Goal: Task Accomplishment & Management: Manage account settings

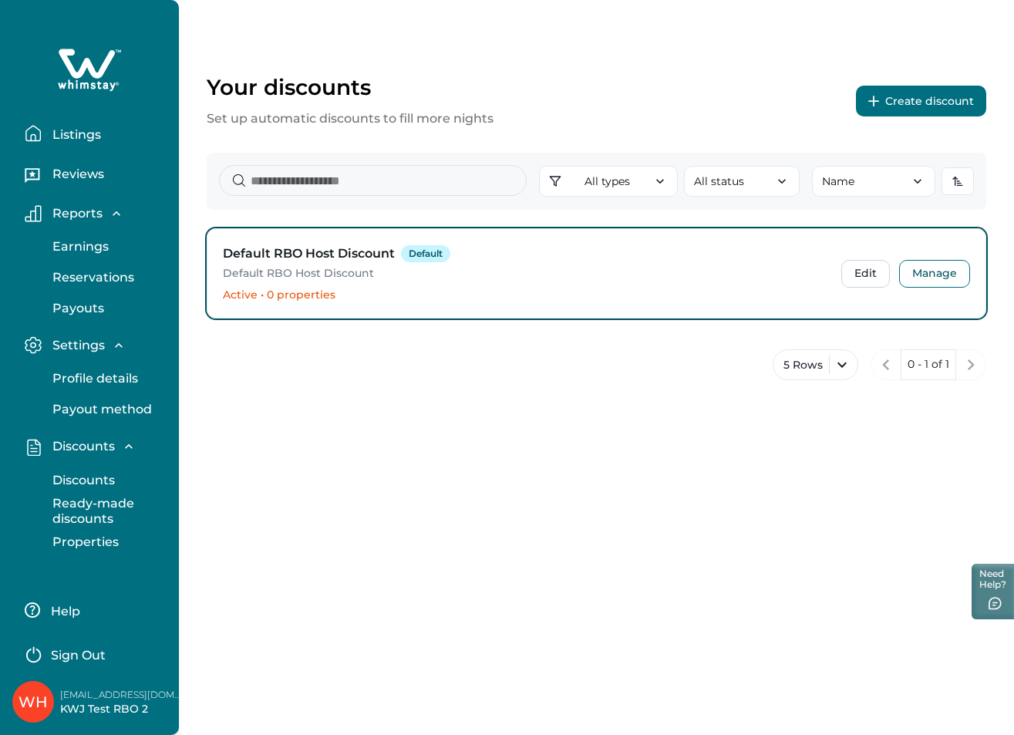
click at [103, 509] on p "Ready-made discounts" at bounding box center [113, 511] width 130 height 30
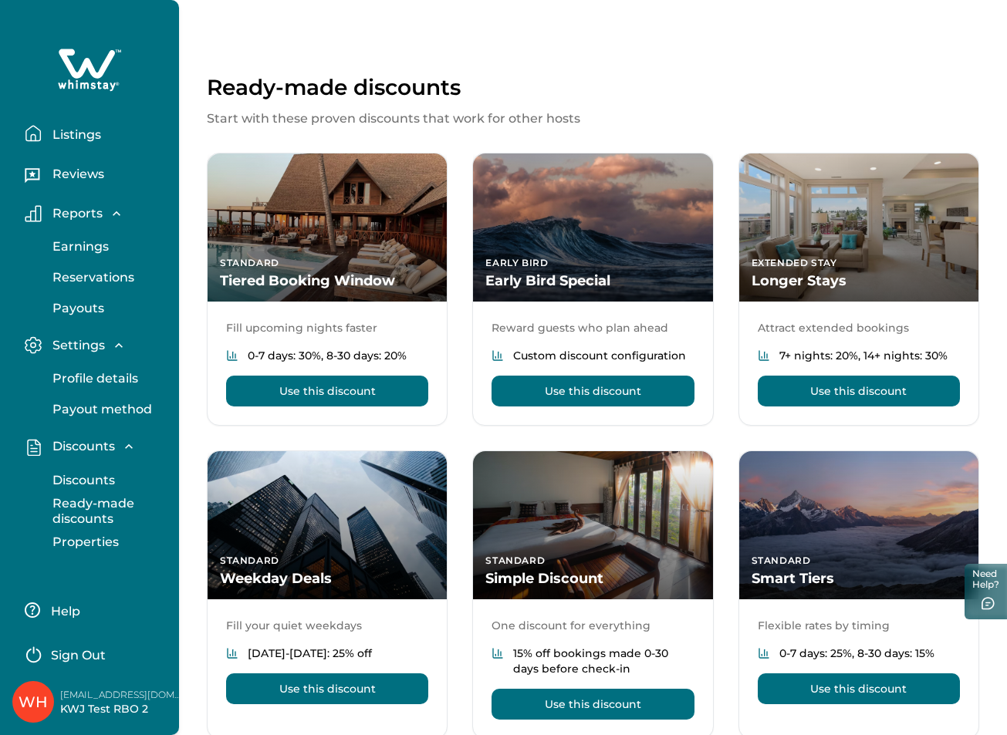
click at [96, 546] on p "Properties" at bounding box center [83, 542] width 71 height 15
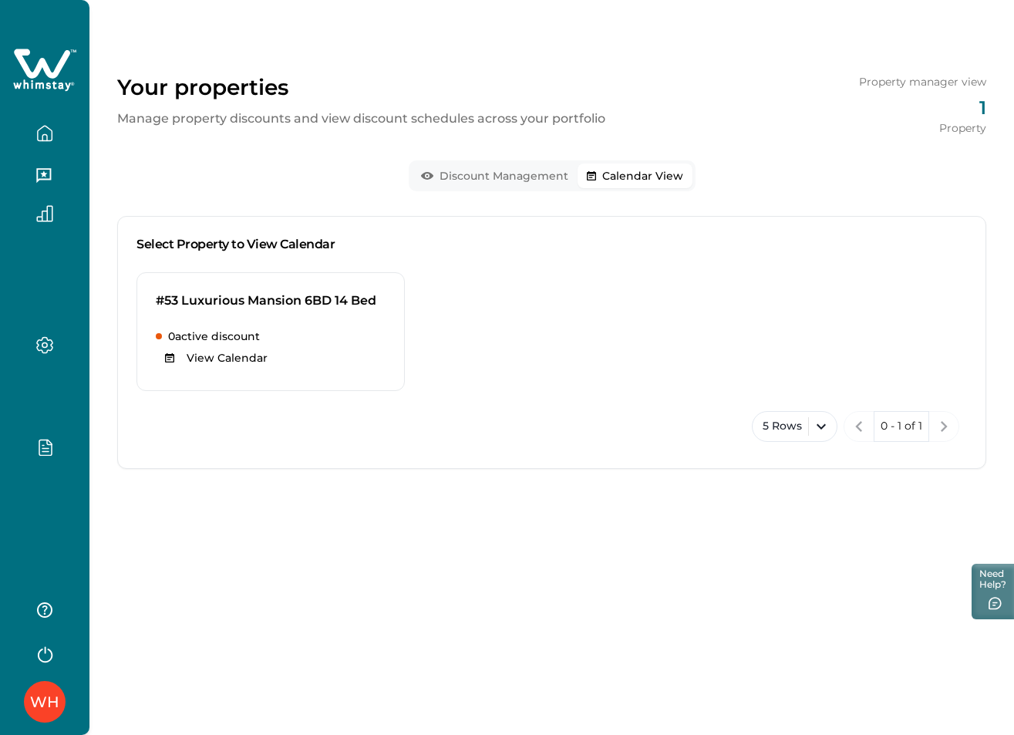
click at [693, 183] on button "Calendar View" at bounding box center [635, 176] width 115 height 25
click at [39, 305] on icon "button" at bounding box center [45, 301] width 12 height 15
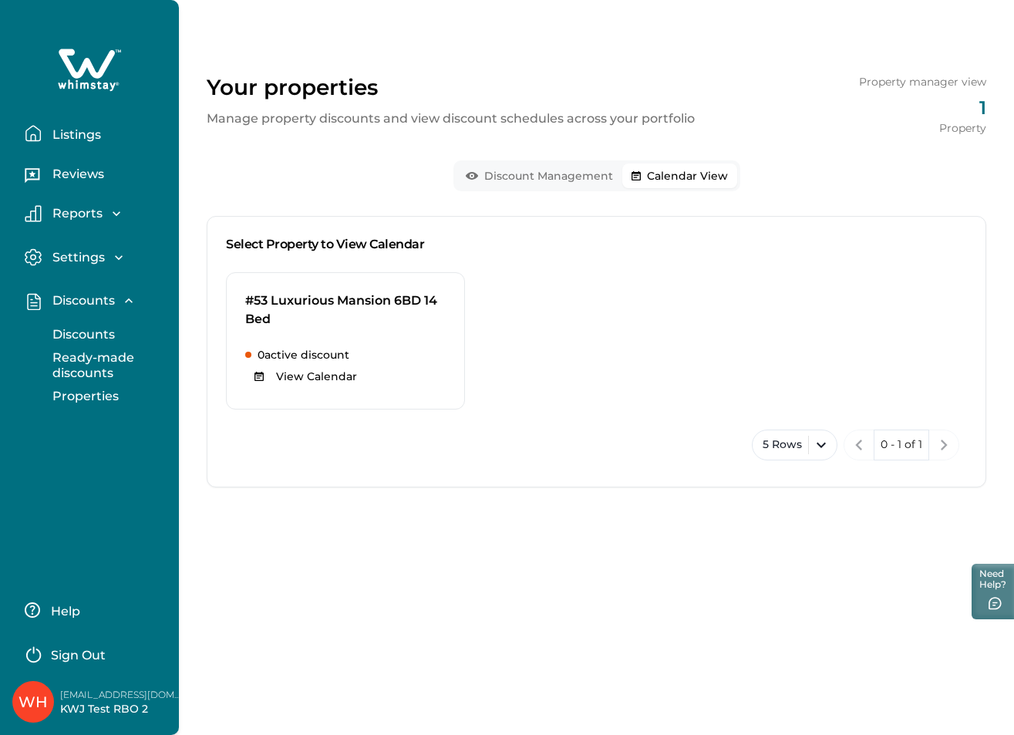
click at [83, 147] on button "Listings" at bounding box center [96, 133] width 142 height 31
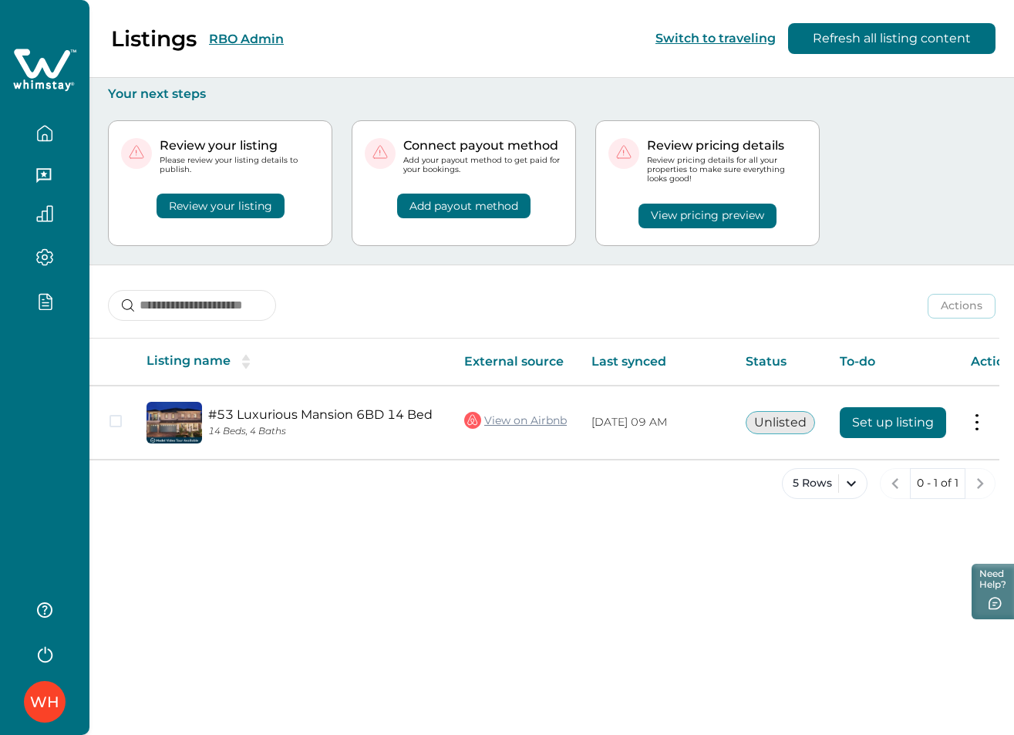
click at [285, 211] on button "Review your listing" at bounding box center [221, 206] width 128 height 25
click at [200, 201] on button "Review your listing" at bounding box center [221, 206] width 128 height 25
click at [43, 659] on icon "button" at bounding box center [44, 653] width 23 height 23
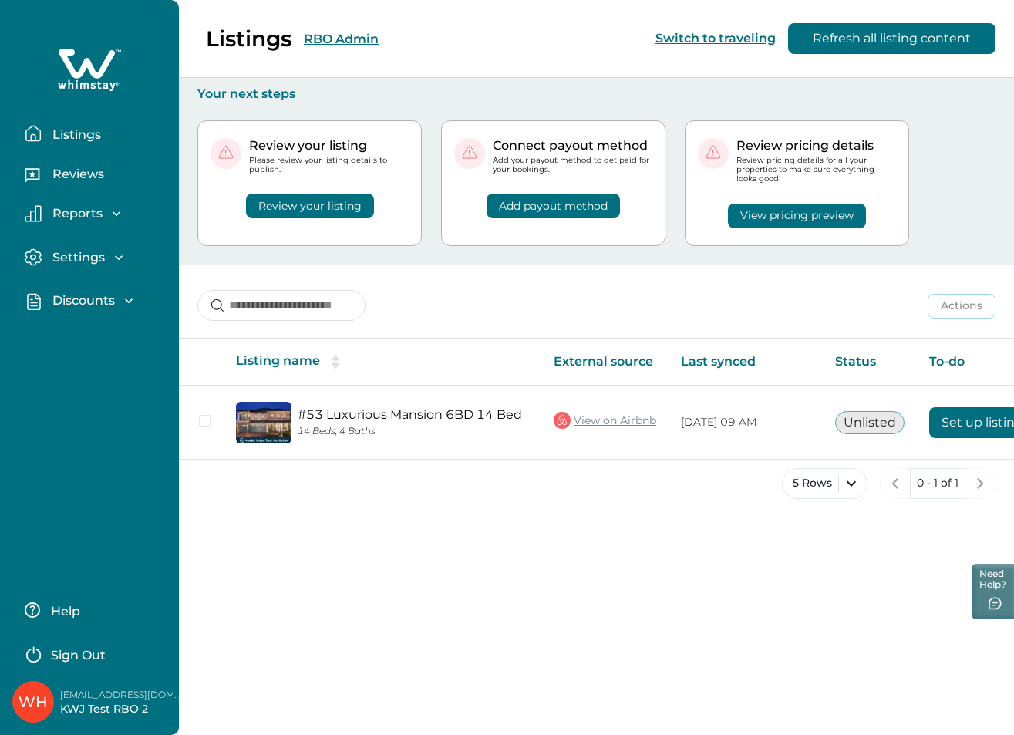
click at [89, 652] on p "Sign Out" at bounding box center [78, 655] width 55 height 15
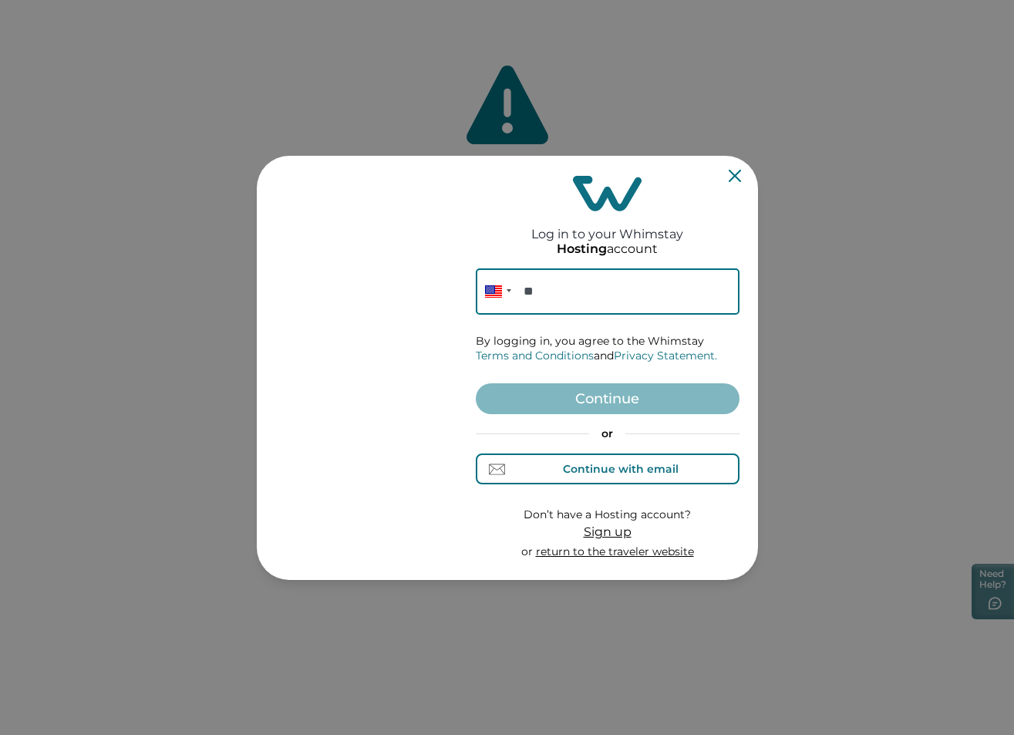
click at [602, 472] on div "Continue with email" at bounding box center [621, 469] width 116 height 12
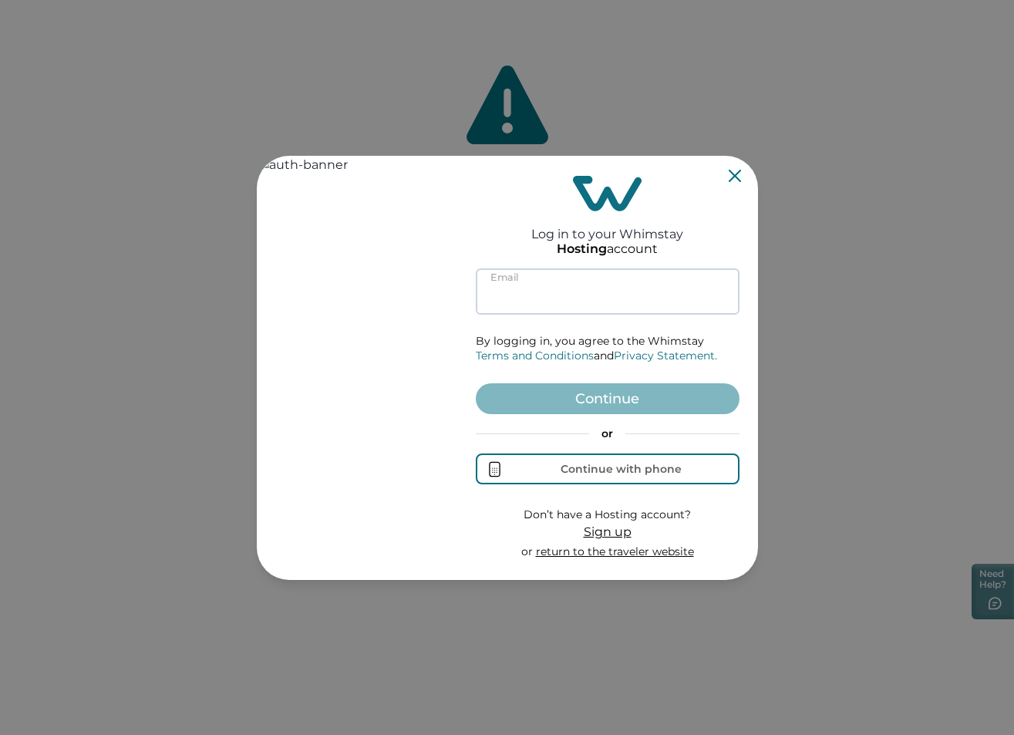
click at [565, 296] on input at bounding box center [608, 291] width 264 height 46
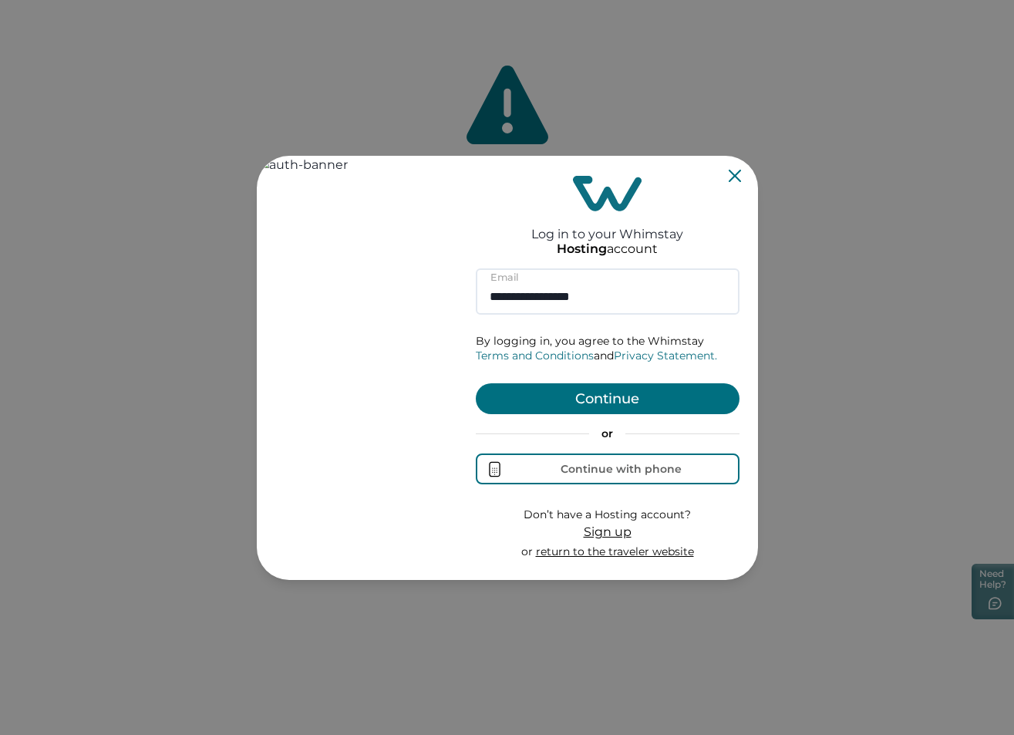
type input "**********"
click at [617, 393] on button "Continue" at bounding box center [608, 398] width 264 height 31
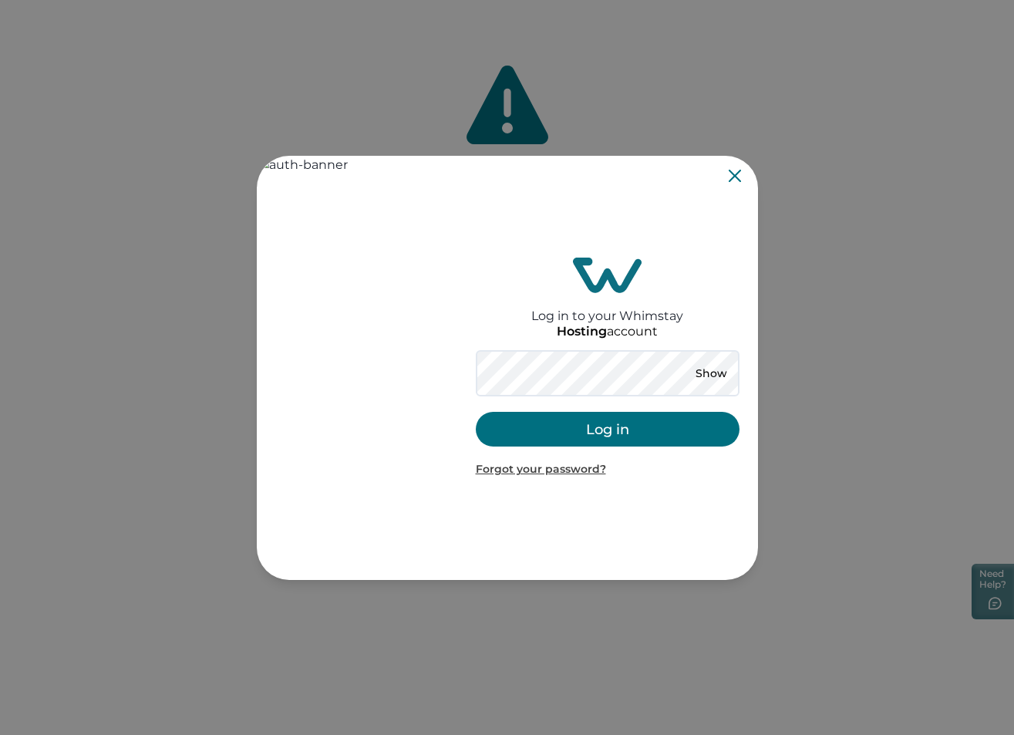
click at [602, 422] on button "Log in" at bounding box center [608, 429] width 264 height 35
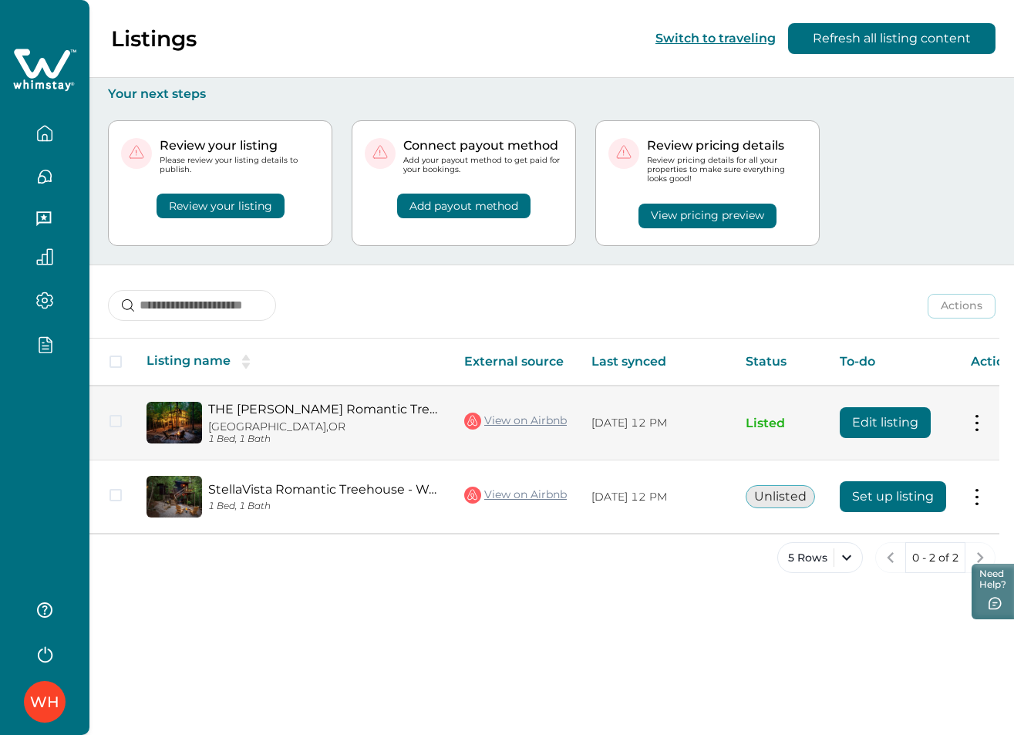
click at [786, 423] on button "Edit listing" at bounding box center [885, 422] width 91 height 31
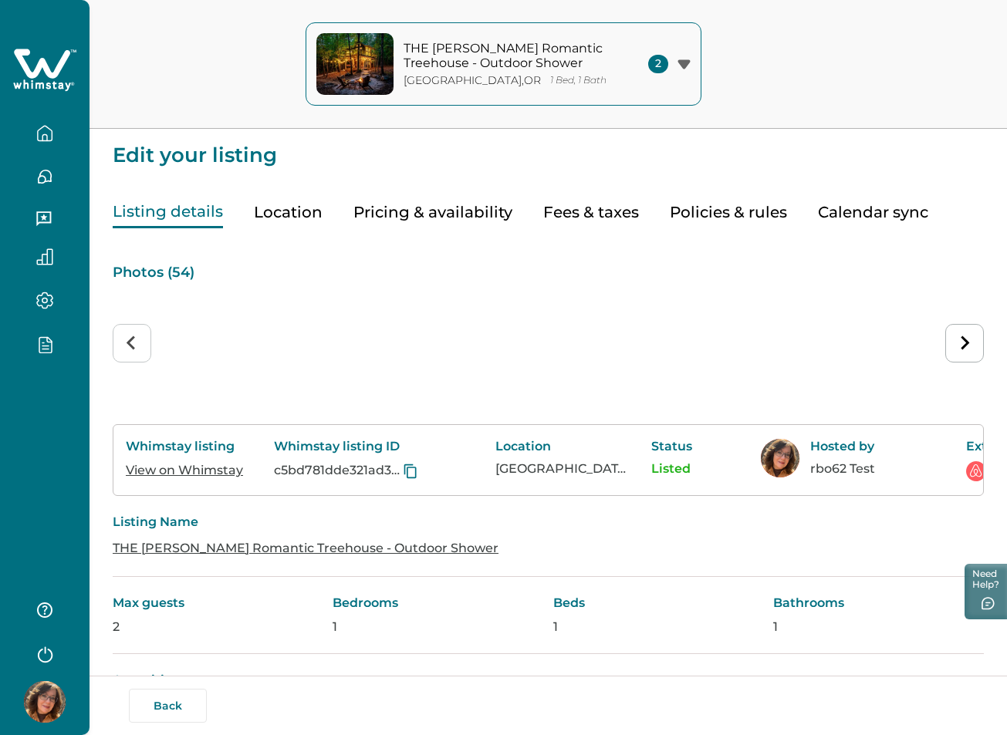
type input "**"
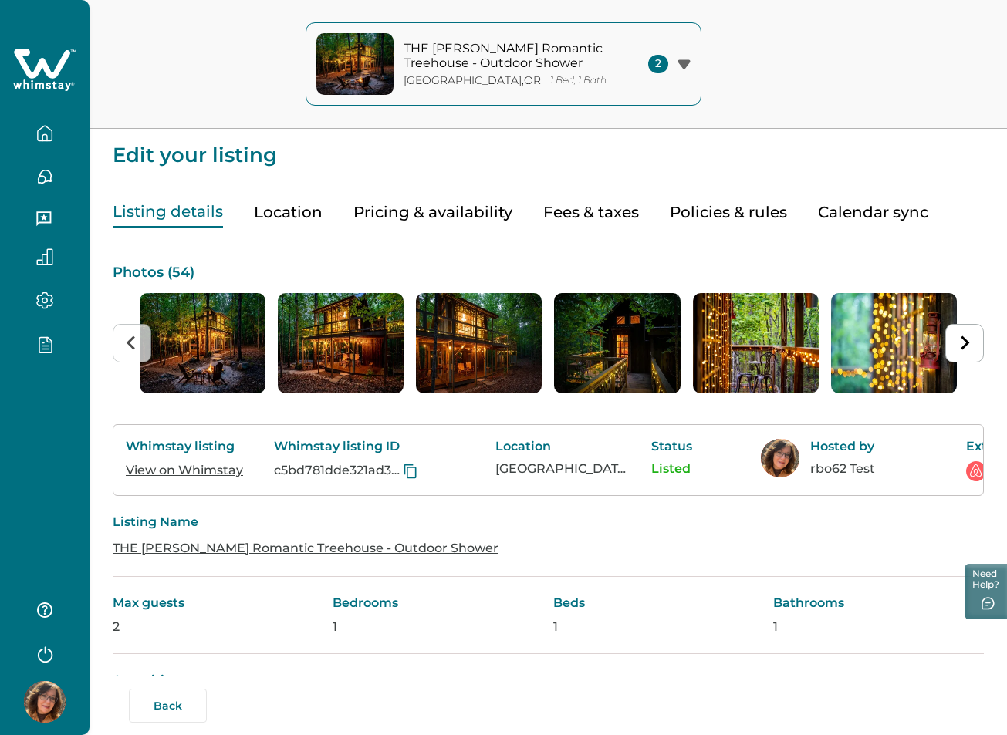
click at [466, 221] on button "Pricing & availability" at bounding box center [432, 213] width 159 height 32
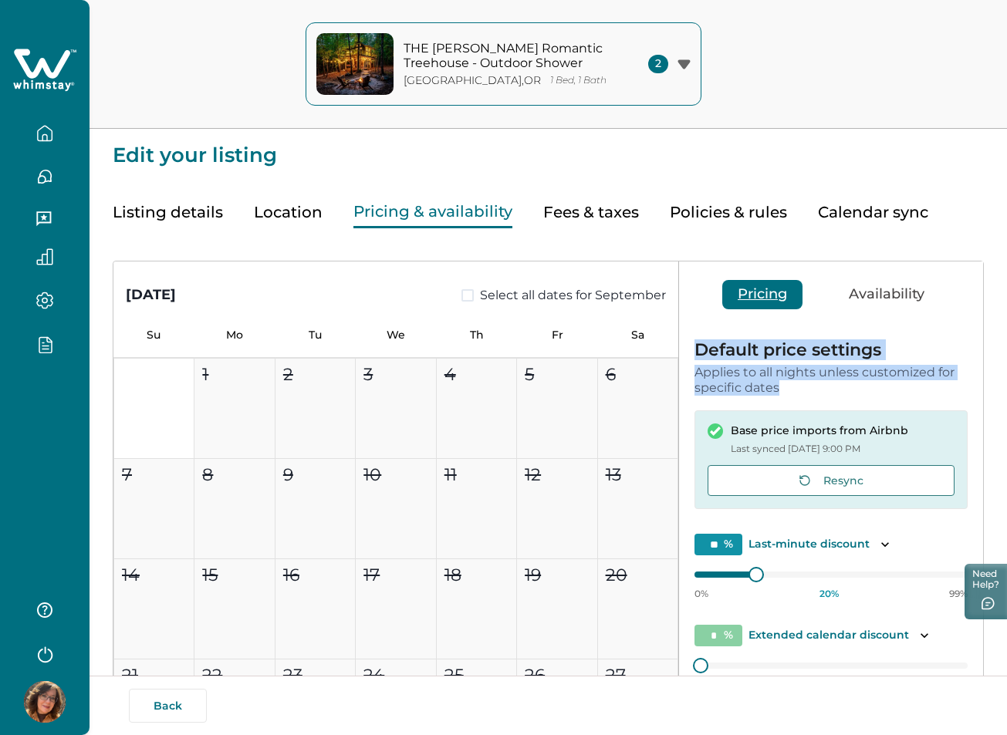
drag, startPoint x: 780, startPoint y: 390, endPoint x: 694, endPoint y: 356, distance: 92.1
click at [694, 356] on div "Default price settings Applies to all nights unless customized for specific dat…" at bounding box center [830, 368] width 273 height 53
click at [764, 373] on p "Applies to all nights unless customized for specific dates" at bounding box center [830, 380] width 273 height 30
drag, startPoint x: 785, startPoint y: 386, endPoint x: 693, endPoint y: 348, distance: 99.3
click at [693, 348] on div "Default price settings Applies to all nights unless customized for specific dat…" at bounding box center [831, 548] width 304 height 445
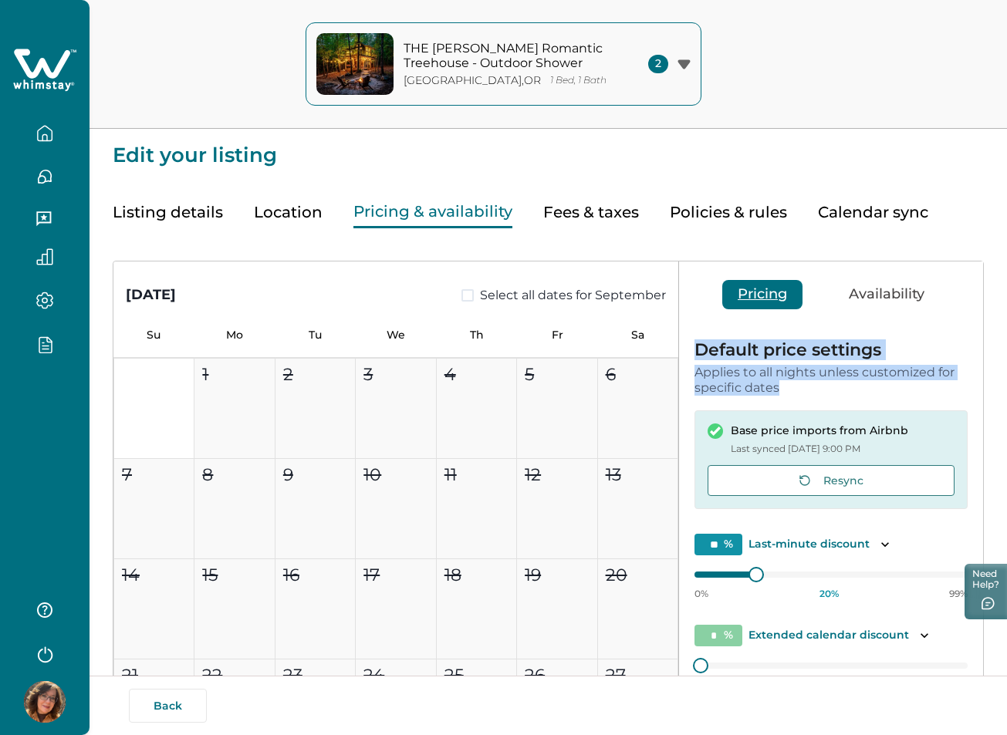
click at [749, 372] on p "Applies to all nights unless customized for specific dates" at bounding box center [830, 380] width 273 height 30
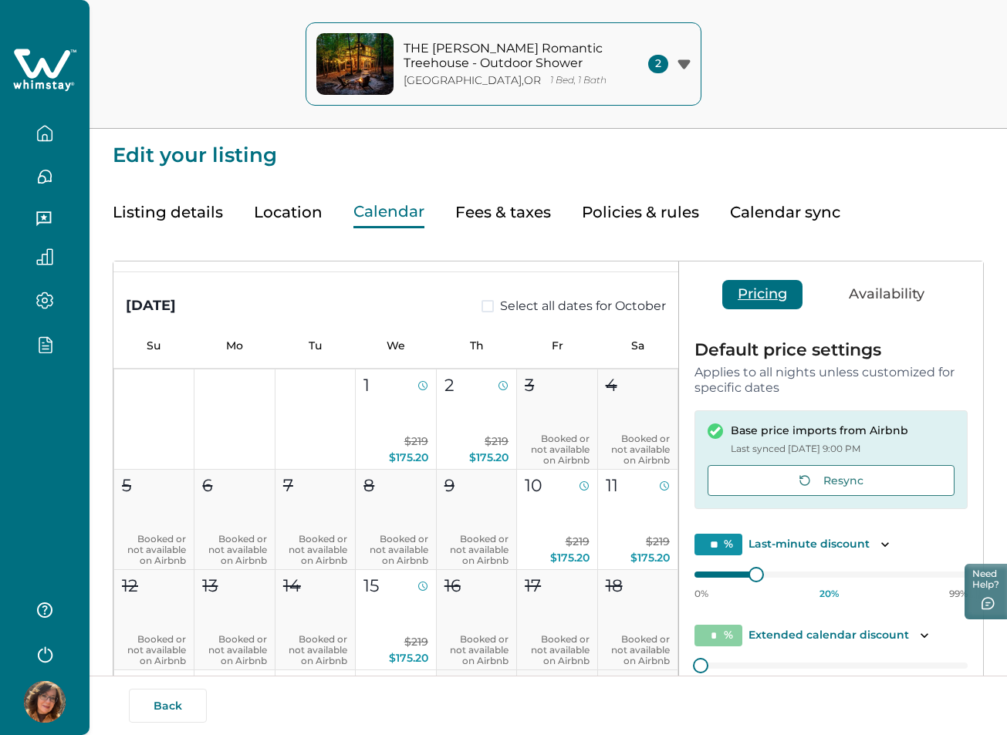
drag, startPoint x: 750, startPoint y: 570, endPoint x: 758, endPoint y: 570, distance: 8.5
click at [758, 570] on div "0% 20 % 99%" at bounding box center [830, 581] width 273 height 39
click at [786, 295] on button "Availability" at bounding box center [886, 294] width 106 height 29
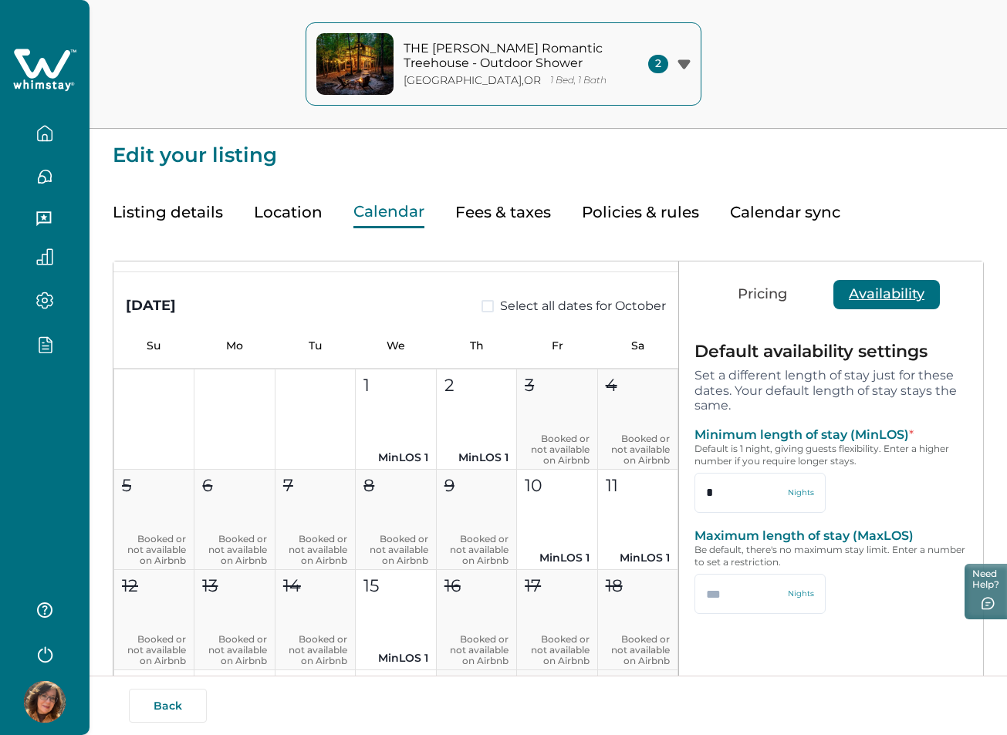
click at [786, 290] on button "Availability" at bounding box center [886, 294] width 106 height 29
click at [761, 299] on button "Pricing" at bounding box center [762, 294] width 80 height 29
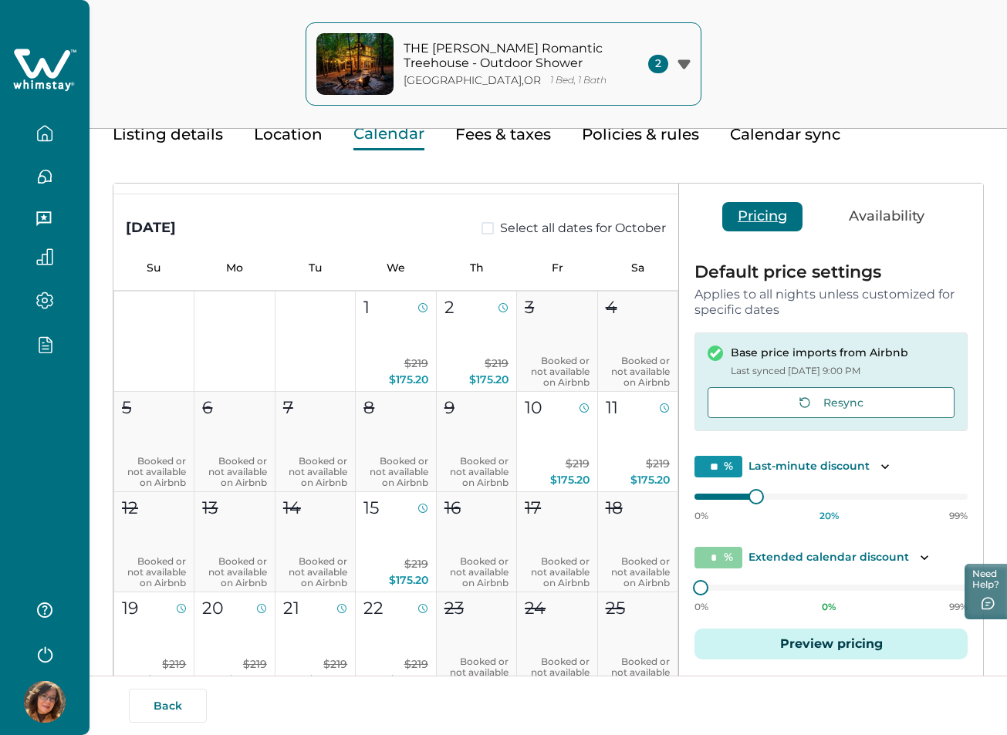
scroll to position [77, 0]
click at [786, 236] on div "Pricing Availability" at bounding box center [831, 216] width 304 height 65
click at [786, 221] on button "Availability" at bounding box center [886, 217] width 106 height 29
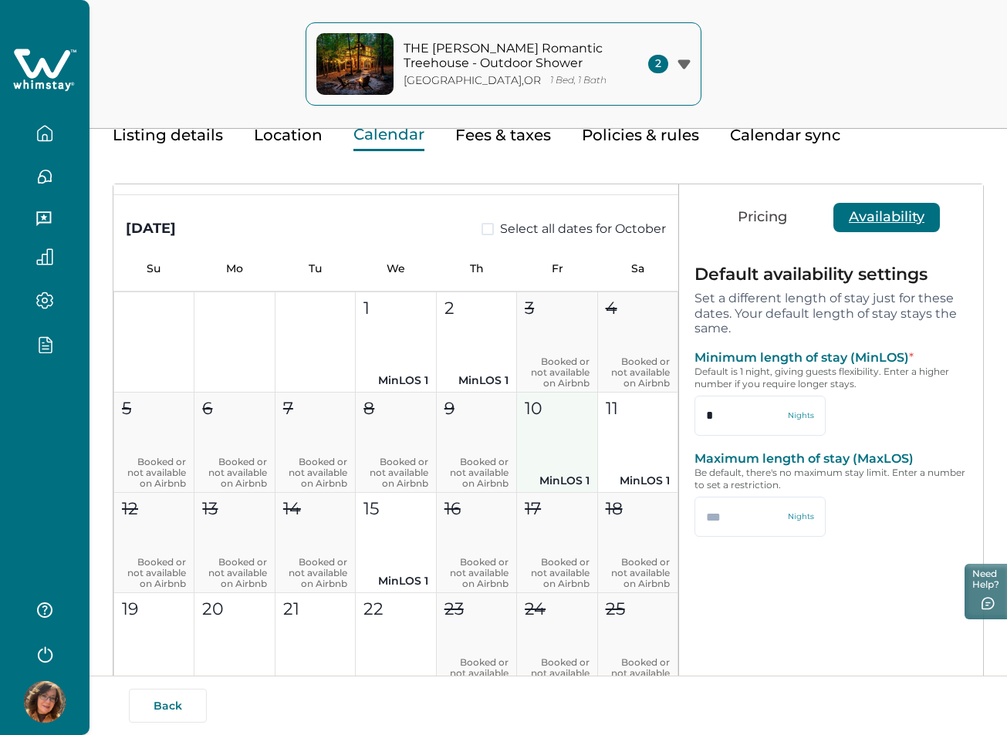
click at [560, 436] on button "10 MinLOS 1" at bounding box center [557, 443] width 80 height 100
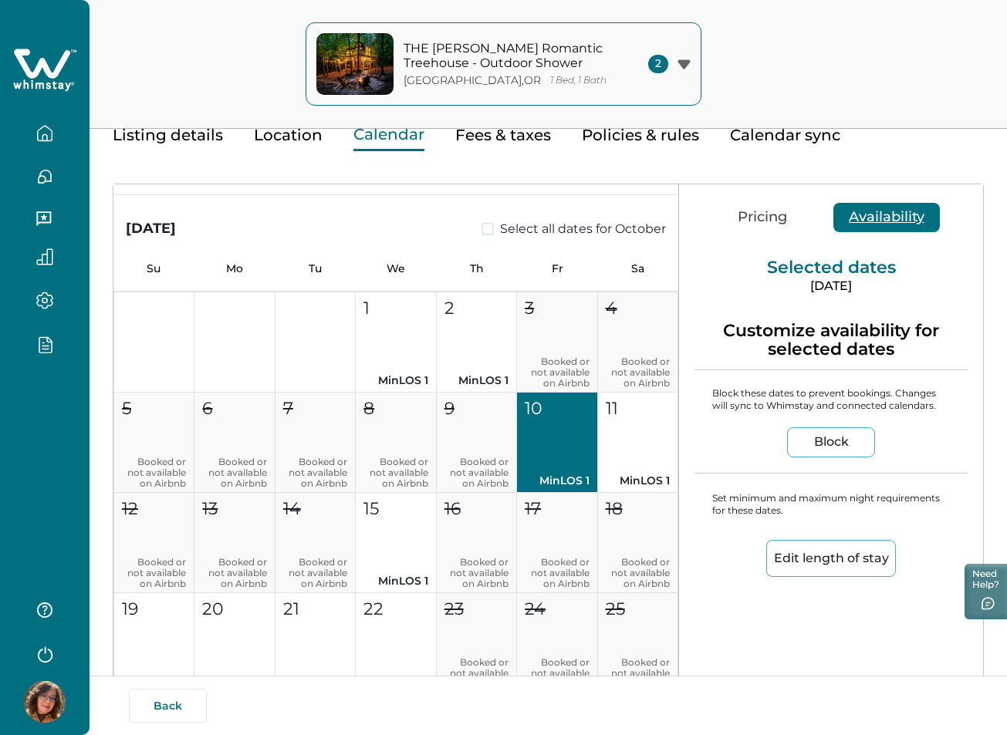
click at [760, 216] on button "Pricing" at bounding box center [762, 217] width 80 height 29
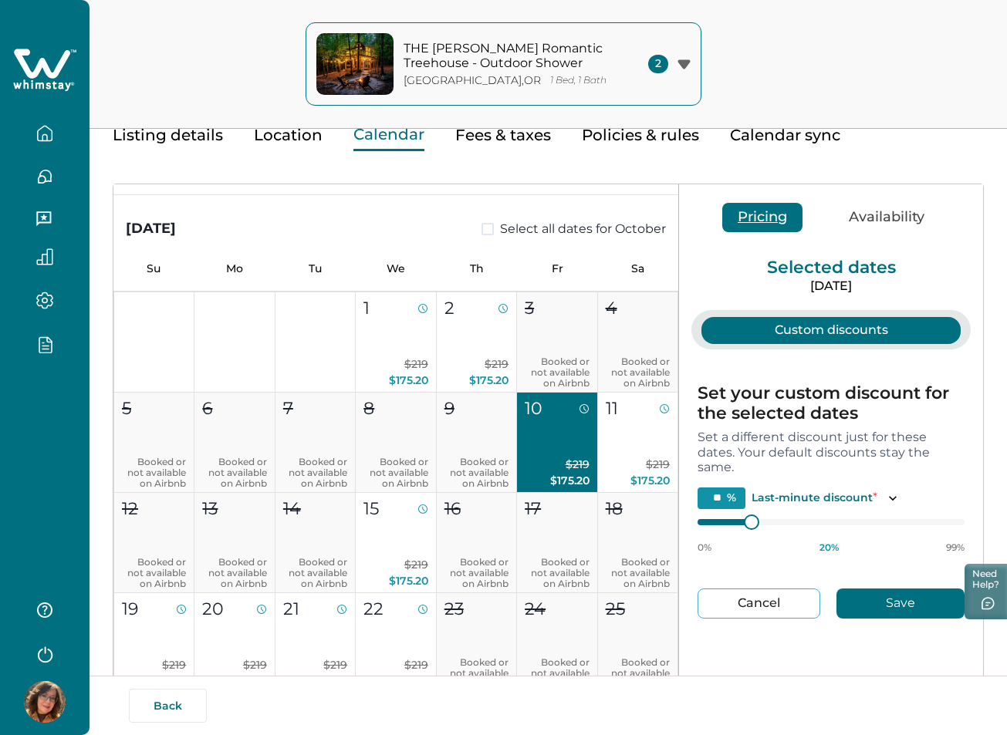
click at [786, 214] on button "Availability" at bounding box center [886, 217] width 106 height 29
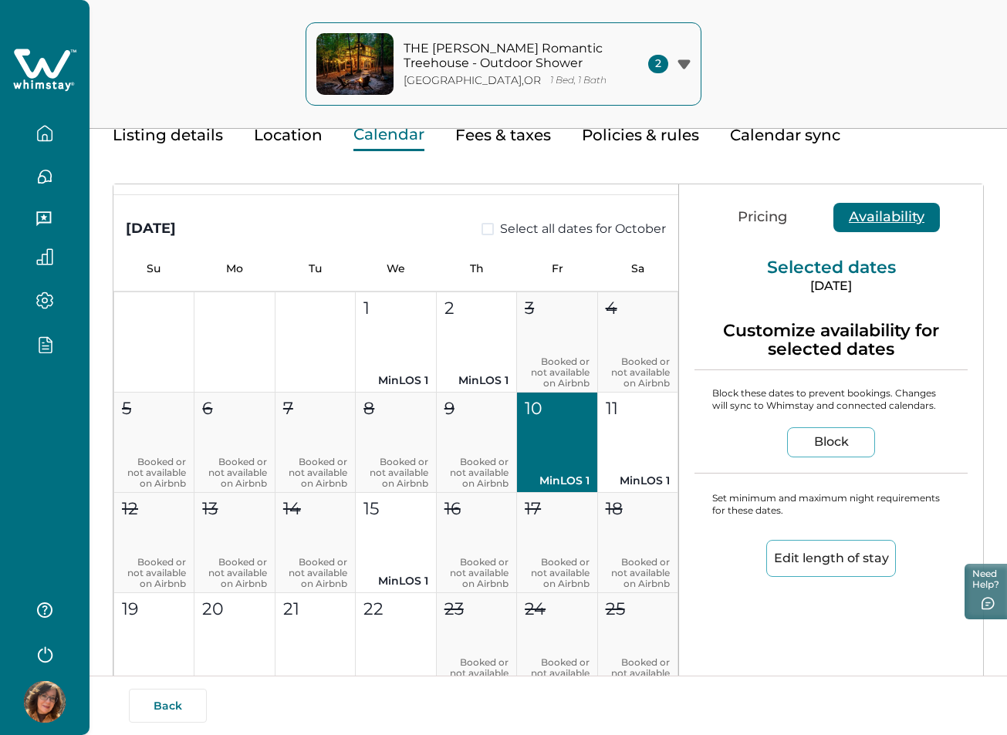
click at [762, 224] on button "Pricing" at bounding box center [762, 217] width 80 height 29
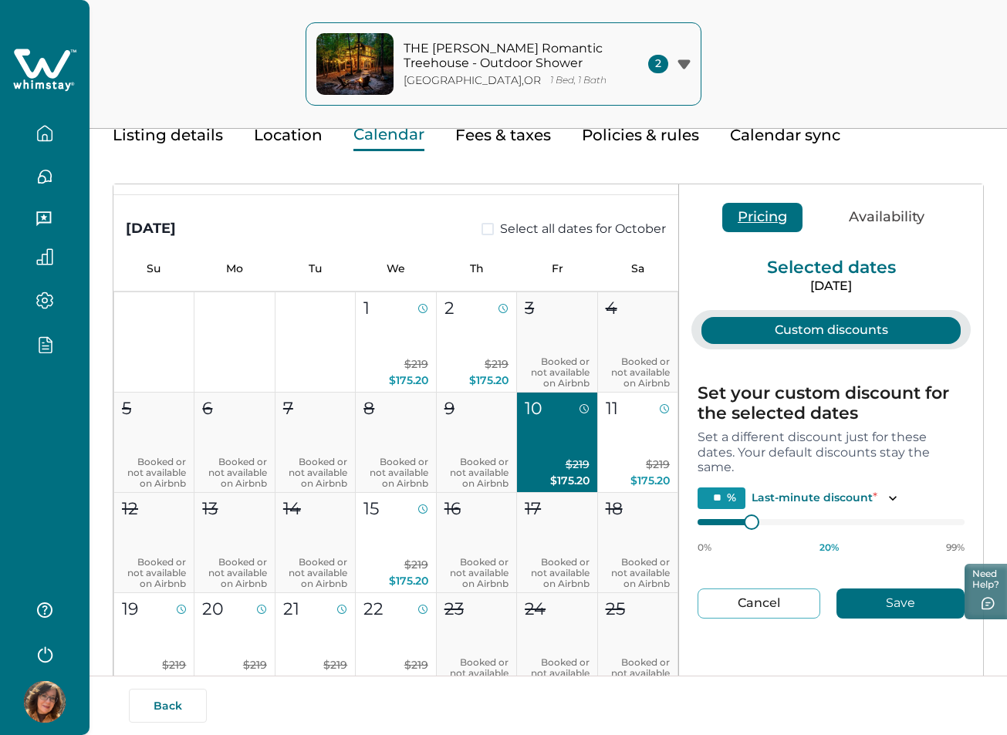
click at [786, 215] on button "Availability" at bounding box center [886, 217] width 106 height 29
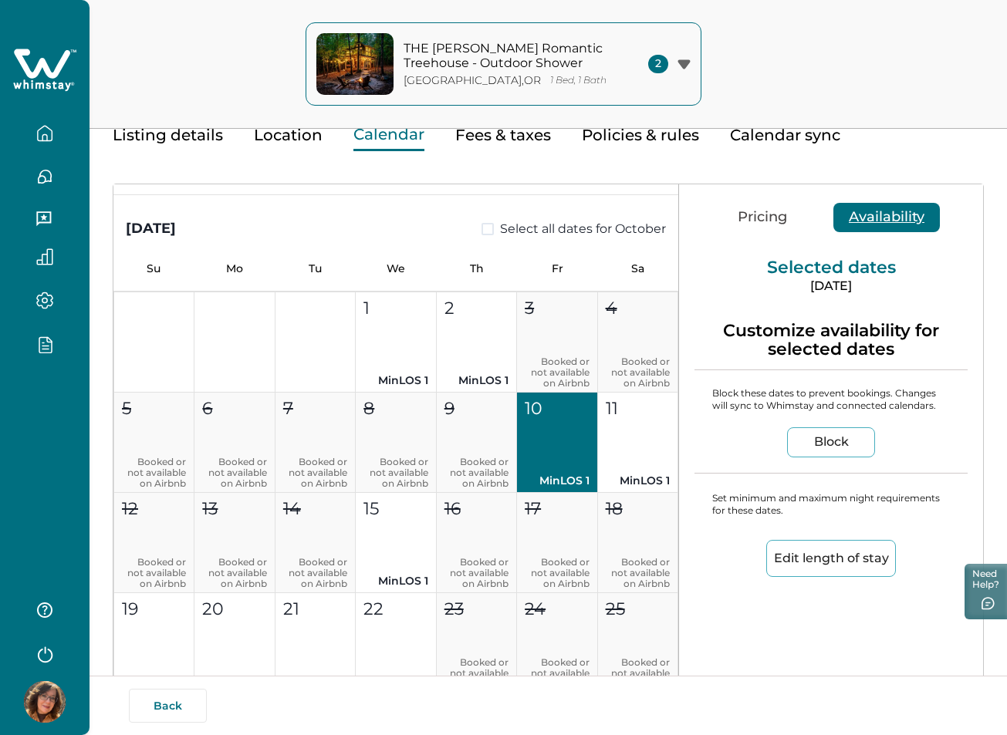
click at [773, 221] on button "Pricing" at bounding box center [762, 217] width 80 height 29
click at [786, 220] on button "Availability" at bounding box center [886, 217] width 106 height 29
click at [778, 220] on button "Pricing" at bounding box center [762, 217] width 80 height 29
click at [786, 218] on button "Availability" at bounding box center [886, 217] width 106 height 29
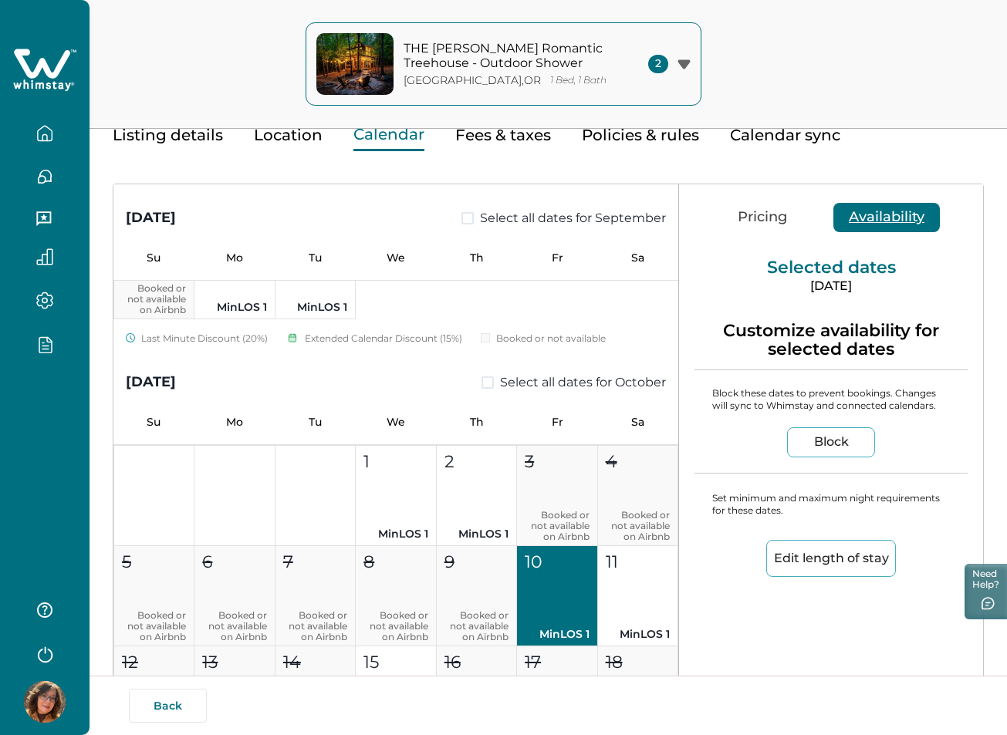
scroll to position [463, 0]
click at [740, 218] on button "Pricing" at bounding box center [762, 217] width 80 height 29
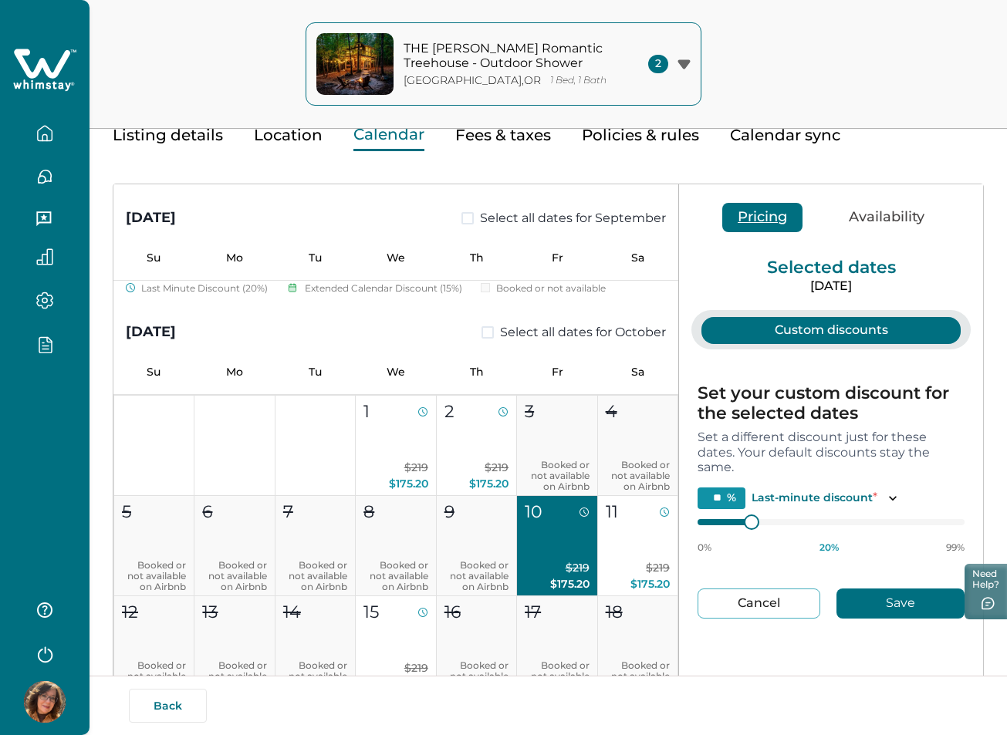
scroll to position [540, 0]
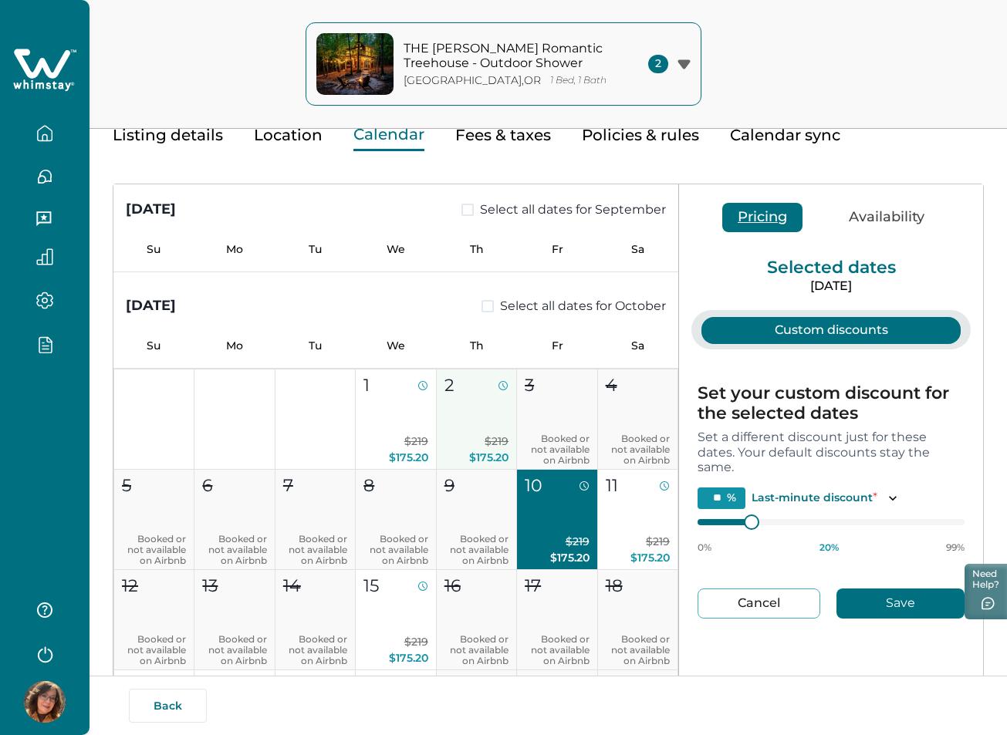
click at [464, 435] on p "$219 $175.20" at bounding box center [476, 450] width 64 height 32
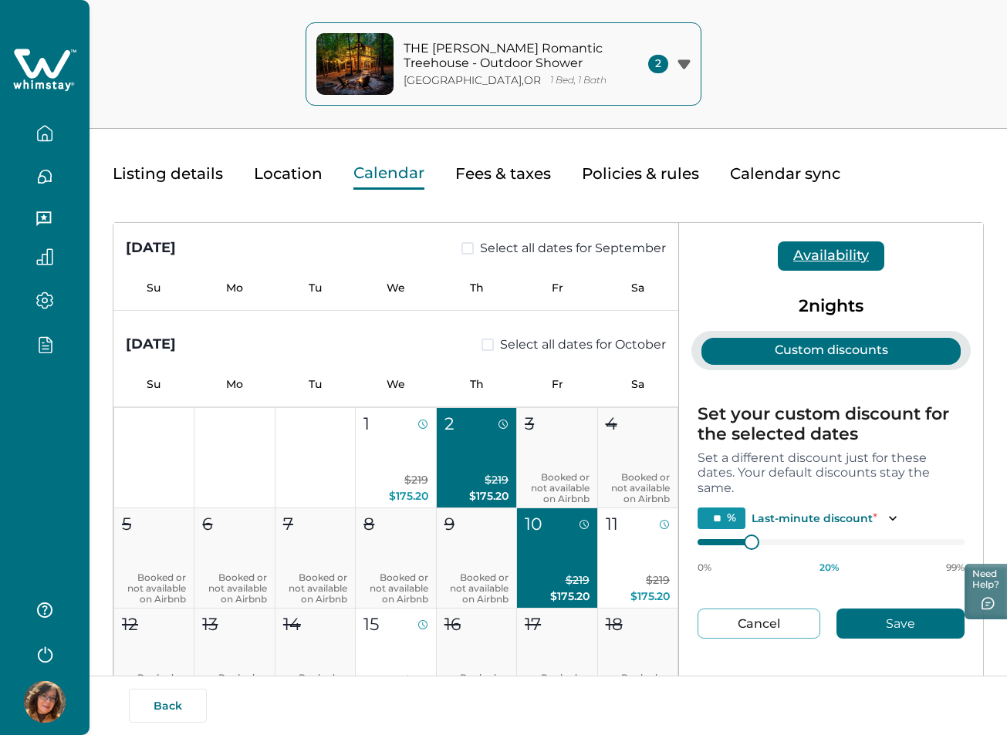
scroll to position [0, 0]
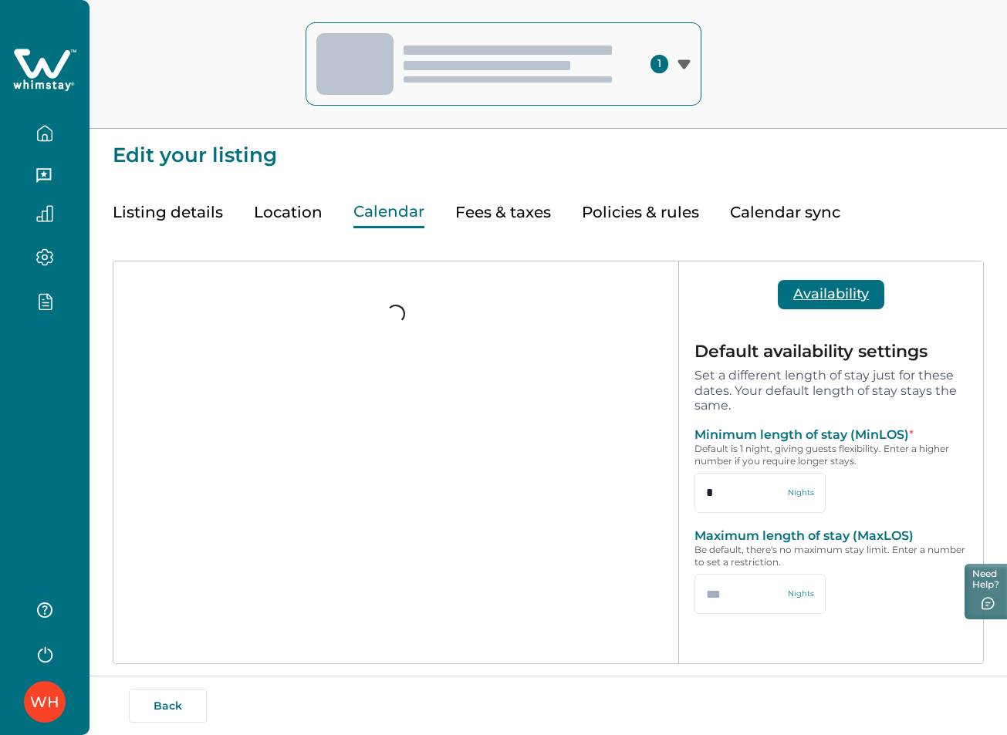
click at [272, 210] on button "Location" at bounding box center [288, 213] width 69 height 32
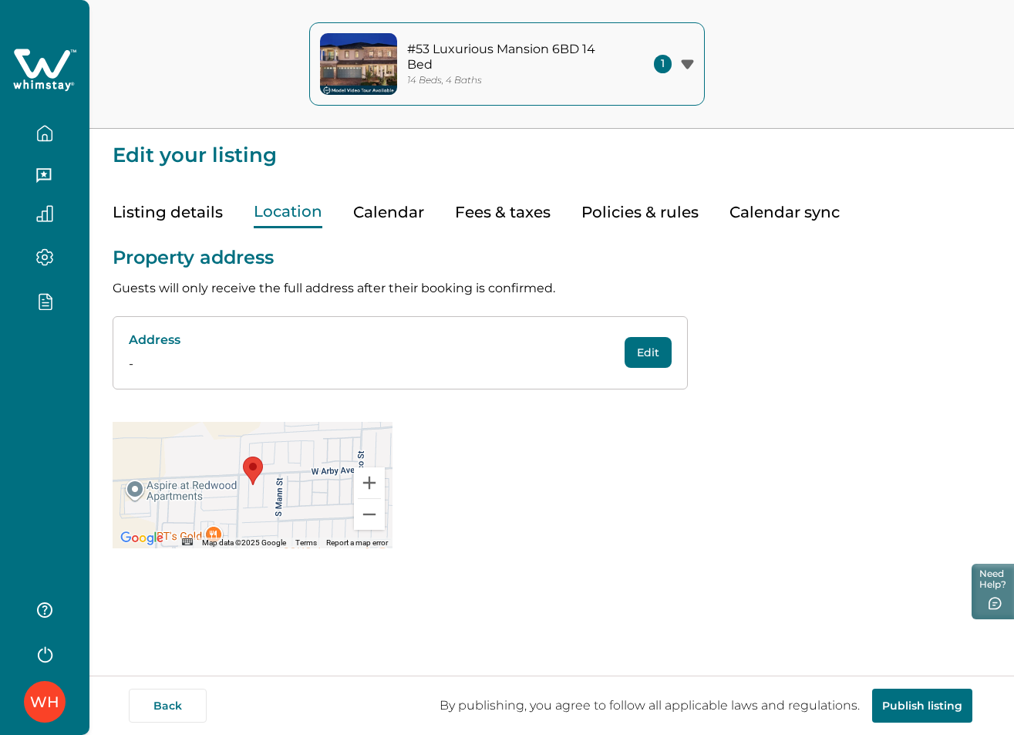
click at [393, 215] on button "Calendar" at bounding box center [388, 213] width 71 height 32
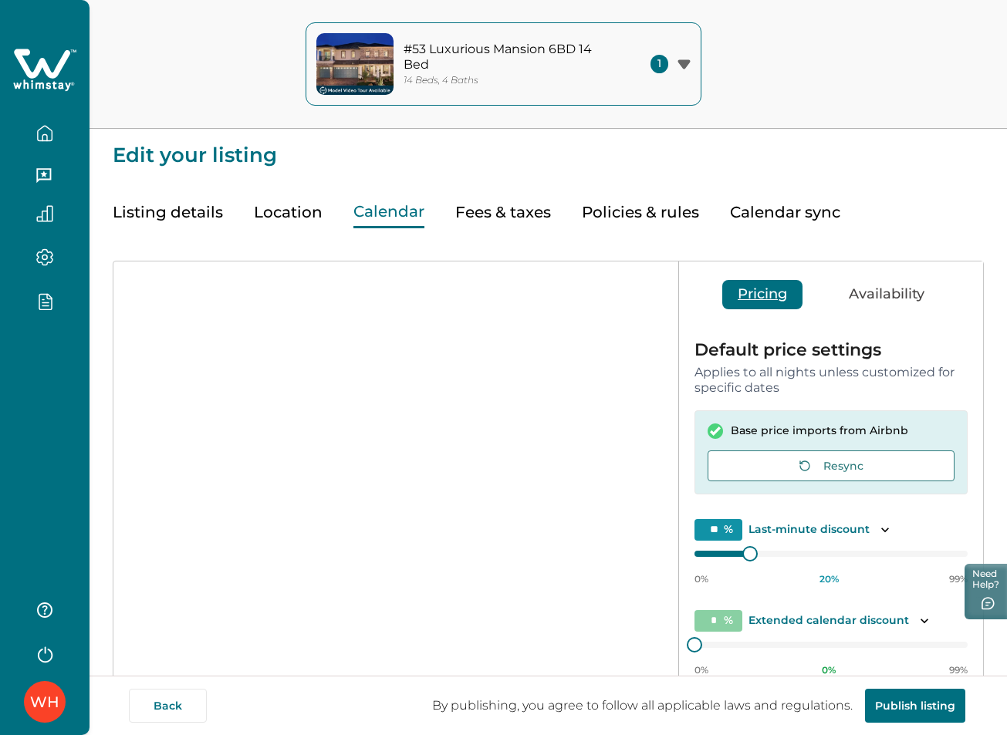
click at [477, 206] on button "Fees & taxes" at bounding box center [503, 213] width 96 height 32
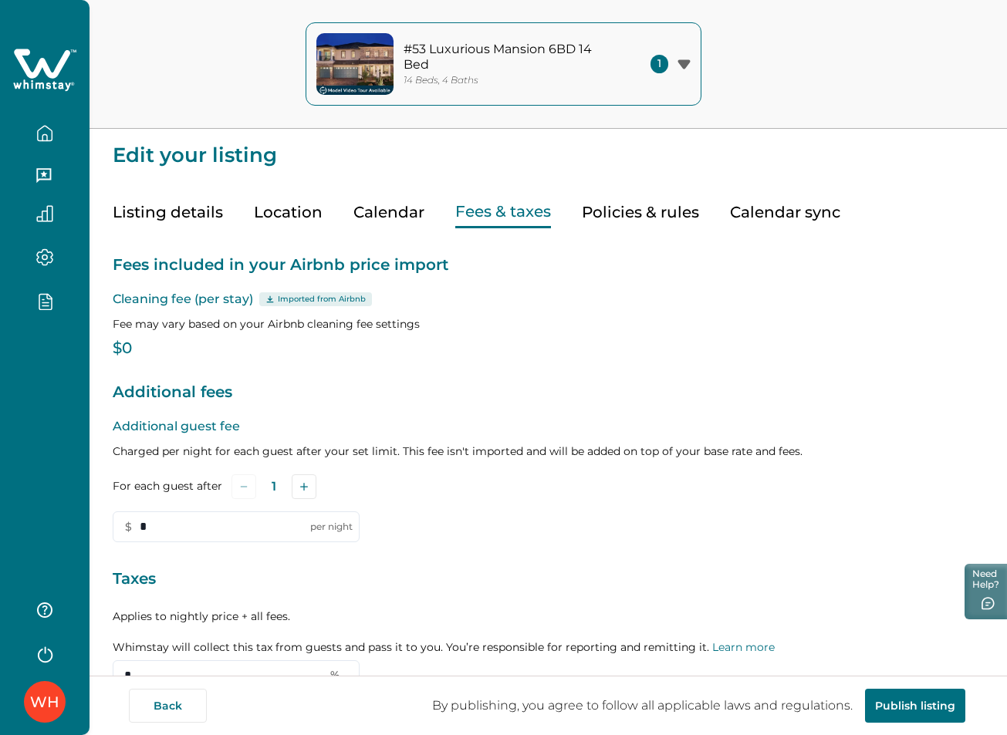
type input "*"
click at [381, 215] on button "Calendar" at bounding box center [388, 213] width 71 height 32
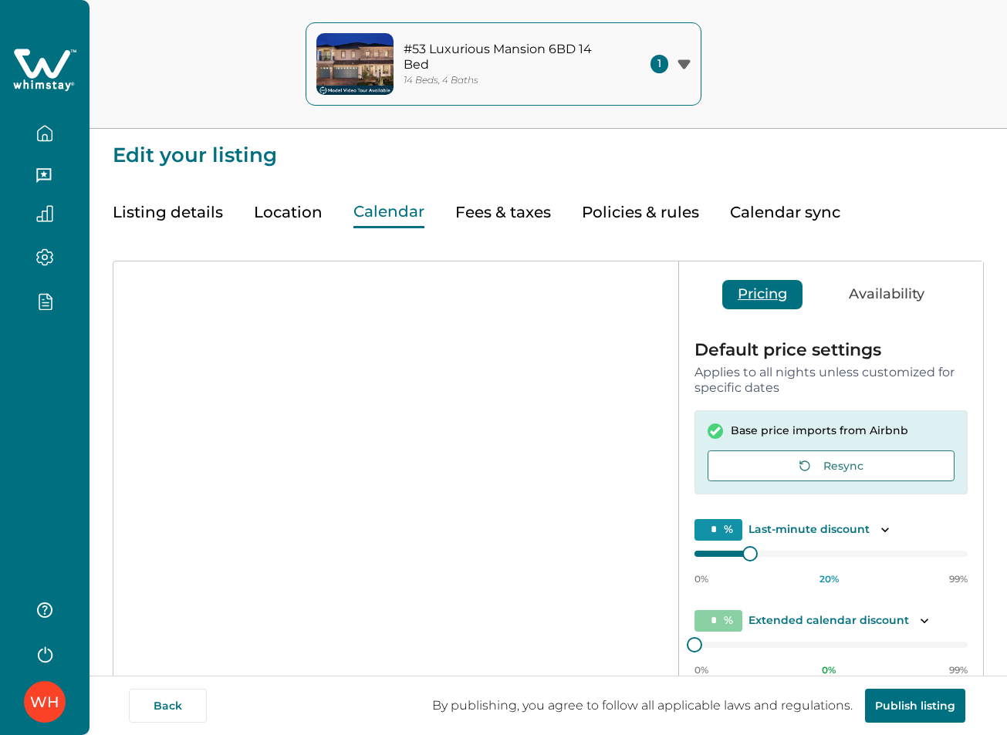
type input "**"
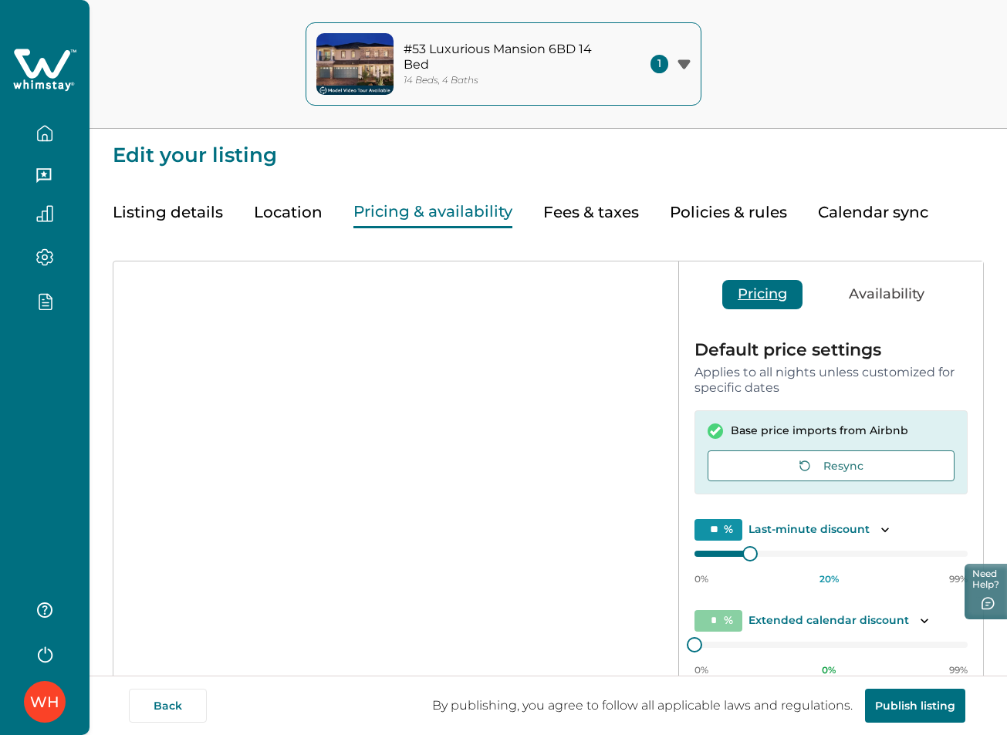
click at [295, 215] on button "Location" at bounding box center [288, 213] width 69 height 32
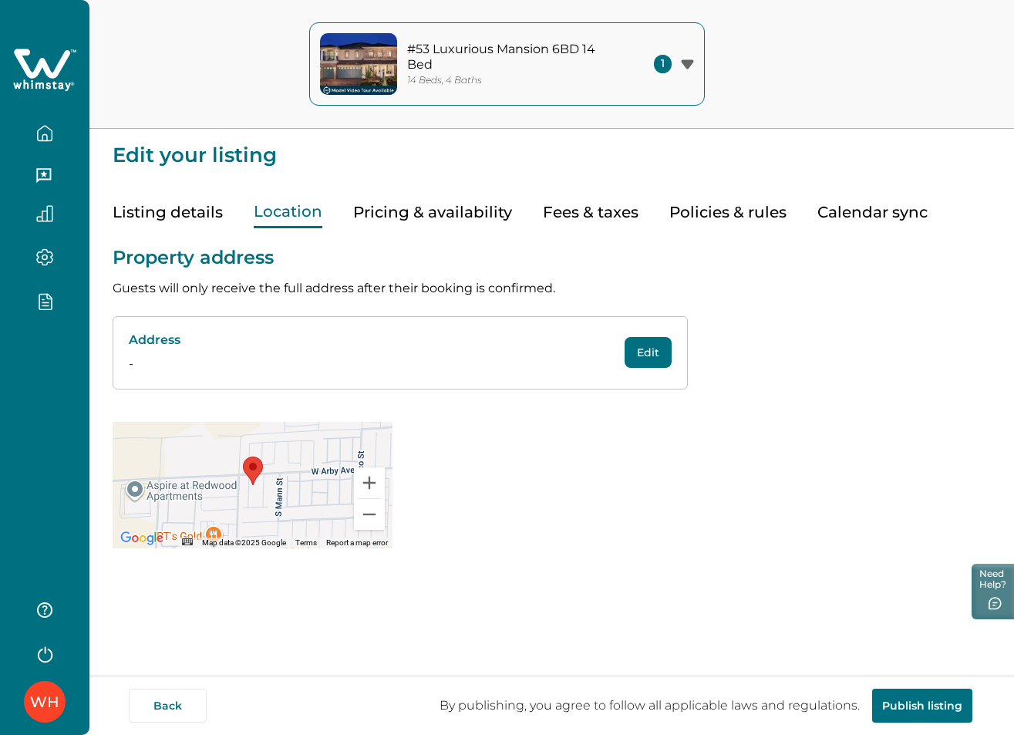
click at [450, 221] on button "Pricing & availability" at bounding box center [432, 213] width 159 height 32
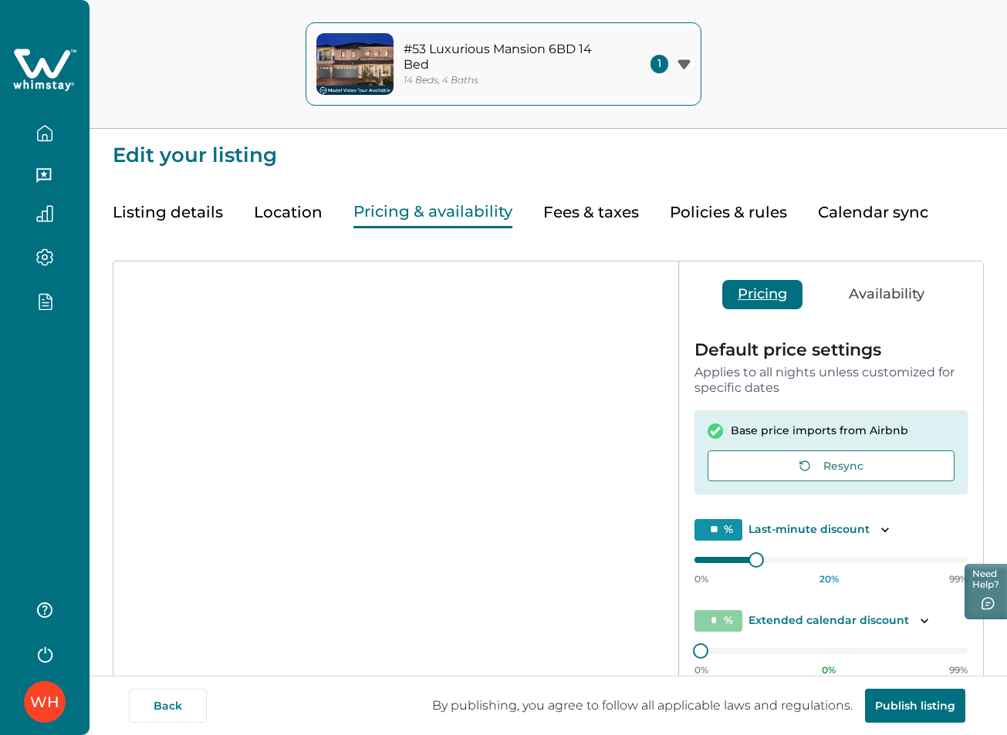
click at [581, 214] on button "Fees & taxes" at bounding box center [591, 213] width 96 height 32
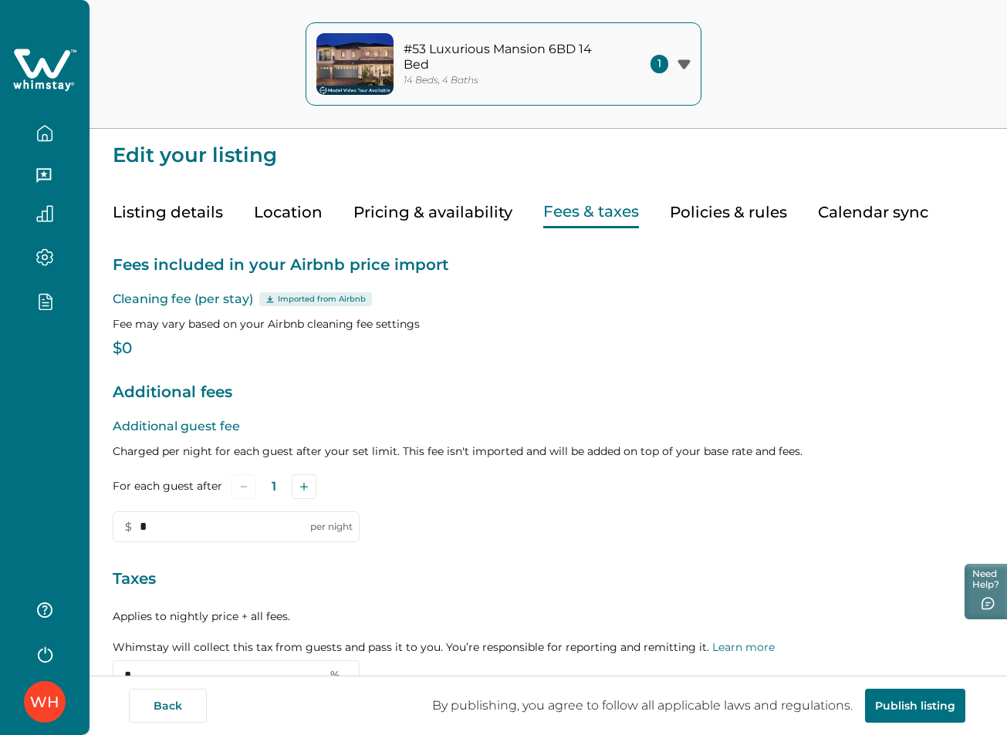
type input "*"
click at [51, 73] on icon at bounding box center [42, 63] width 56 height 29
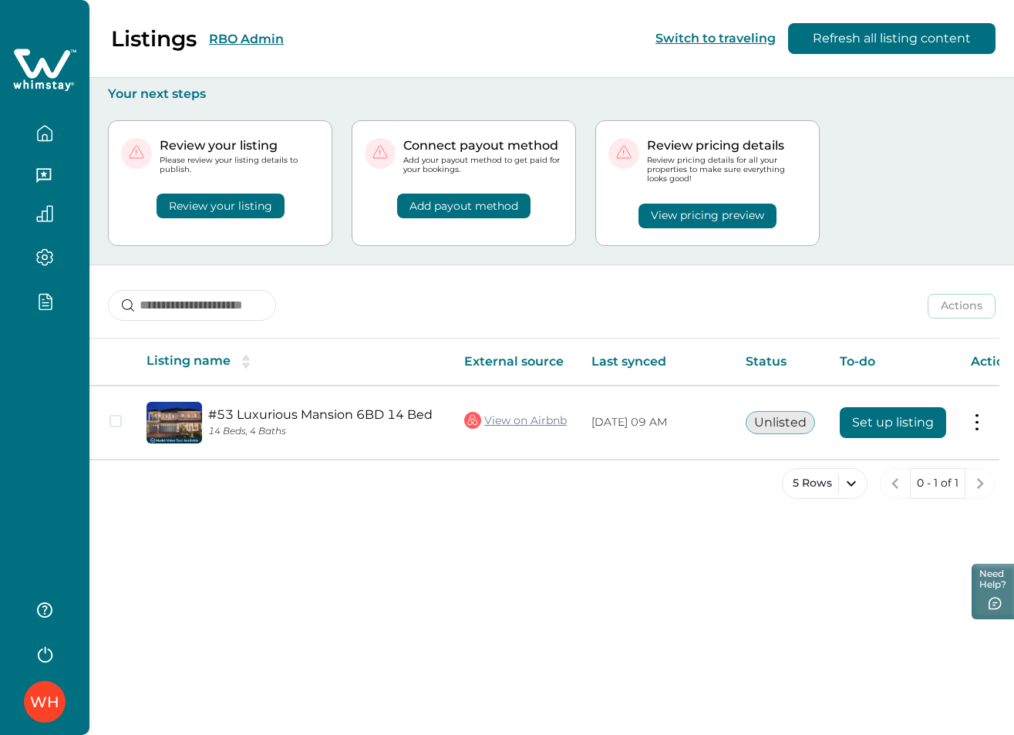
click at [74, 667] on div at bounding box center [45, 625] width 62 height 86
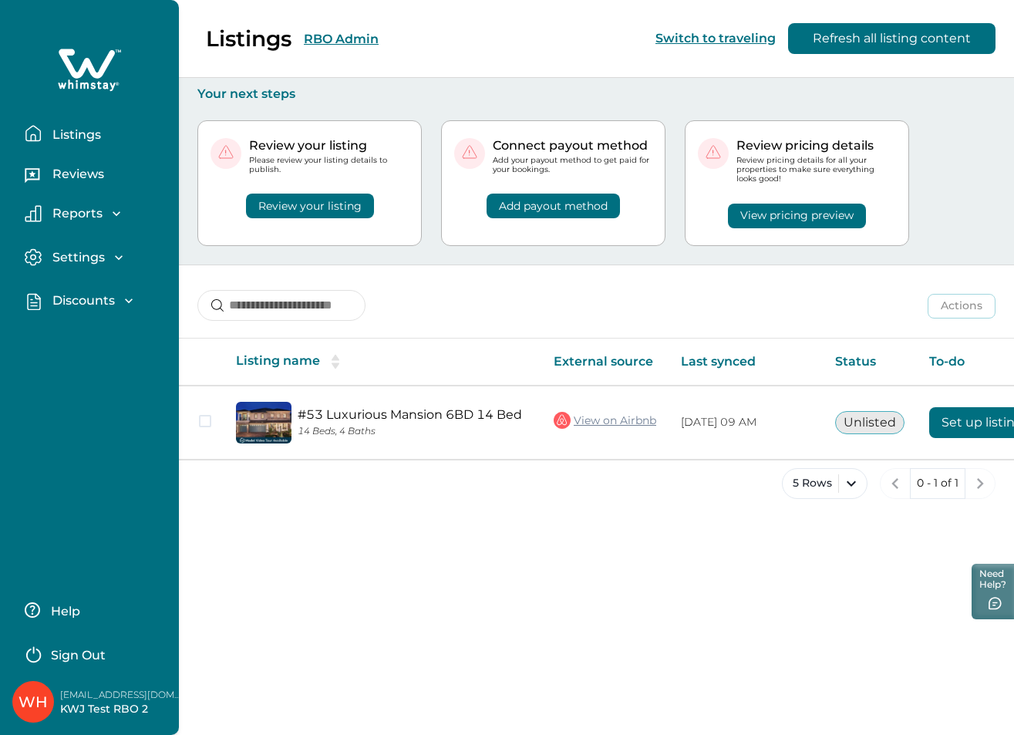
click at [67, 653] on p "Sign Out" at bounding box center [78, 655] width 55 height 15
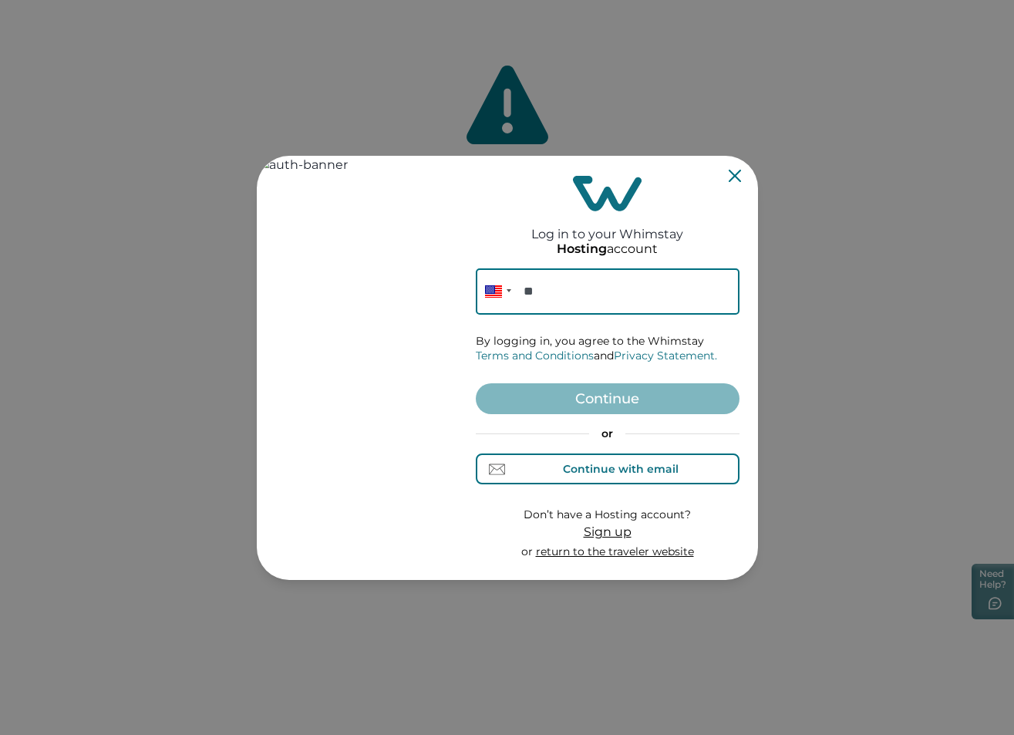
click at [633, 464] on div "Continue with email" at bounding box center [621, 469] width 116 height 12
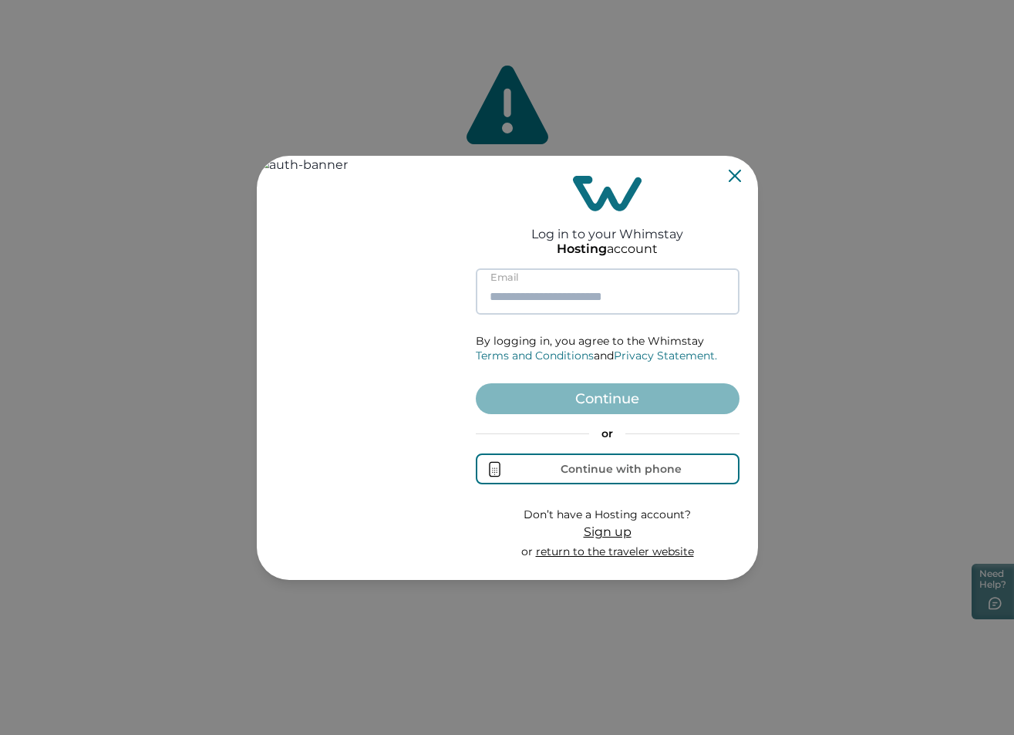
click at [563, 293] on input at bounding box center [608, 291] width 264 height 46
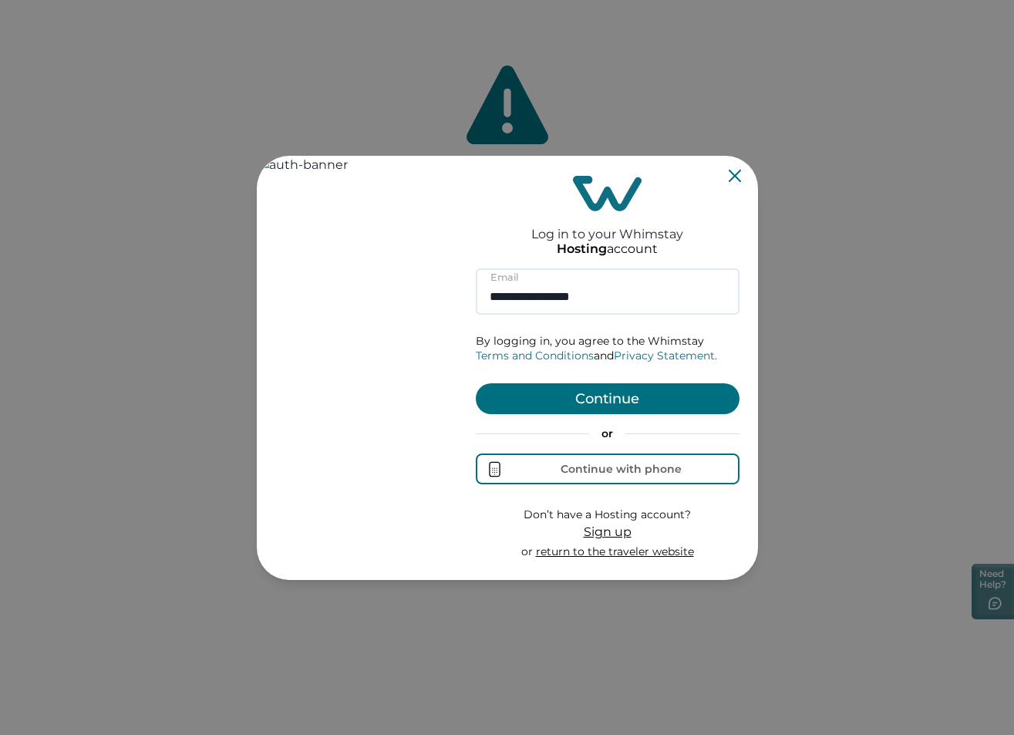
type input "**********"
click at [641, 386] on button "Continue" at bounding box center [608, 398] width 264 height 31
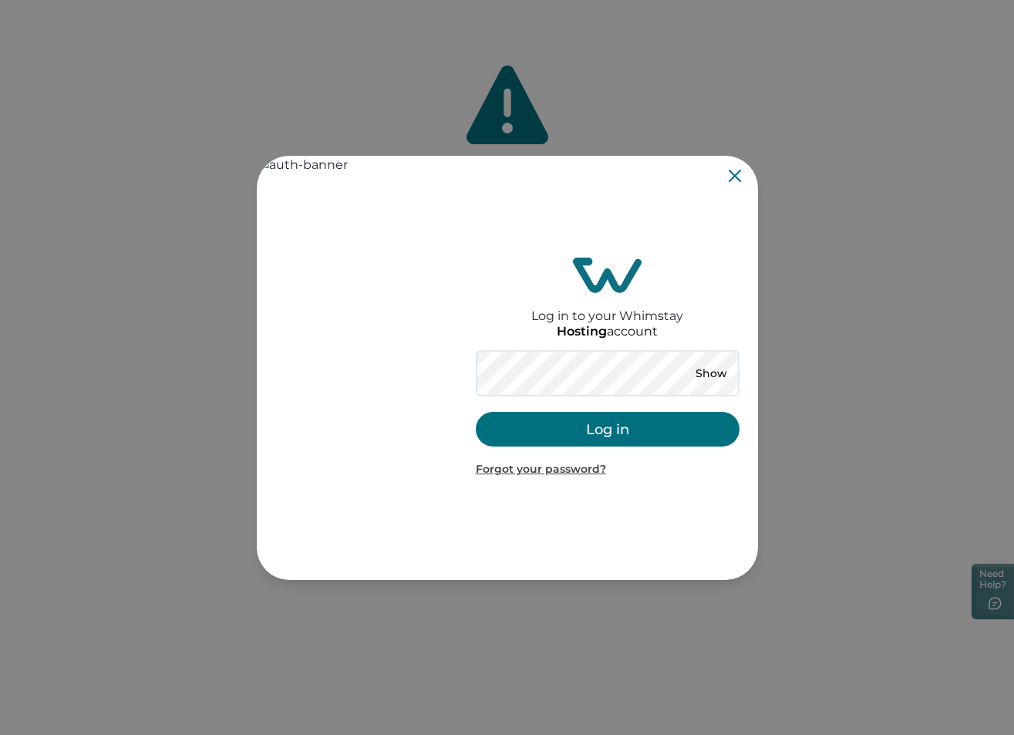
click at [592, 427] on button "Log in" at bounding box center [608, 429] width 264 height 35
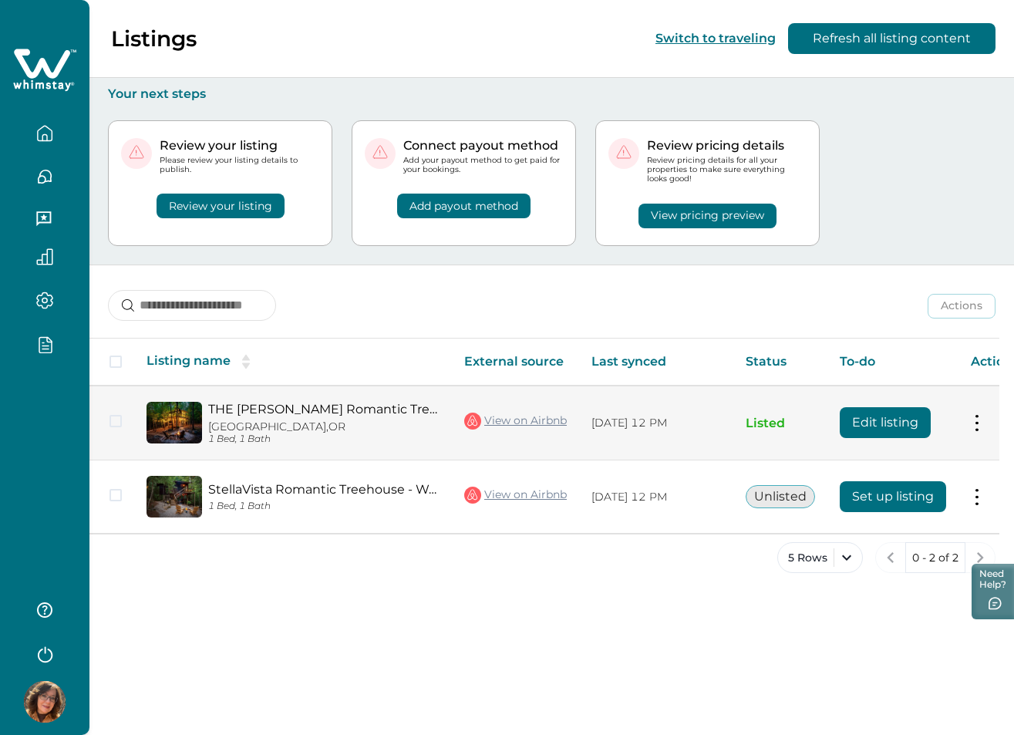
click at [913, 412] on button "Edit listing" at bounding box center [885, 422] width 91 height 31
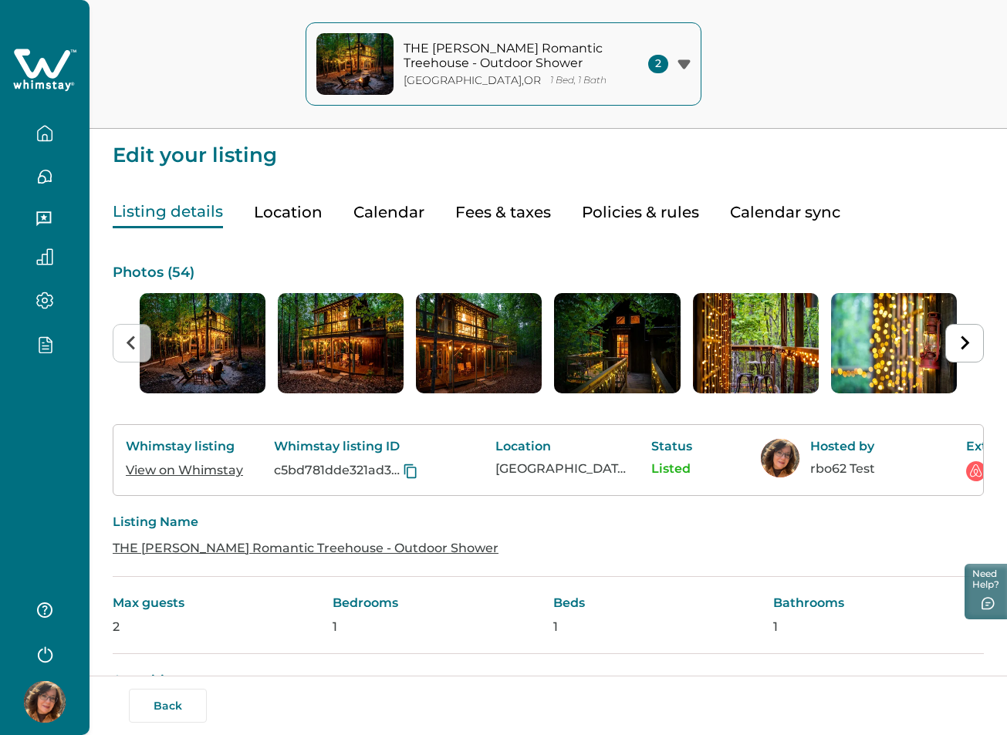
click at [398, 213] on button "Calendar" at bounding box center [388, 213] width 71 height 32
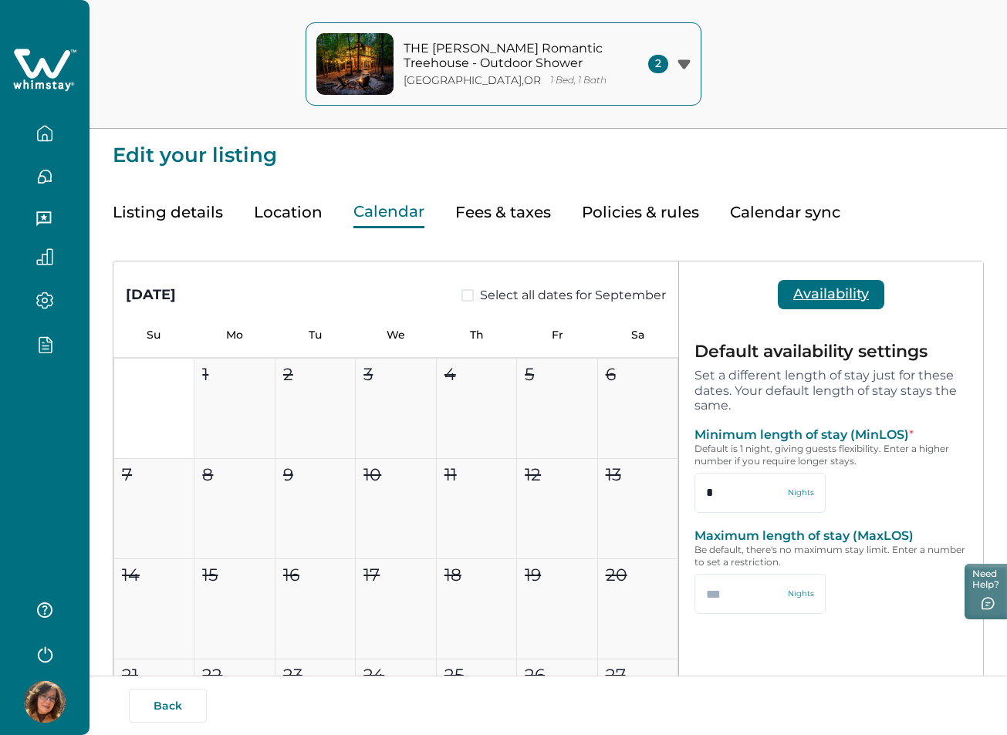
click at [283, 213] on button "Location" at bounding box center [288, 213] width 69 height 32
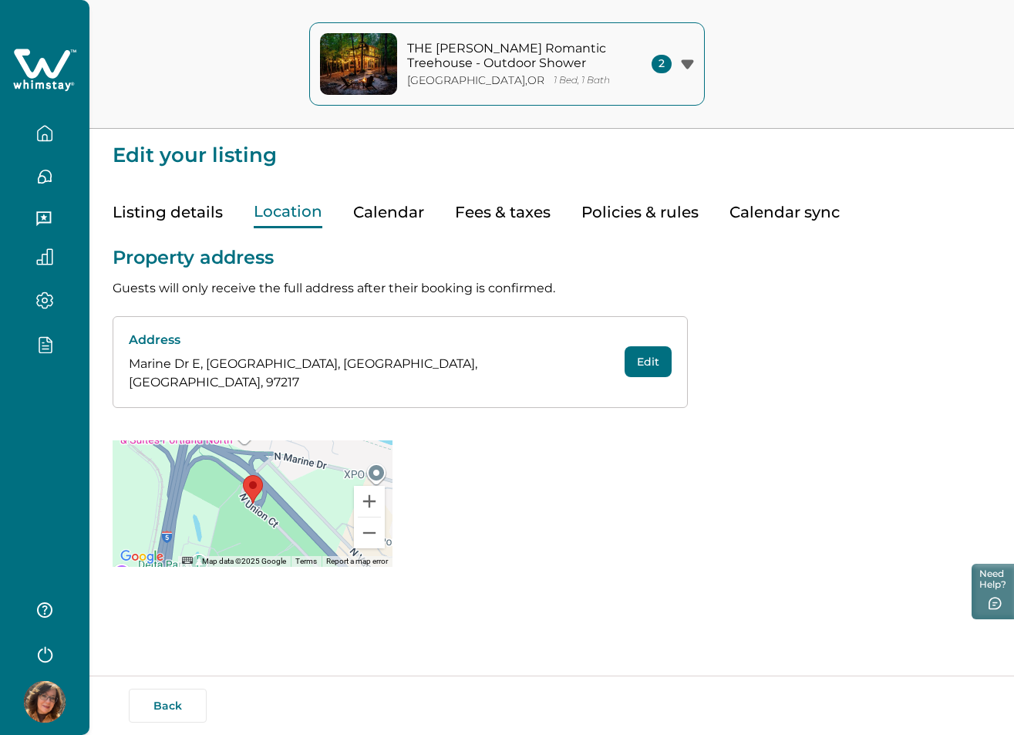
click at [386, 215] on button "Calendar" at bounding box center [388, 213] width 71 height 32
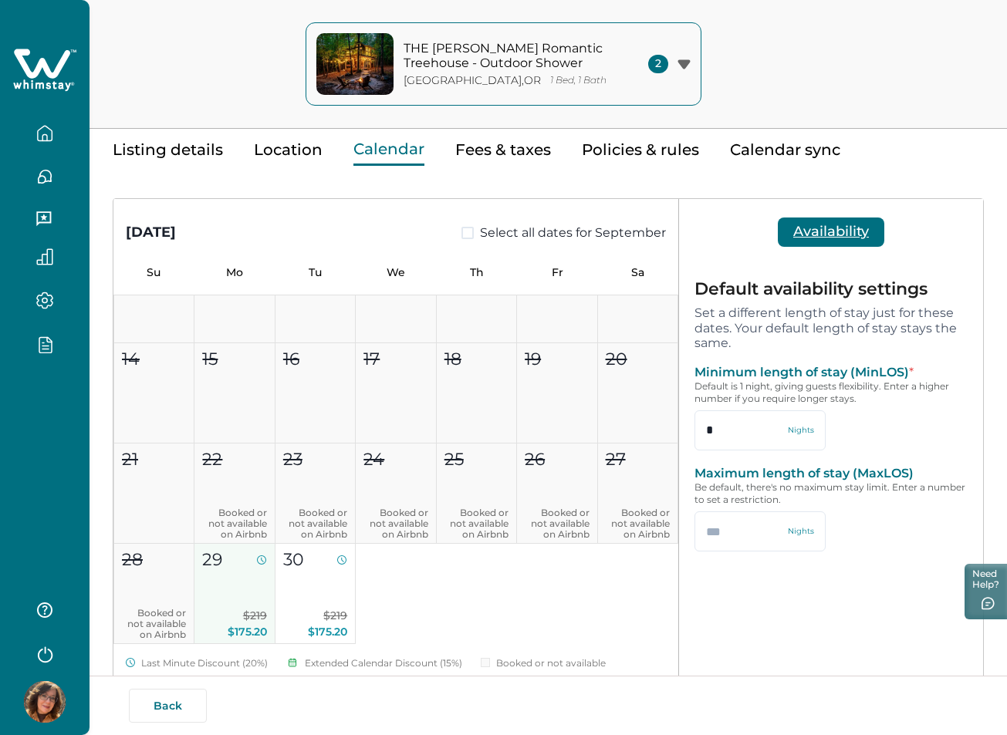
scroll to position [154, 0]
click at [251, 585] on button "29 $219 $175.20" at bounding box center [234, 593] width 80 height 100
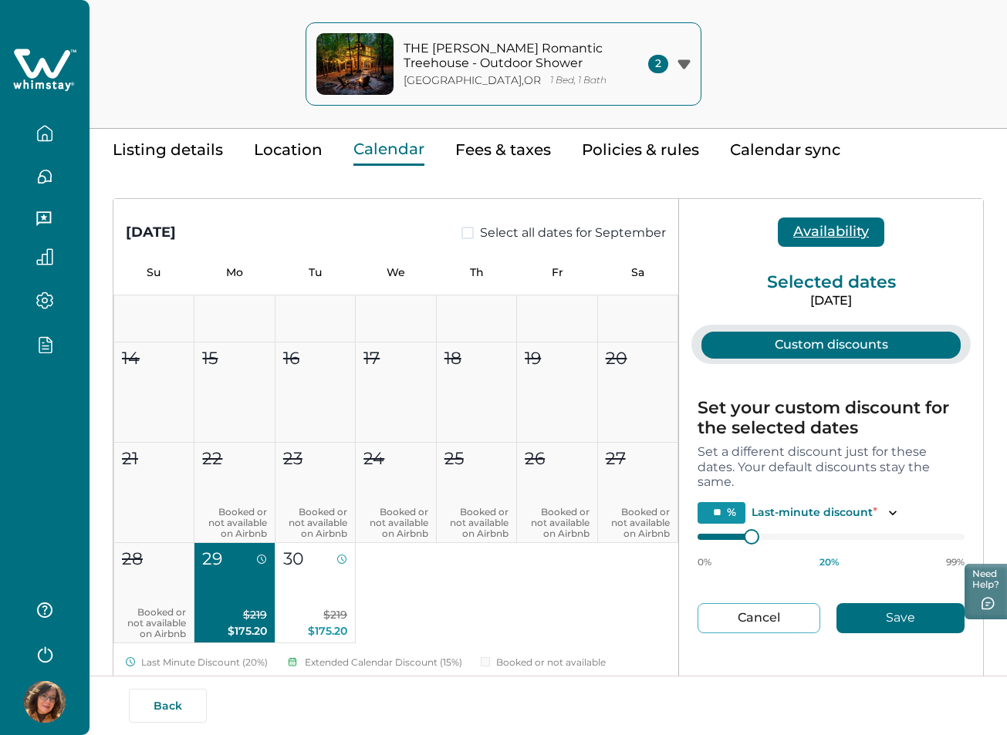
click at [734, 618] on button "Cancel" at bounding box center [758, 618] width 123 height 30
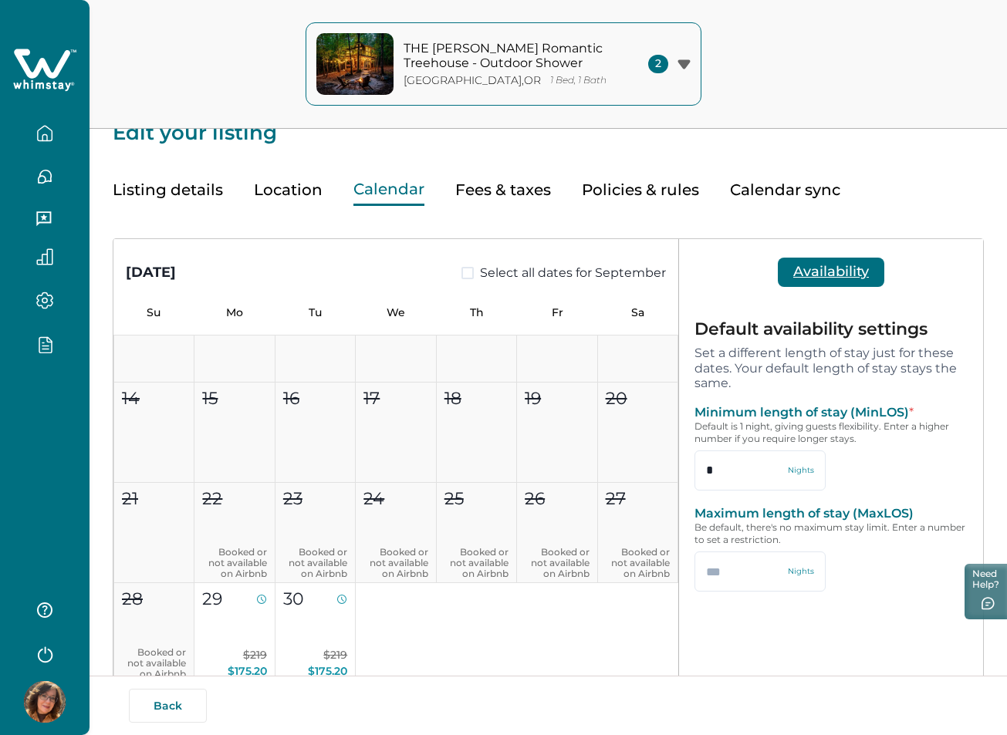
scroll to position [0, 0]
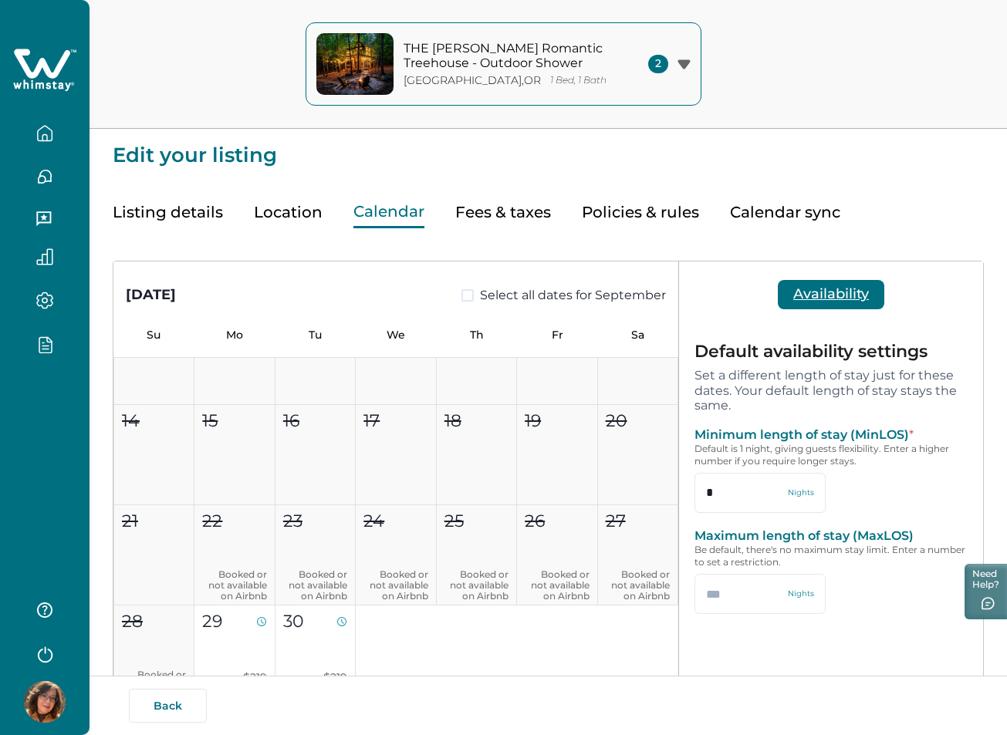
click at [837, 297] on button "Availability" at bounding box center [831, 294] width 106 height 29
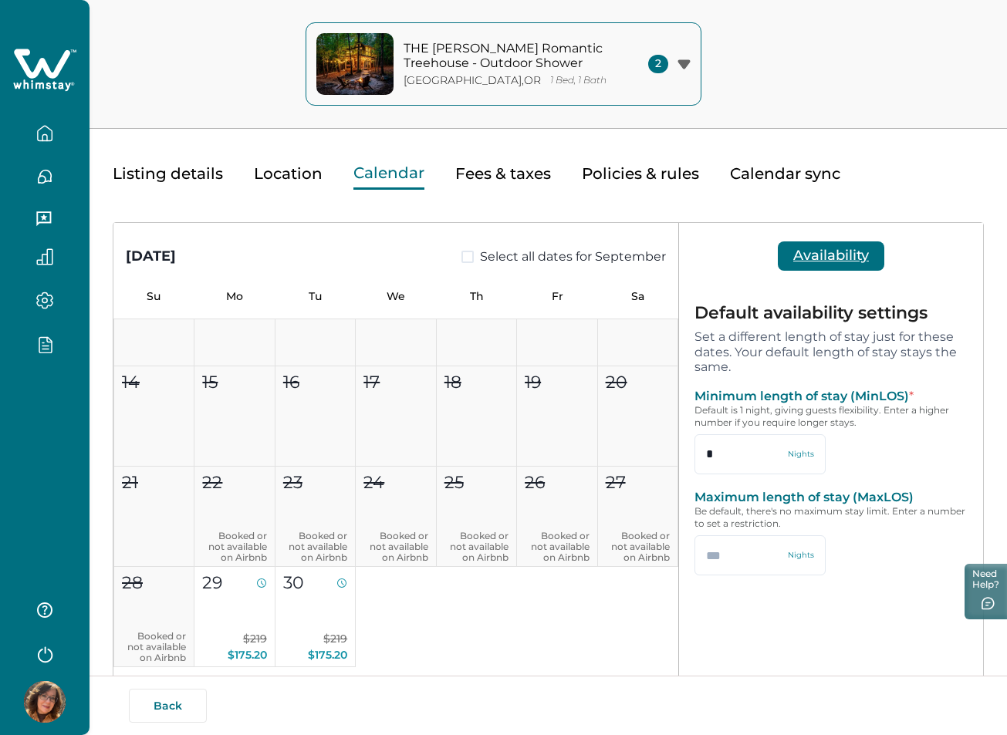
scroll to position [77, 0]
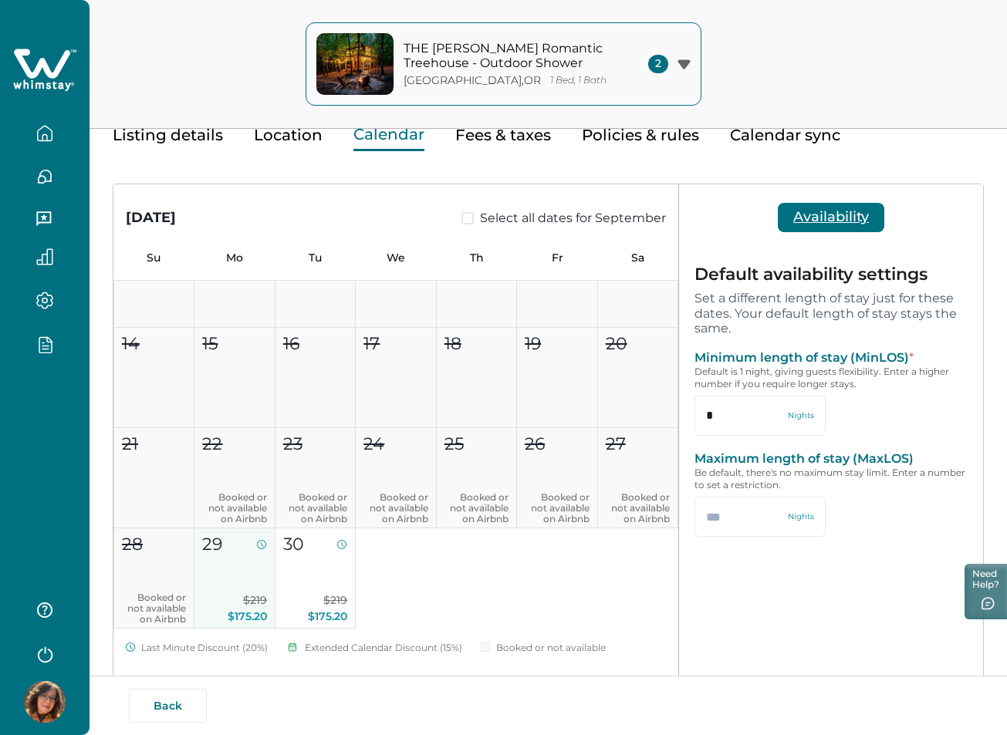
click at [221, 568] on button "29 $219 $175.20" at bounding box center [234, 578] width 80 height 100
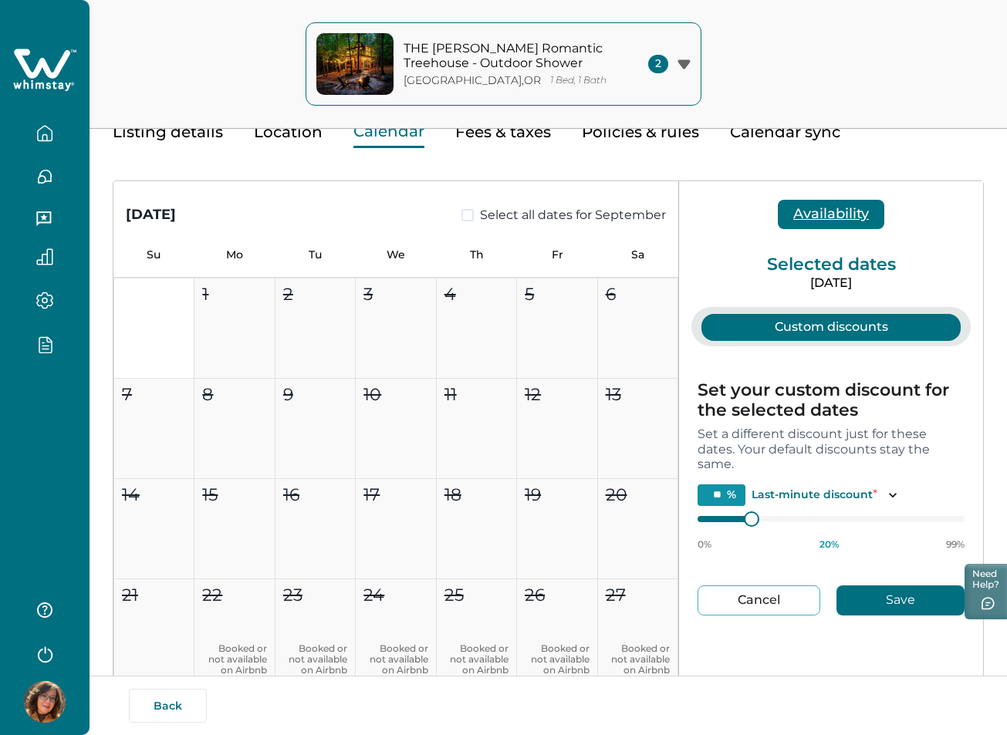
scroll to position [154, 0]
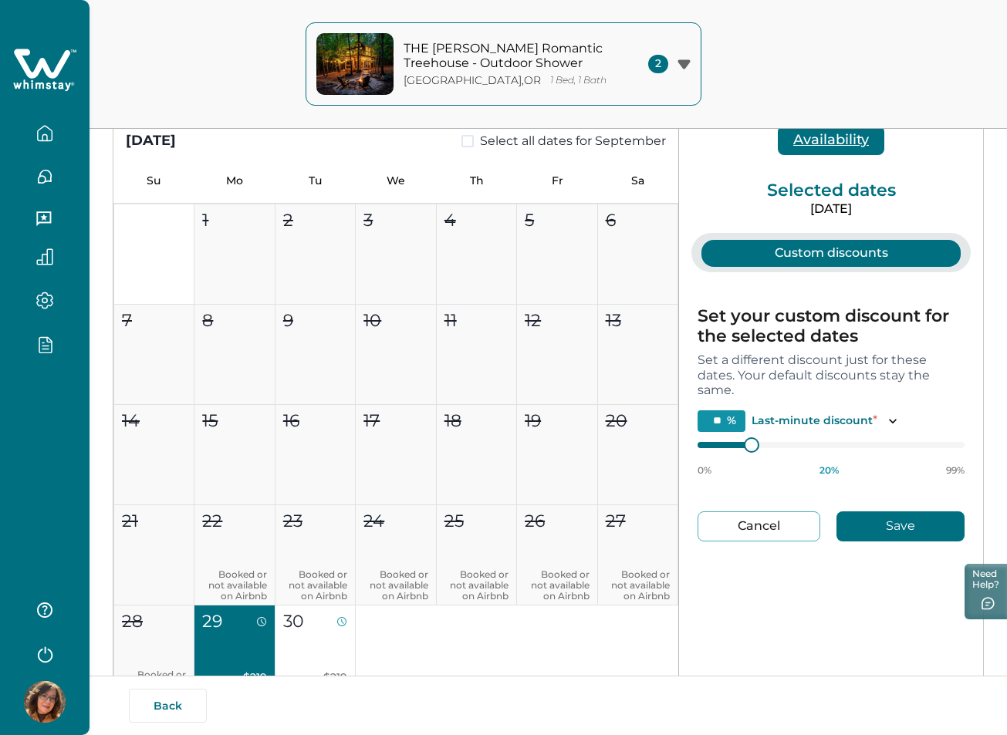
click at [758, 538] on button "Cancel" at bounding box center [758, 526] width 123 height 30
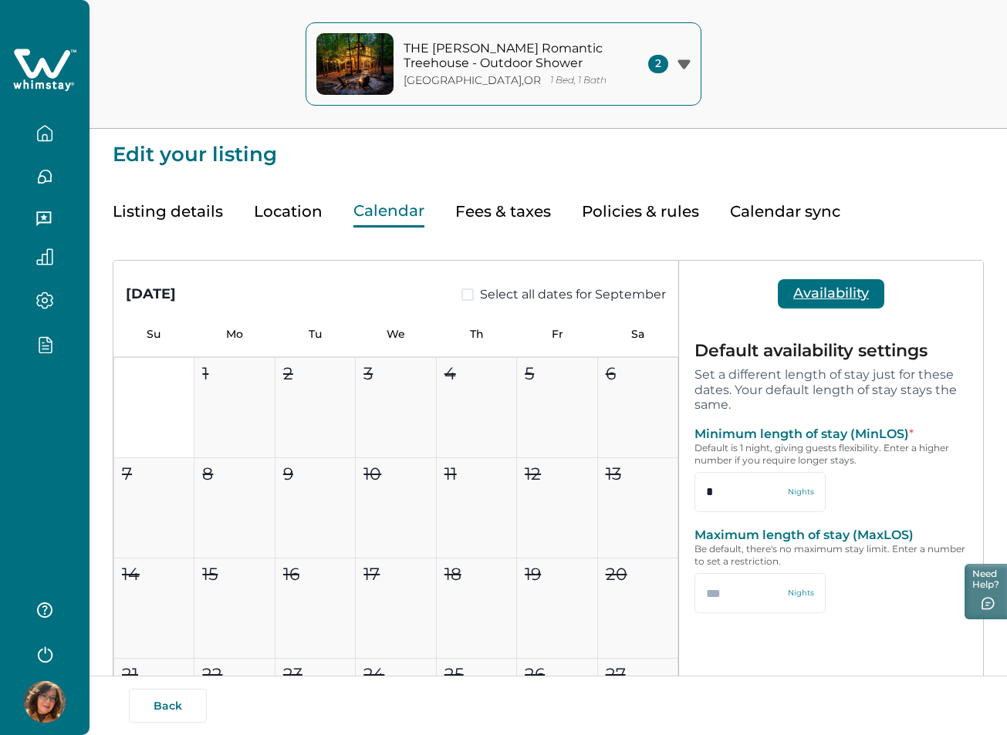
scroll to position [0, 0]
click at [487, 209] on button "Fees & taxes" at bounding box center [503, 213] width 96 height 32
click at [393, 214] on button "Calendar" at bounding box center [388, 213] width 71 height 32
type input "*"
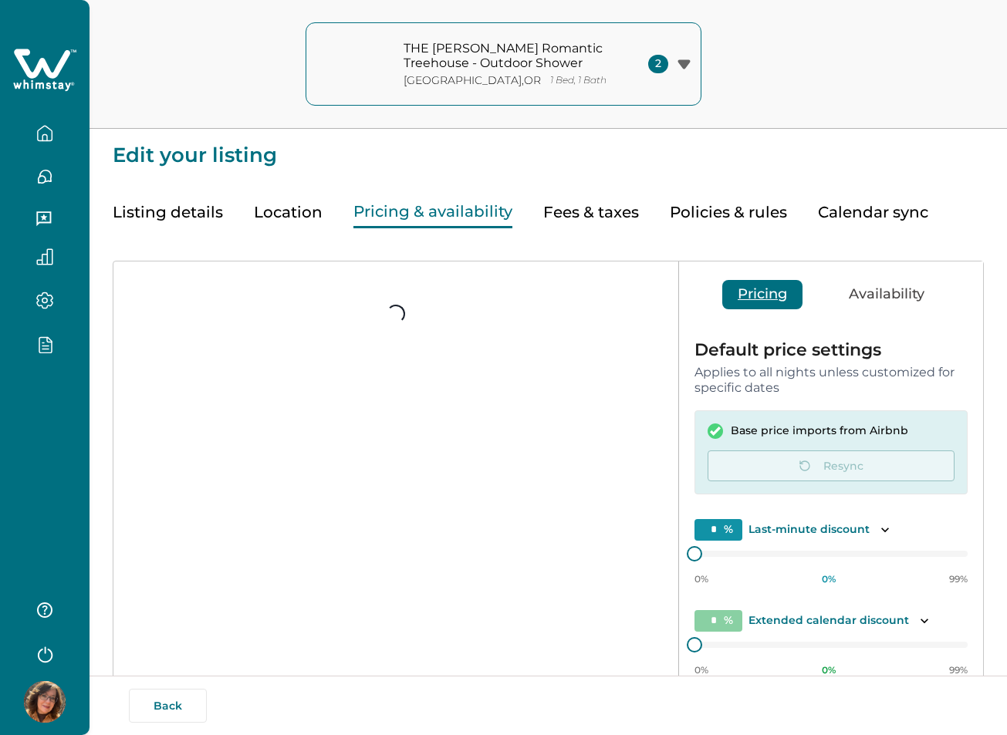
click at [924, 203] on div "Listing details Location Pricing & availability Fees & taxes Policies & rules C…" at bounding box center [548, 197] width 871 height 62
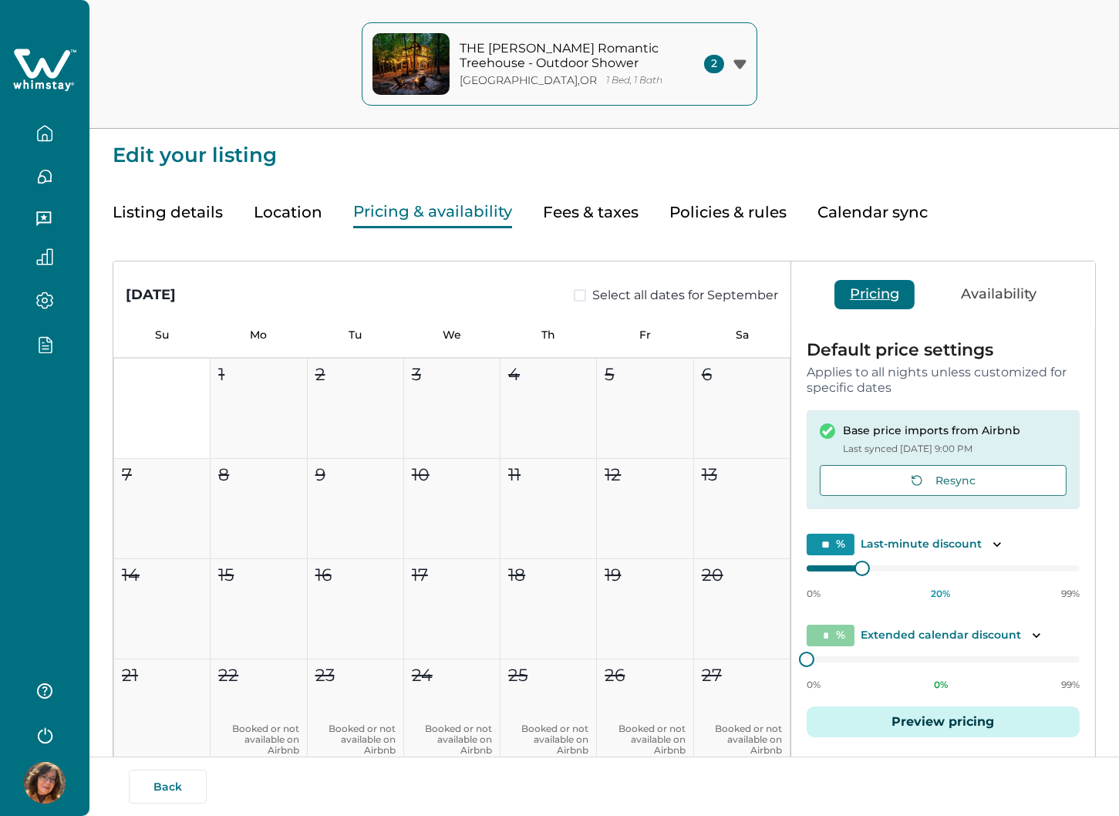
type input "**"
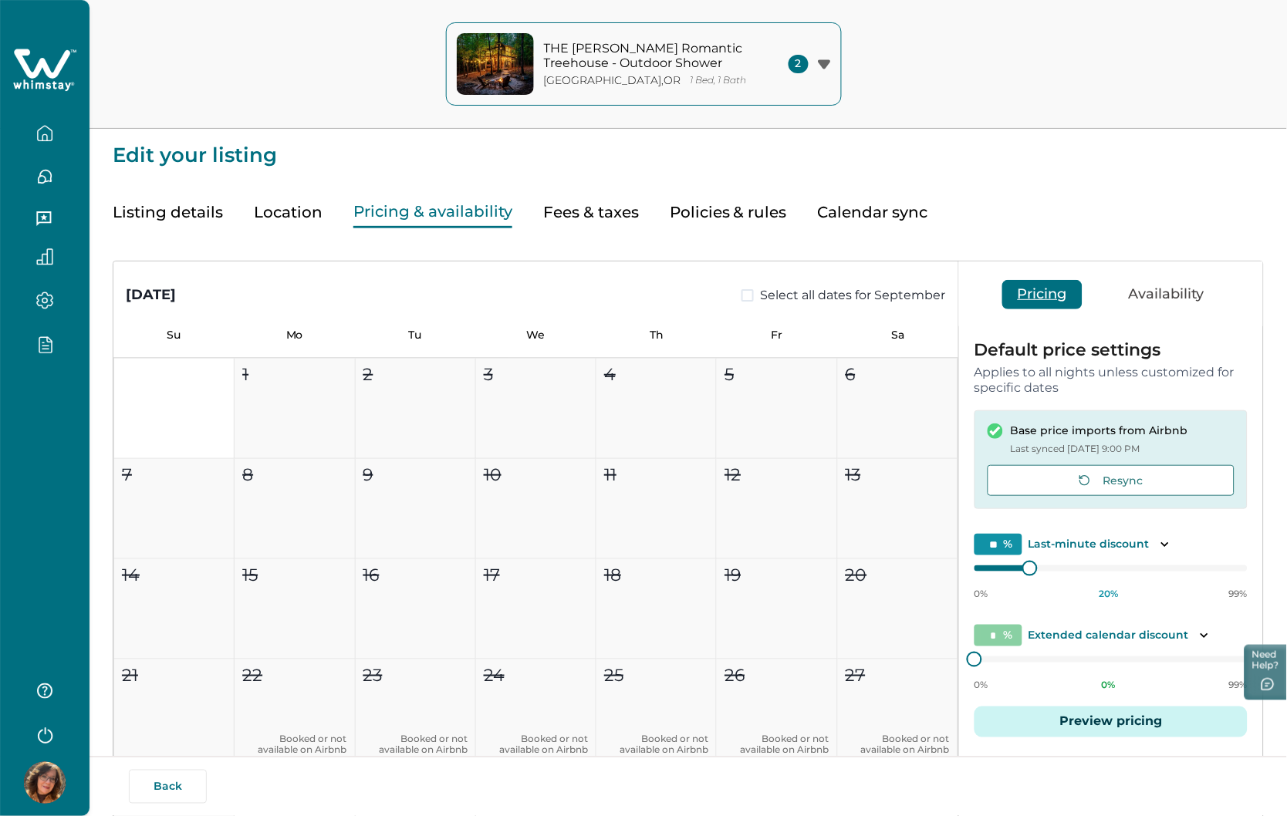
click at [1014, 295] on button "Availability" at bounding box center [1166, 294] width 106 height 29
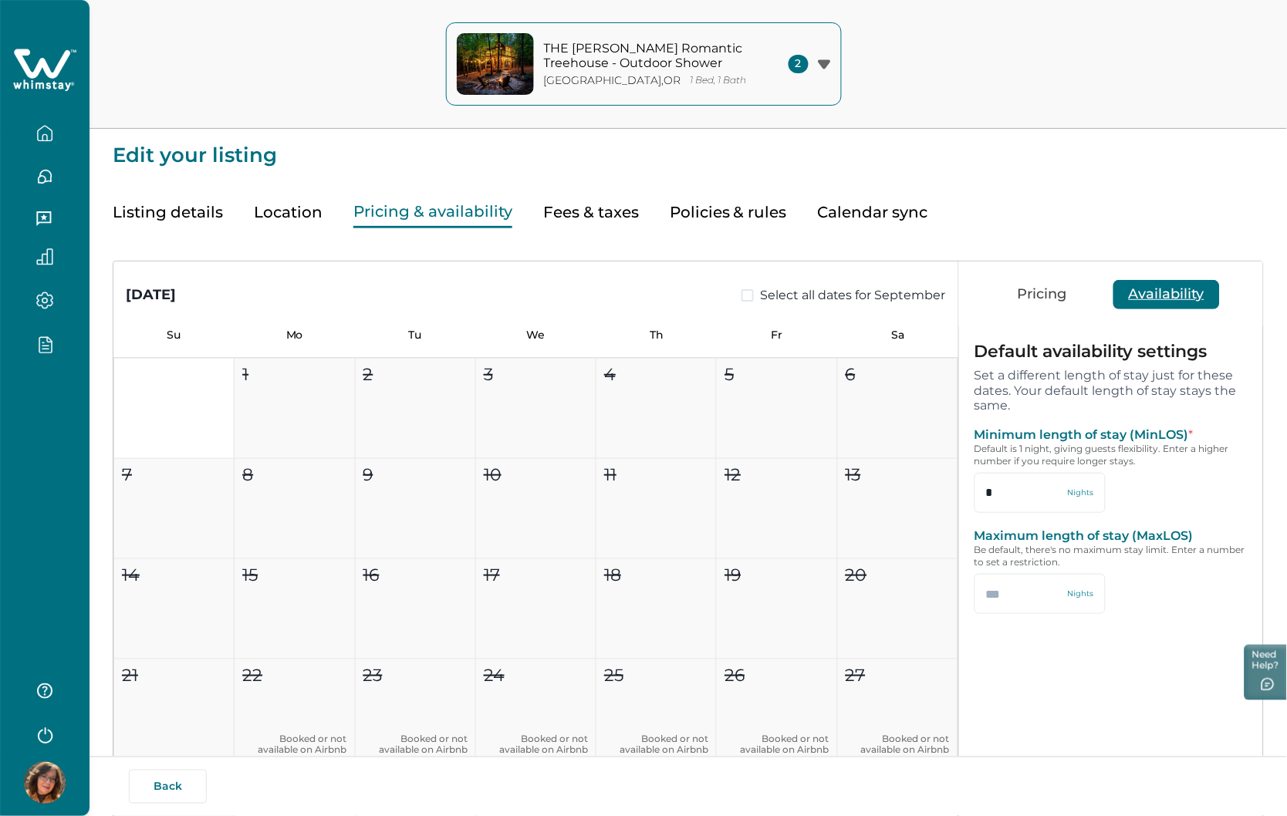
click at [1014, 295] on button "Pricing" at bounding box center [1042, 294] width 80 height 29
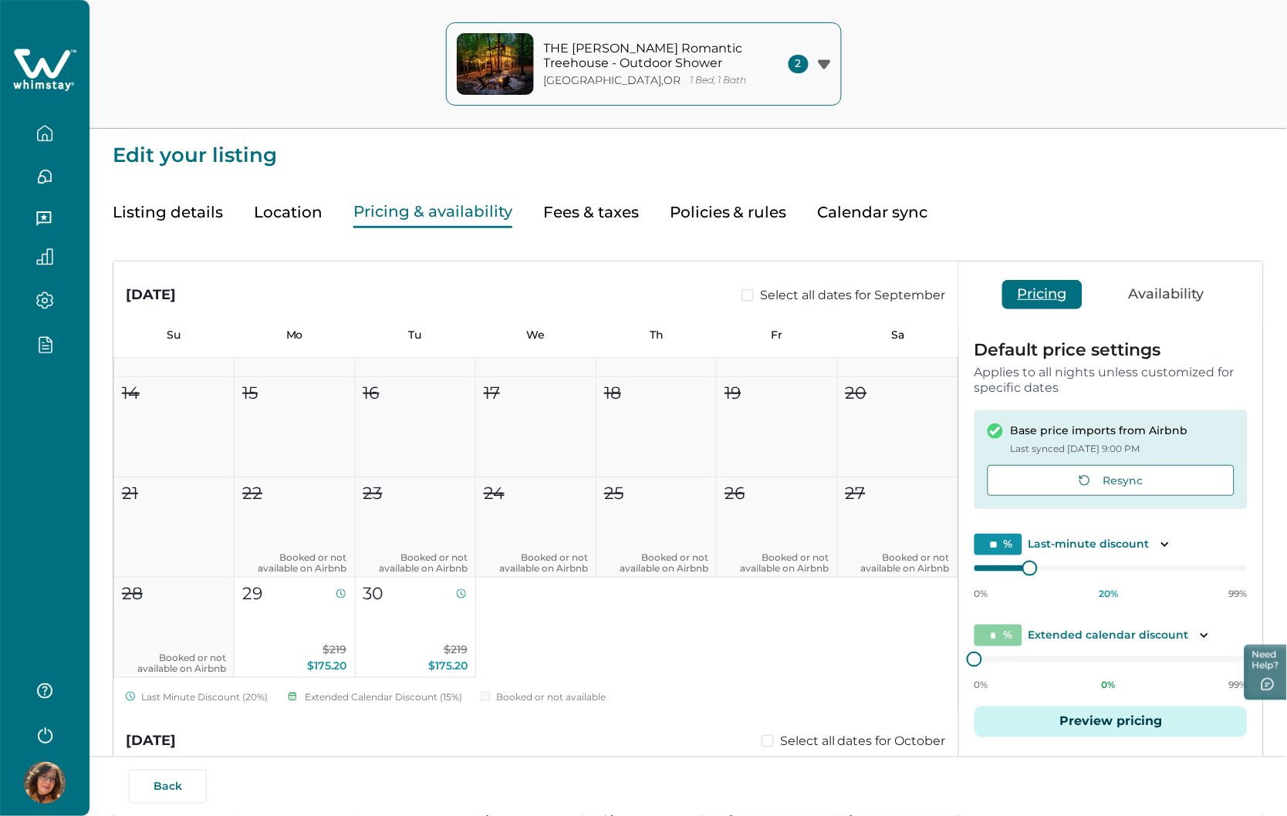
scroll to position [343, 0]
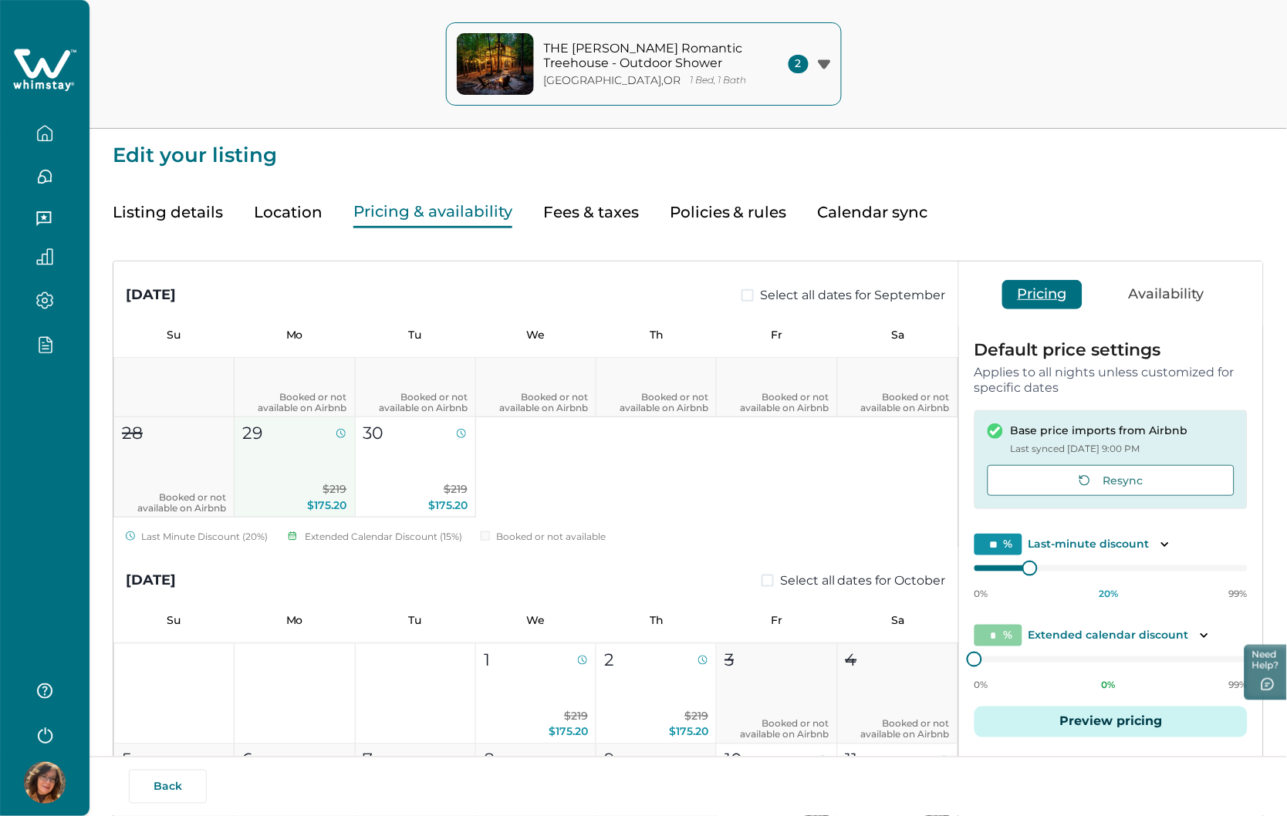
click at [282, 478] on button "29 $219 $175.20" at bounding box center [295, 467] width 120 height 100
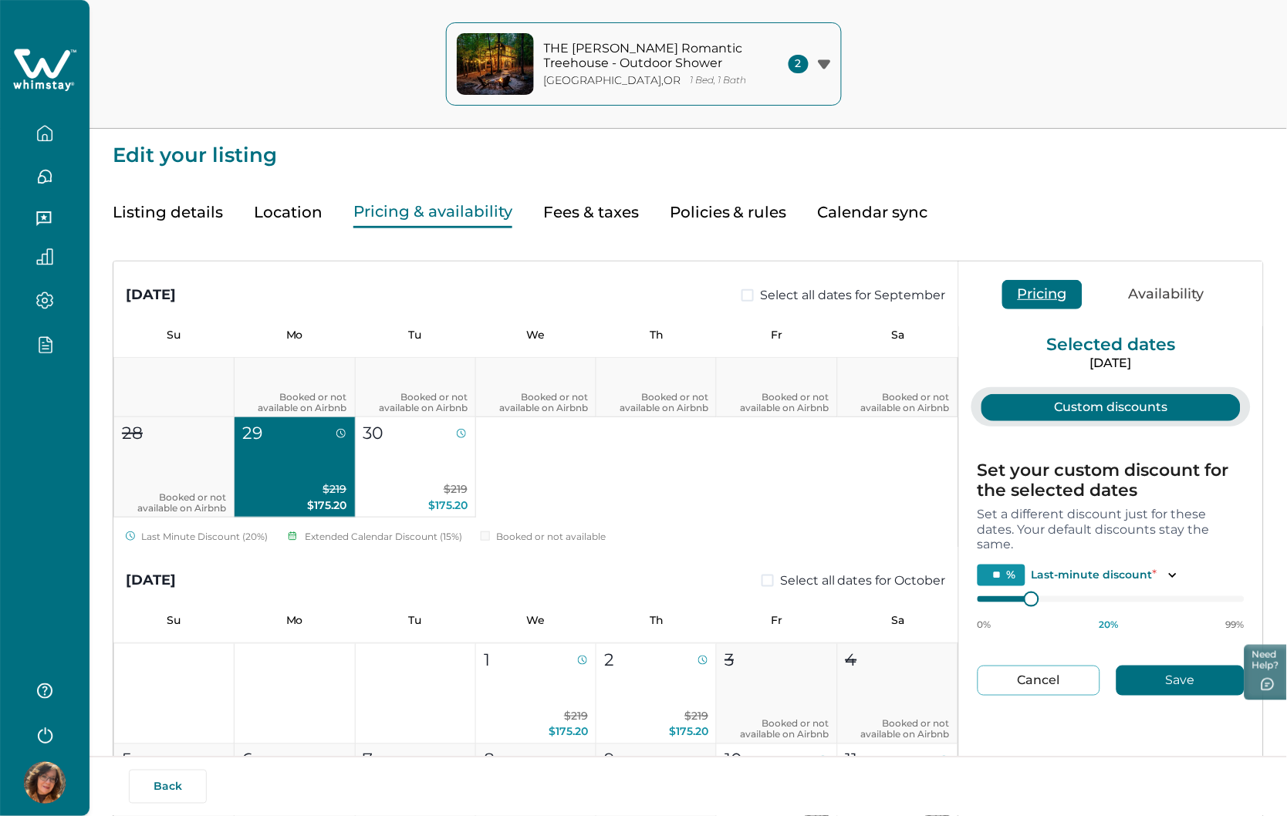
click at [1014, 683] on button "Cancel" at bounding box center [1038, 681] width 123 height 30
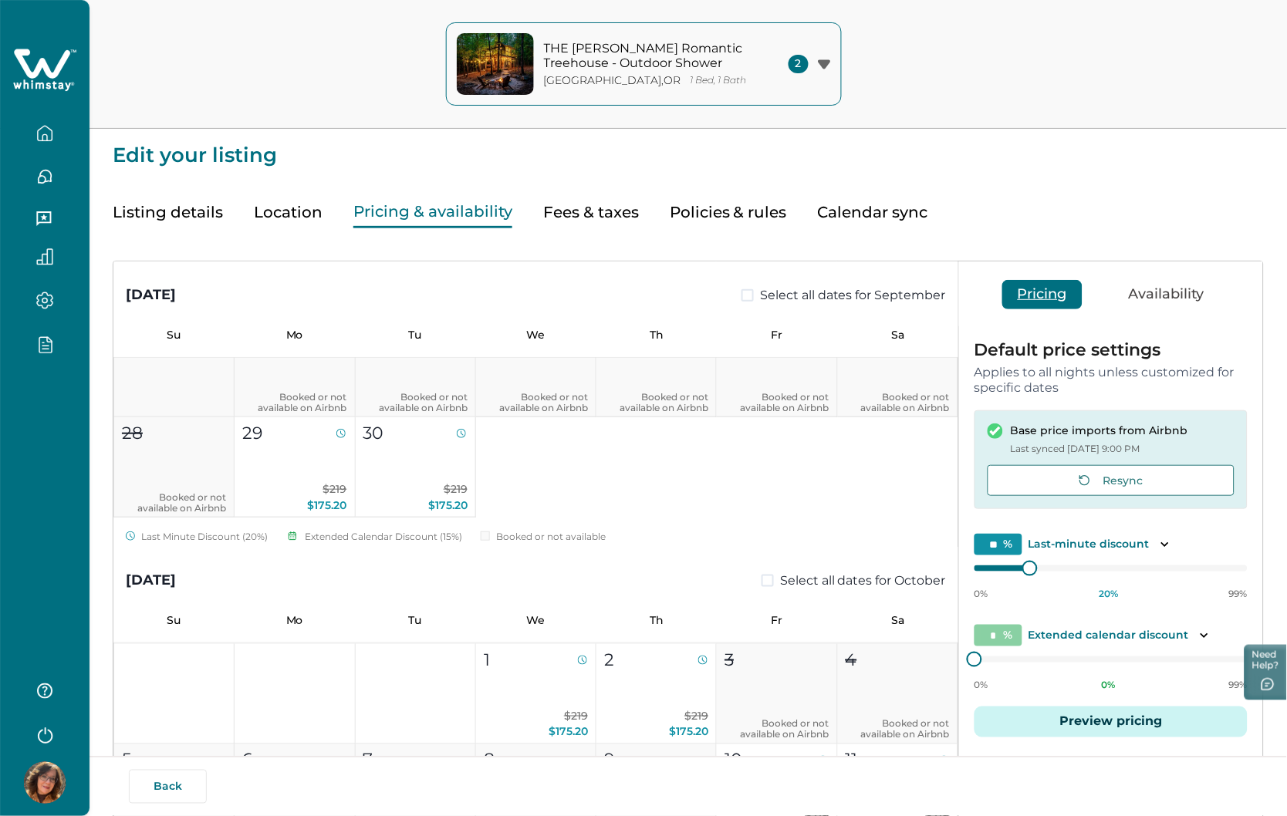
click at [1014, 289] on button "Availability" at bounding box center [1166, 294] width 106 height 29
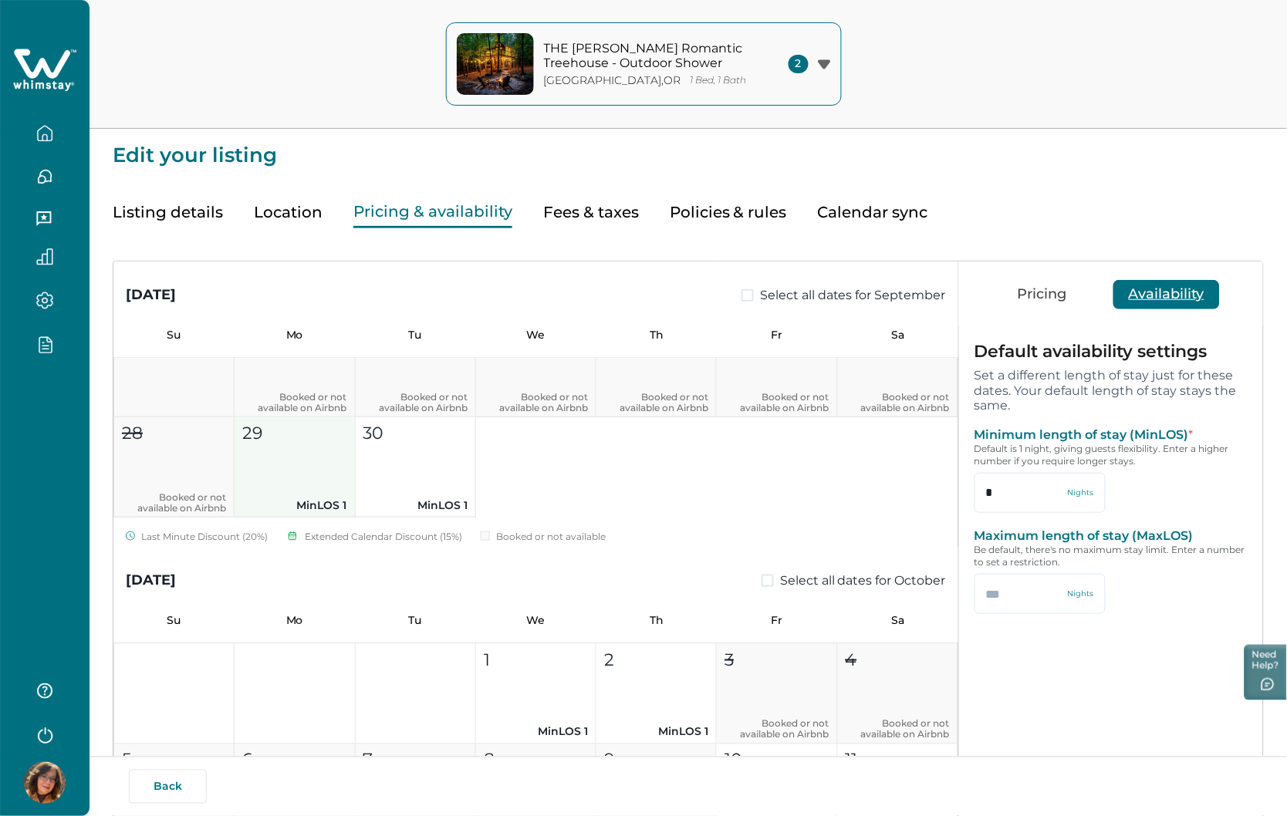
click at [290, 464] on button "29 MinLOS 1" at bounding box center [295, 467] width 120 height 100
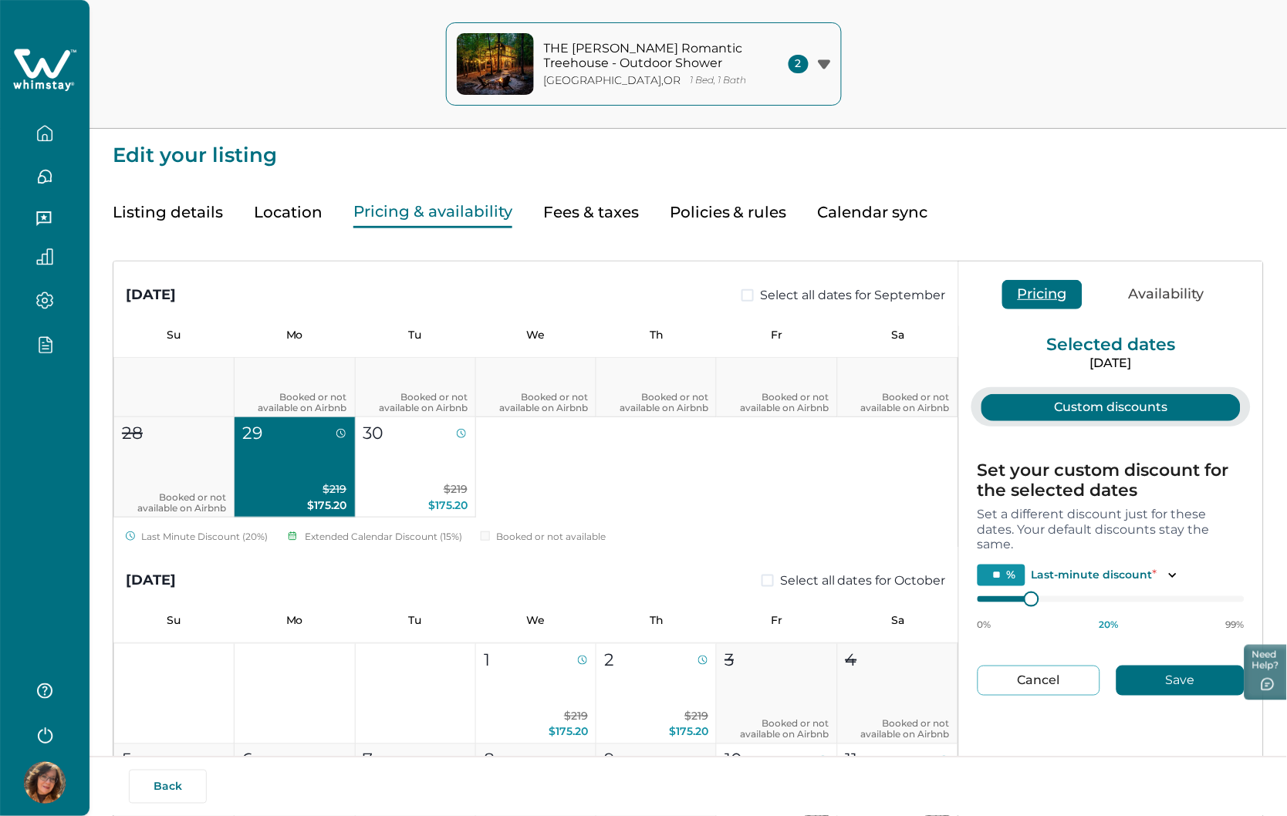
click at [1014, 297] on button "Pricing" at bounding box center [1042, 294] width 80 height 29
click at [1014, 682] on button "Cancel" at bounding box center [1038, 681] width 123 height 30
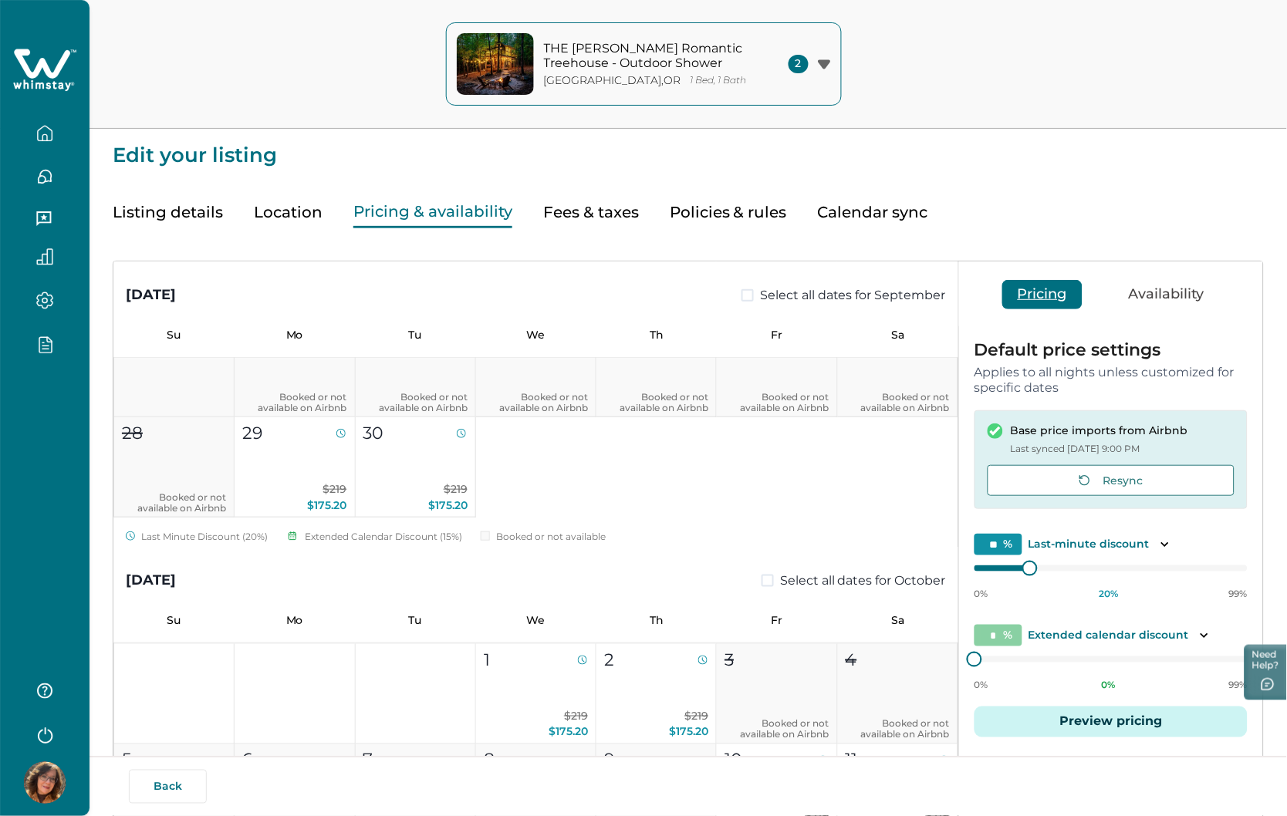
click at [1014, 291] on button "Availability" at bounding box center [1166, 294] width 106 height 29
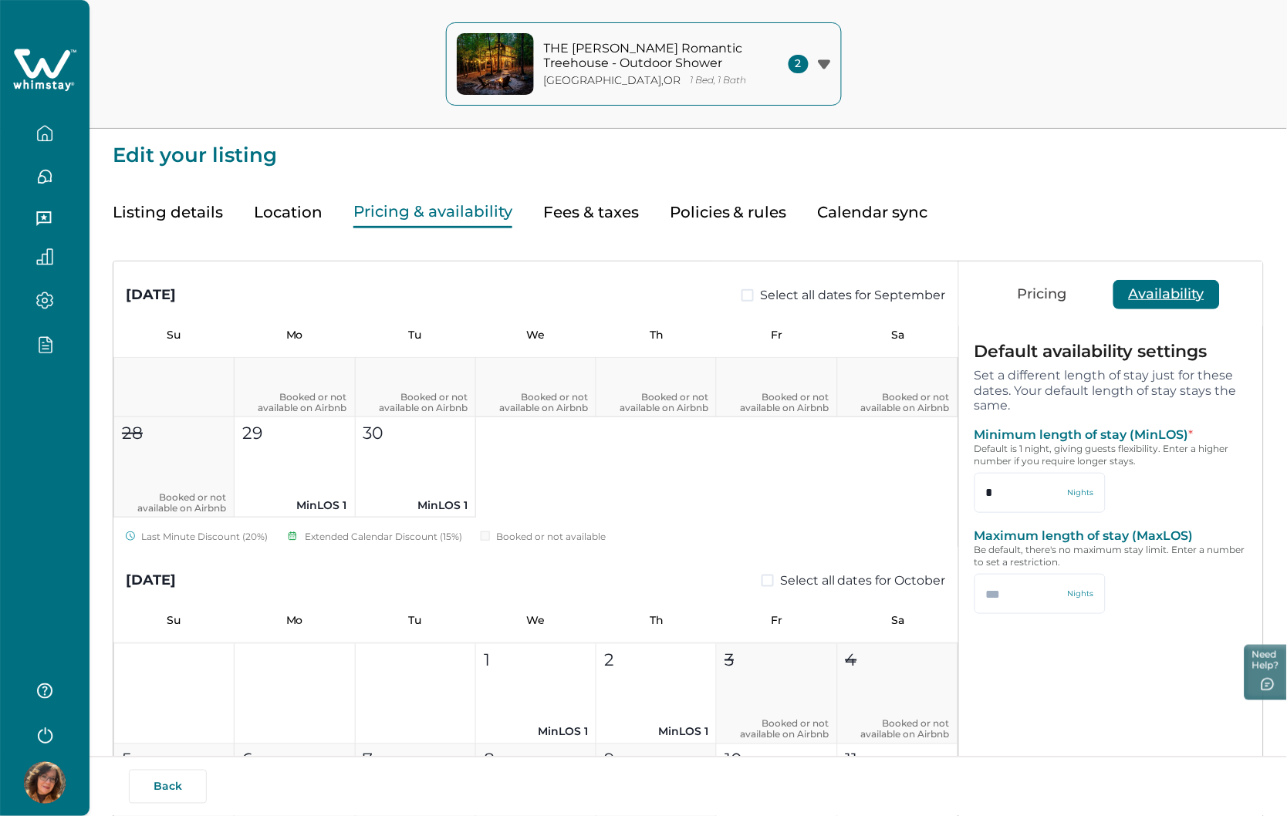
click at [1014, 289] on button "Pricing" at bounding box center [1042, 294] width 80 height 29
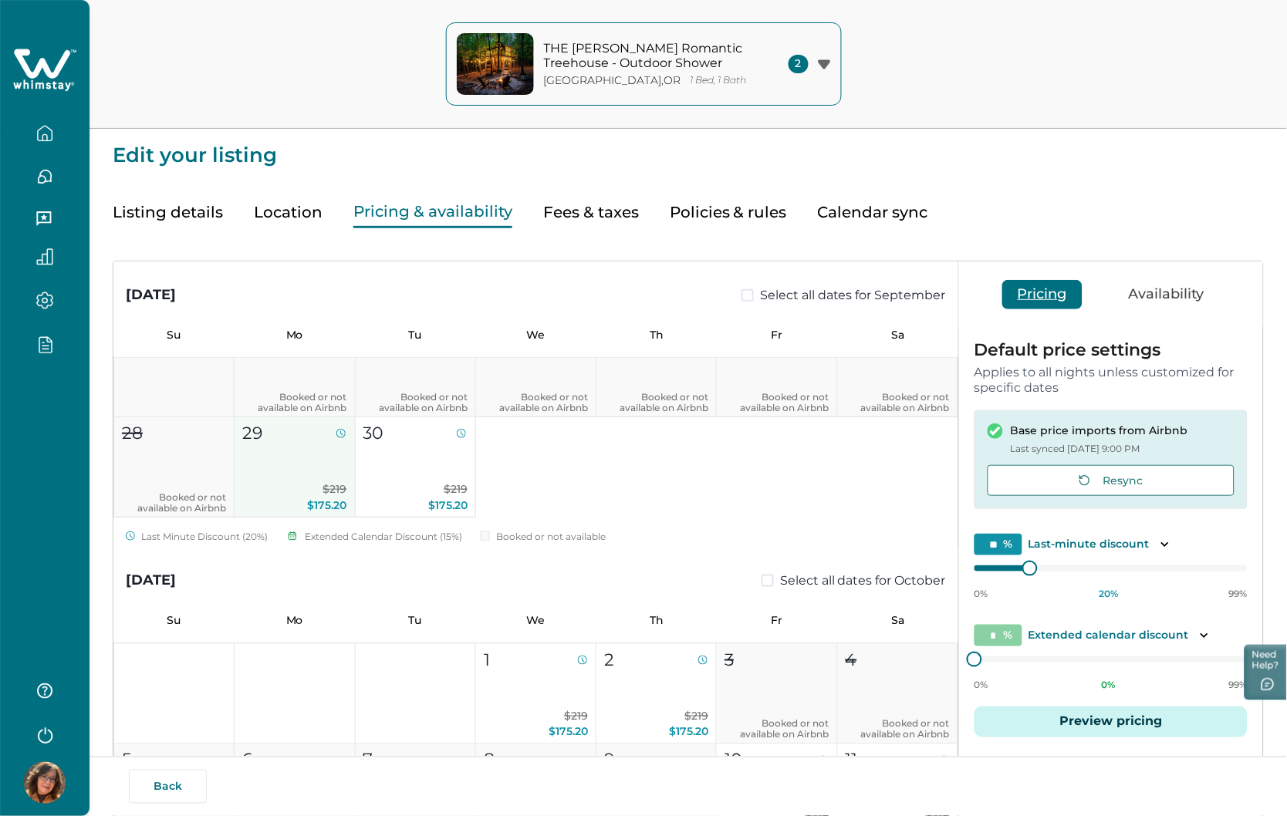
click at [307, 481] on p "$219 $175.20" at bounding box center [294, 497] width 104 height 32
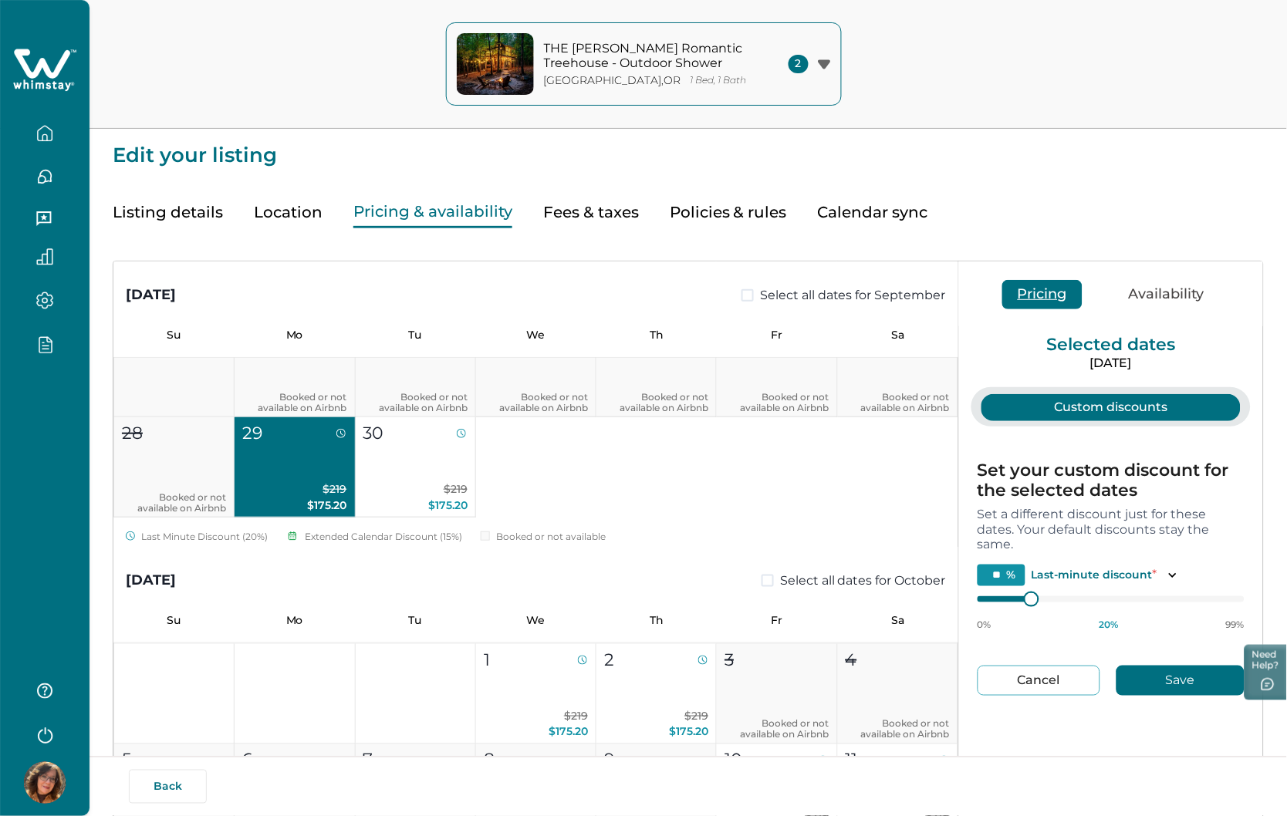
click at [1014, 675] on button "Cancel" at bounding box center [1038, 681] width 123 height 30
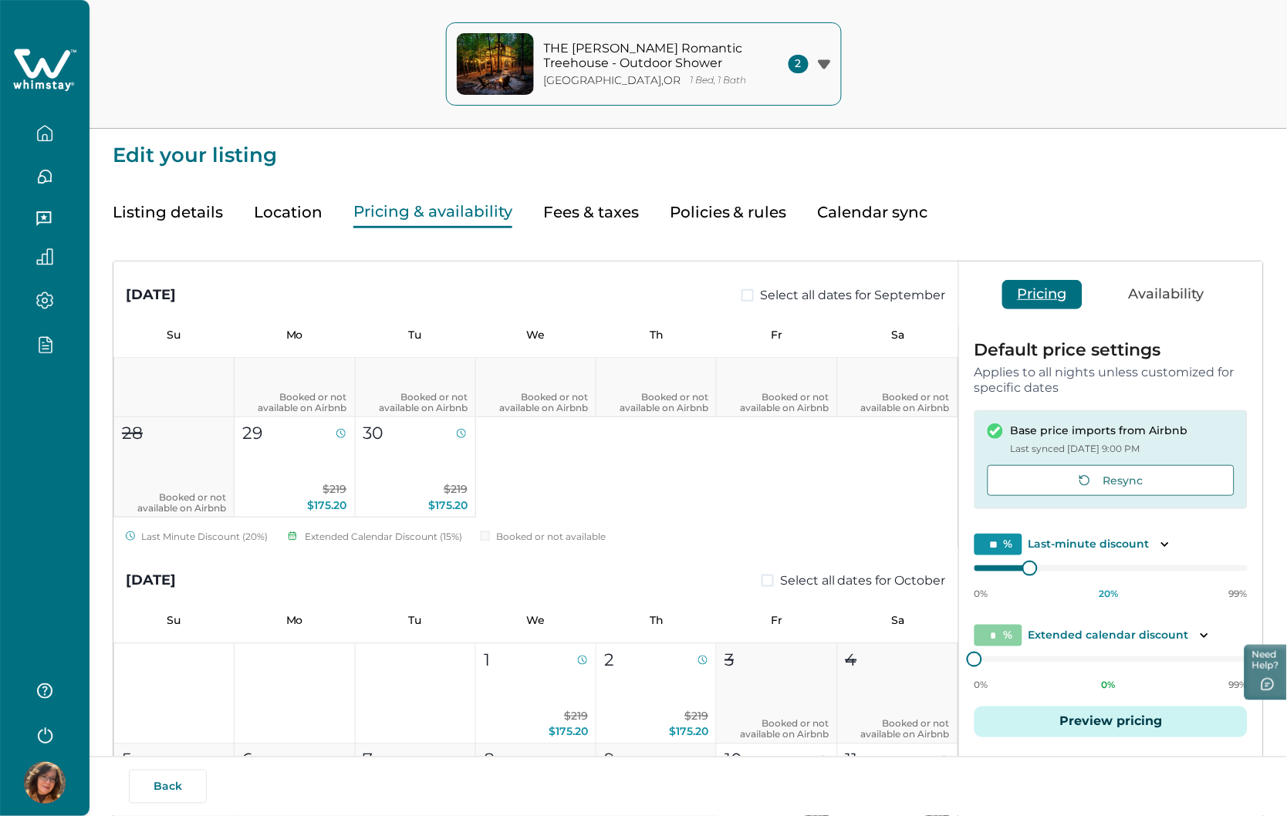
click at [1014, 292] on button "Availability" at bounding box center [1166, 294] width 106 height 29
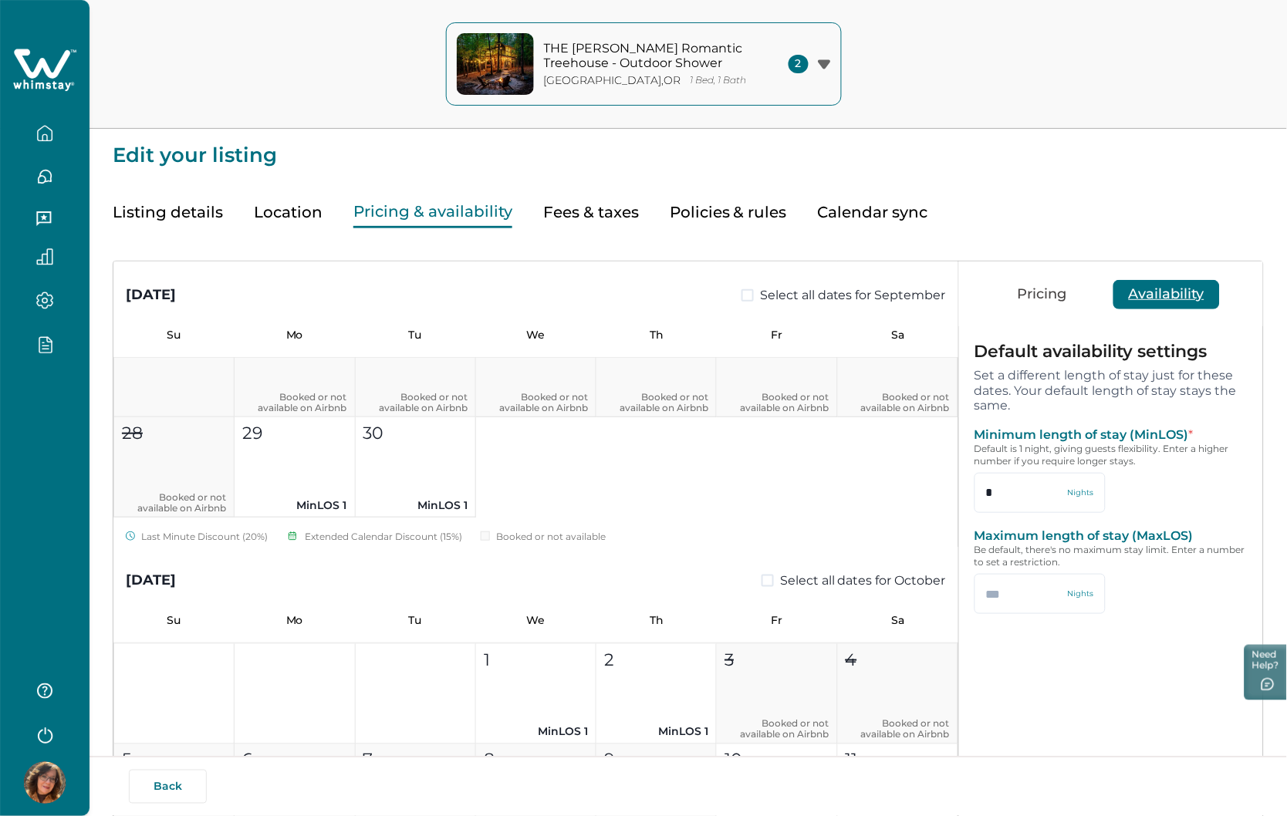
click at [1014, 290] on button "Pricing" at bounding box center [1042, 294] width 80 height 29
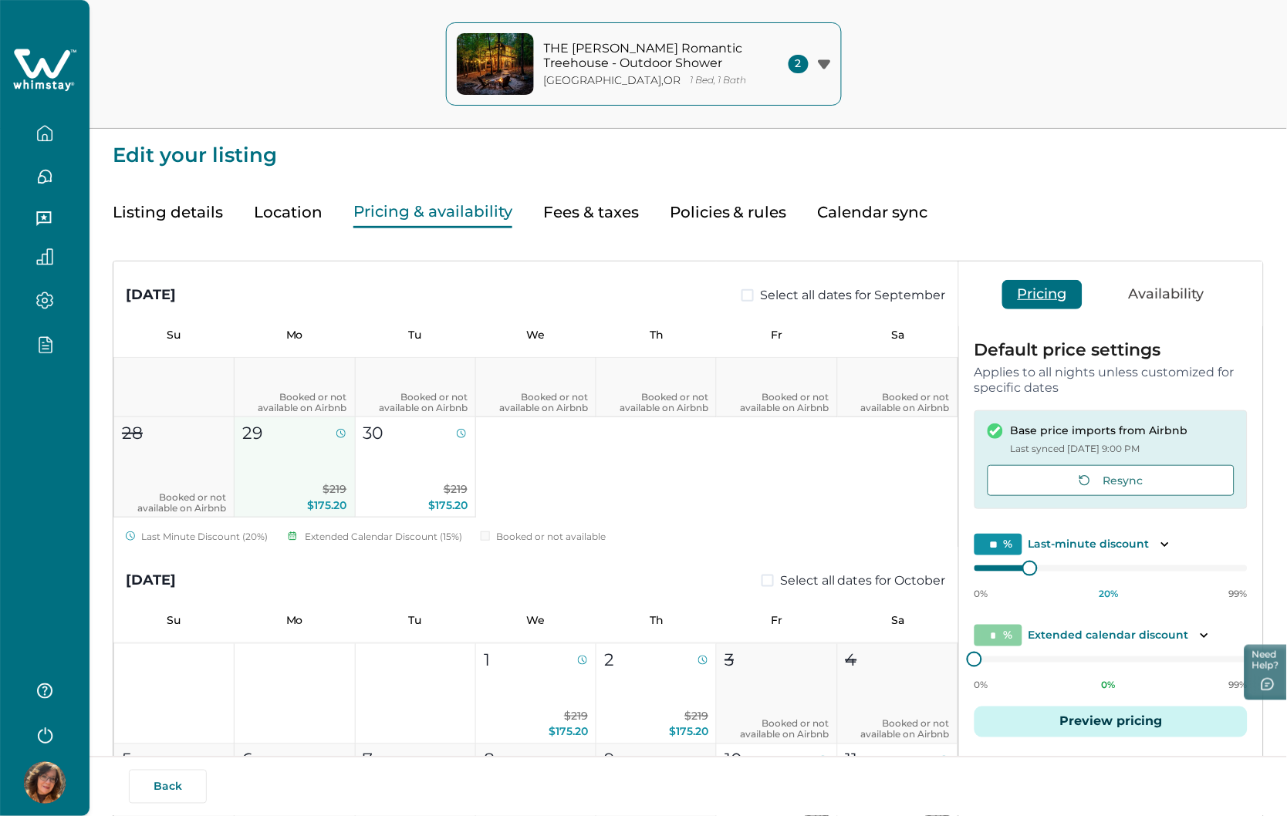
click at [317, 463] on button "29 $219 $175.20" at bounding box center [295, 467] width 120 height 100
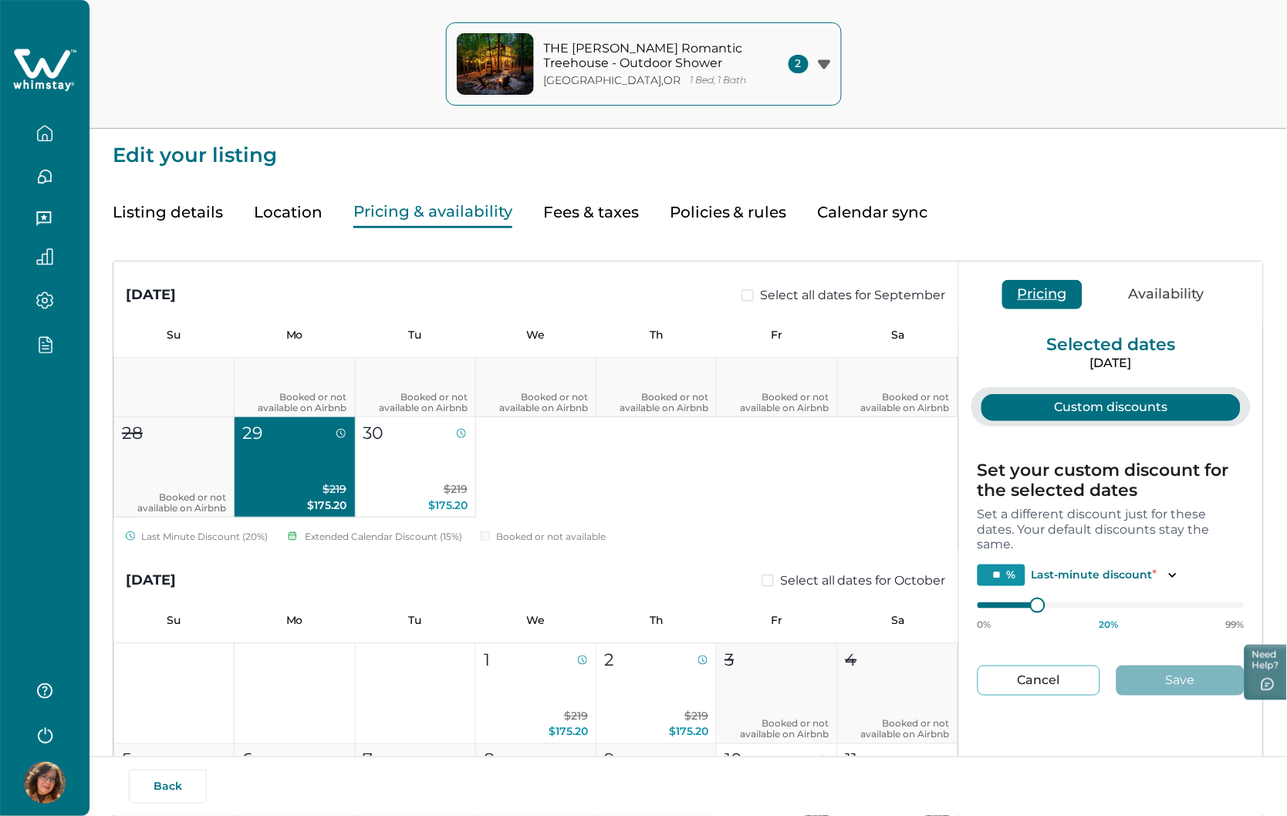
type input "**"
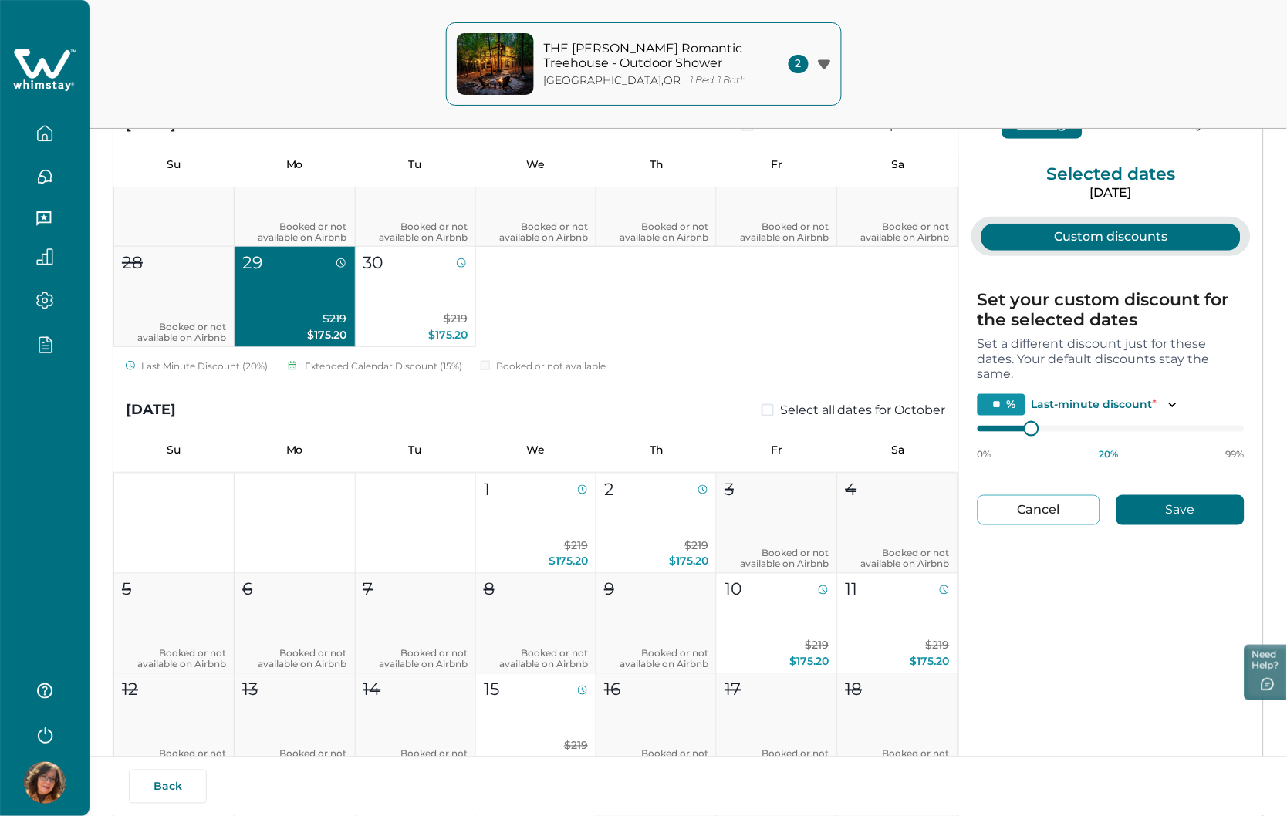
scroll to position [0, 0]
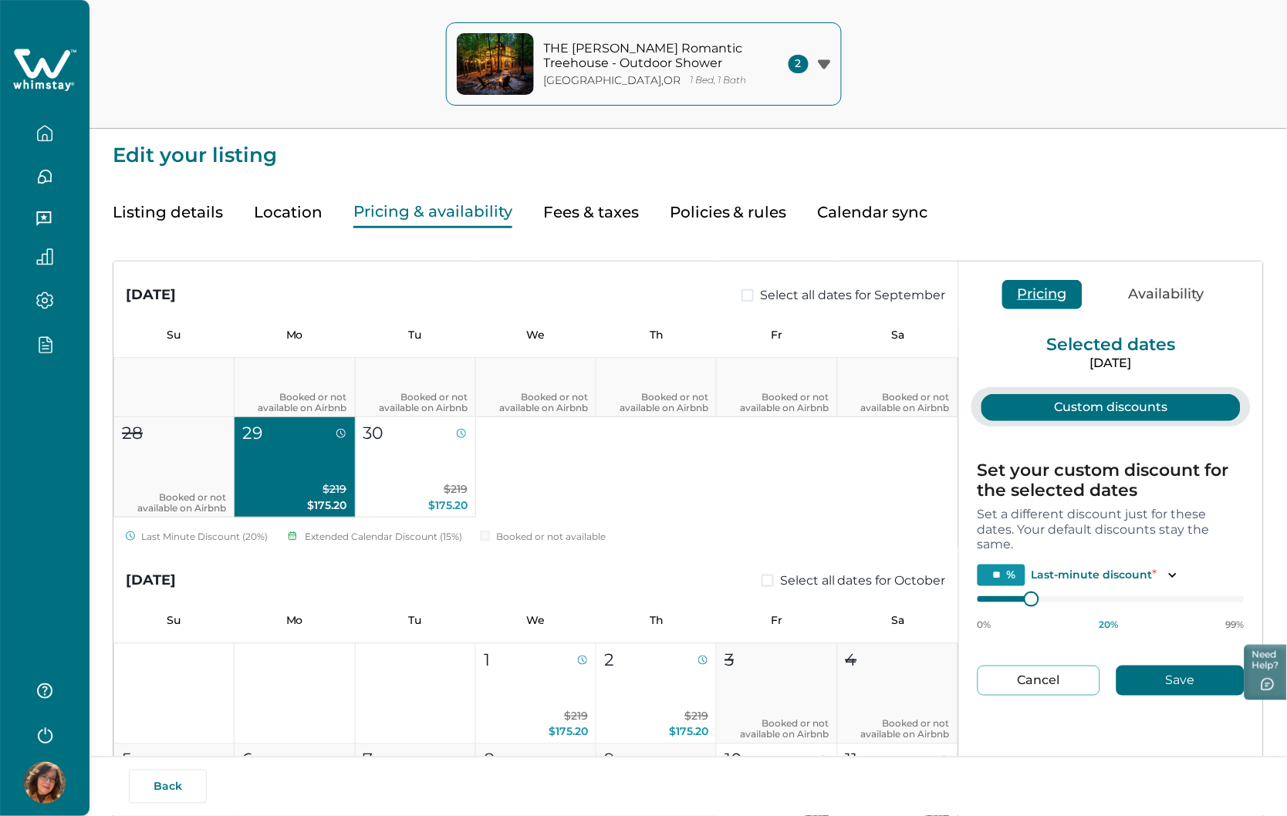
click at [1014, 299] on button "Availability" at bounding box center [1166, 294] width 106 height 29
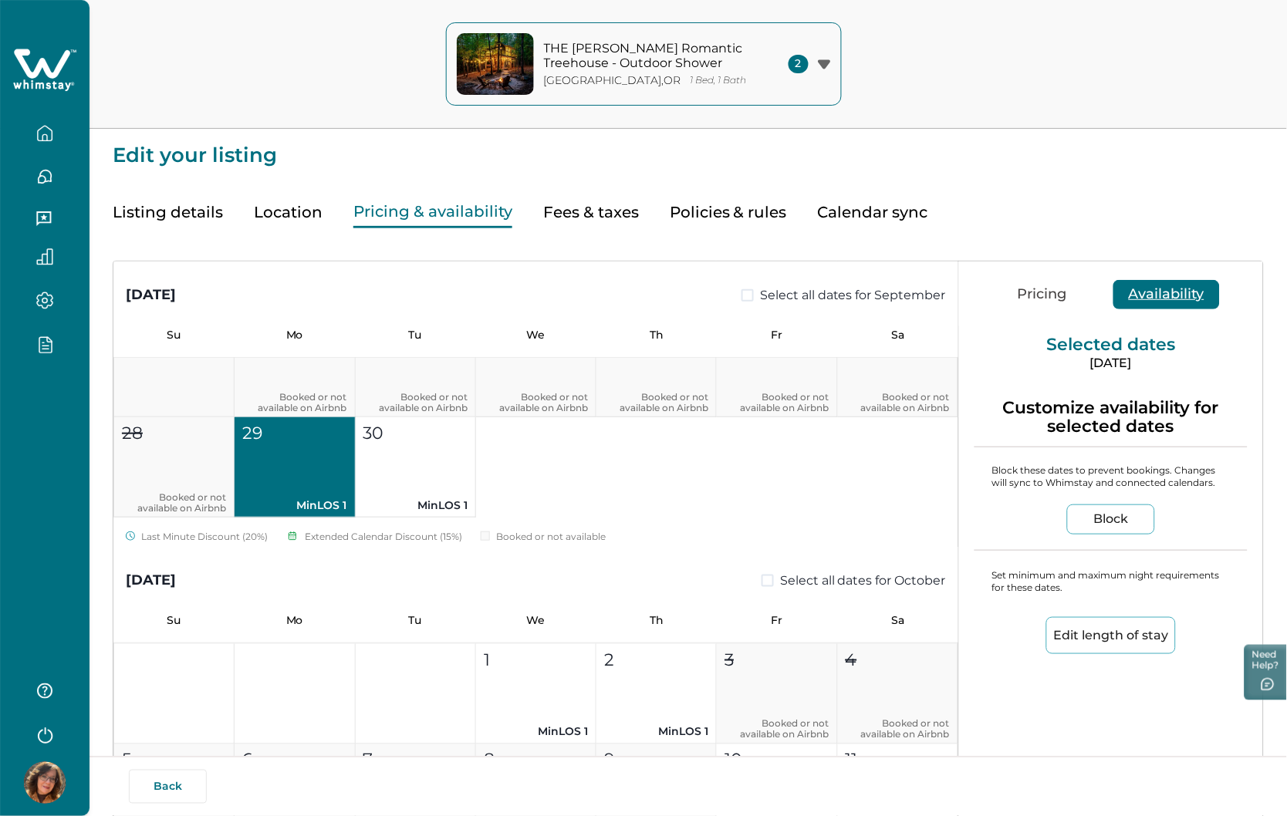
click at [1014, 640] on button "Edit length of stay" at bounding box center [1111, 635] width 130 height 37
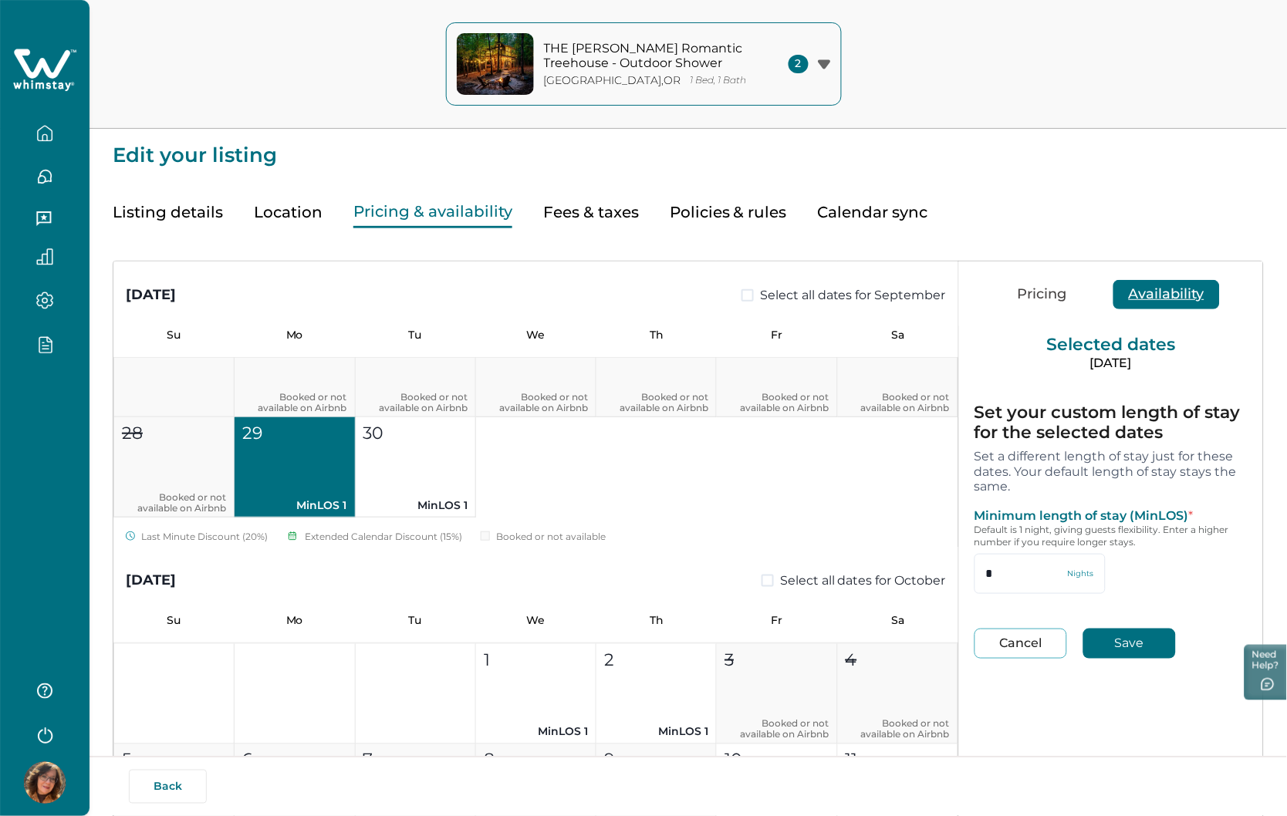
click at [1014, 646] on button "Cancel" at bounding box center [1020, 644] width 93 height 30
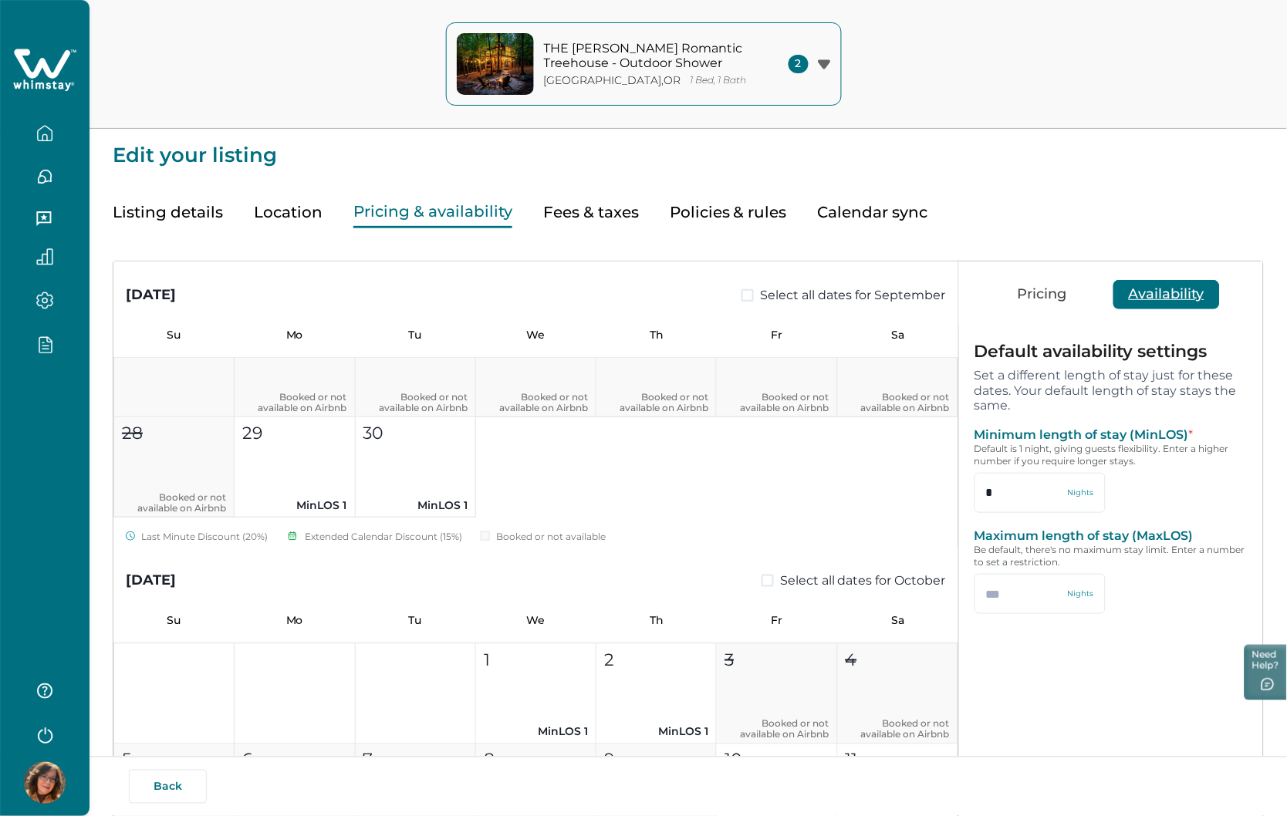
type input "*"
click at [1014, 303] on button "Pricing" at bounding box center [1042, 294] width 80 height 29
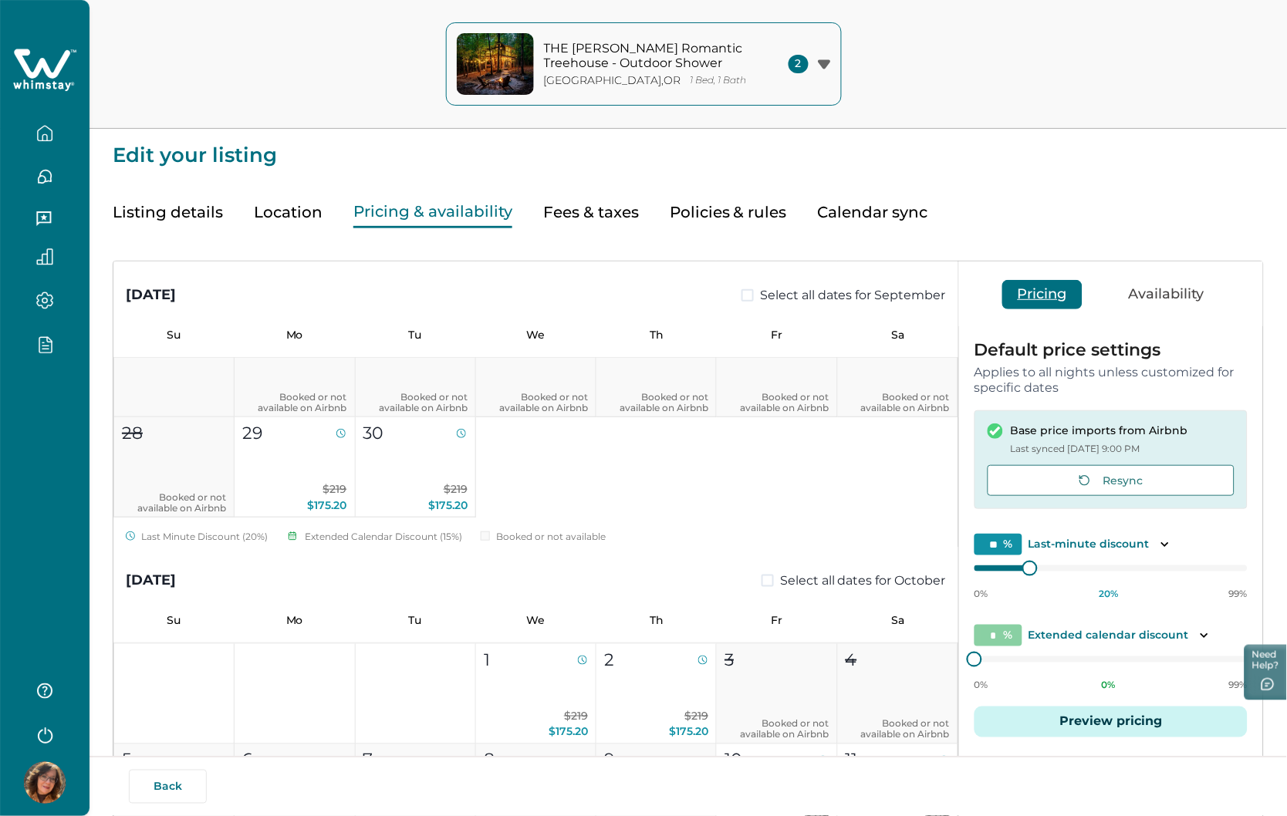
click at [1014, 291] on button "Availability" at bounding box center [1166, 294] width 106 height 29
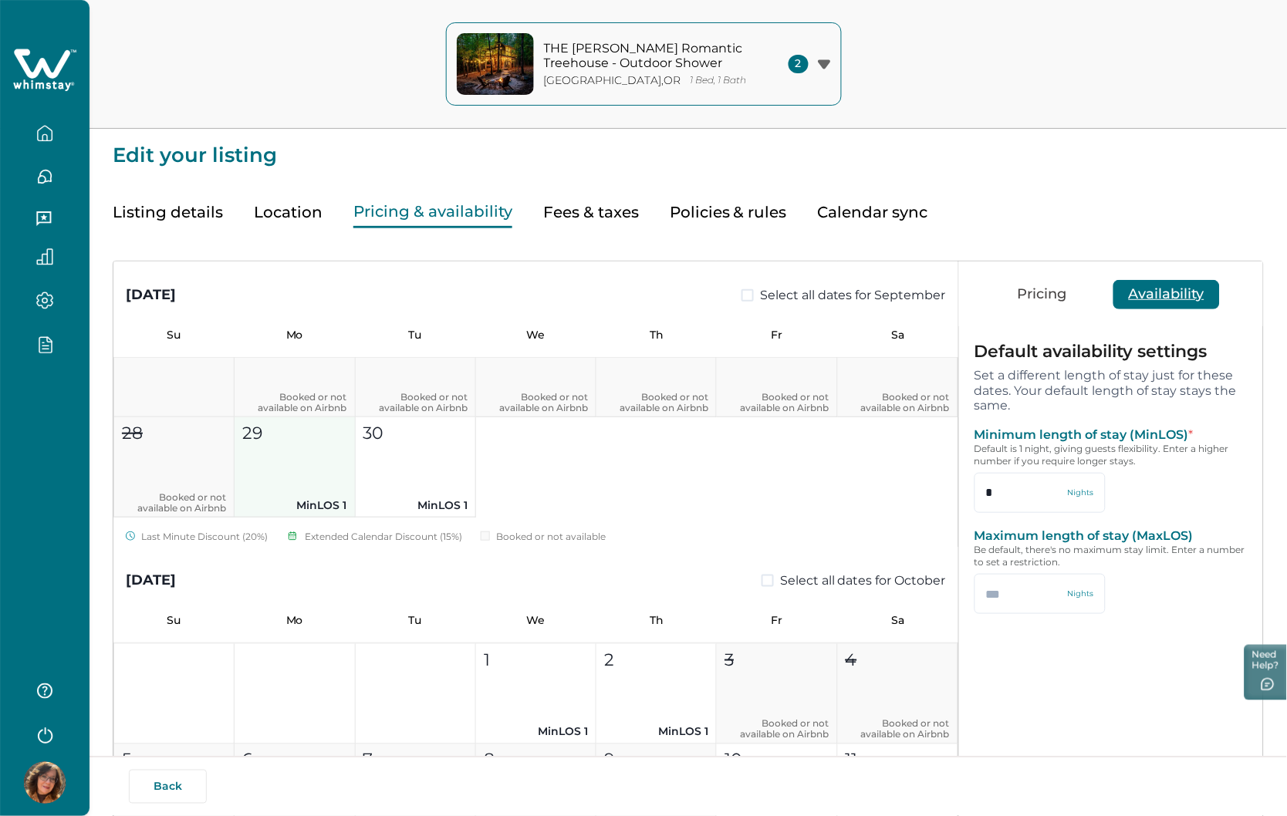
click at [283, 498] on p "MinLOS 1" at bounding box center [294, 506] width 104 height 16
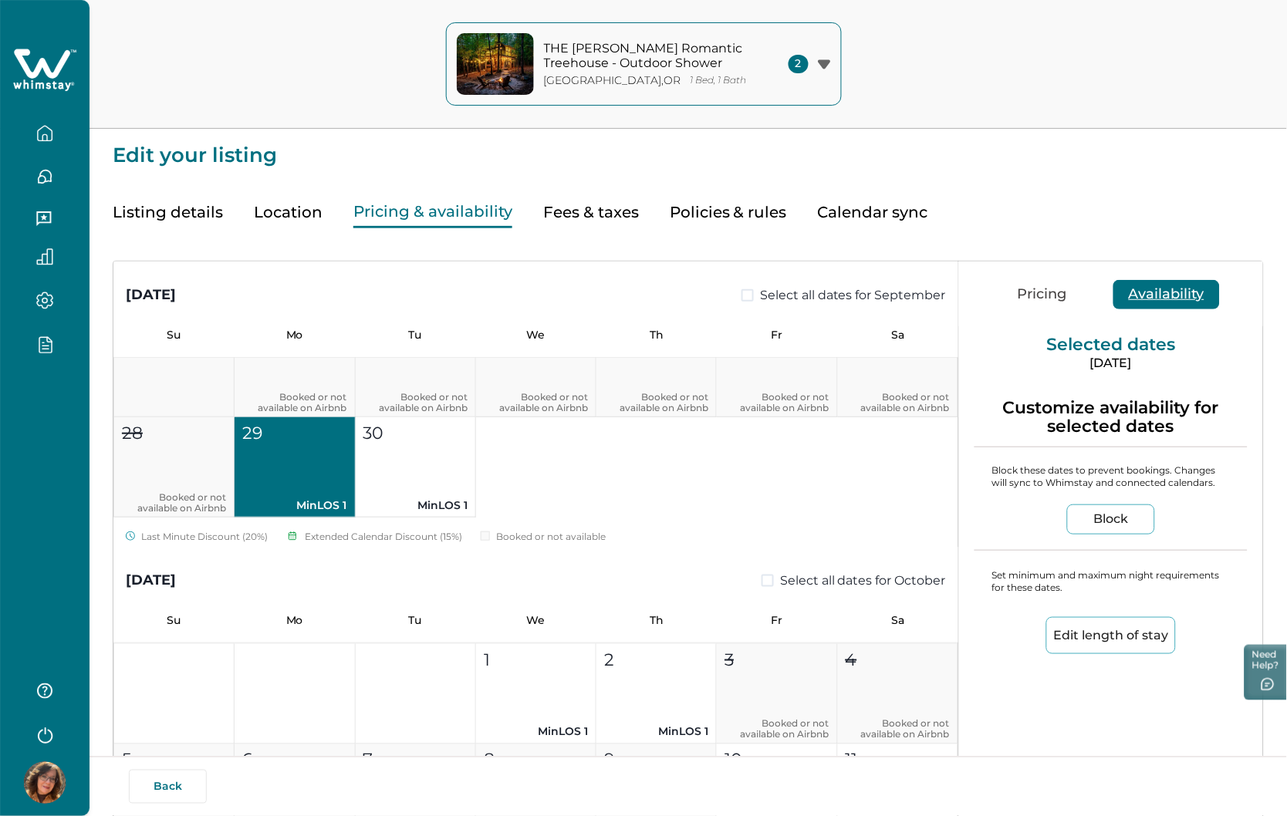
click at [1014, 630] on button "Edit length of stay" at bounding box center [1111, 635] width 130 height 37
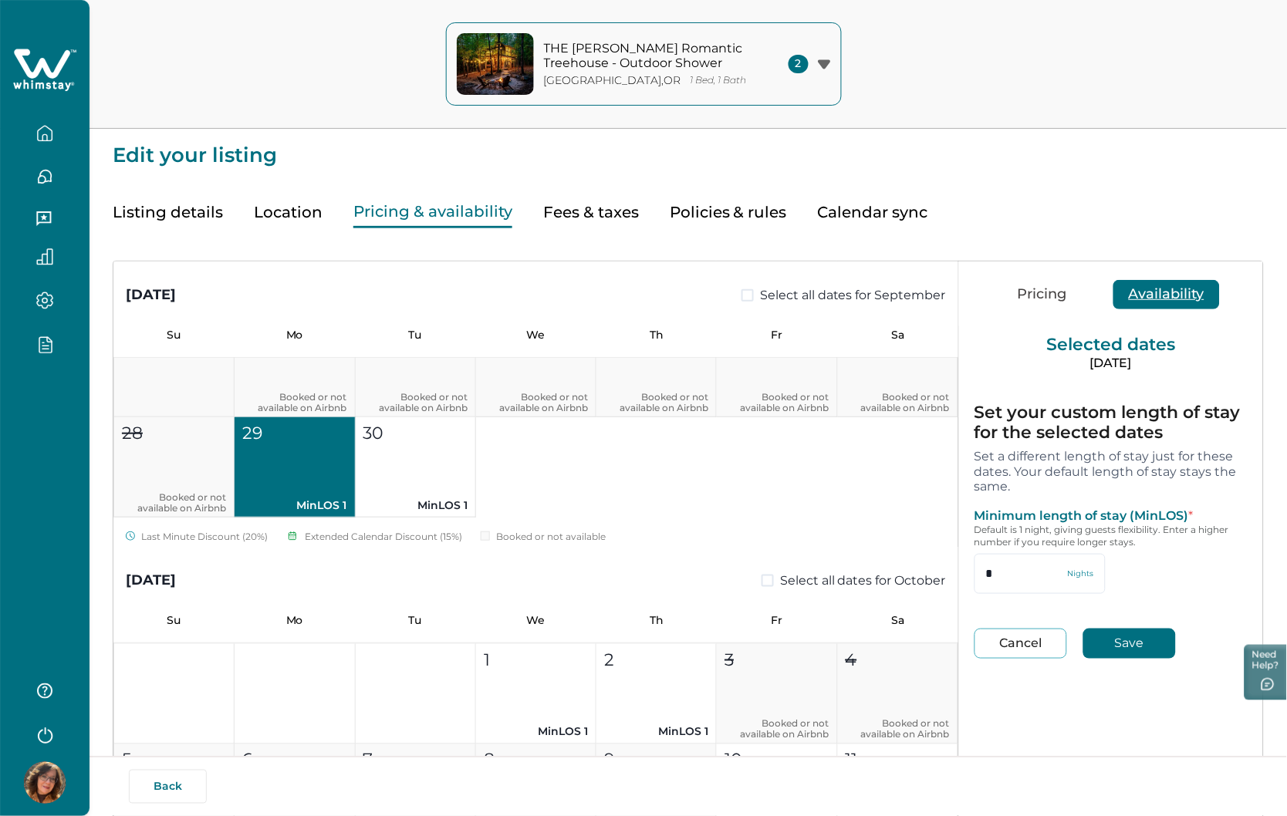
click at [1014, 643] on button "Cancel" at bounding box center [1020, 644] width 93 height 30
type input "*"
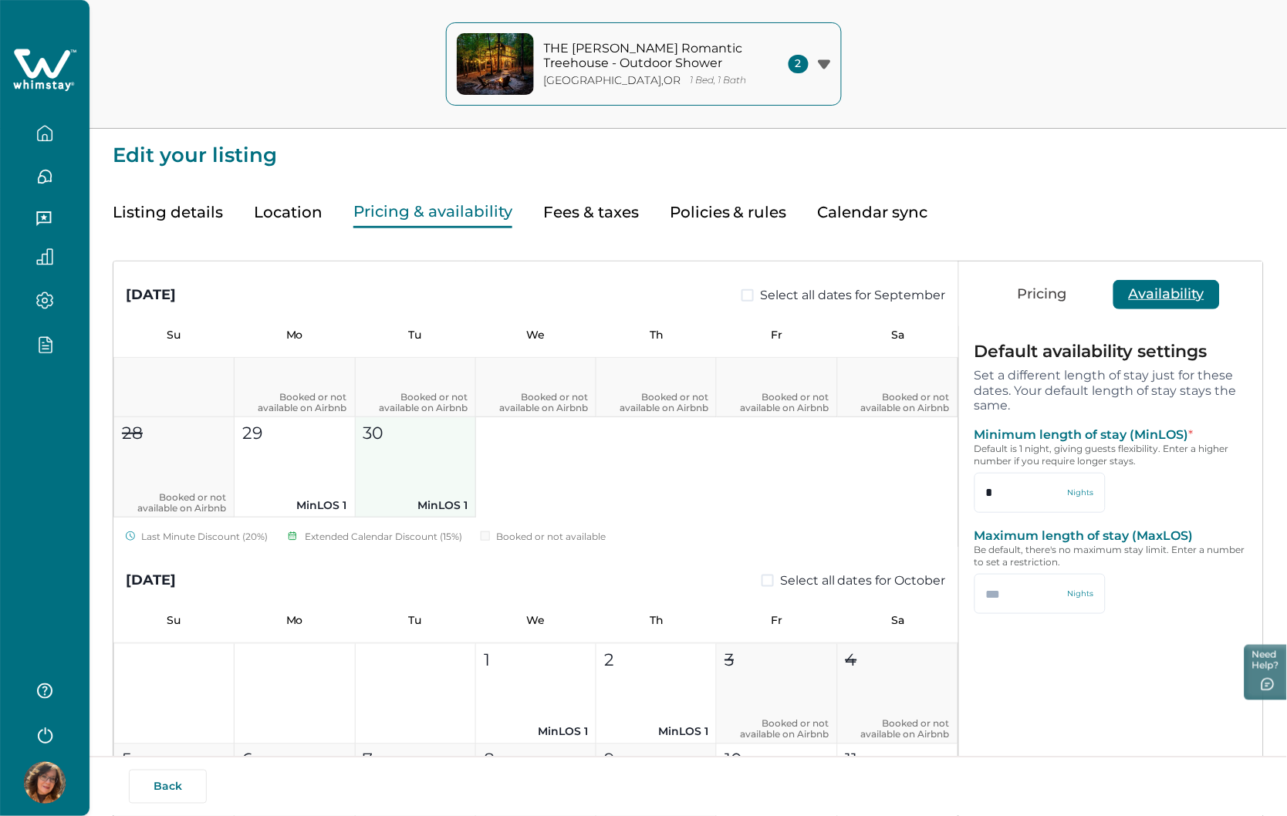
click at [420, 464] on button "30 MinLOS 1" at bounding box center [416, 467] width 120 height 100
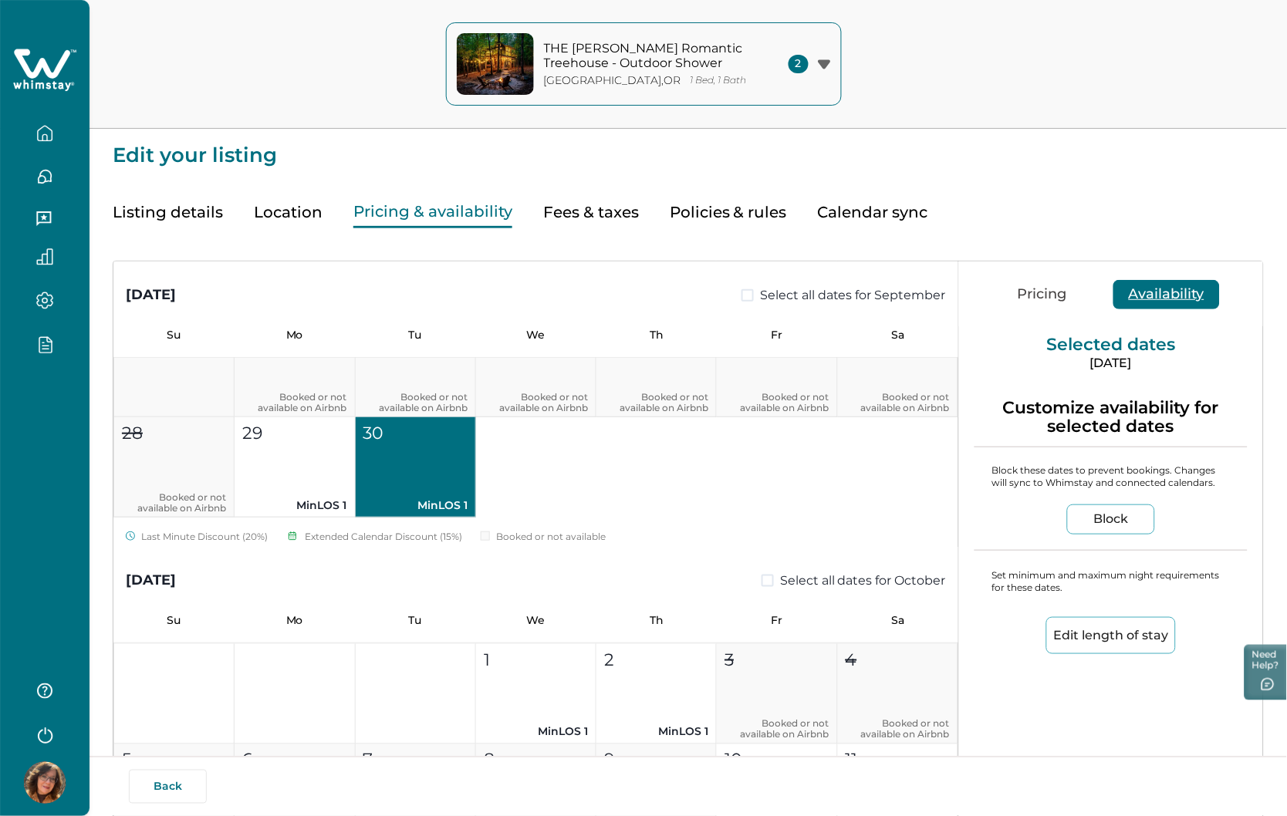
click at [1014, 634] on button "Edit length of stay" at bounding box center [1111, 635] width 130 height 37
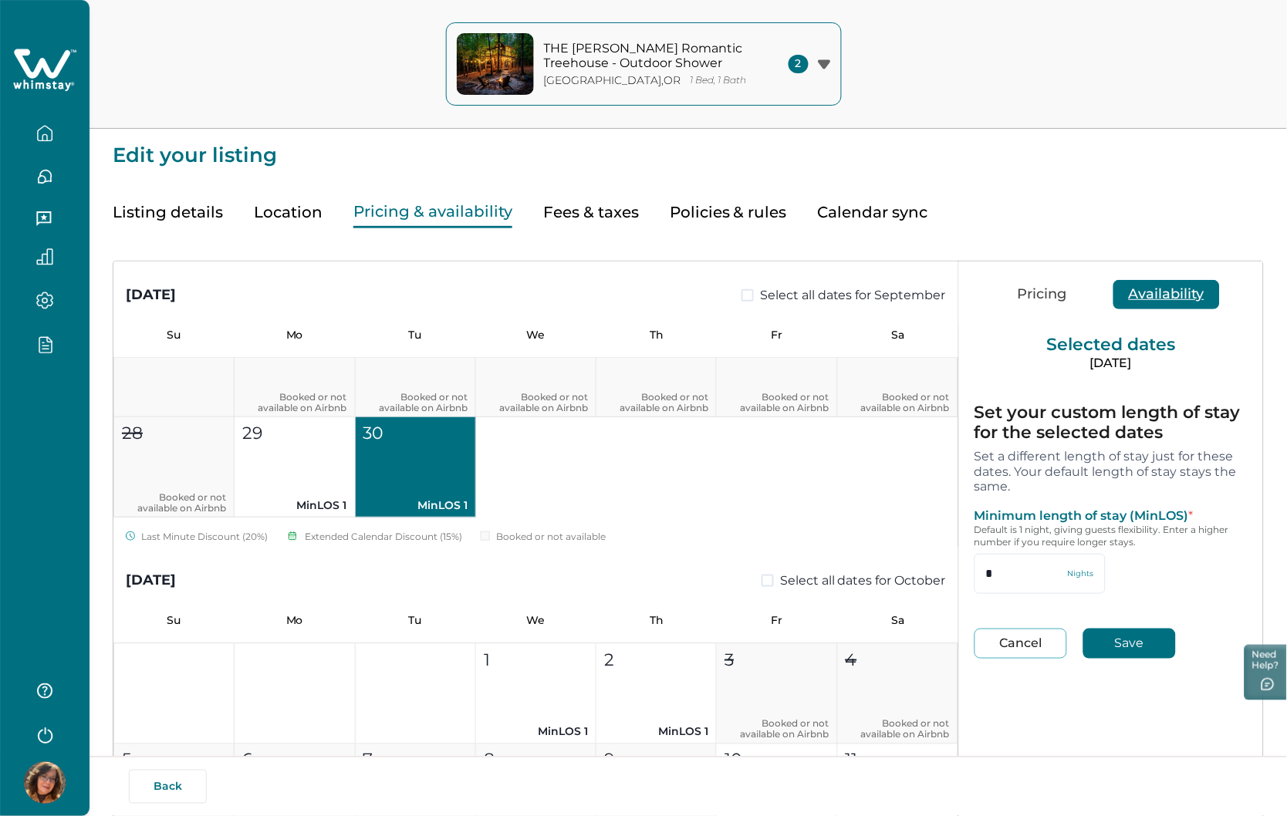
click at [1014, 648] on button "Cancel" at bounding box center [1020, 644] width 93 height 30
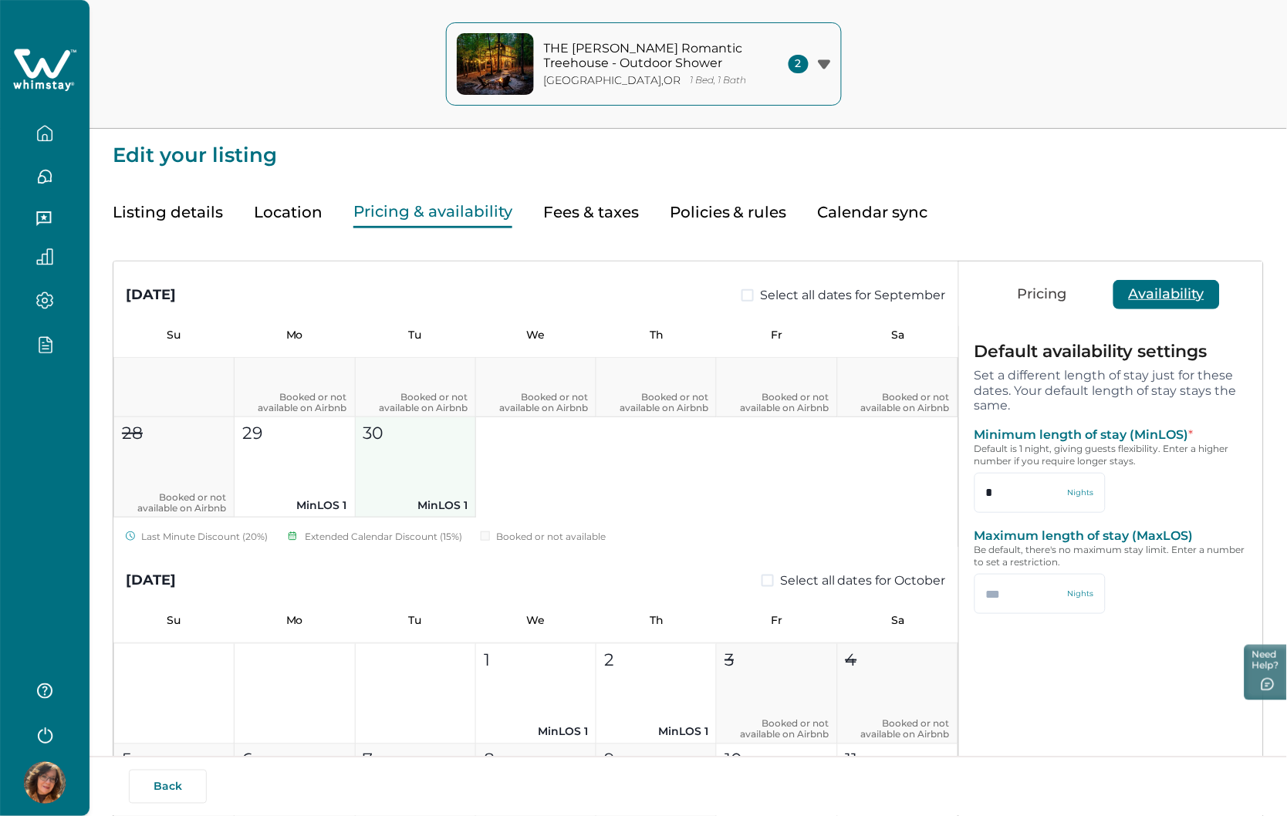
click at [403, 464] on button "30 MinLOS 1" at bounding box center [416, 467] width 120 height 100
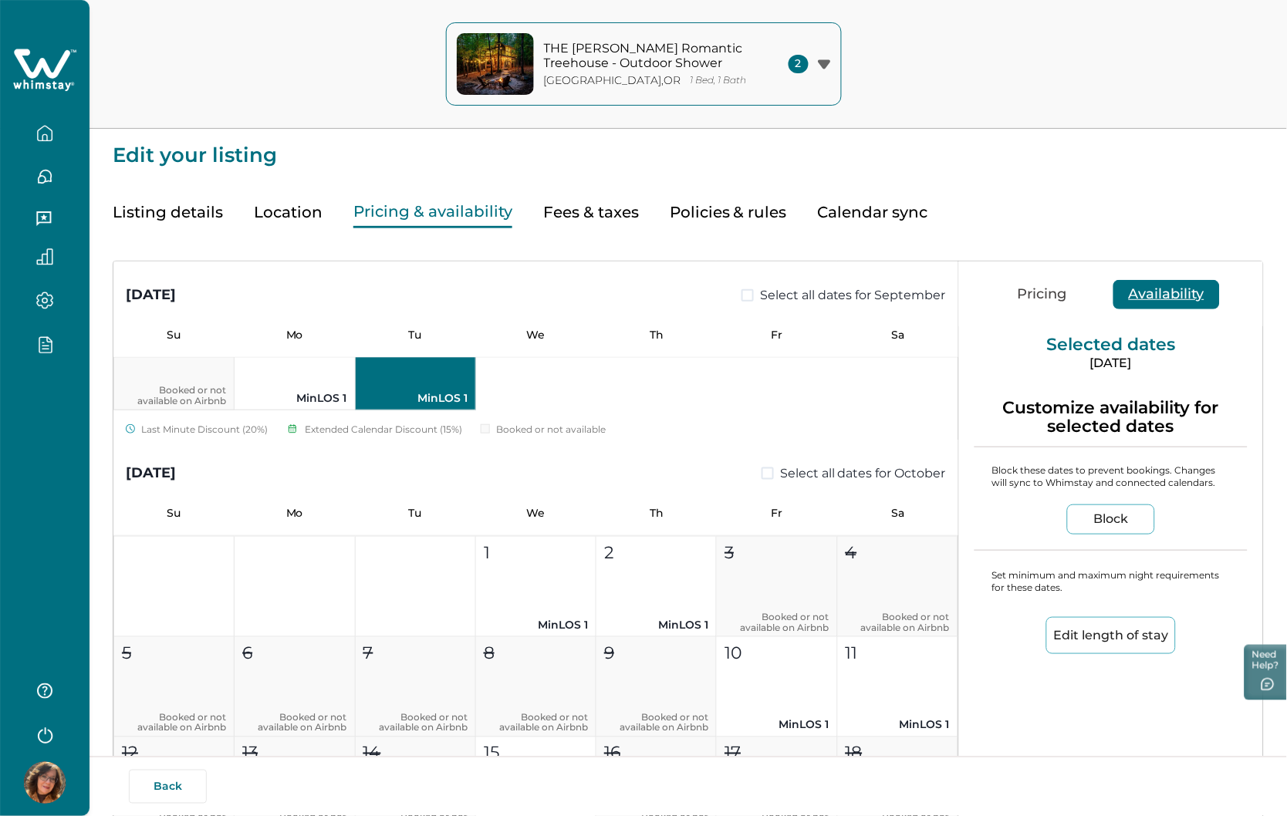
scroll to position [428, 0]
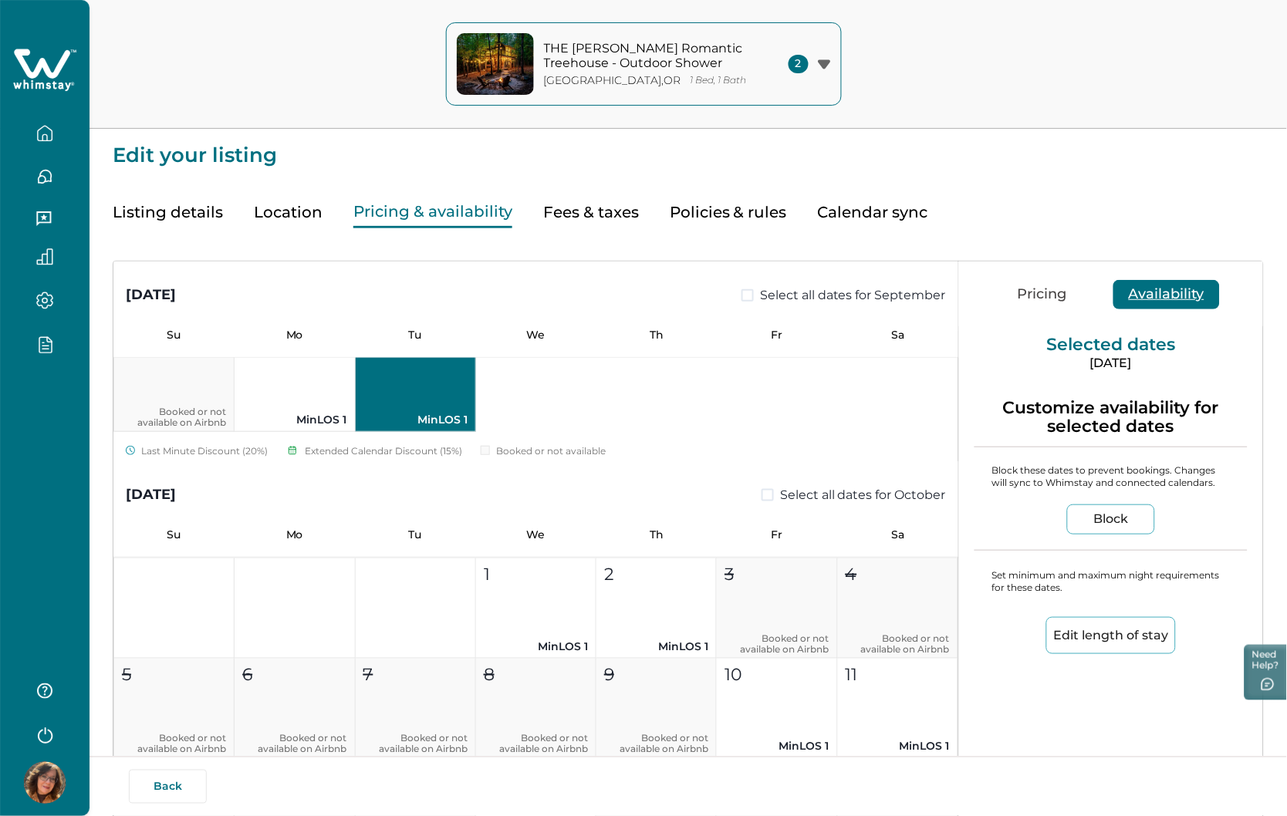
click at [1014, 635] on button "Edit length of stay" at bounding box center [1111, 635] width 130 height 37
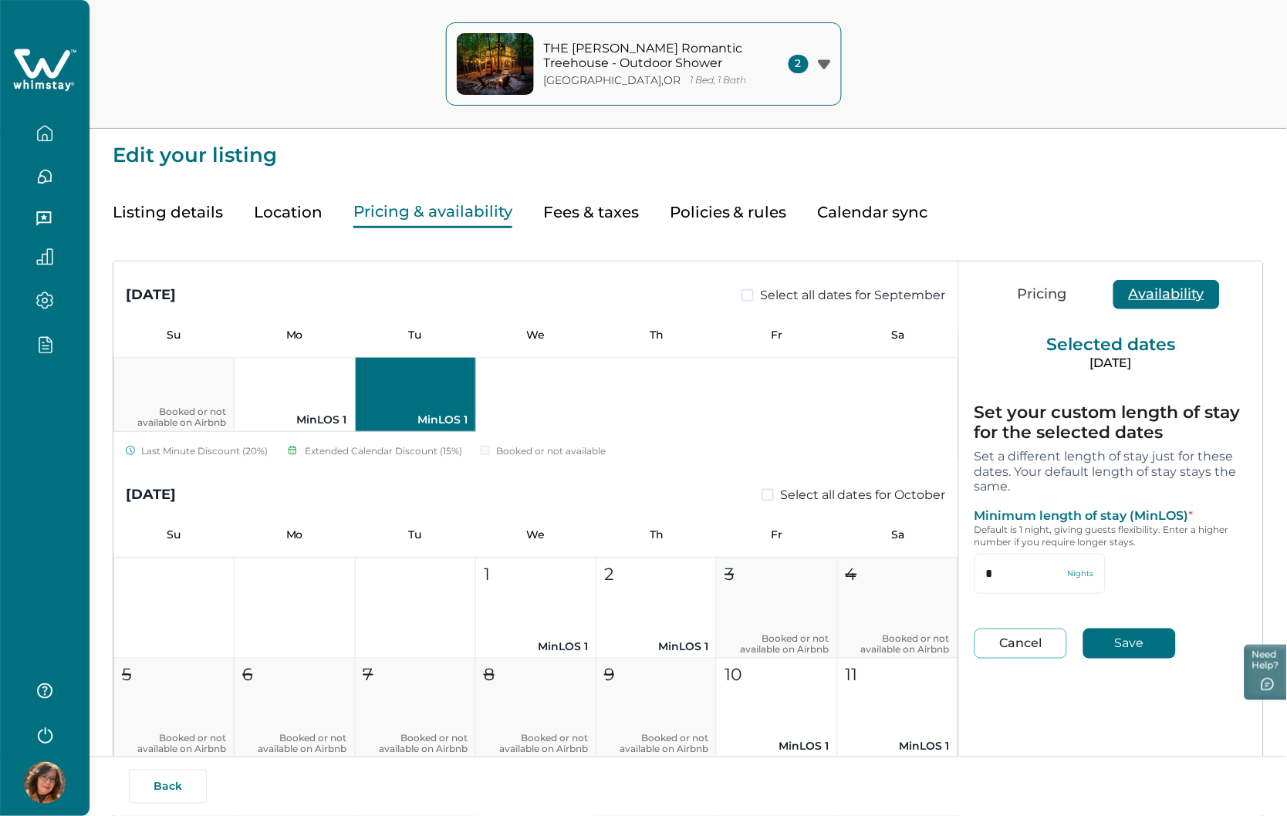
click at [1014, 638] on button "Cancel" at bounding box center [1020, 644] width 93 height 30
type input "*"
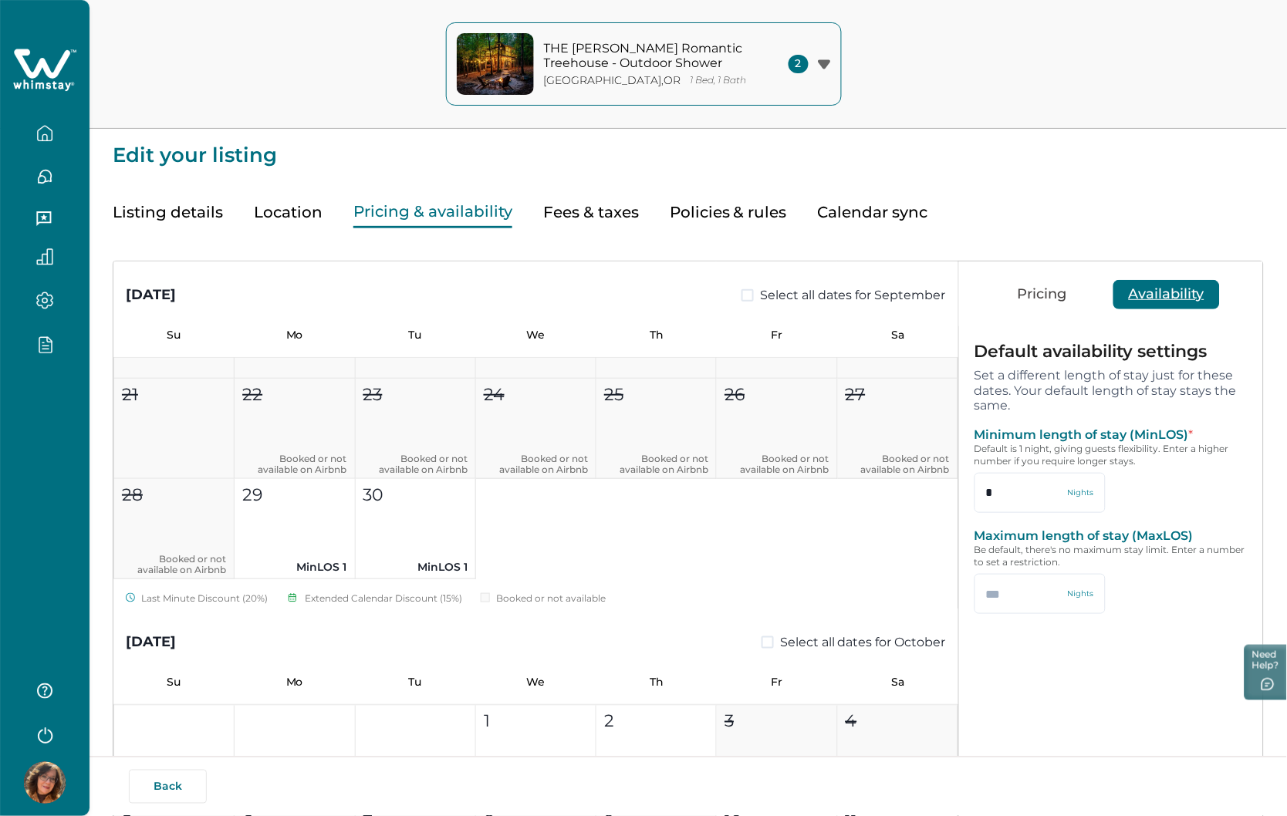
scroll to position [257, 0]
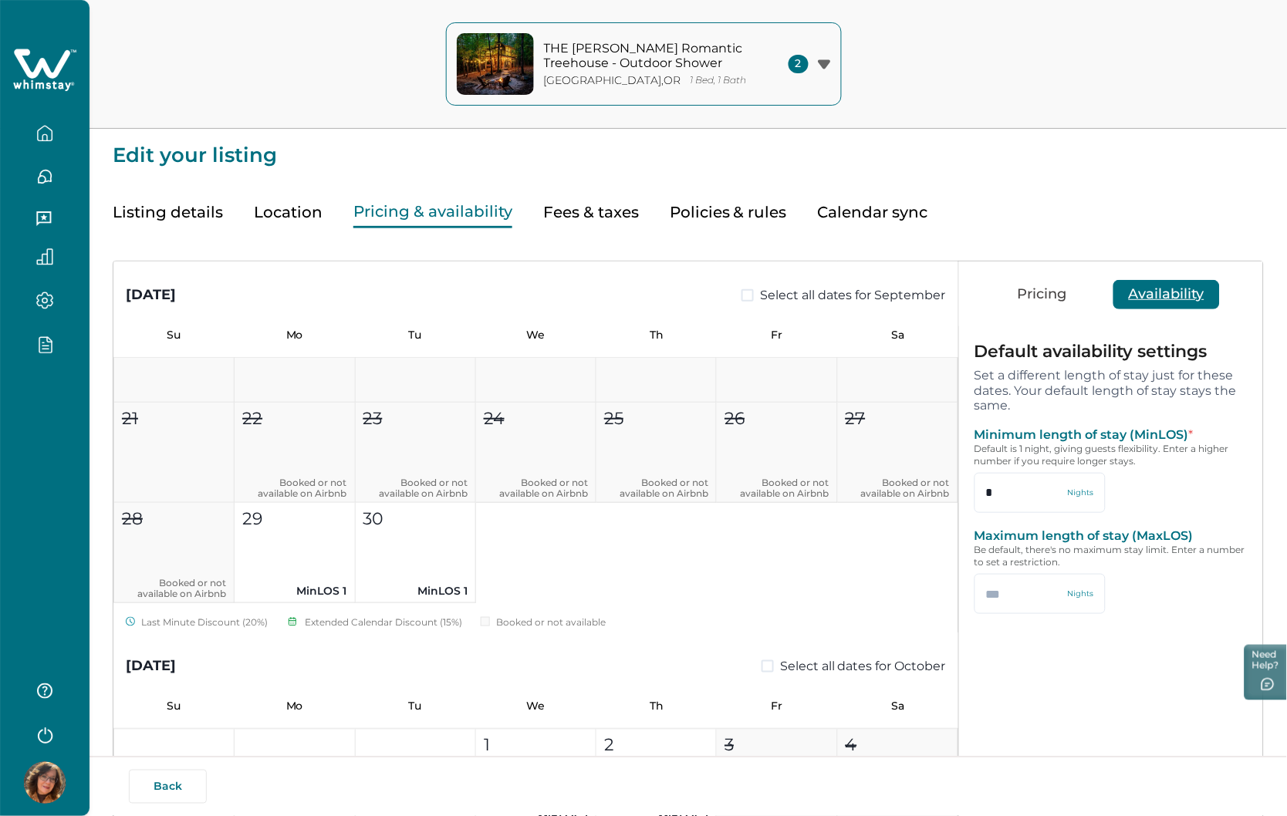
click at [1014, 299] on button "Pricing" at bounding box center [1042, 294] width 80 height 29
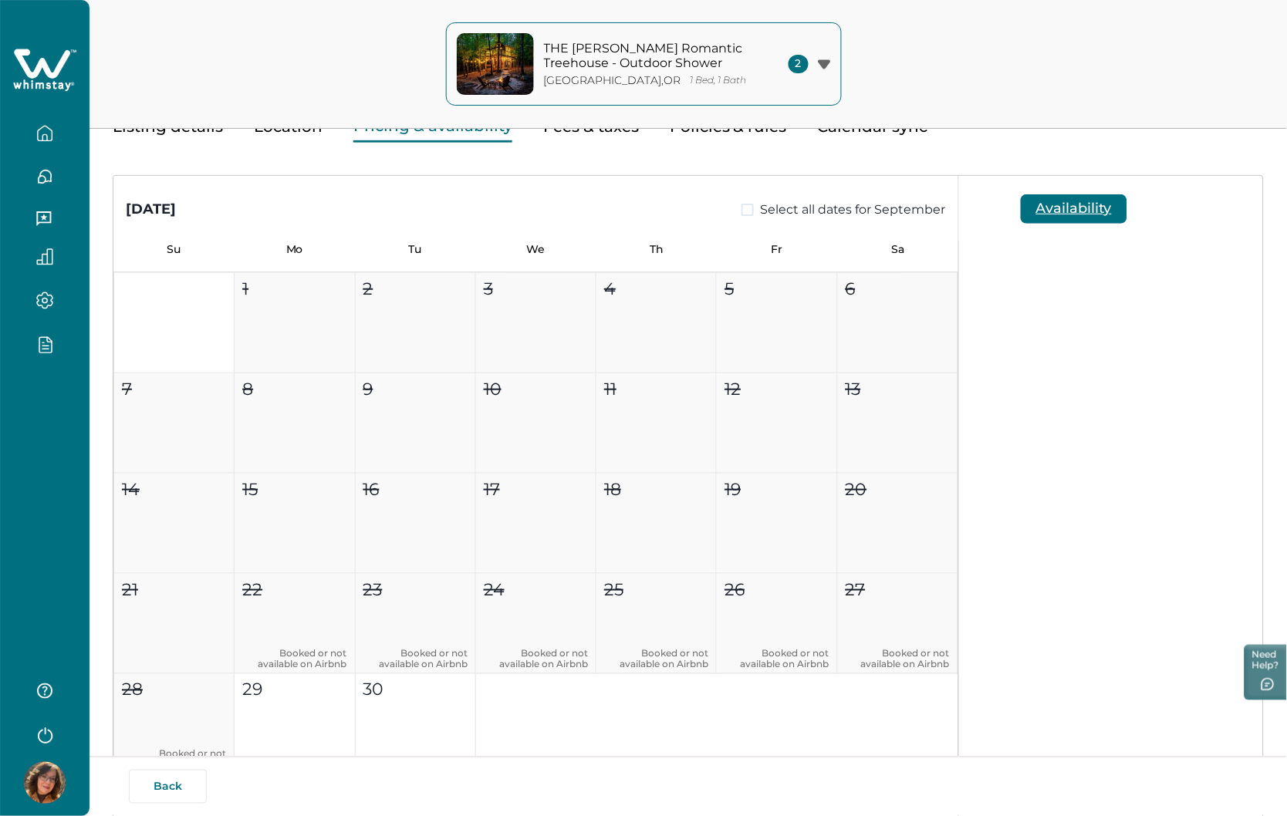
scroll to position [0, 0]
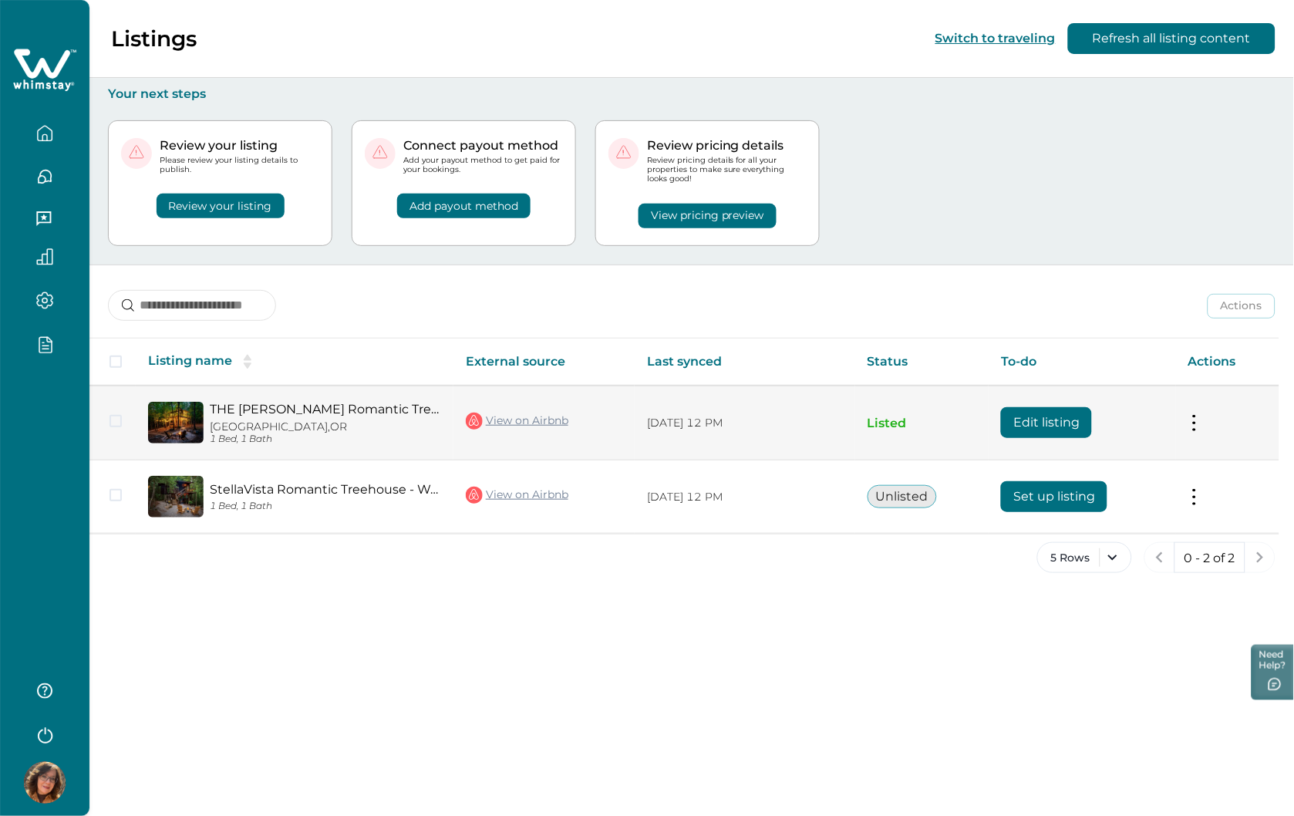
click at [1019, 420] on button "Edit listing" at bounding box center [1046, 422] width 91 height 31
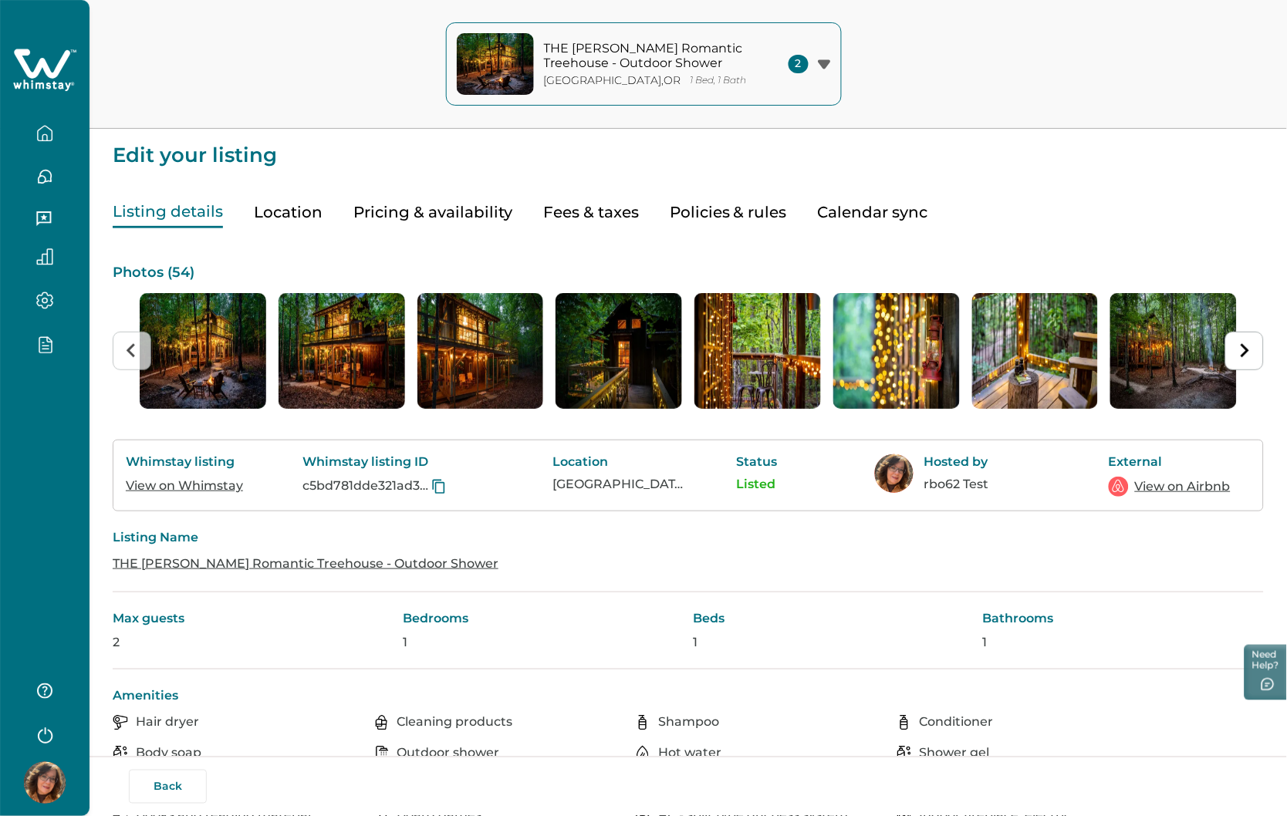
click at [430, 211] on button "Pricing & availability" at bounding box center [432, 213] width 159 height 32
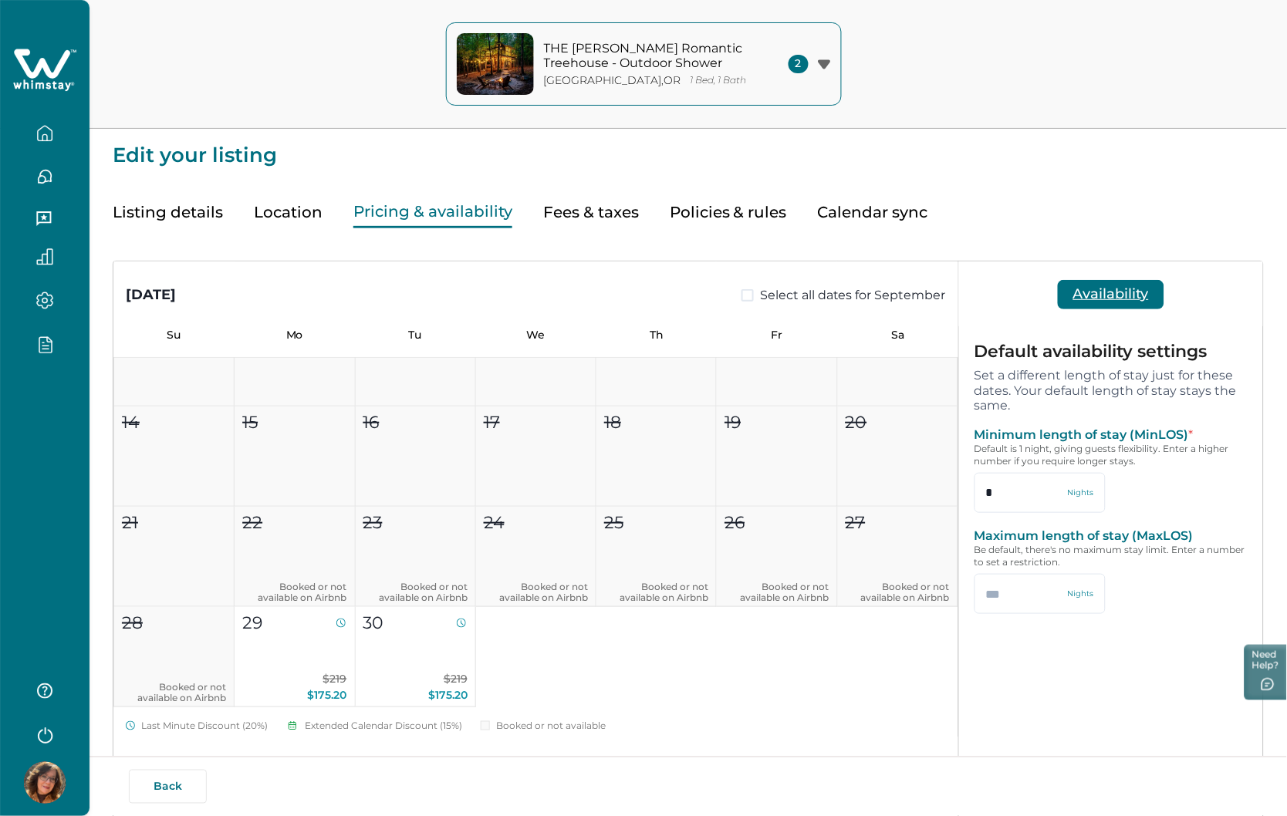
scroll to position [428, 0]
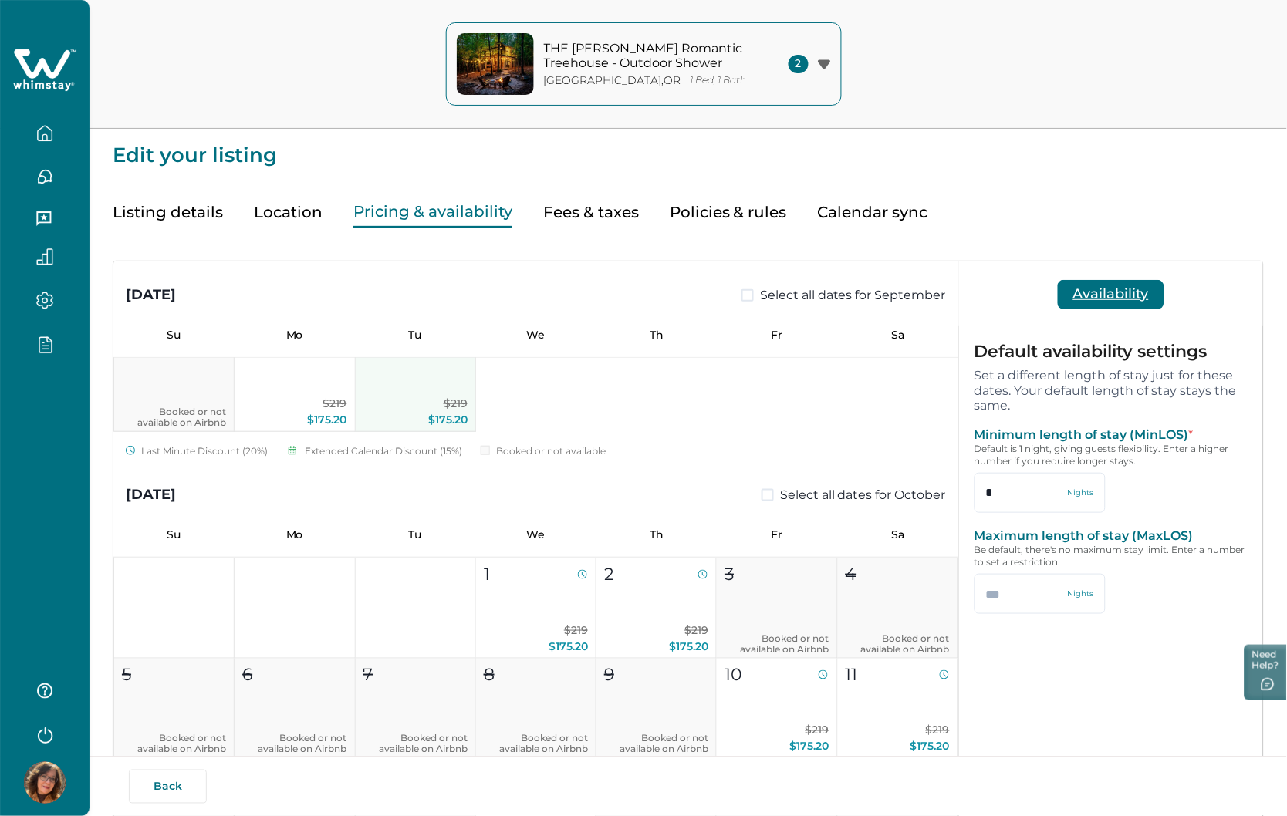
click at [397, 396] on p "$219 $175.20" at bounding box center [415, 412] width 104 height 32
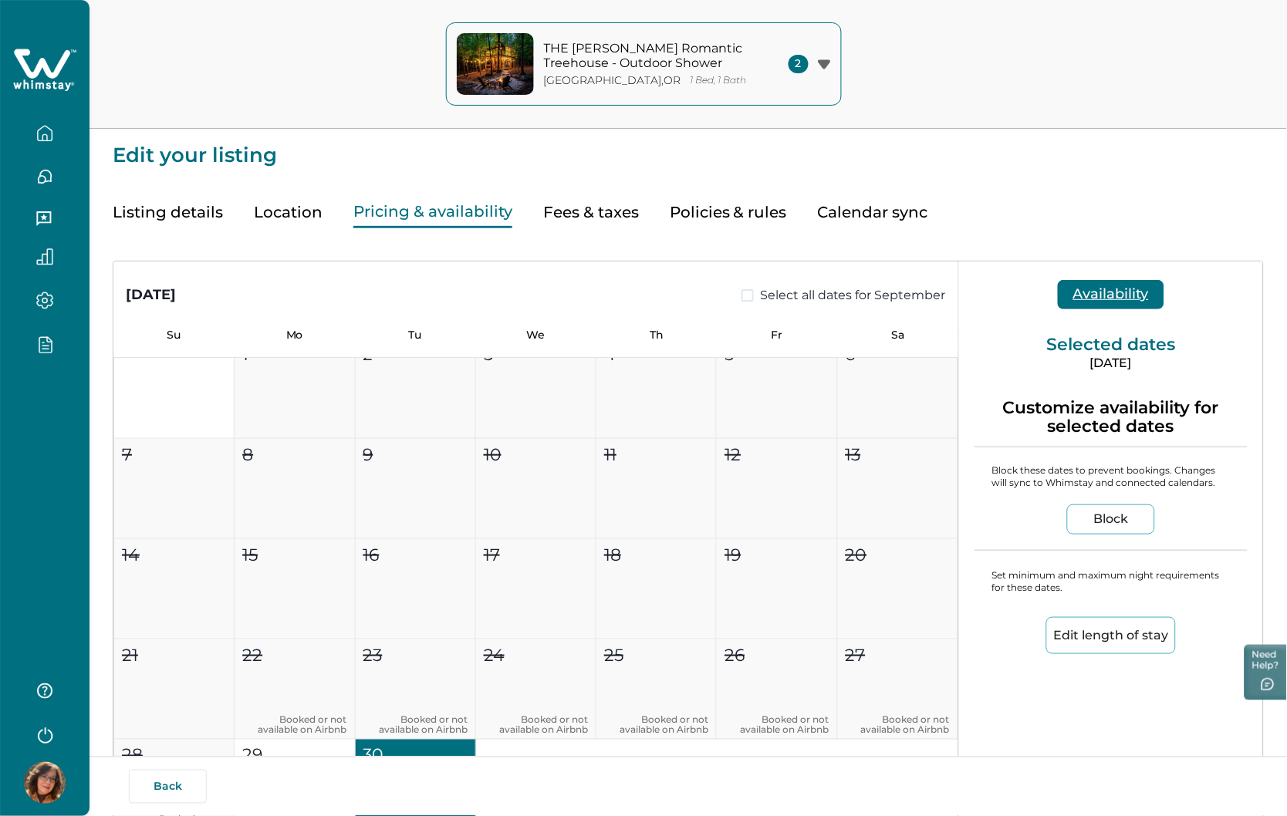
scroll to position [0, 0]
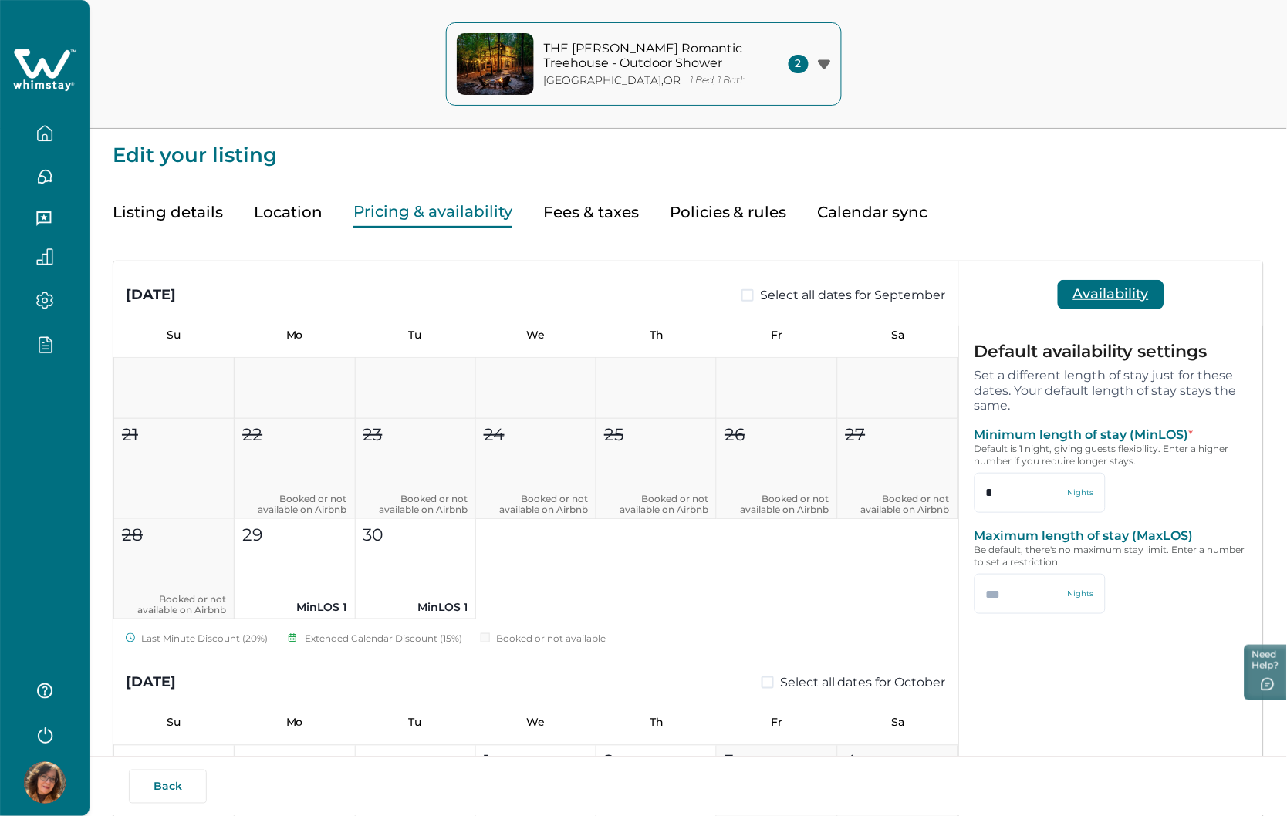
scroll to position [257, 0]
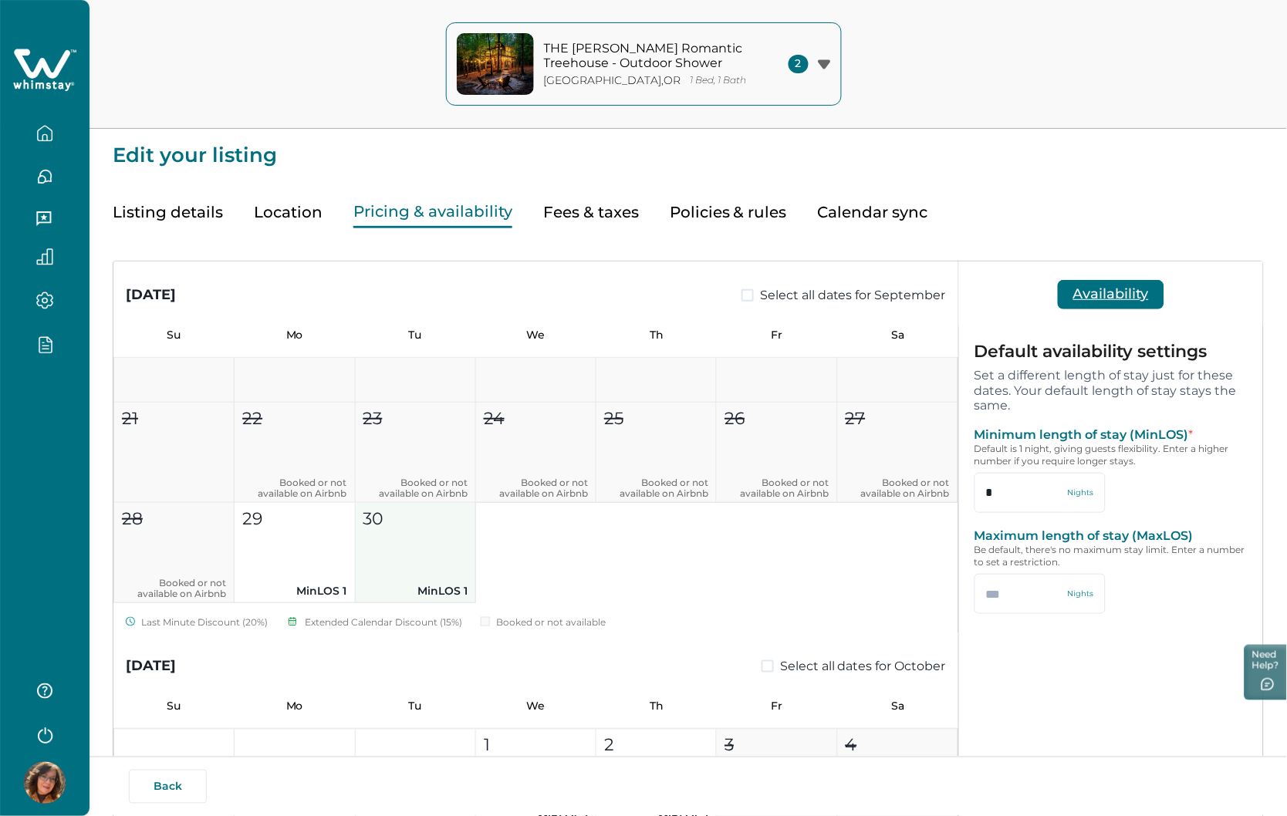
click at [406, 565] on button "30 MinLOS 1" at bounding box center [416, 553] width 120 height 100
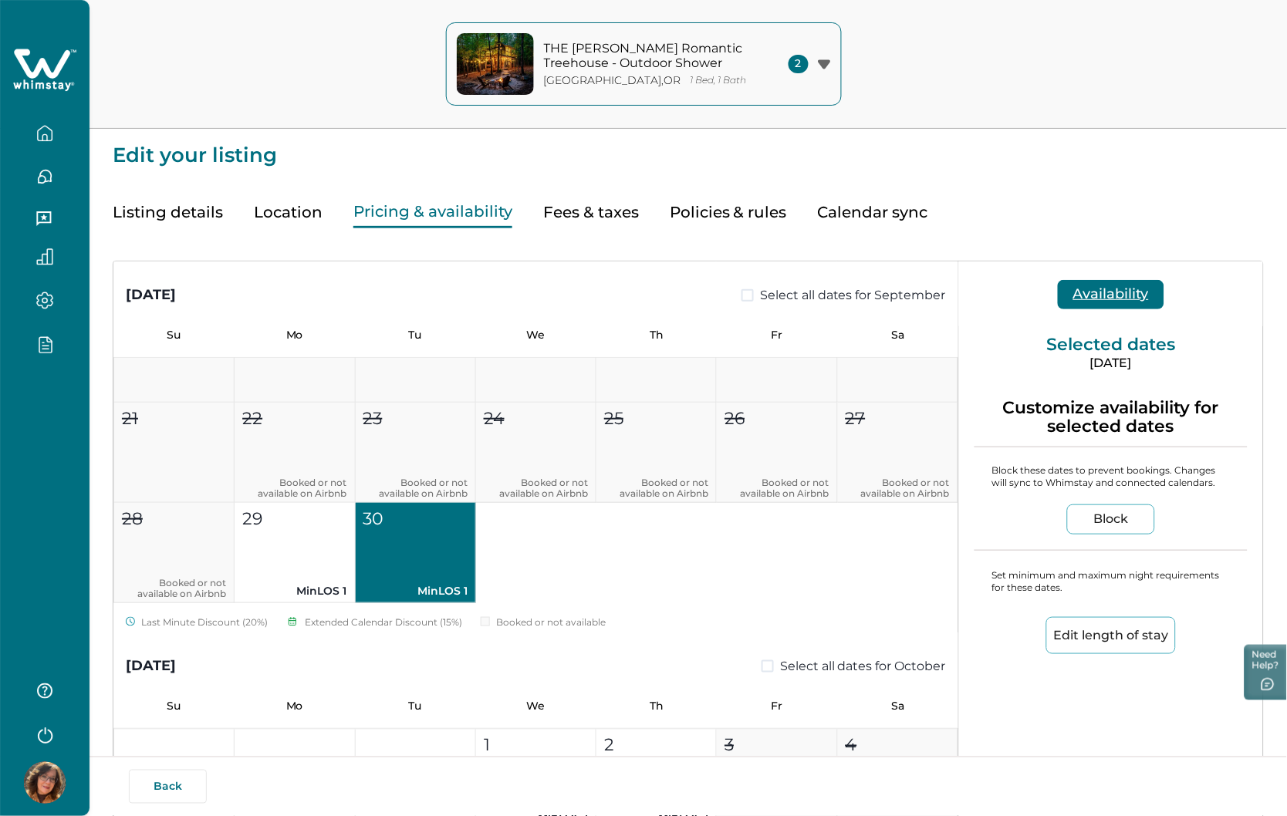
click at [1085, 634] on button "Edit length of stay" at bounding box center [1111, 635] width 130 height 37
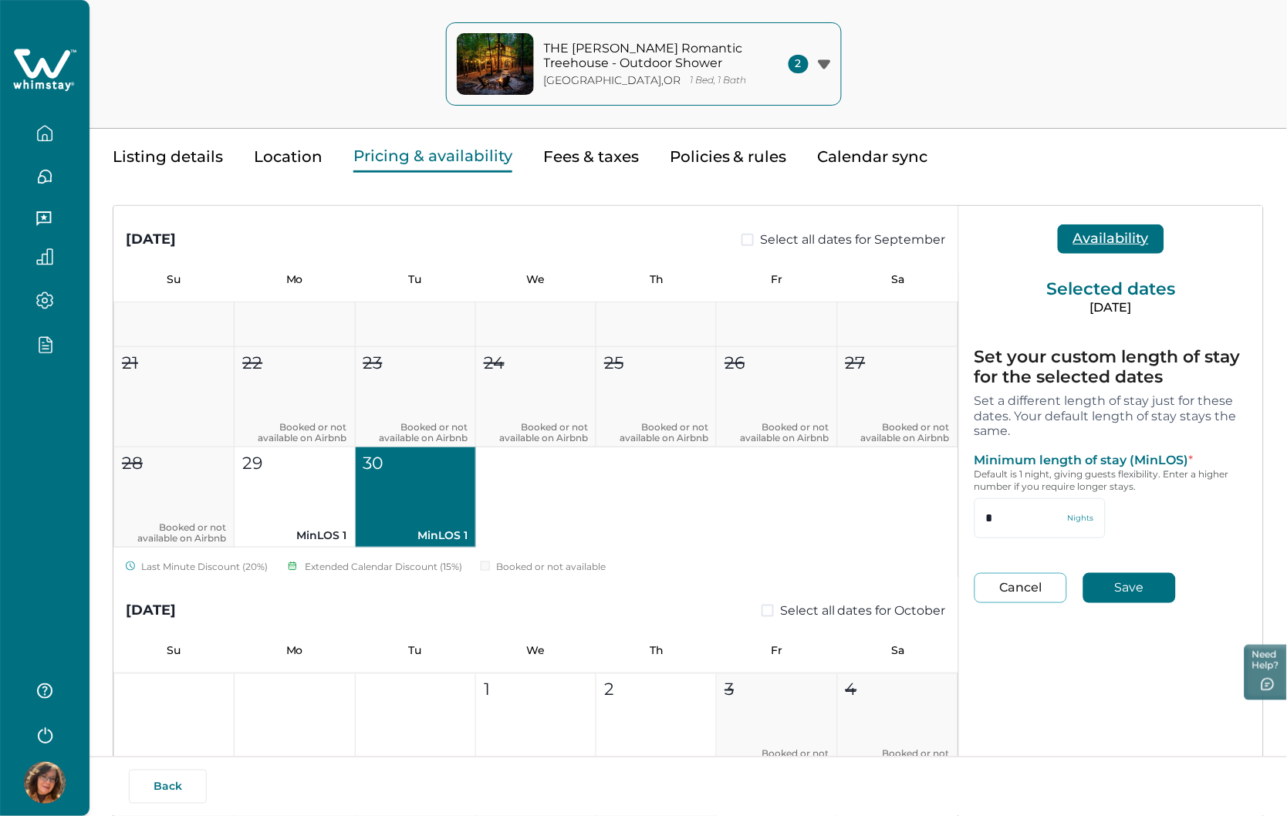
scroll to position [86, 0]
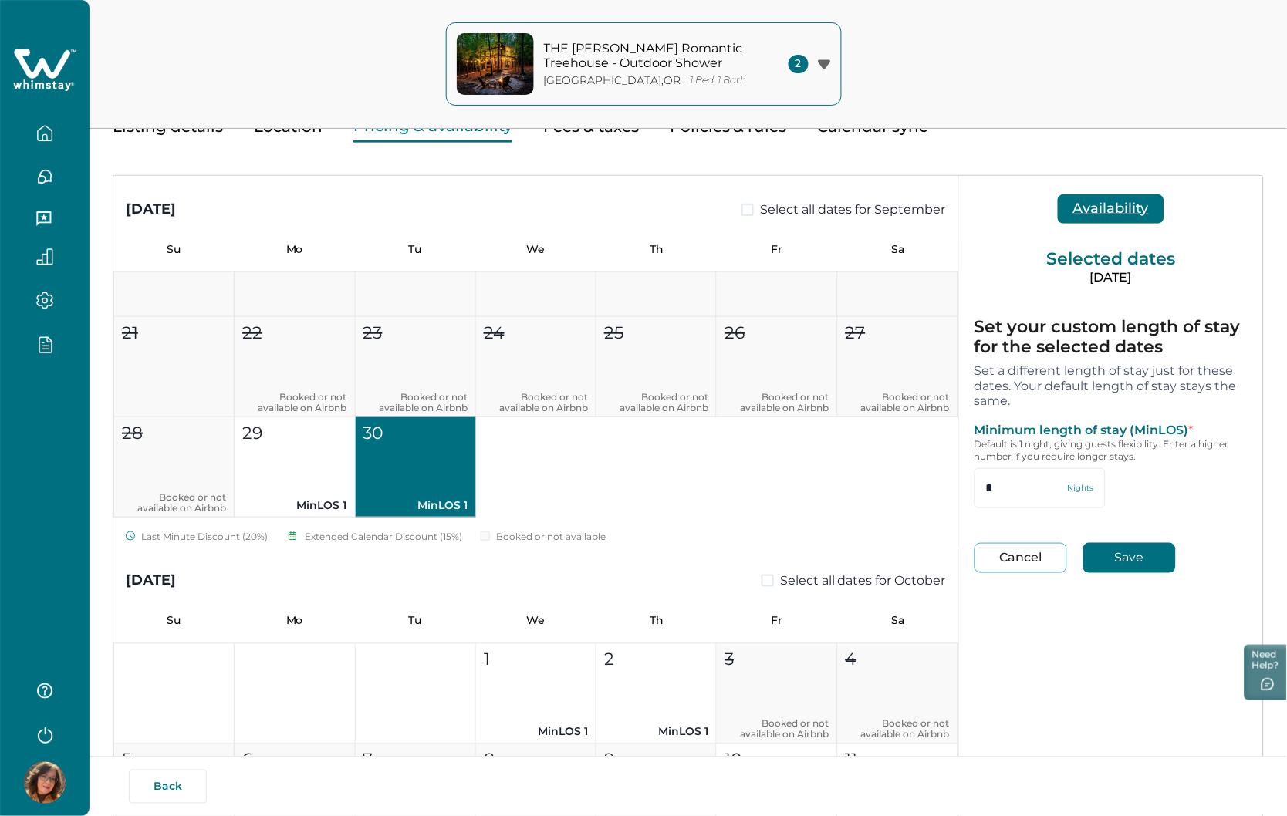
click at [1000, 560] on button "Cancel" at bounding box center [1020, 558] width 93 height 30
type input "*"
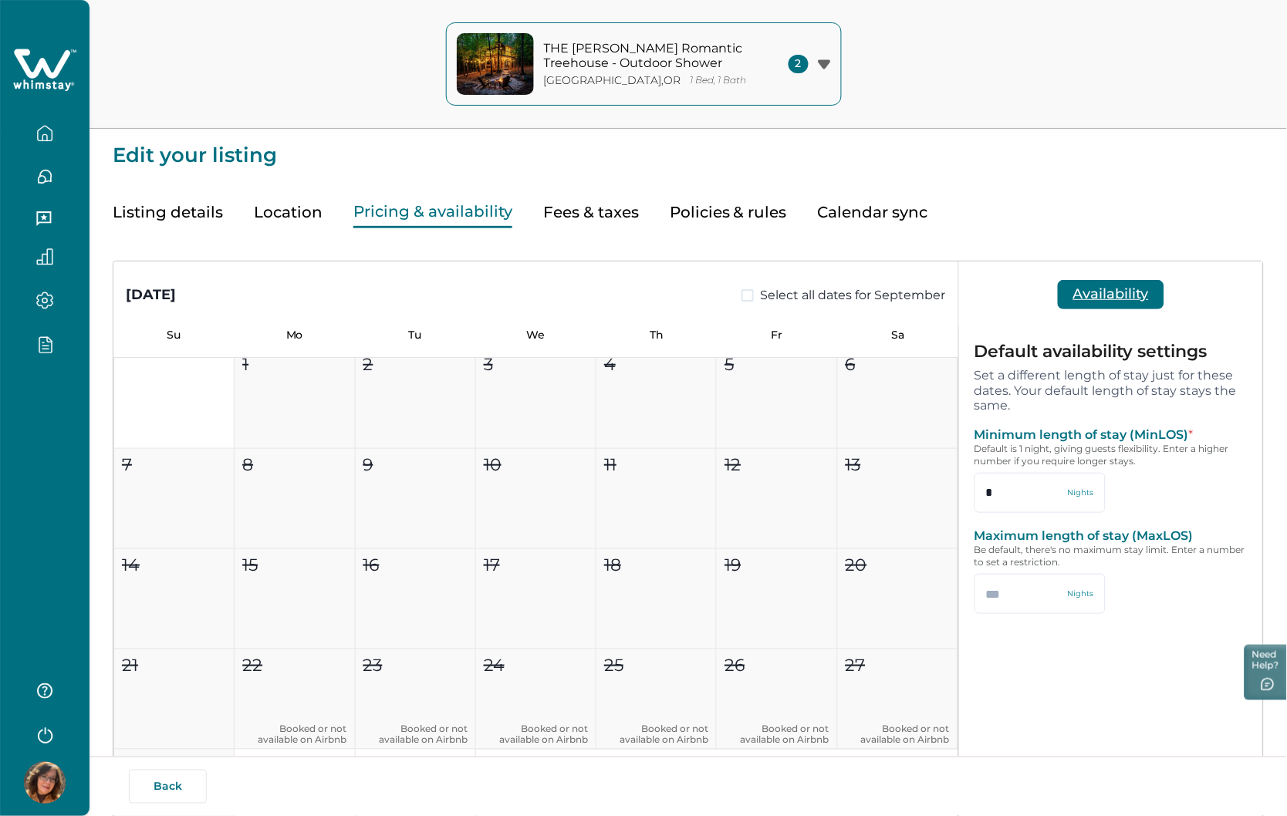
scroll to position [0, 0]
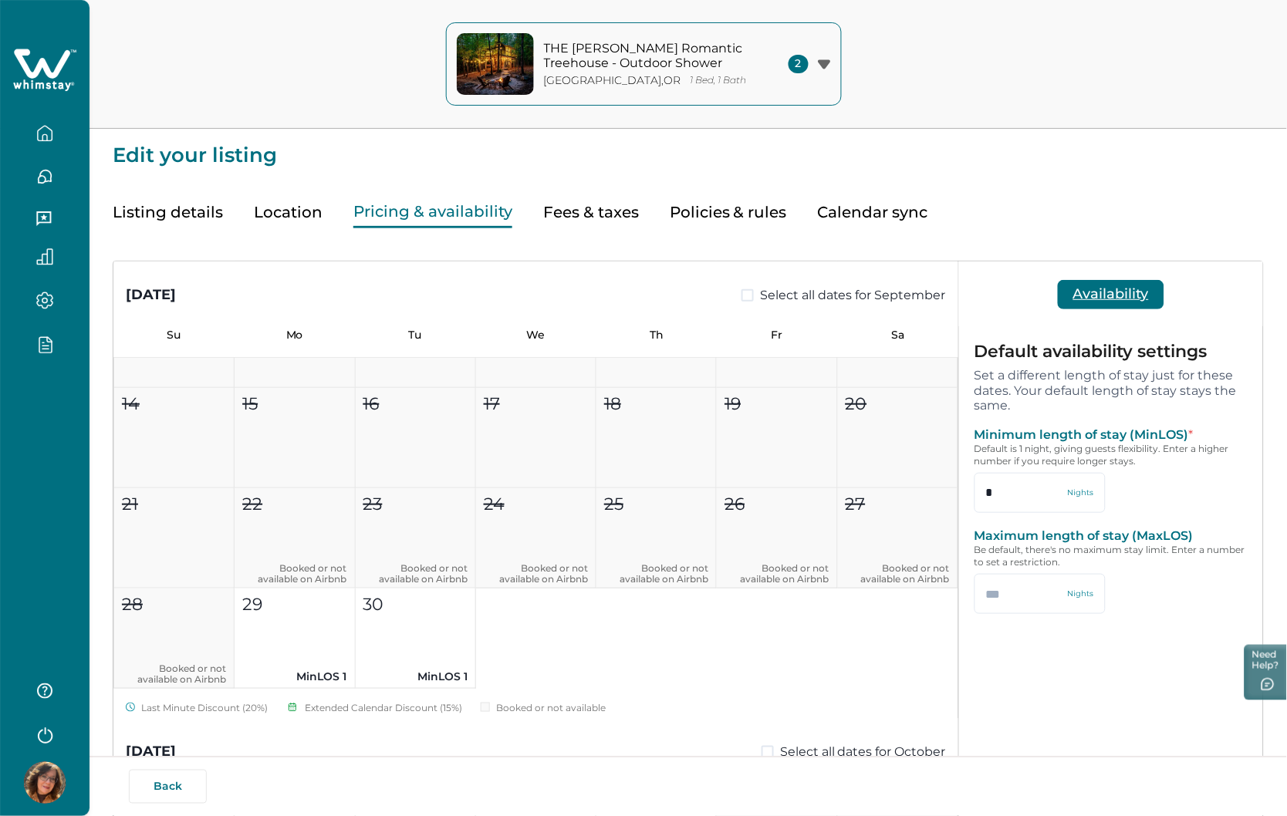
scroll to position [428, 0]
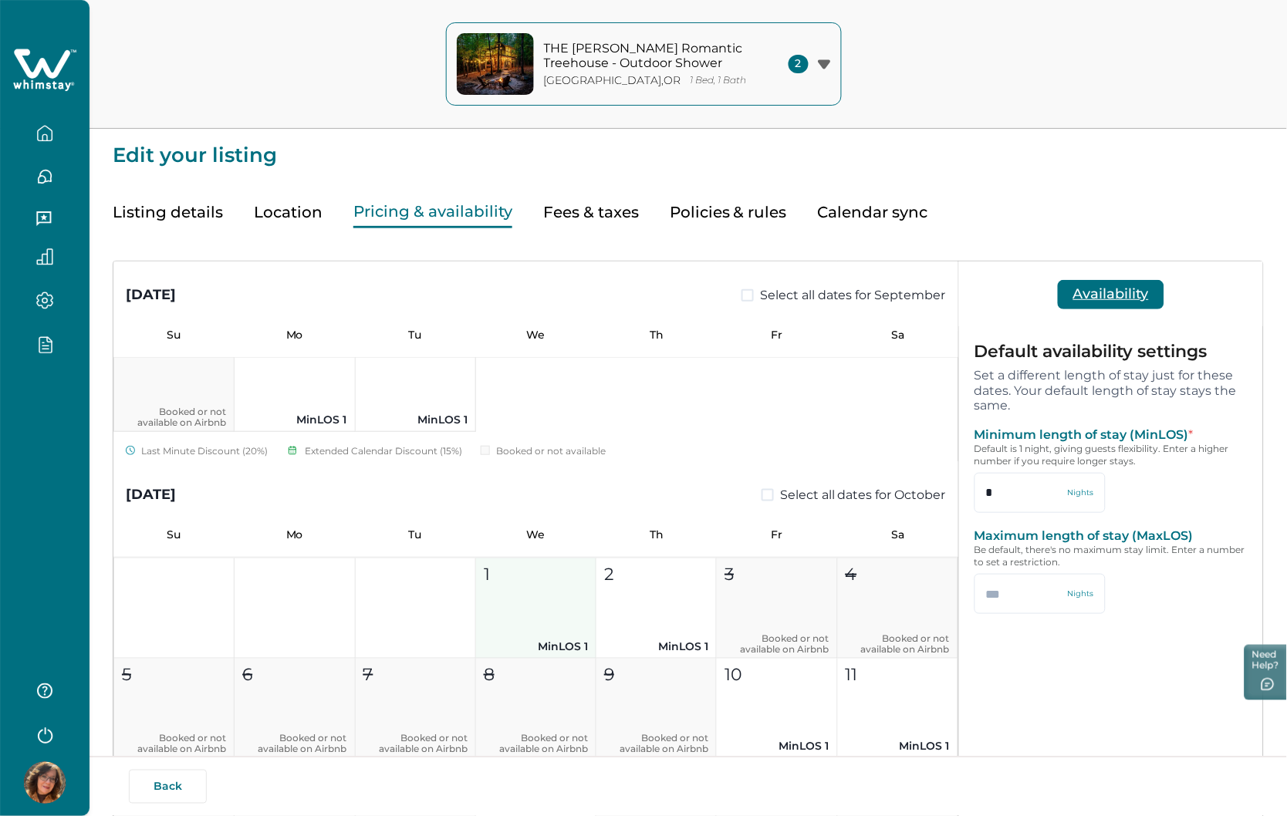
click at [530, 594] on button "1 MinLOS 1" at bounding box center [536, 609] width 120 height 100
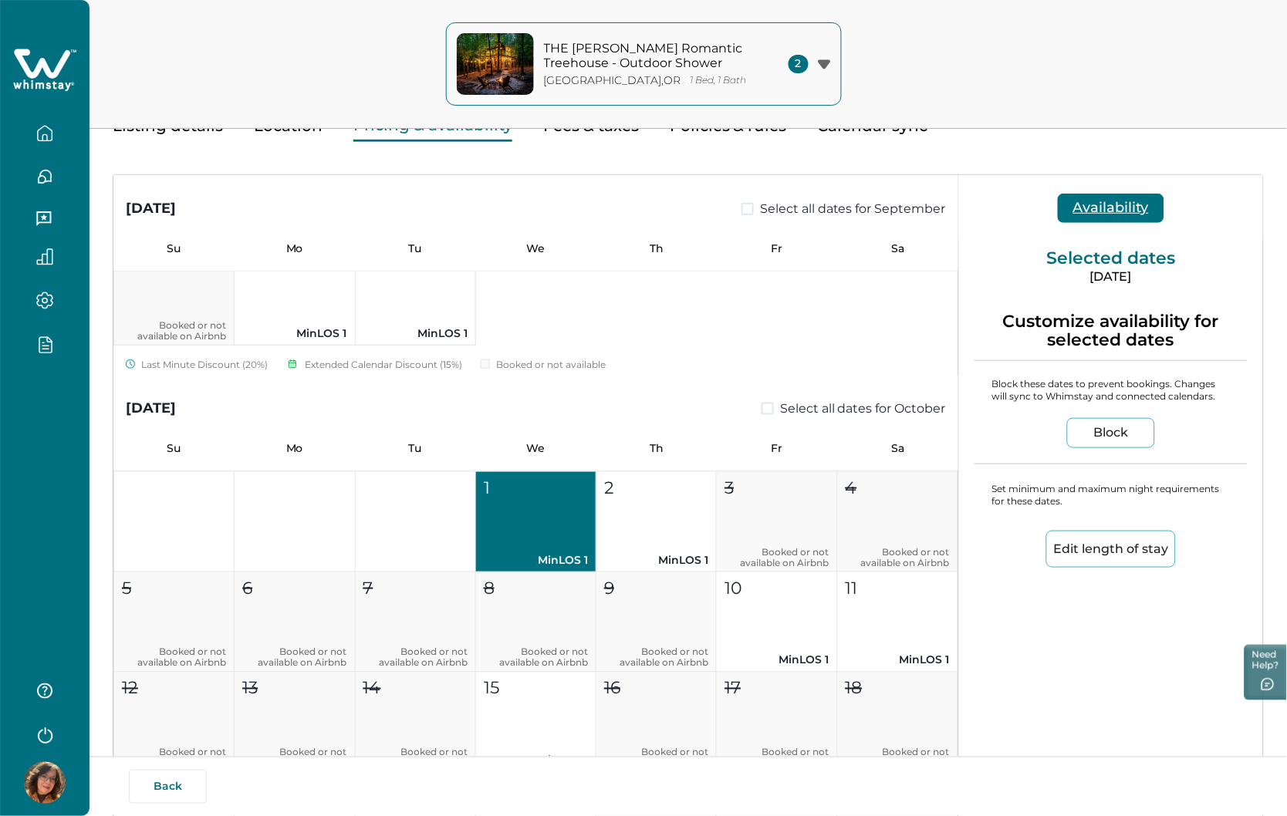
scroll to position [86, 0]
click at [1121, 553] on button "Edit length of stay" at bounding box center [1111, 550] width 130 height 37
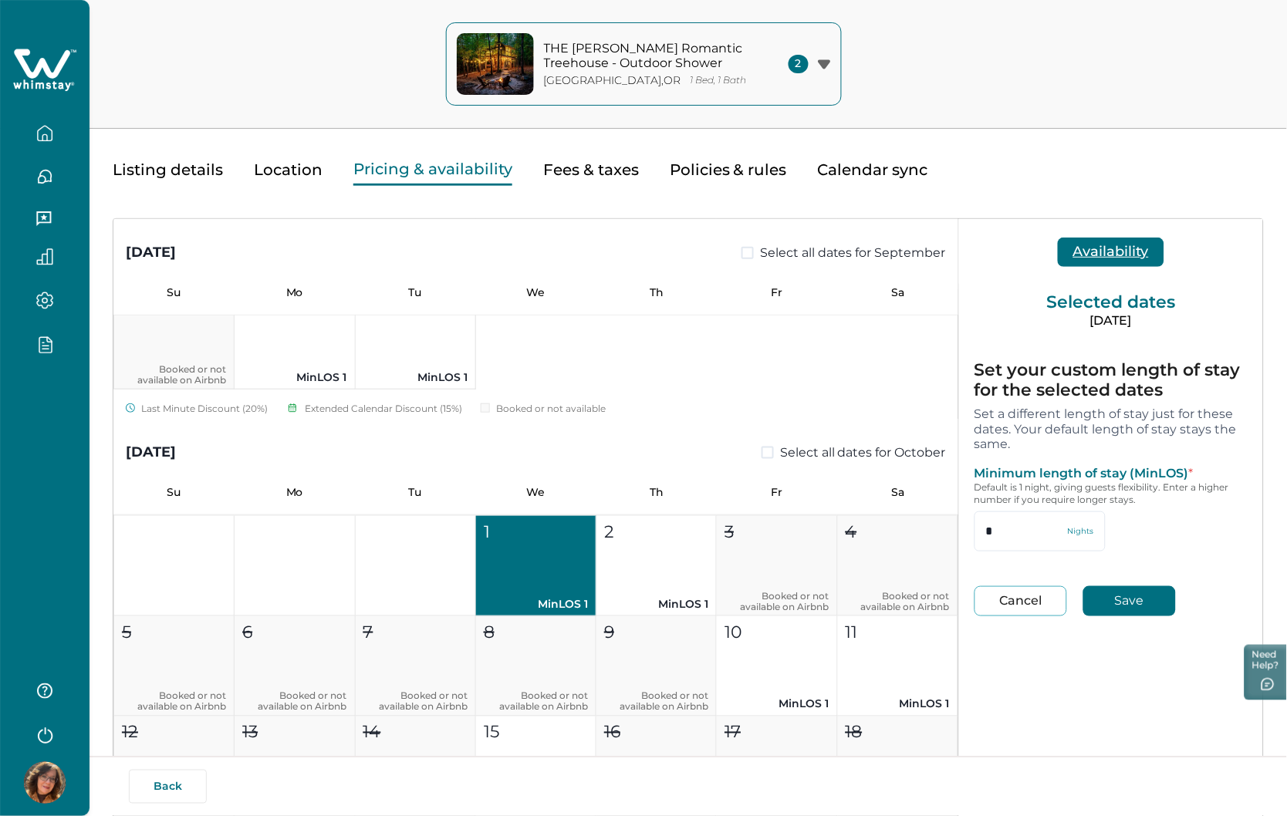
scroll to position [0, 0]
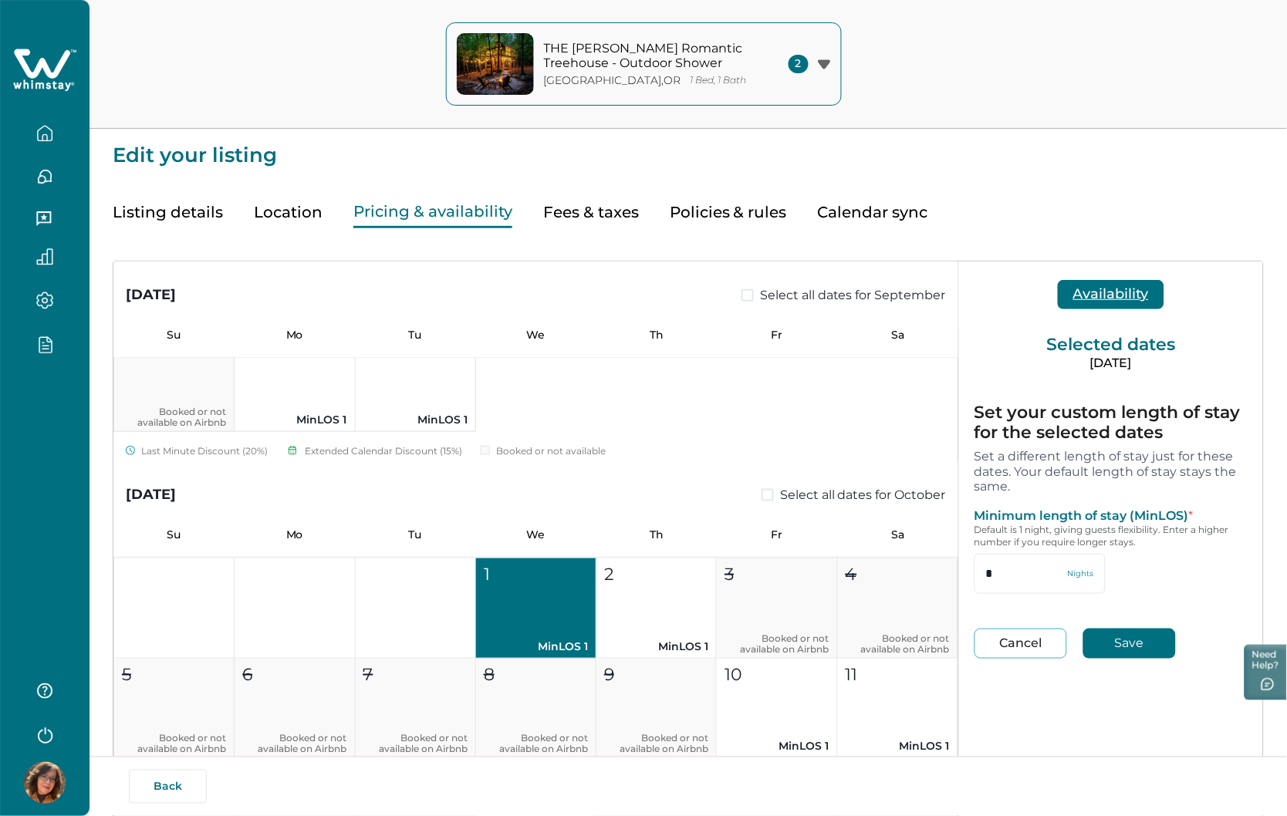
click at [1024, 645] on button "Cancel" at bounding box center [1020, 644] width 93 height 30
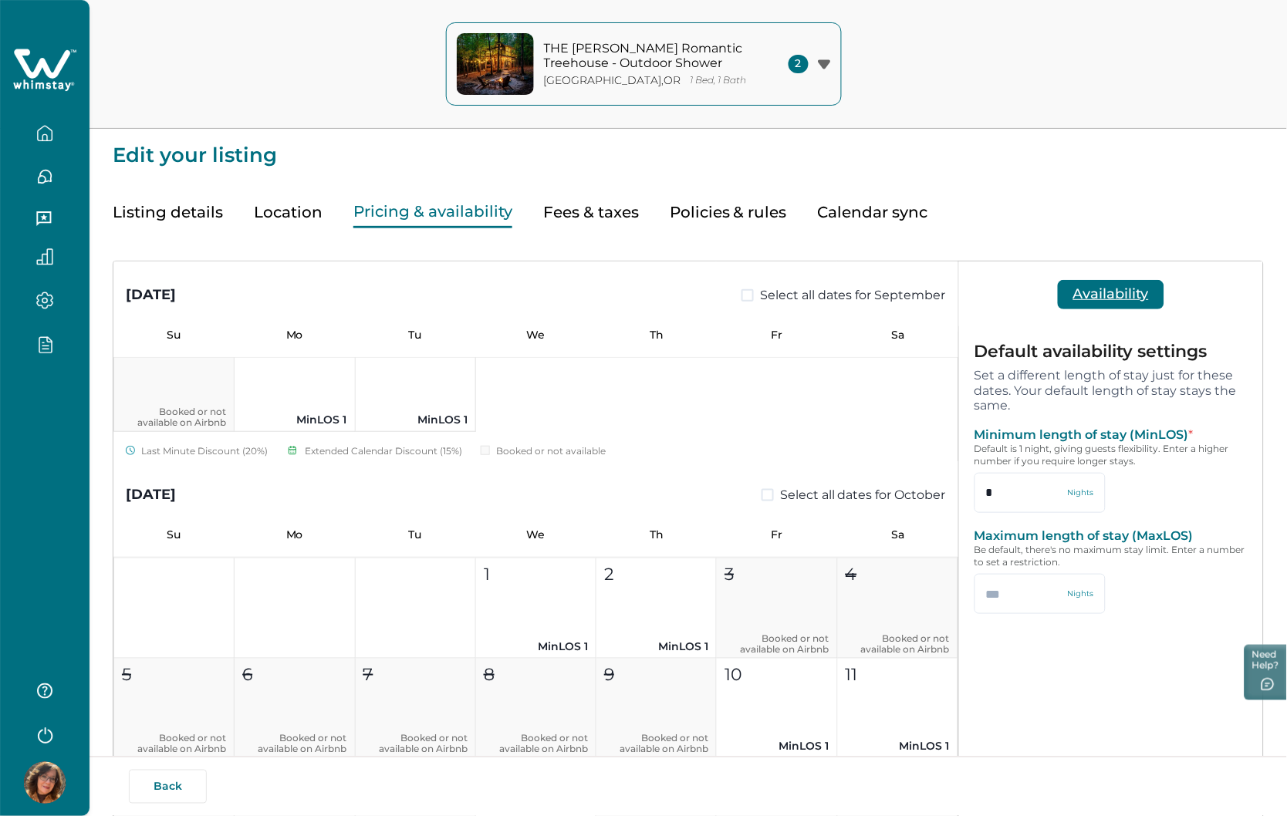
scroll to position [86, 0]
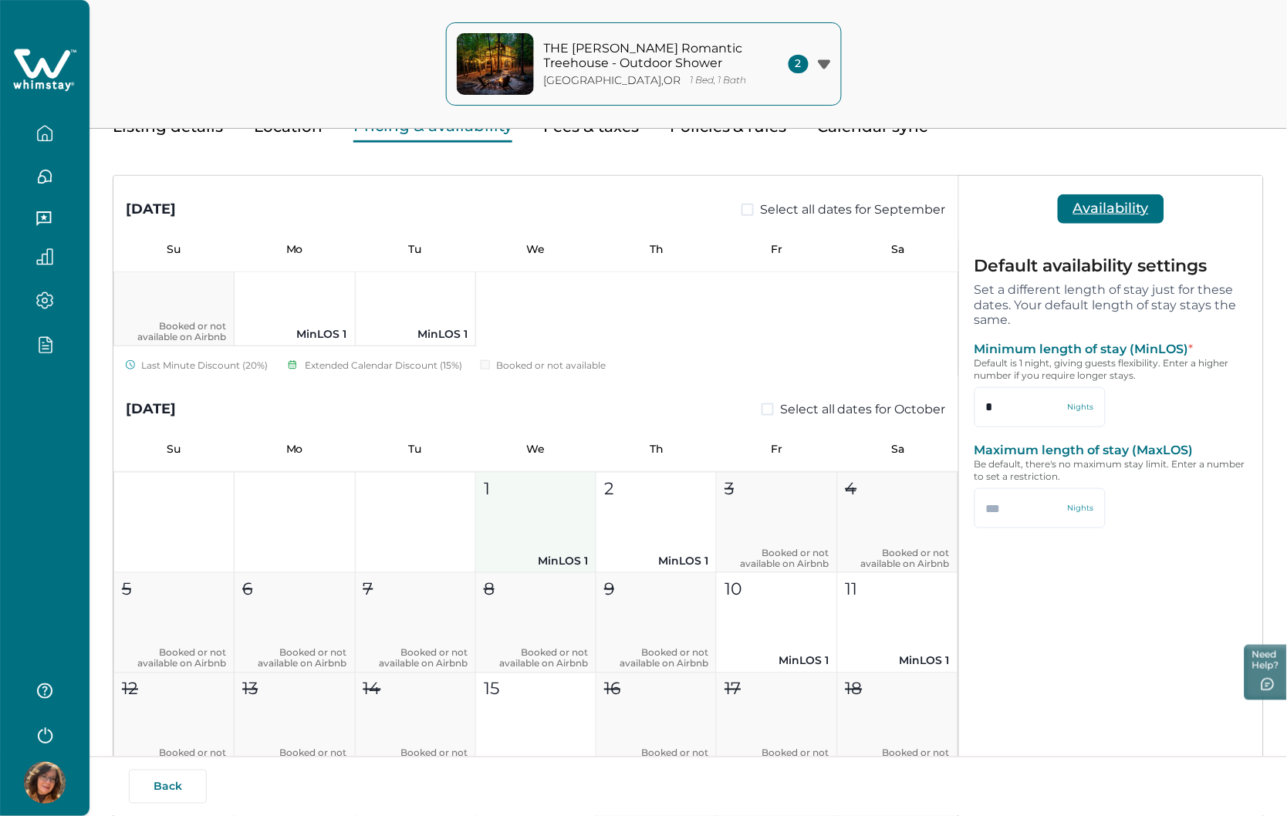
click at [523, 518] on button "1 MinLOS 1" at bounding box center [536, 523] width 120 height 100
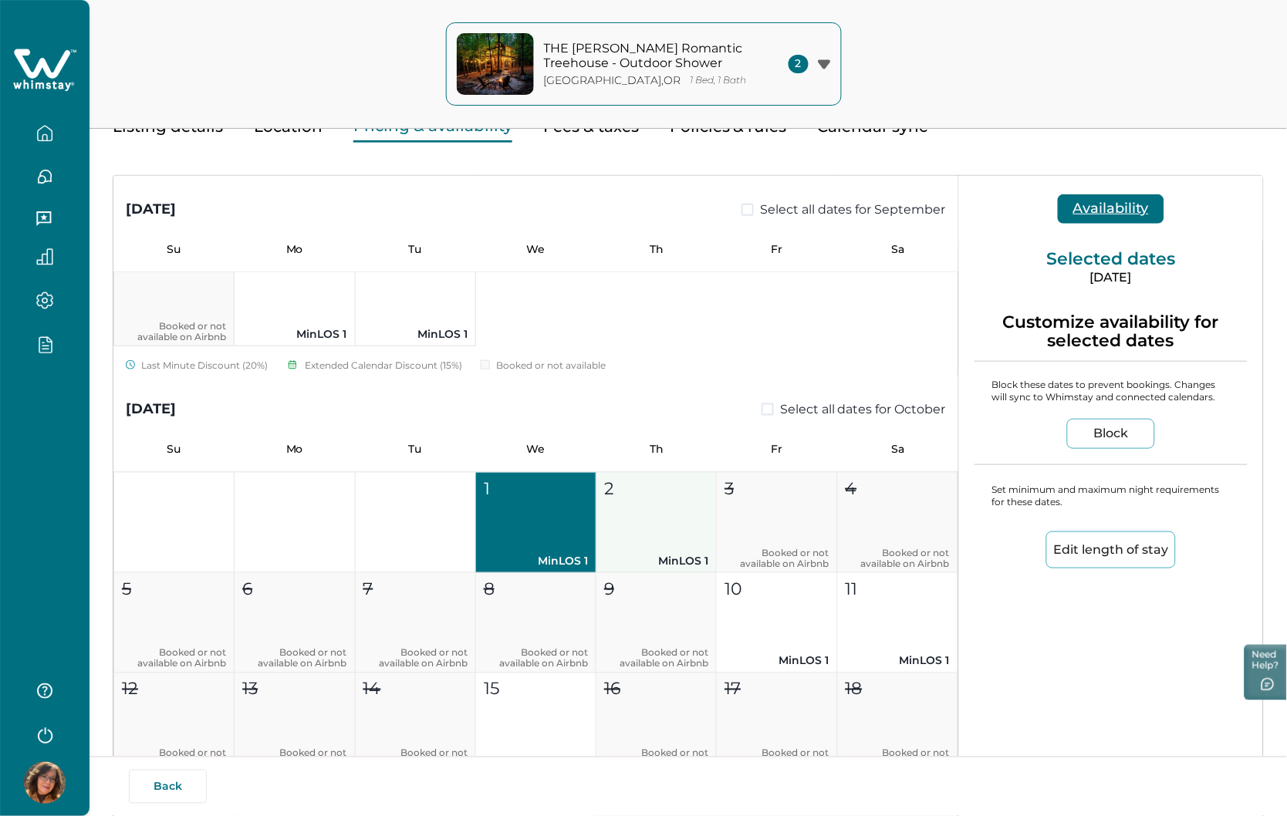
click at [644, 525] on button "2 MinLOS 1" at bounding box center [656, 523] width 120 height 100
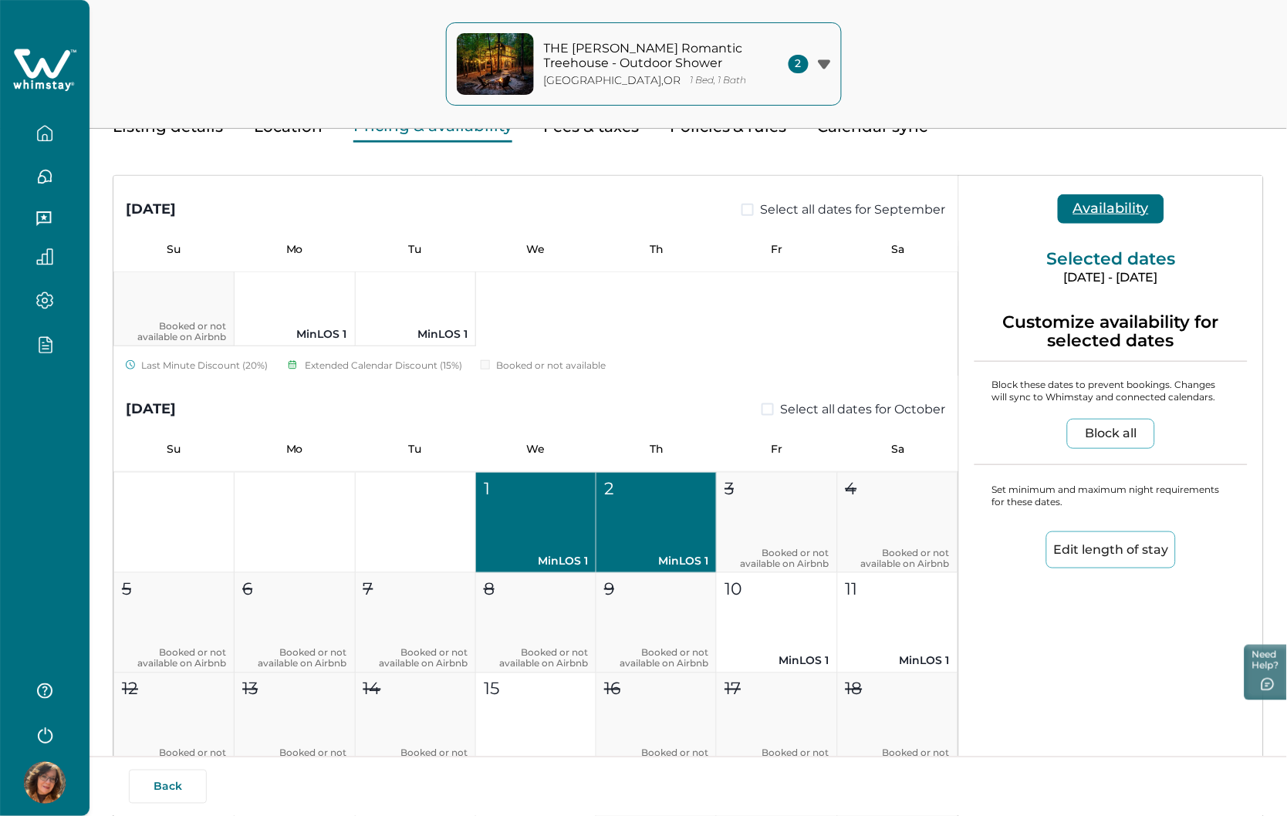
click at [1093, 552] on button "Edit length of stay" at bounding box center [1111, 550] width 130 height 37
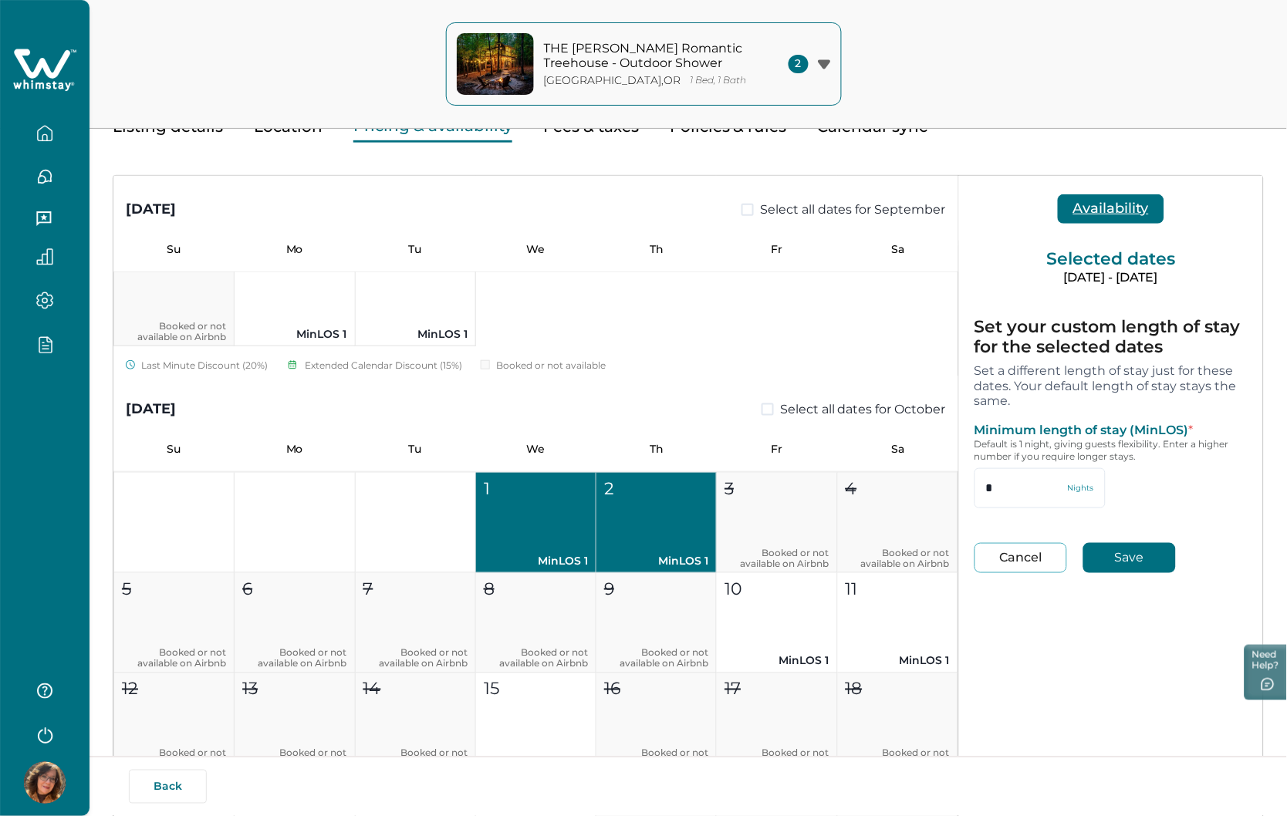
click at [998, 558] on button "Cancel" at bounding box center [1020, 558] width 93 height 30
type input "*"
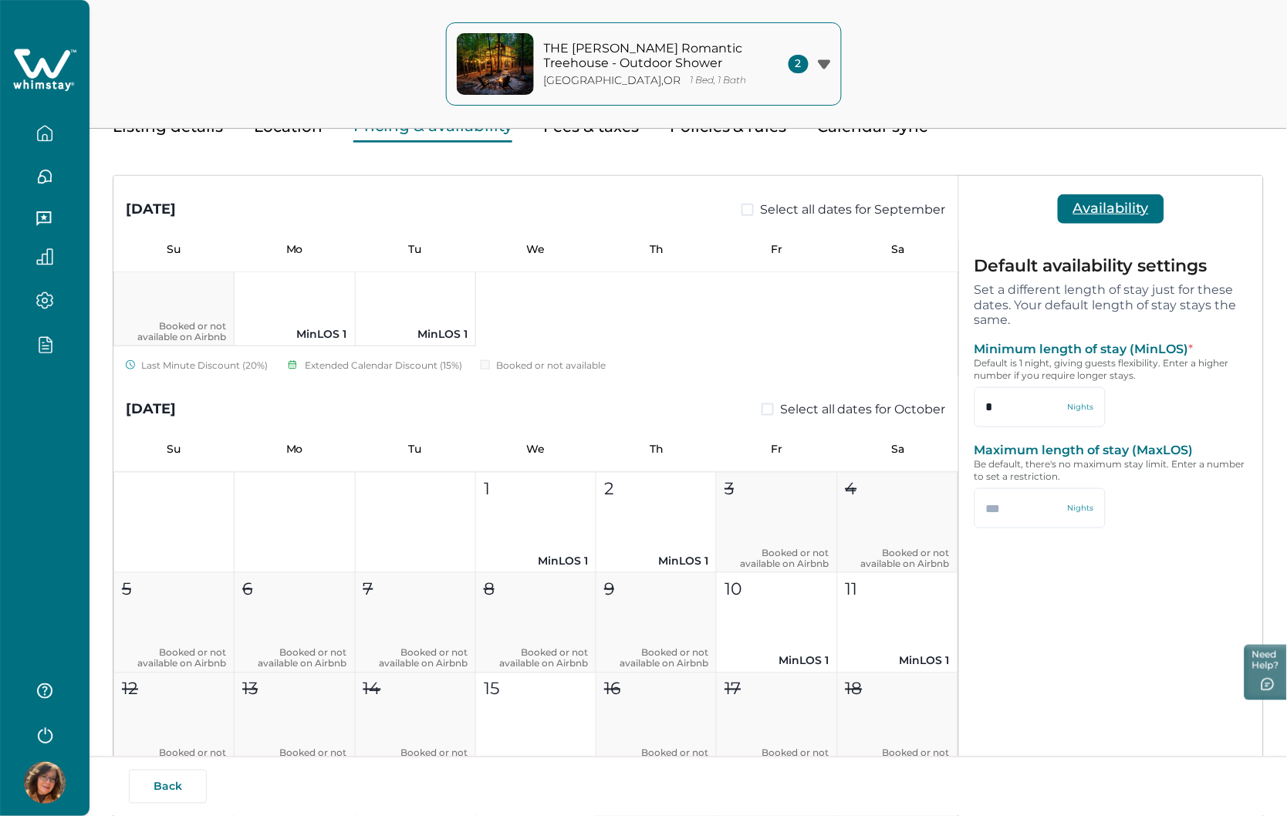
click at [1115, 194] on button "Availability" at bounding box center [1111, 208] width 106 height 29
click at [1114, 210] on button "Availability" at bounding box center [1111, 208] width 106 height 29
click at [1014, 211] on div "Availability" at bounding box center [1111, 208] width 304 height 65
click at [1203, 194] on div "Availability" at bounding box center [1111, 208] width 304 height 65
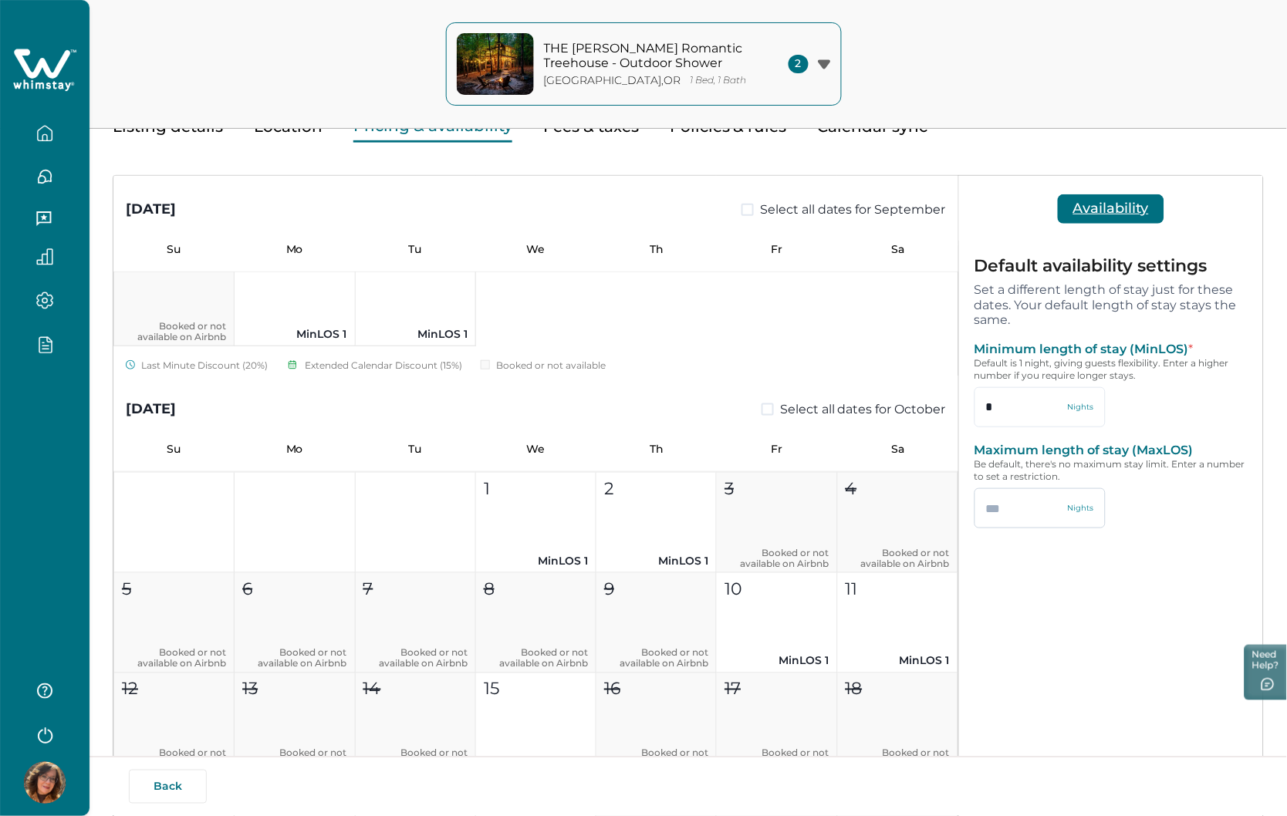
click at [991, 511] on input "text" at bounding box center [1039, 508] width 131 height 40
type input "*"
click at [1020, 581] on button "Cancel" at bounding box center [1020, 578] width 93 height 30
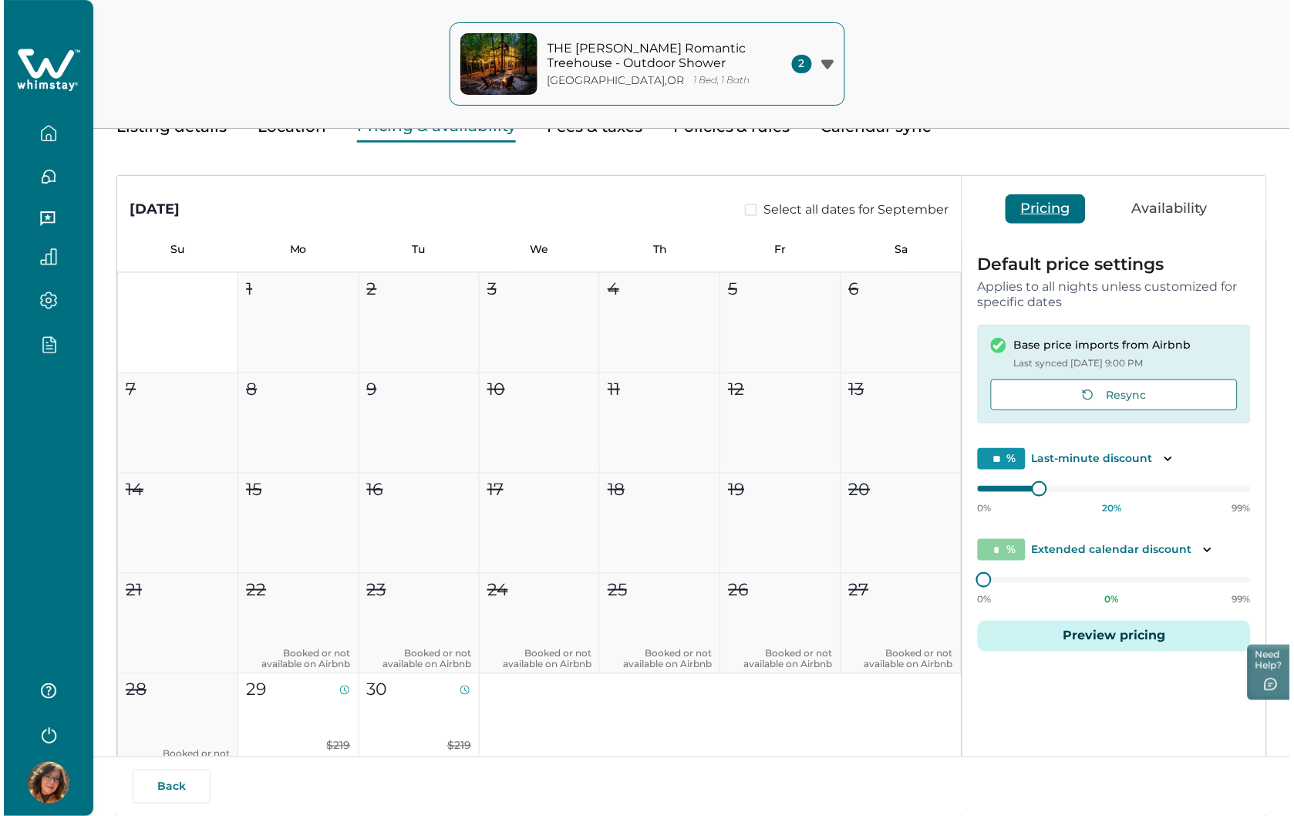
scroll to position [0, 0]
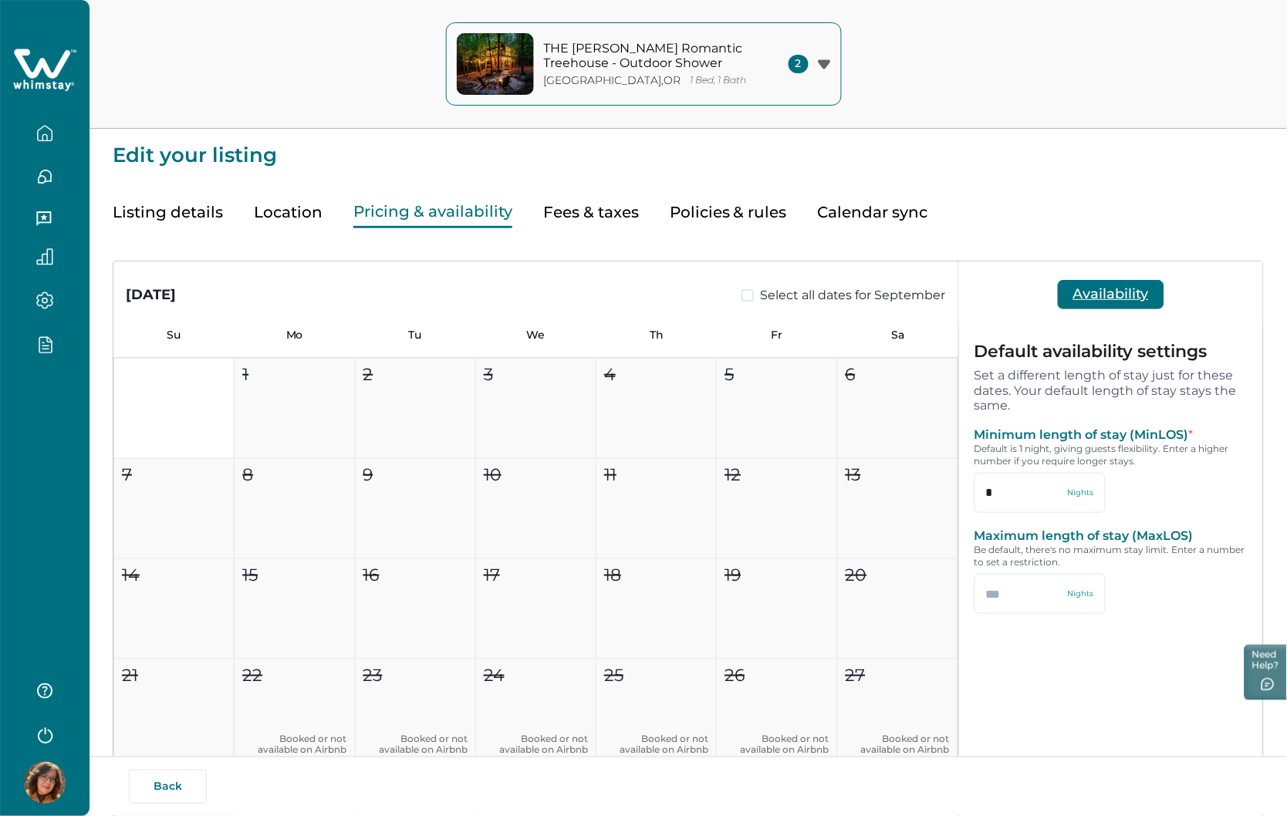
click at [289, 209] on button "Location" at bounding box center [288, 213] width 69 height 32
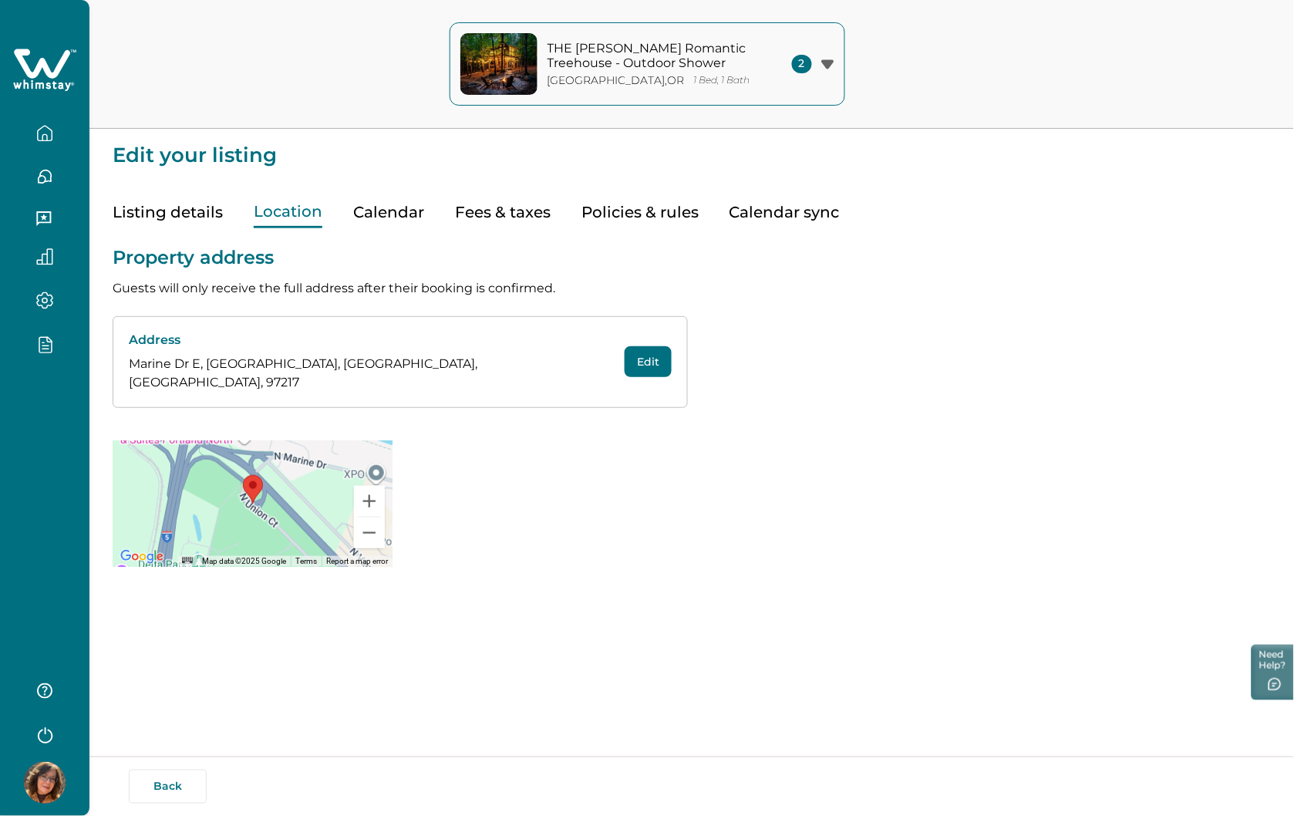
click at [368, 205] on button "Calendar" at bounding box center [388, 213] width 71 height 32
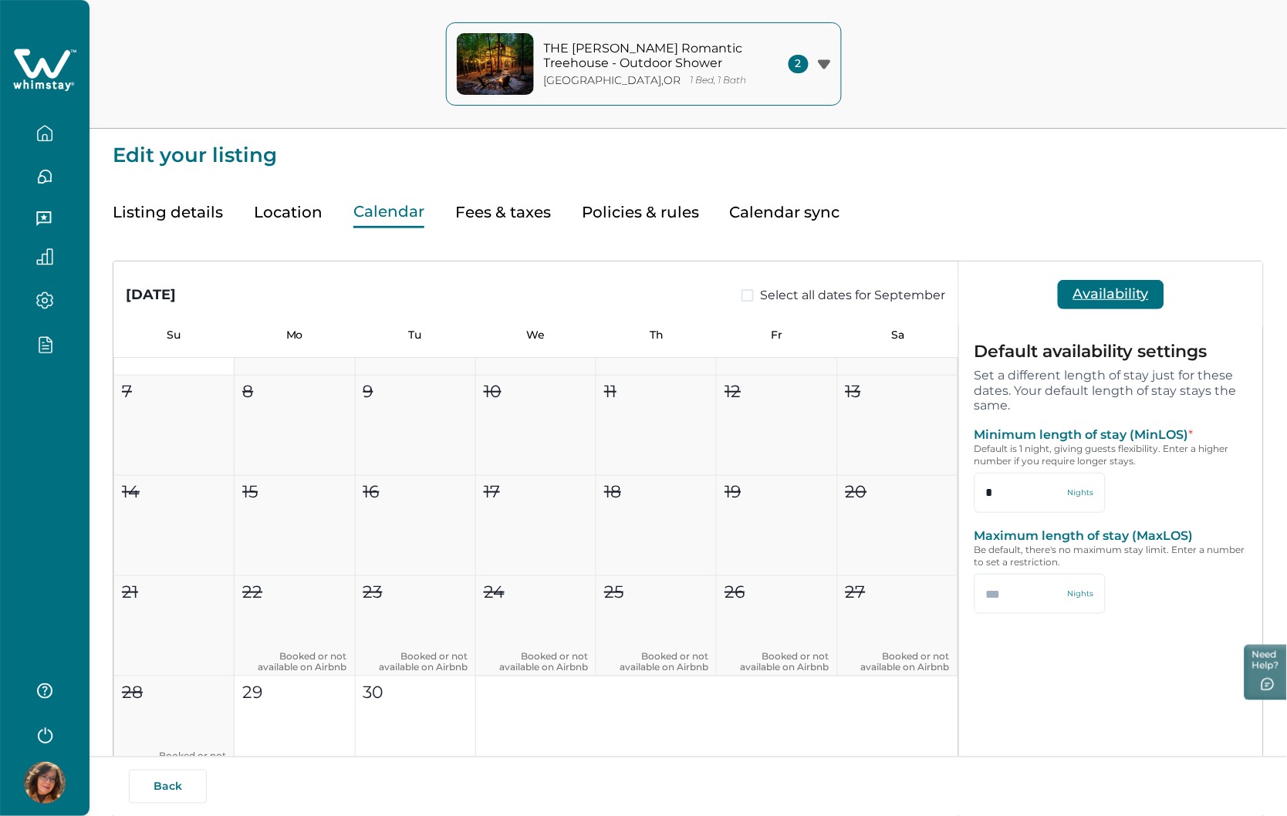
scroll to position [257, 0]
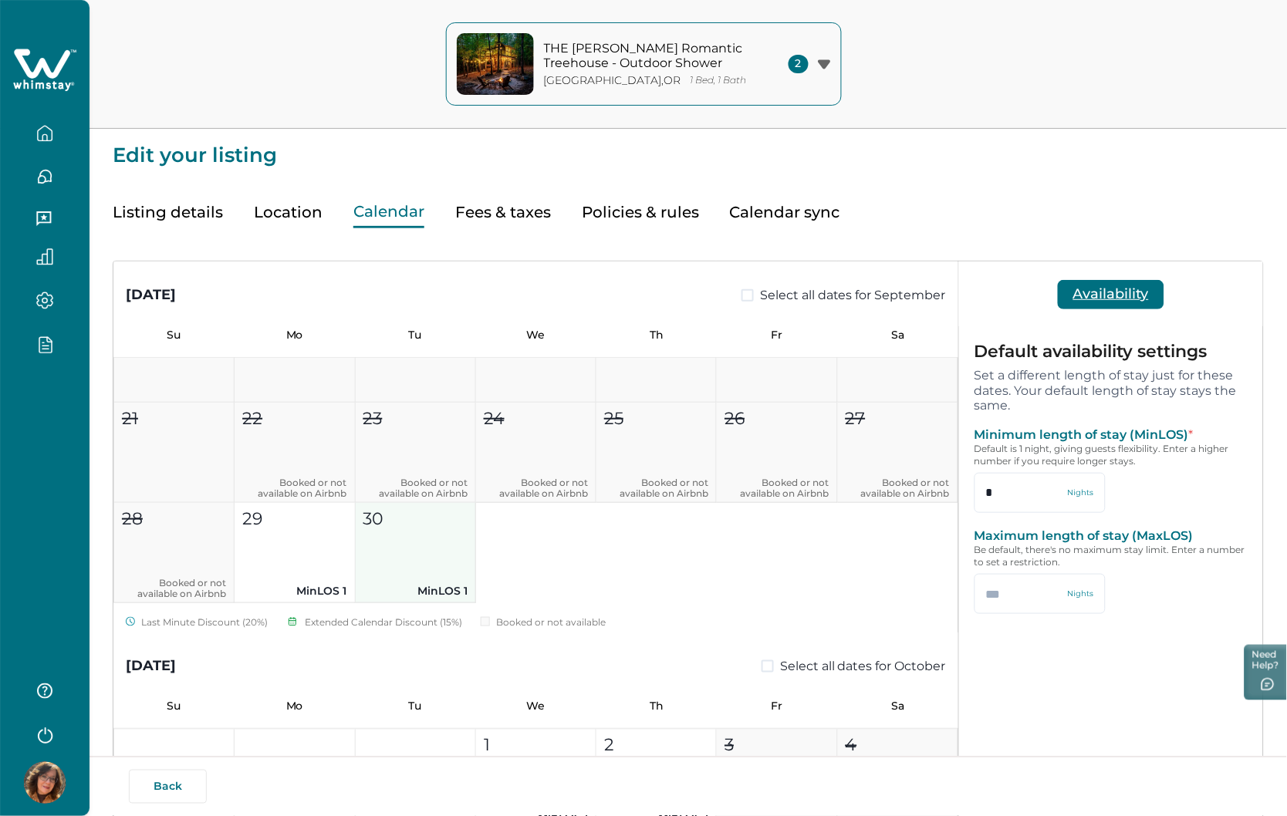
click at [403, 575] on button "30 MinLOS 1" at bounding box center [416, 553] width 120 height 100
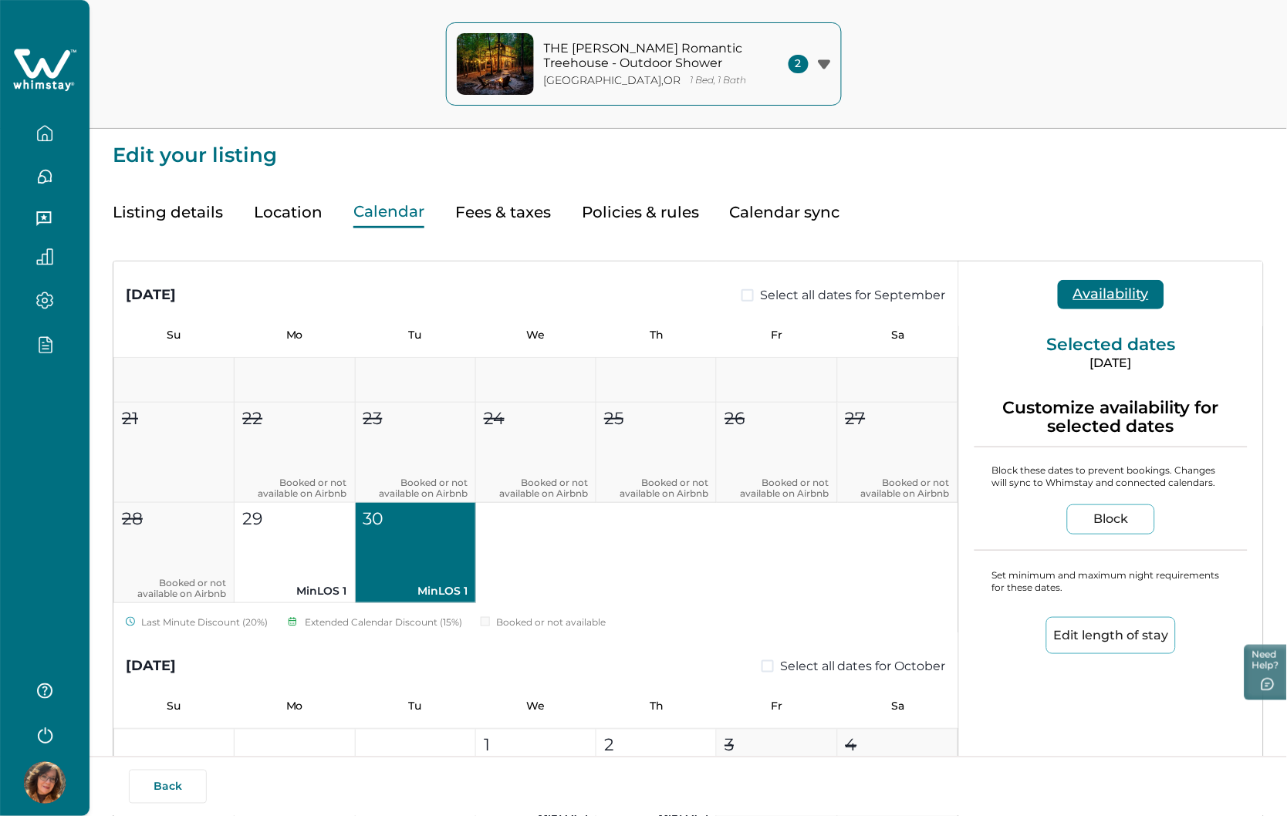
click at [1088, 636] on button "Edit length of stay" at bounding box center [1111, 635] width 130 height 37
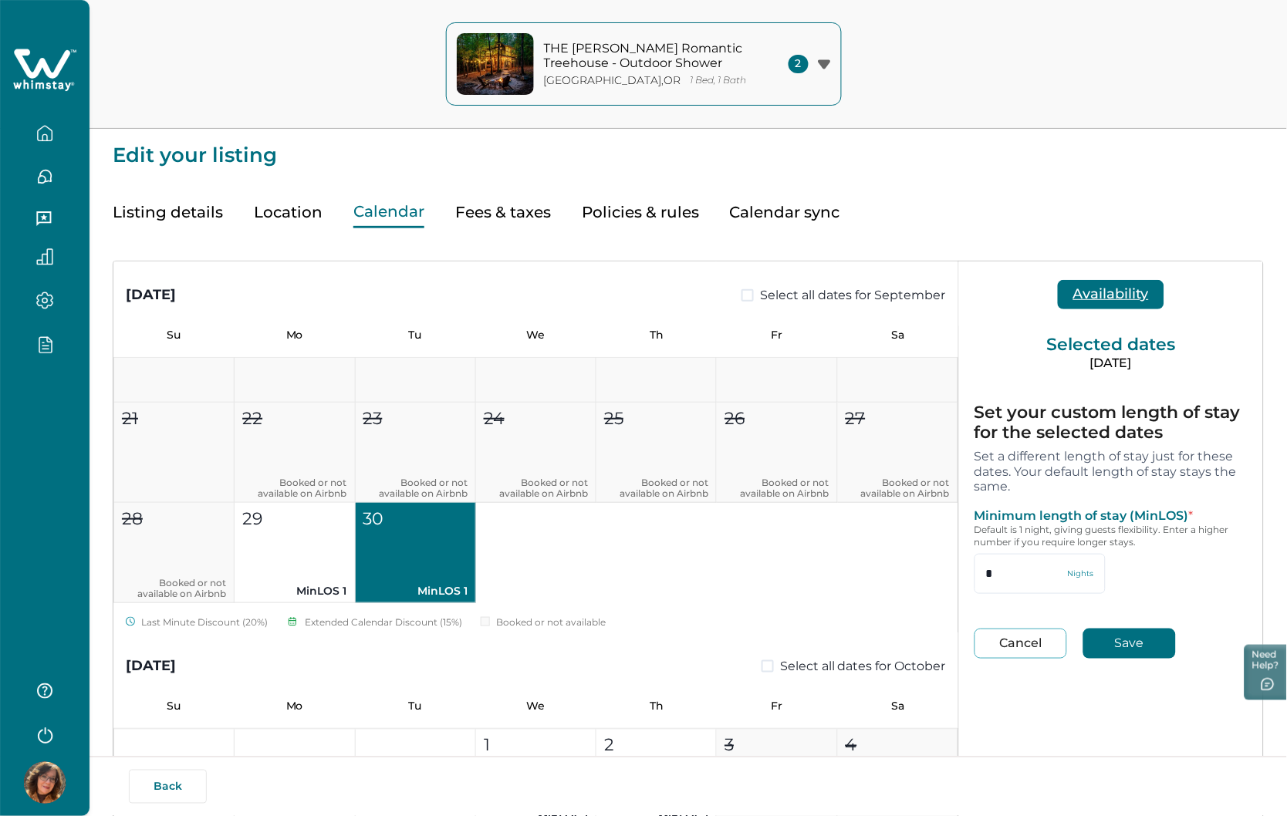
click at [1008, 649] on button "Cancel" at bounding box center [1020, 644] width 93 height 30
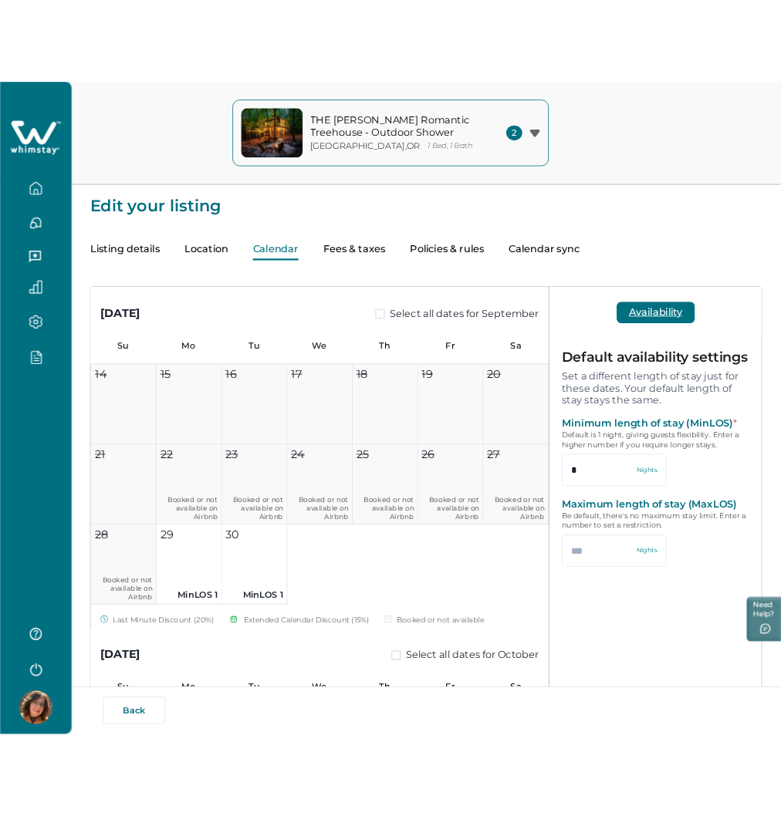
scroll to position [171, 0]
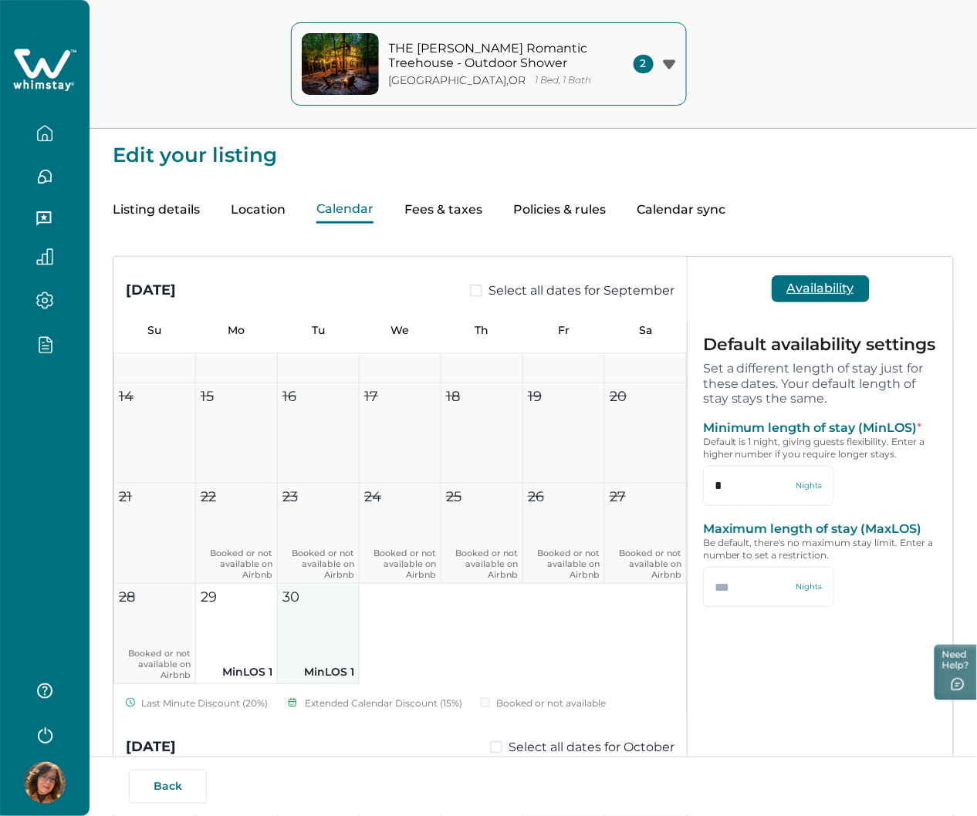
click at [334, 640] on button "30 MinLOS 1" at bounding box center [319, 634] width 82 height 100
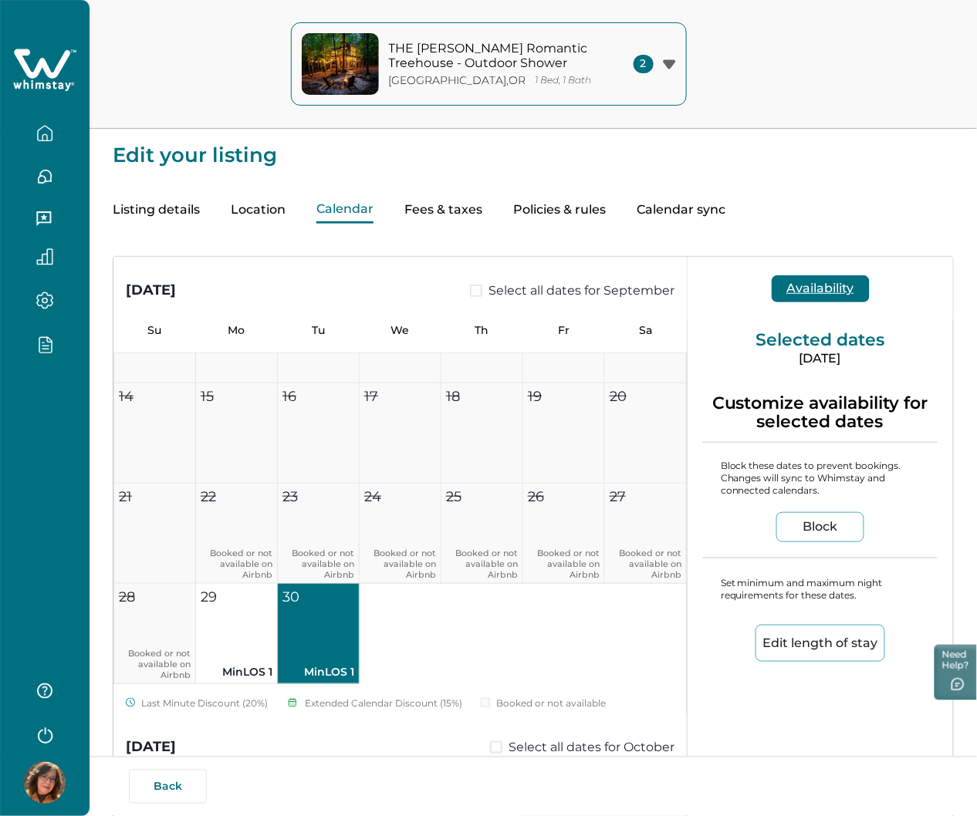
click at [796, 630] on button "Edit length of stay" at bounding box center [820, 643] width 130 height 37
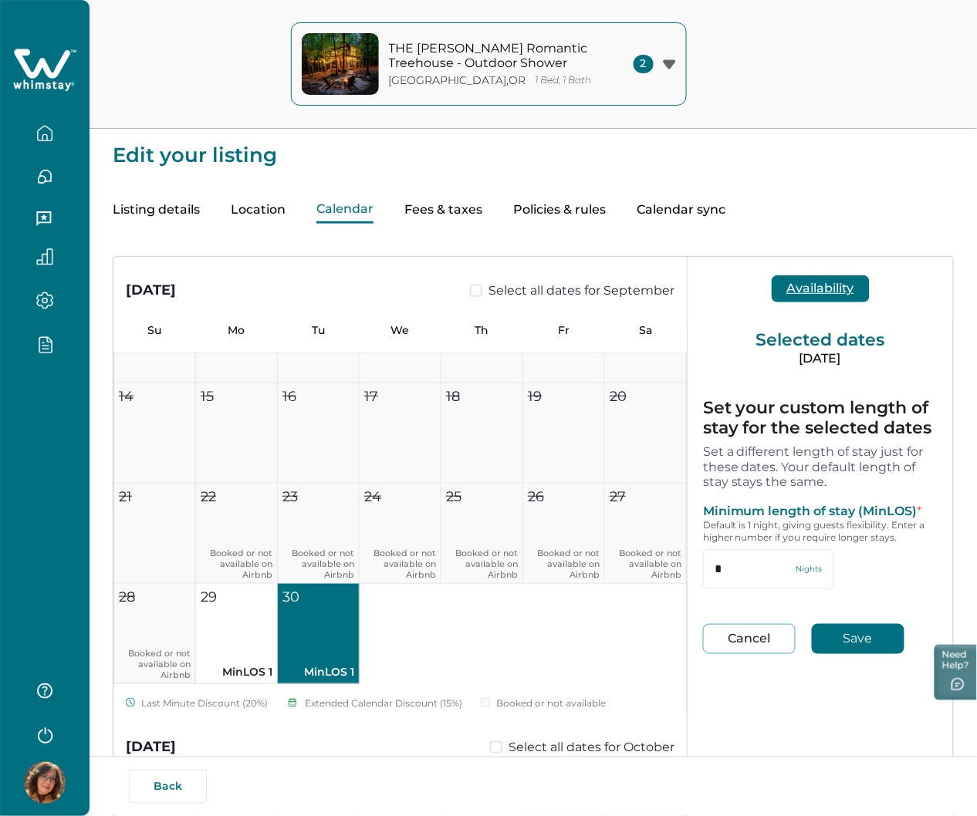
click at [757, 637] on button "Cancel" at bounding box center [749, 639] width 93 height 30
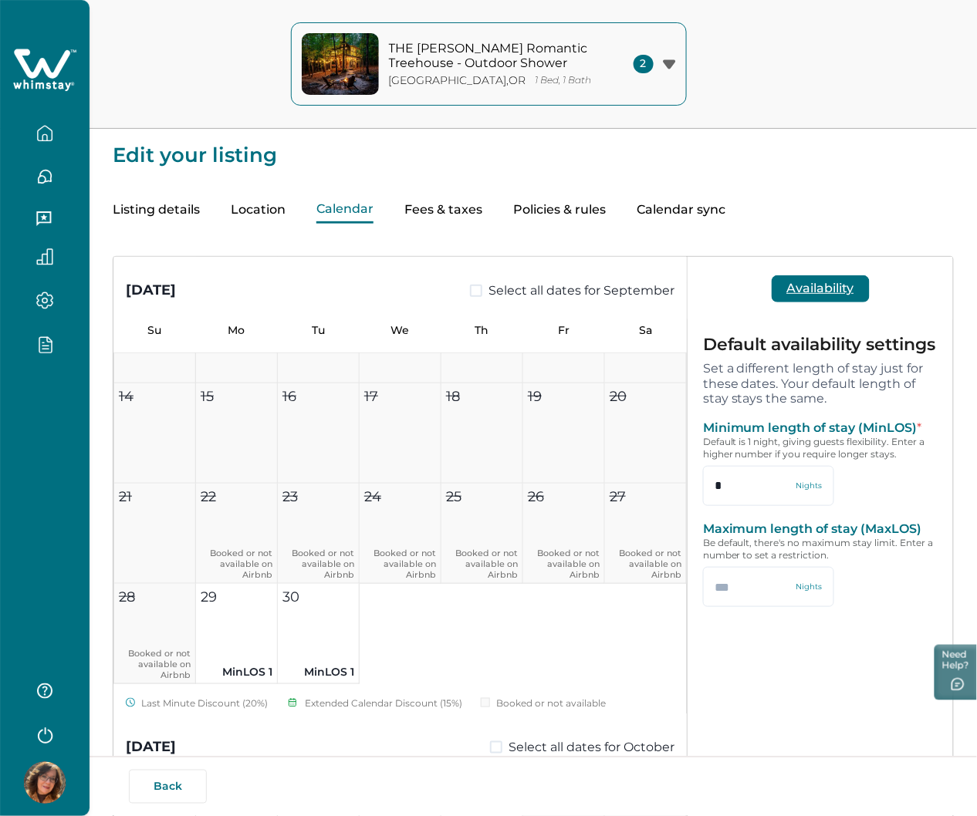
type input "*"
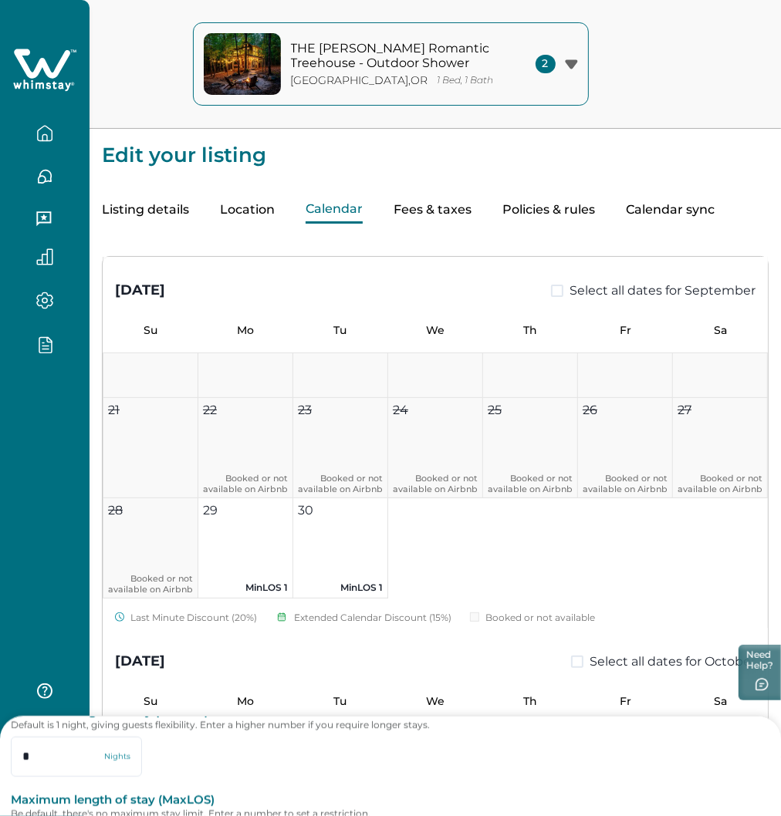
scroll to position [257, 0]
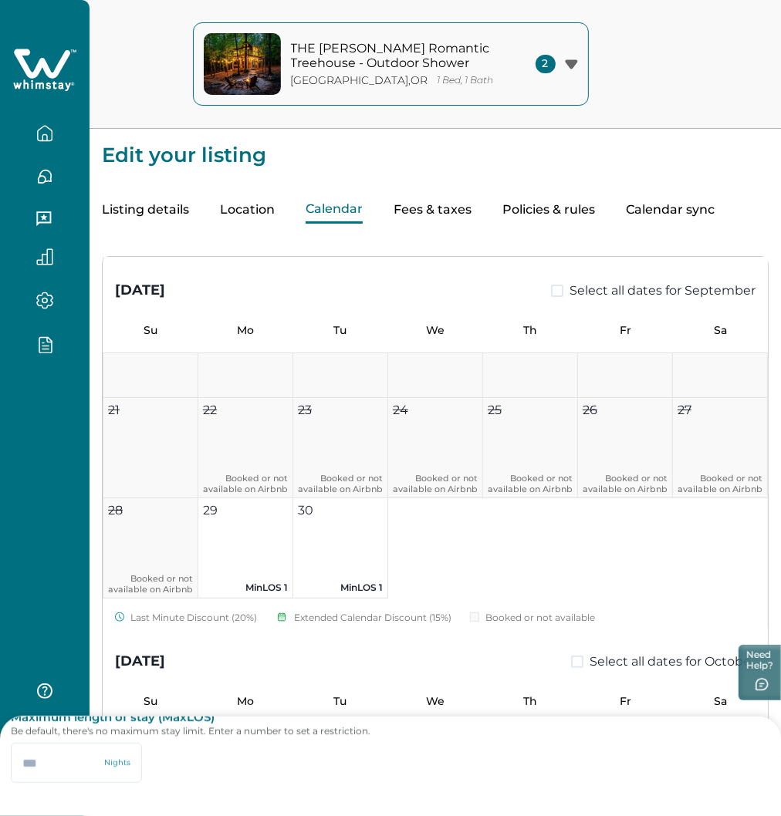
click at [476, 722] on p "Maximum length of stay (MaxLOS)" at bounding box center [390, 717] width 759 height 15
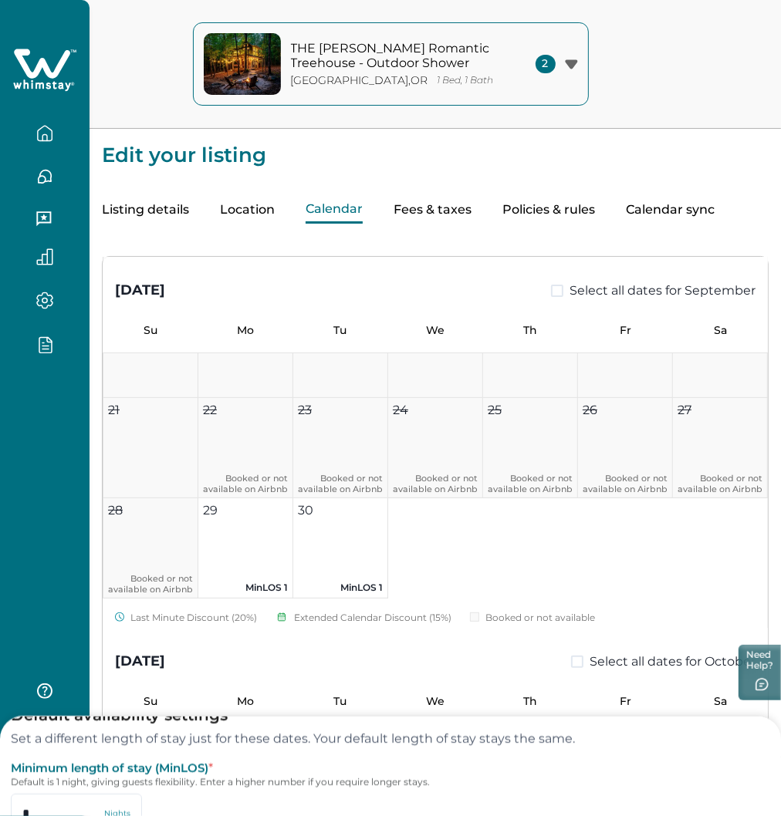
scroll to position [0, 0]
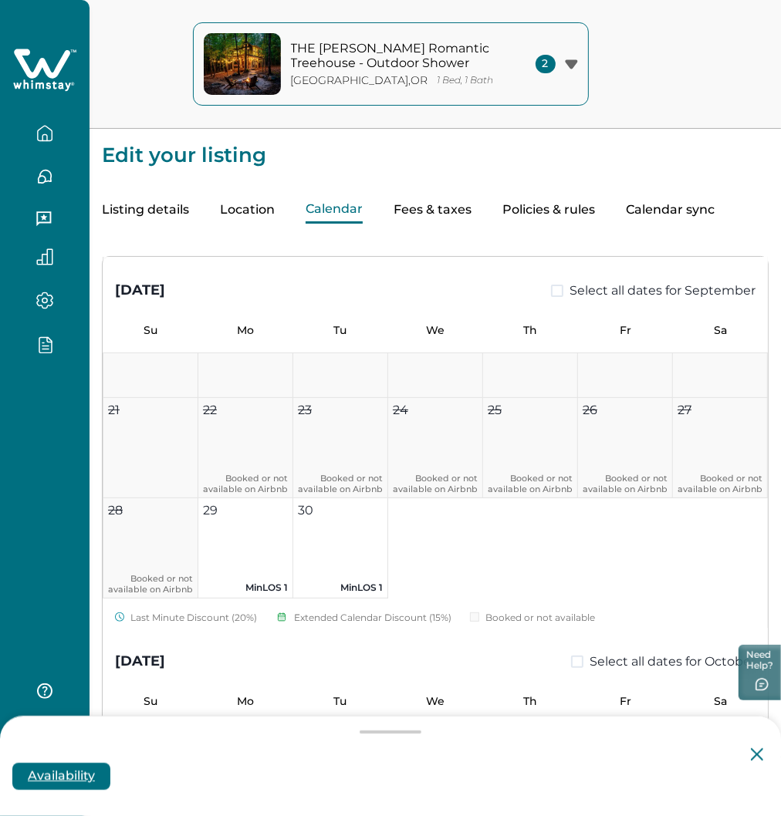
click at [389, 731] on div at bounding box center [390, 732] width 62 height 3
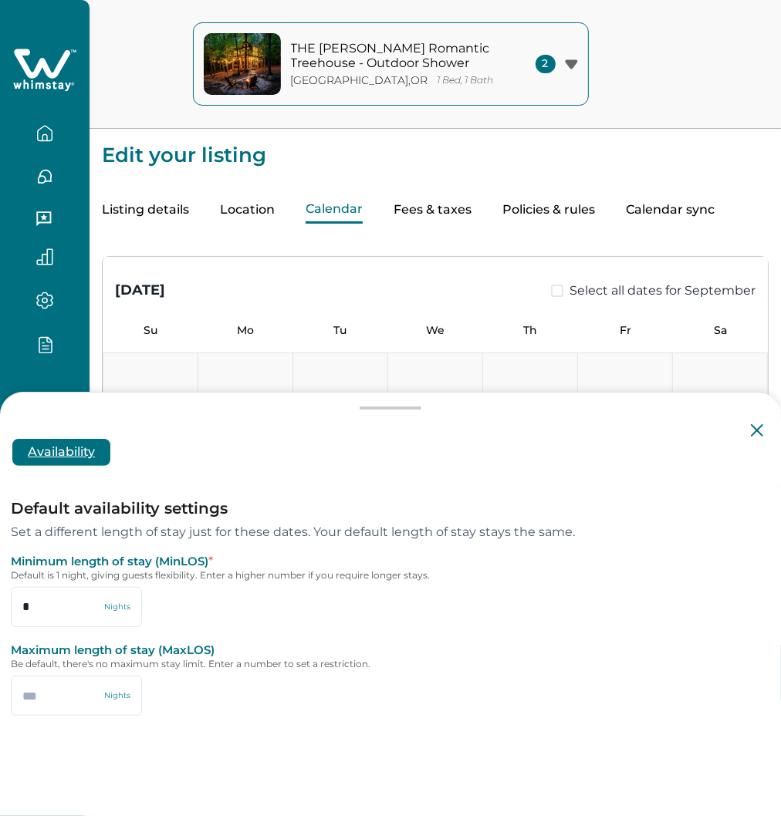
click at [754, 434] on icon at bounding box center [757, 430] width 12 height 12
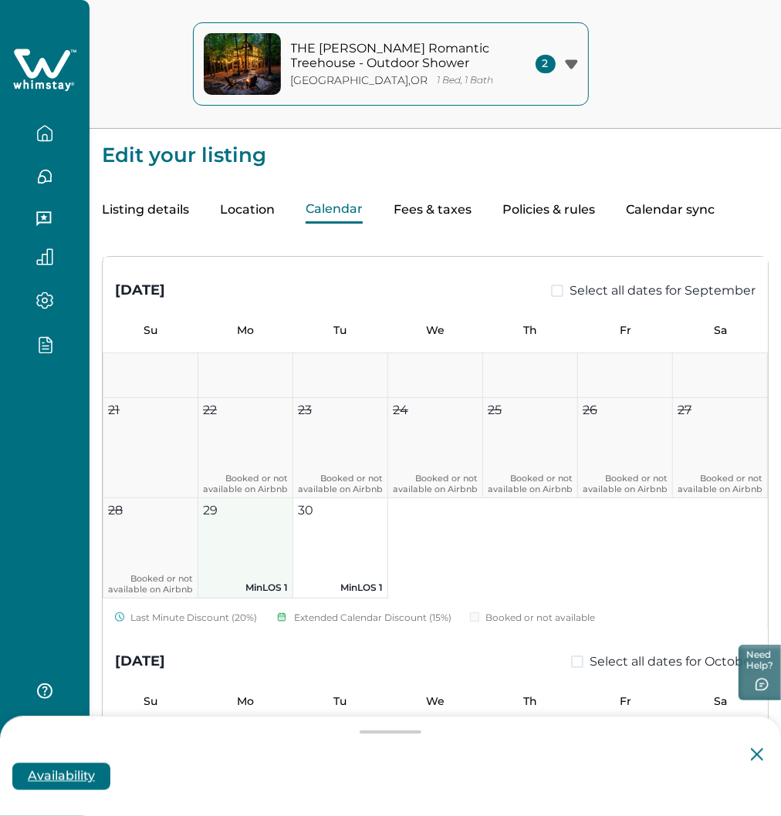
click at [227, 558] on button "29 MinLOS 1" at bounding box center [245, 548] width 95 height 100
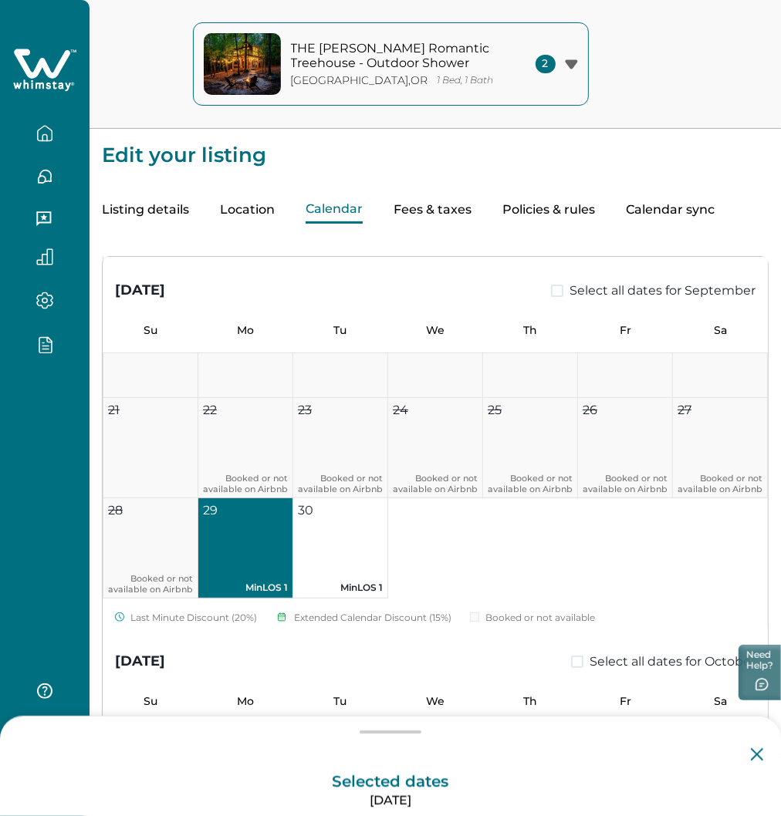
click at [401, 734] on div at bounding box center [390, 732] width 62 height 3
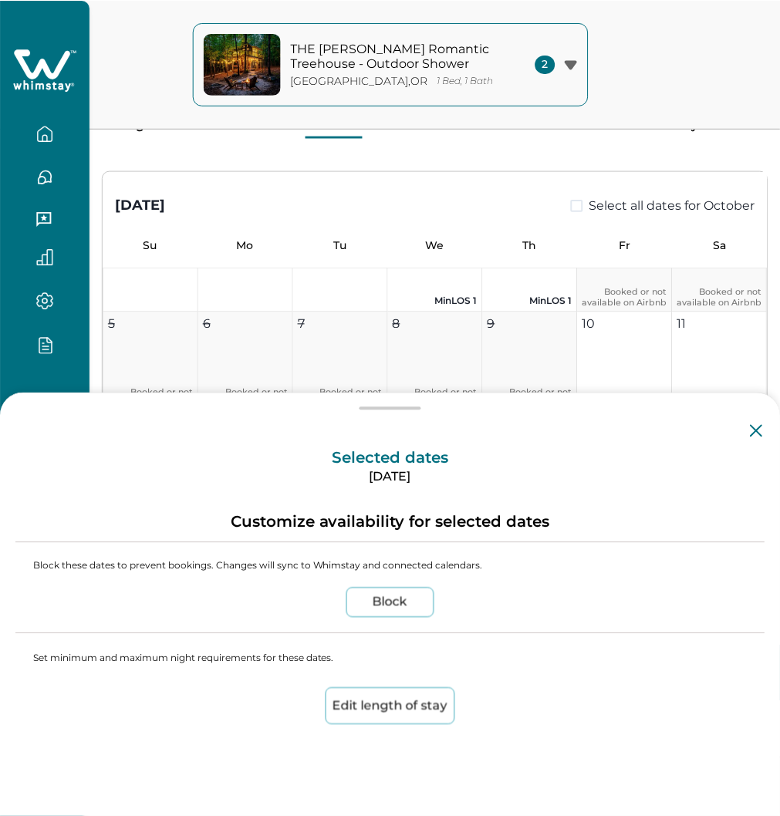
scroll to position [771, 0]
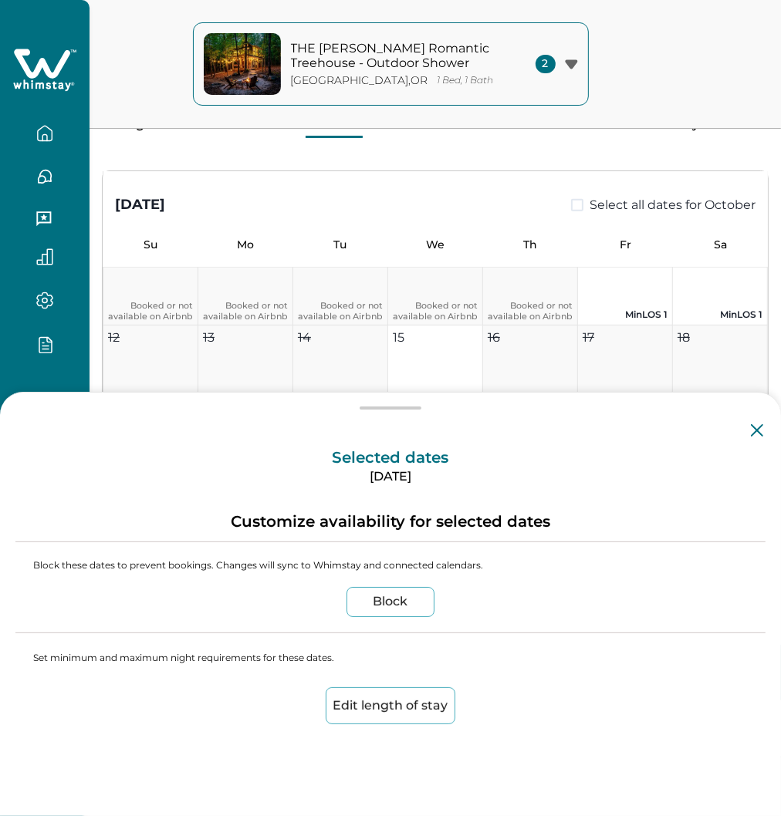
click at [396, 713] on button "Edit length of stay" at bounding box center [391, 705] width 130 height 37
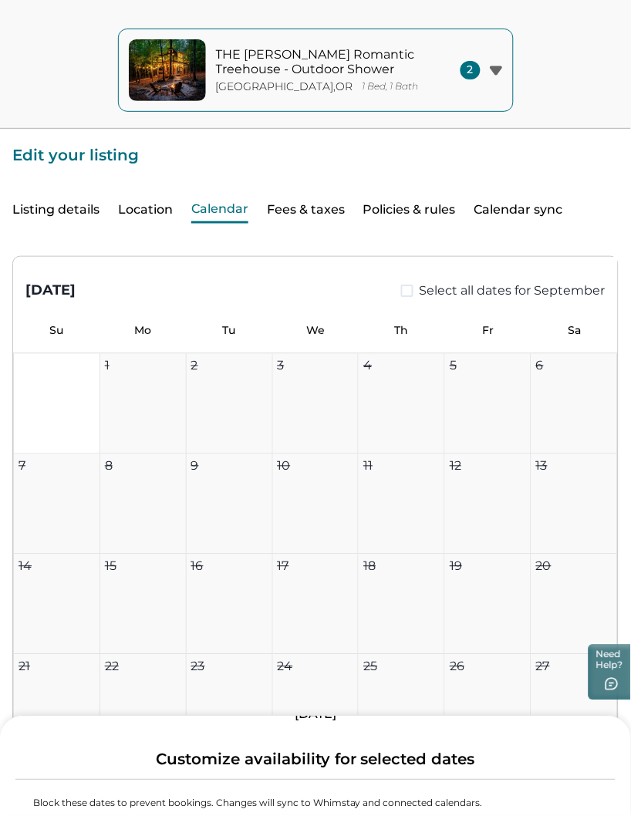
scroll to position [0, 0]
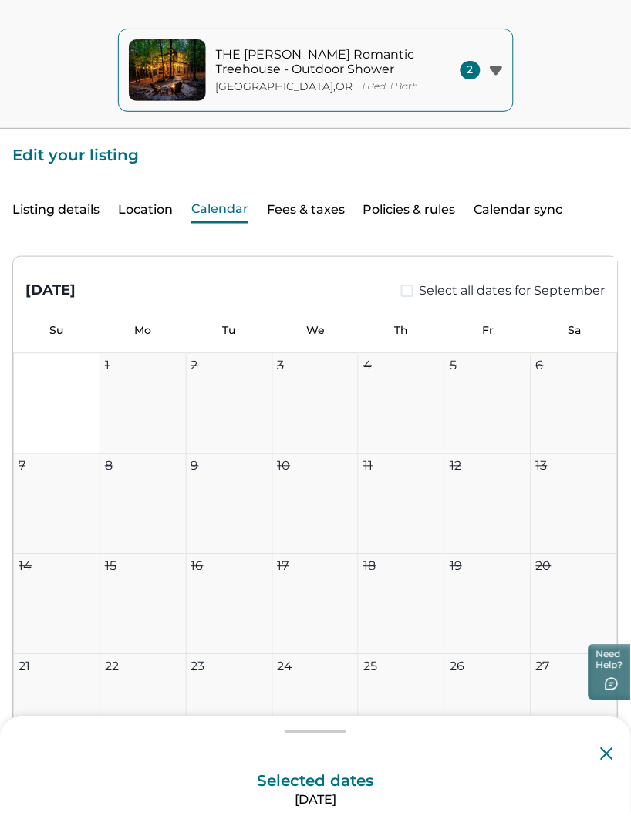
click at [610, 756] on icon at bounding box center [607, 754] width 12 height 12
click at [322, 730] on div at bounding box center [315, 732] width 631 height 12
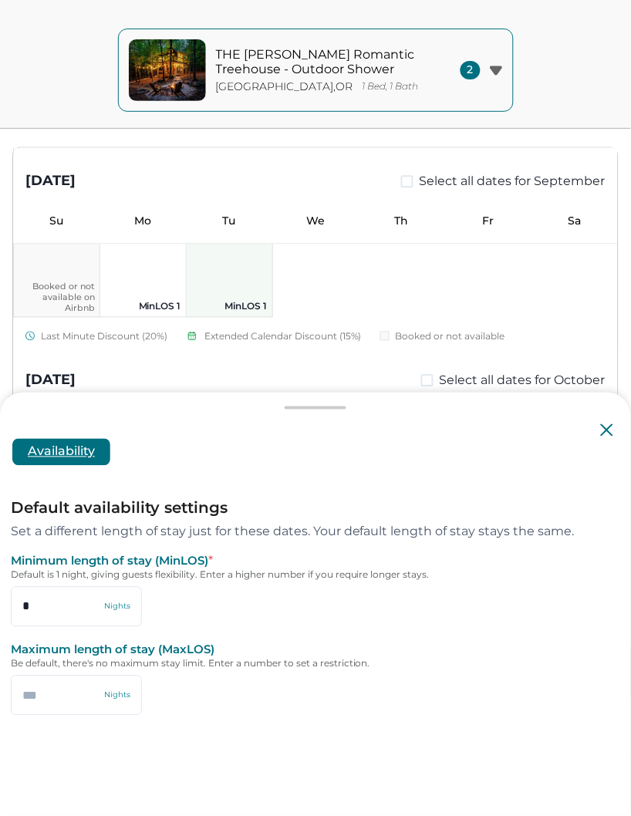
scroll to position [428, 0]
click at [228, 312] on p "MinLOS 1" at bounding box center [229, 308] width 76 height 14
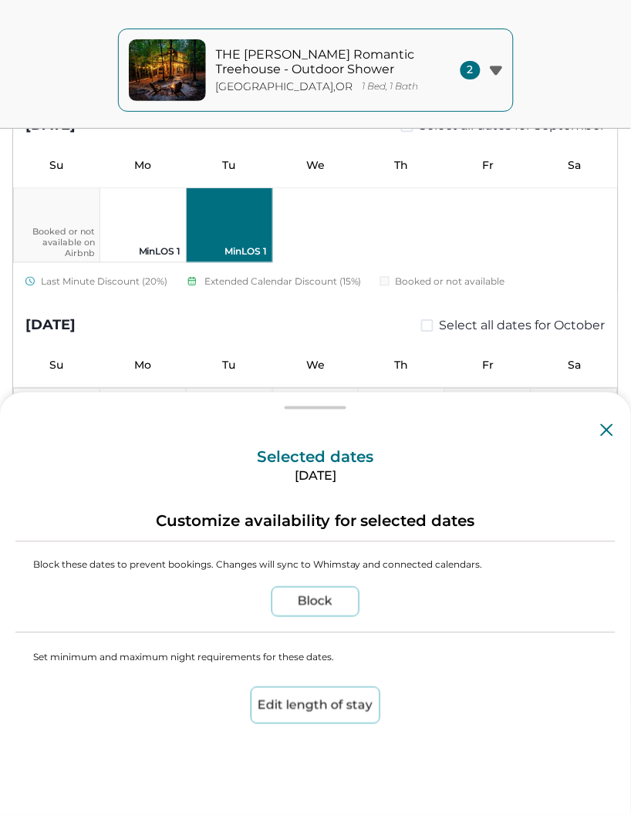
scroll to position [194, 0]
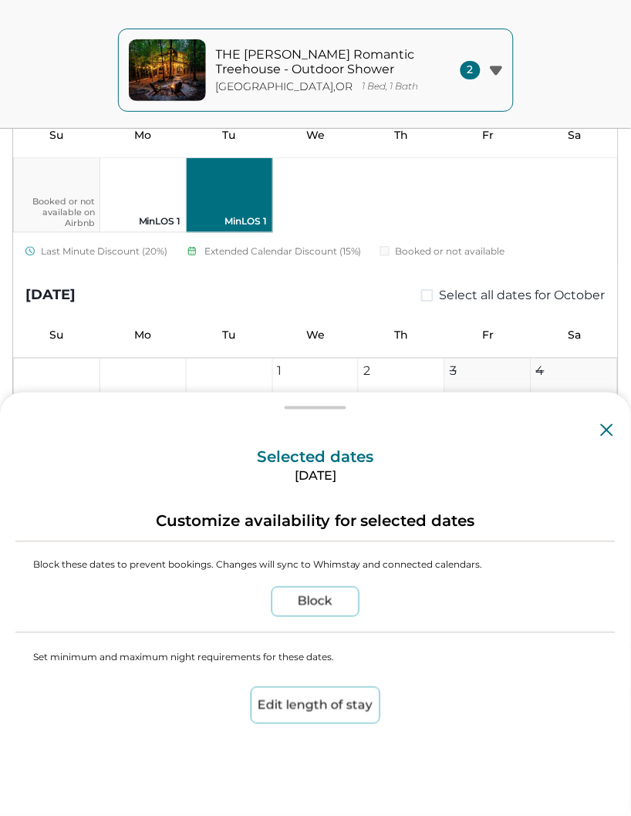
click at [606, 432] on icon at bounding box center [607, 430] width 12 height 12
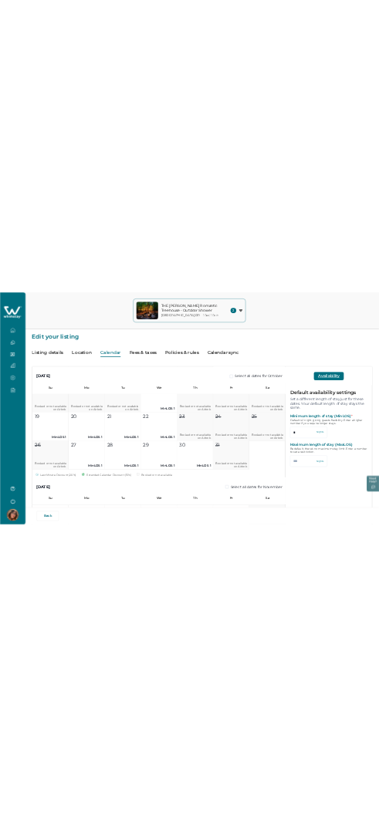
scroll to position [857, 0]
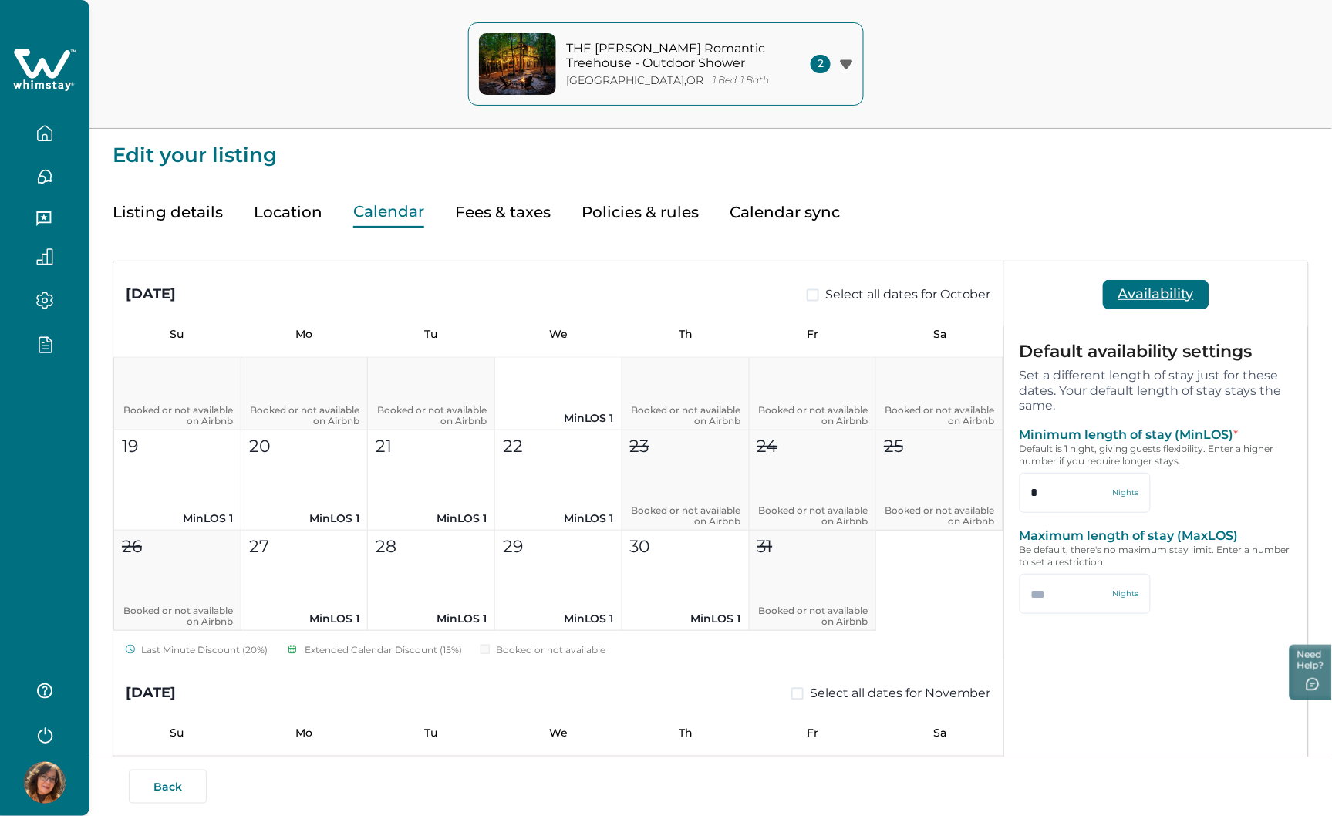
click at [39, 346] on icon "button" at bounding box center [45, 344] width 12 height 15
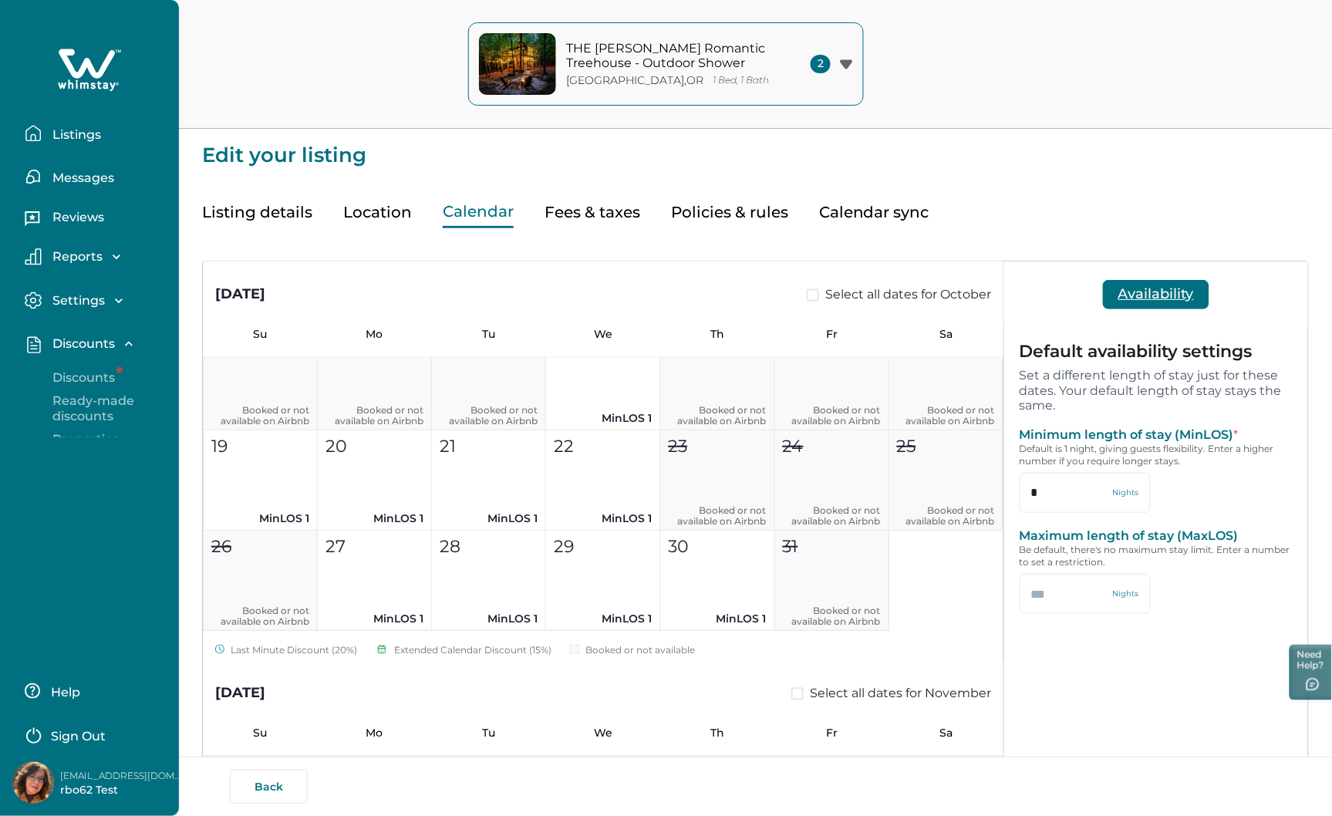
click at [35, 372] on button "Discounts" at bounding box center [106, 378] width 142 height 31
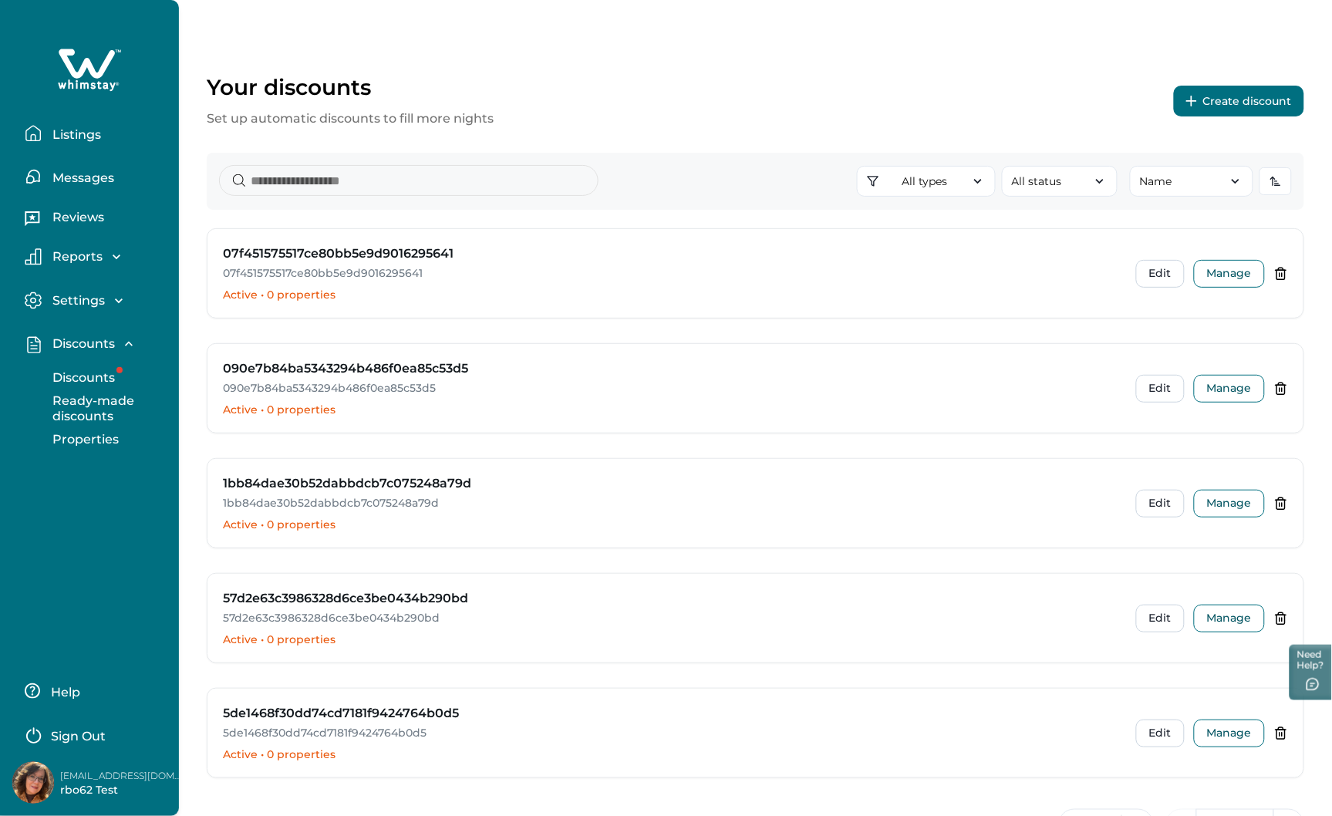
click at [638, 82] on div "Your discounts Set up automatic discounts to fill more nights Create discount" at bounding box center [756, 101] width 1098 height 54
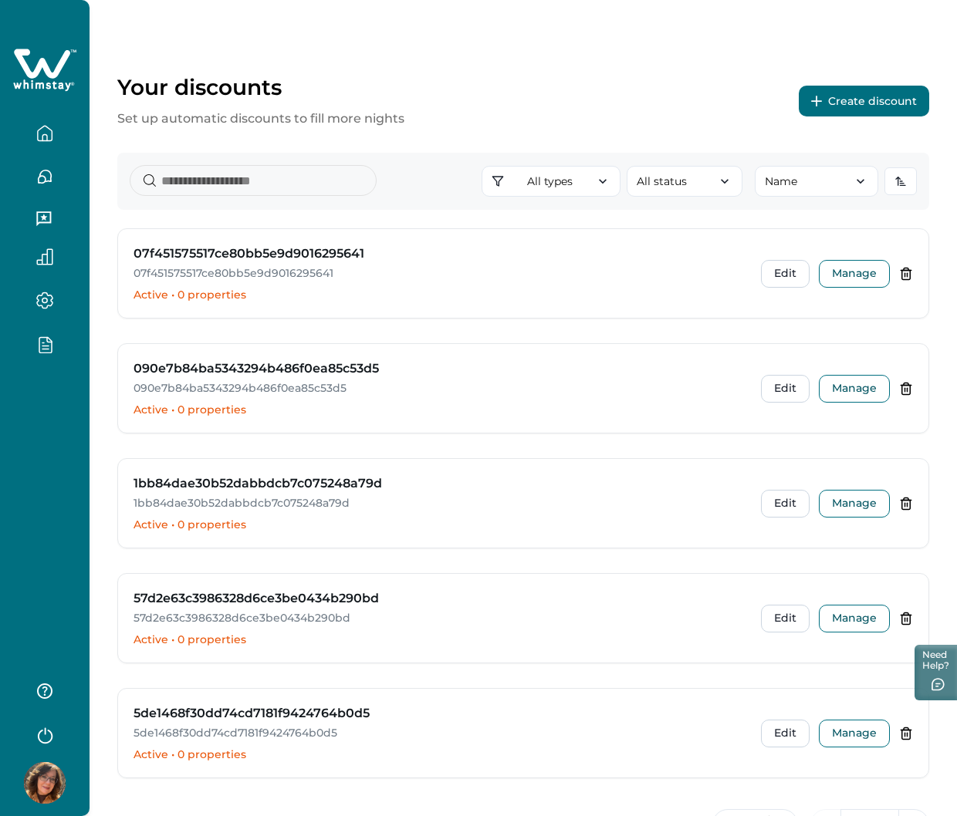
click at [20, 386] on div at bounding box center [44, 408] width 89 height 816
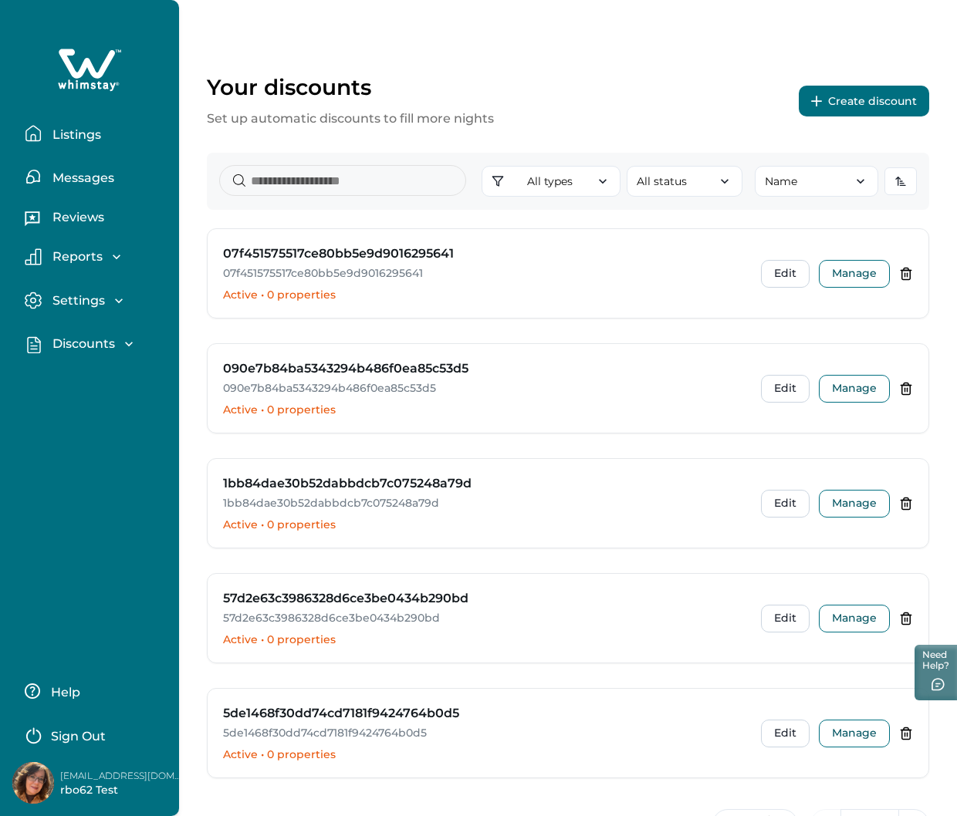
click at [78, 343] on p "Discounts" at bounding box center [81, 343] width 67 height 15
click at [94, 380] on p "Discounts" at bounding box center [81, 377] width 67 height 15
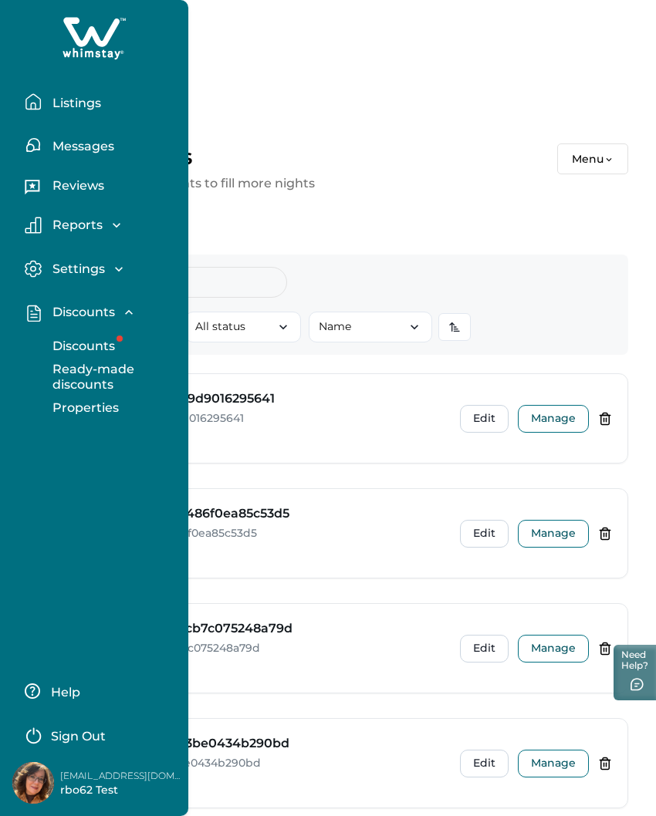
click at [525, 105] on div "Your discounts Menu Set up automatic discounts to fill more nights Create disco…" at bounding box center [328, 573] width 656 height 1008
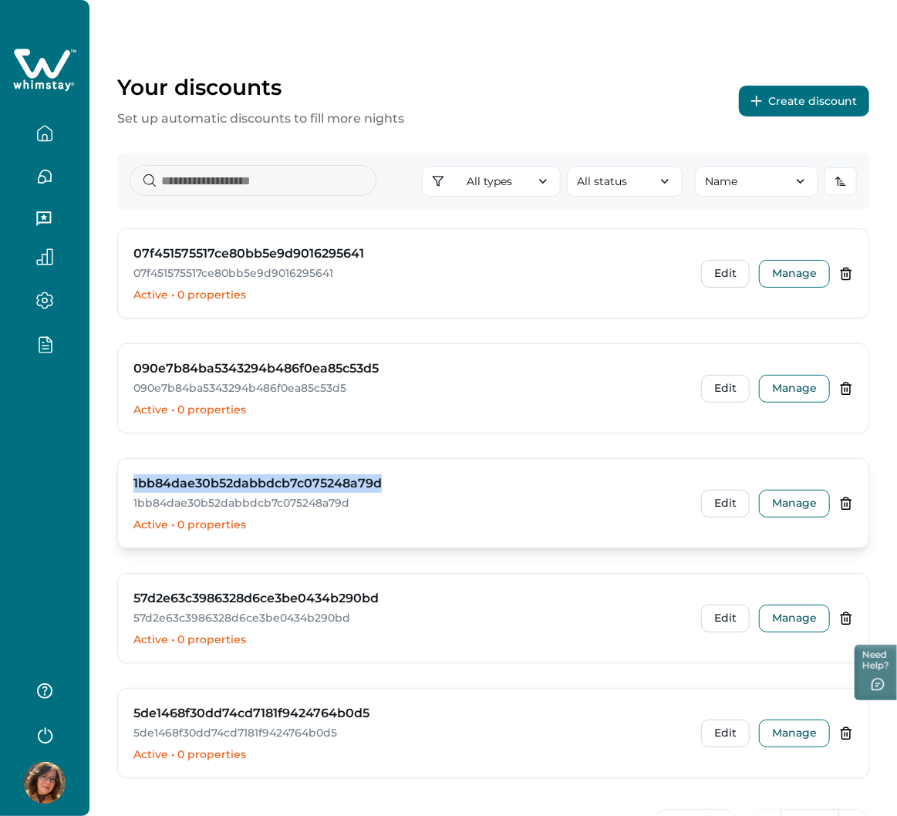
drag, startPoint x: 383, startPoint y: 481, endPoint x: 132, endPoint y: 484, distance: 250.7
click at [132, 484] on div "1bb84dae30b52dabbdcb7c075248a79d 1bb84dae30b52dabbdcb7c075248a79d Active • 0 pr…" at bounding box center [493, 503] width 751 height 89
drag, startPoint x: 345, startPoint y: 505, endPoint x: 134, endPoint y: 488, distance: 211.2
click at [134, 488] on div "1bb84dae30b52dabbdcb7c075248a79d 1bb84dae30b52dabbdcb7c075248a79d" at bounding box center [407, 492] width 549 height 37
drag, startPoint x: 244, startPoint y: 522, endPoint x: 130, endPoint y: 476, distance: 123.2
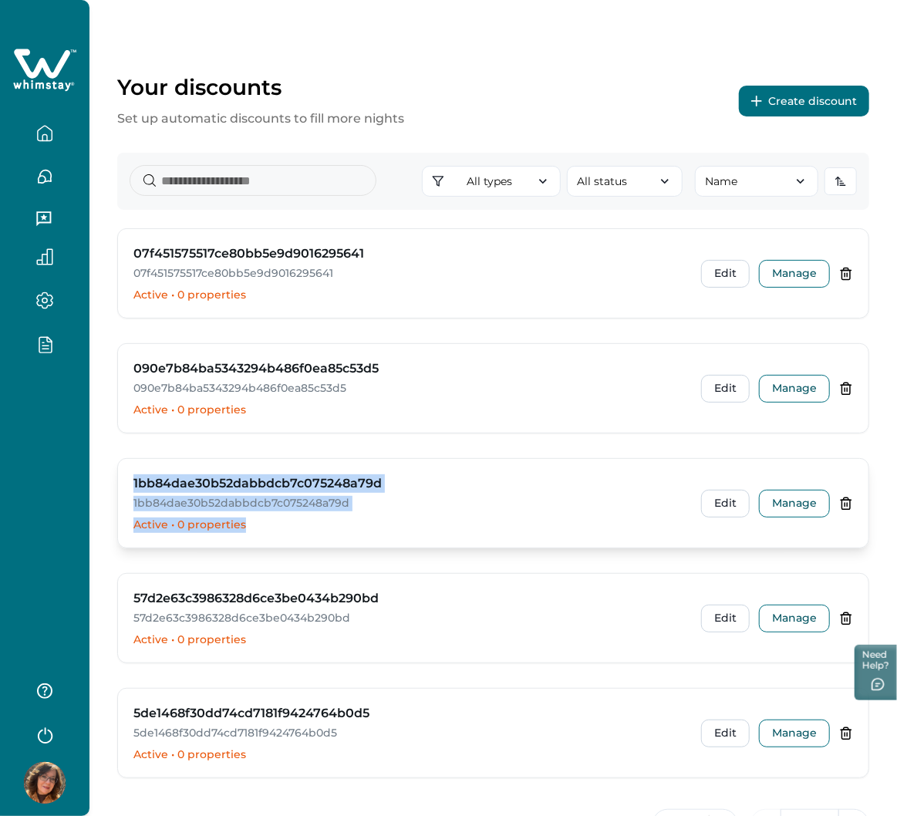
click at [130, 476] on div "1bb84dae30b52dabbdcb7c075248a79d 1bb84dae30b52dabbdcb7c075248a79d Active • 0 pr…" at bounding box center [493, 503] width 751 height 89
click at [203, 486] on h3 "1bb84dae30b52dabbdcb7c075248a79d" at bounding box center [257, 483] width 248 height 19
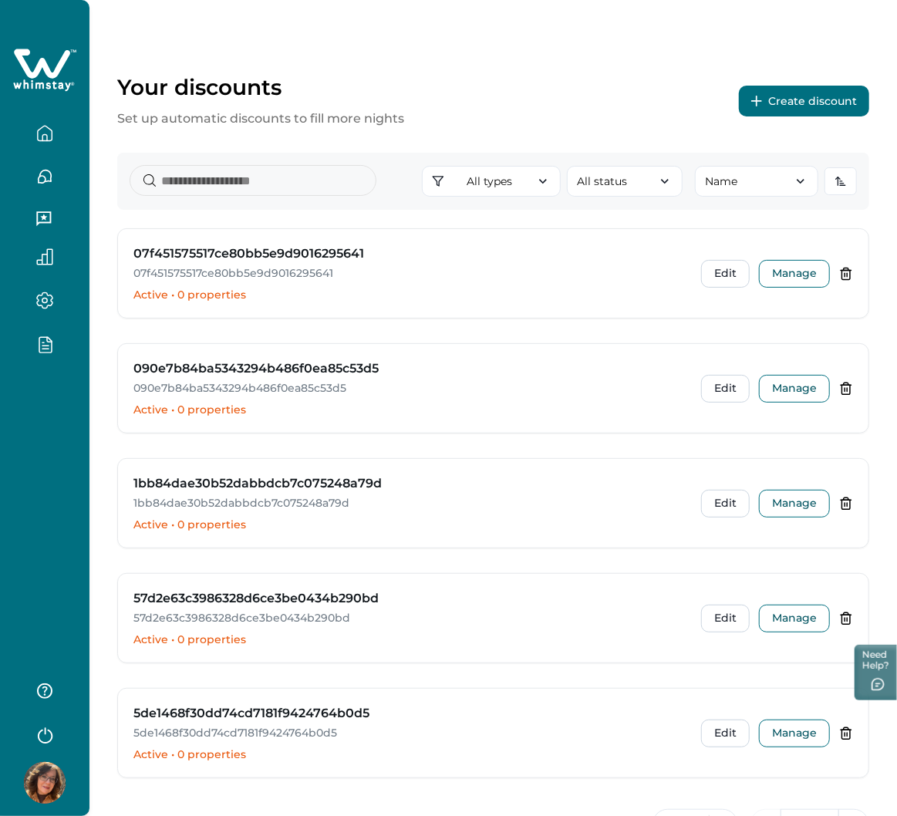
click at [42, 305] on icon "button" at bounding box center [44, 300] width 15 height 15
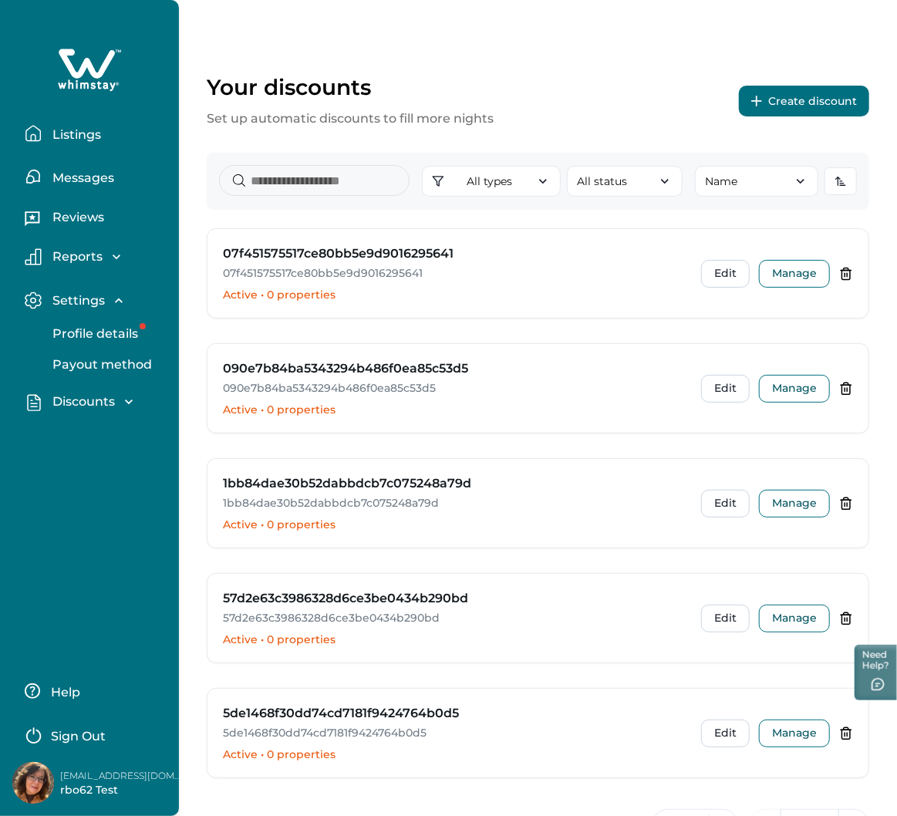
click at [90, 353] on button "Payout method" at bounding box center [106, 364] width 142 height 31
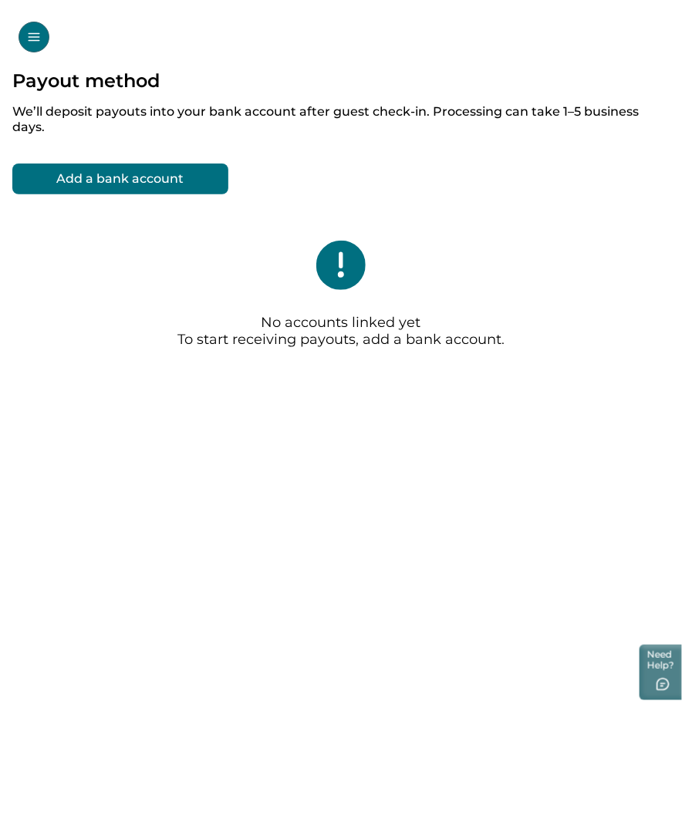
click at [616, 407] on div "Payout method We’ll deposit payouts into your bank account after guest check-in…" at bounding box center [341, 288] width 682 height 438
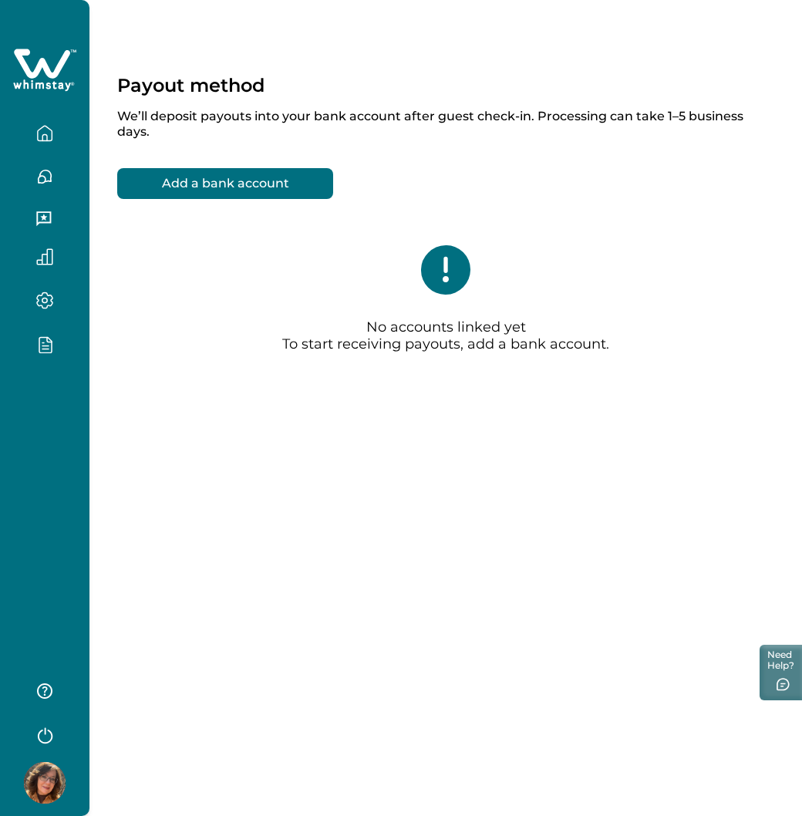
click at [51, 305] on icon "button" at bounding box center [44, 301] width 17 height 18
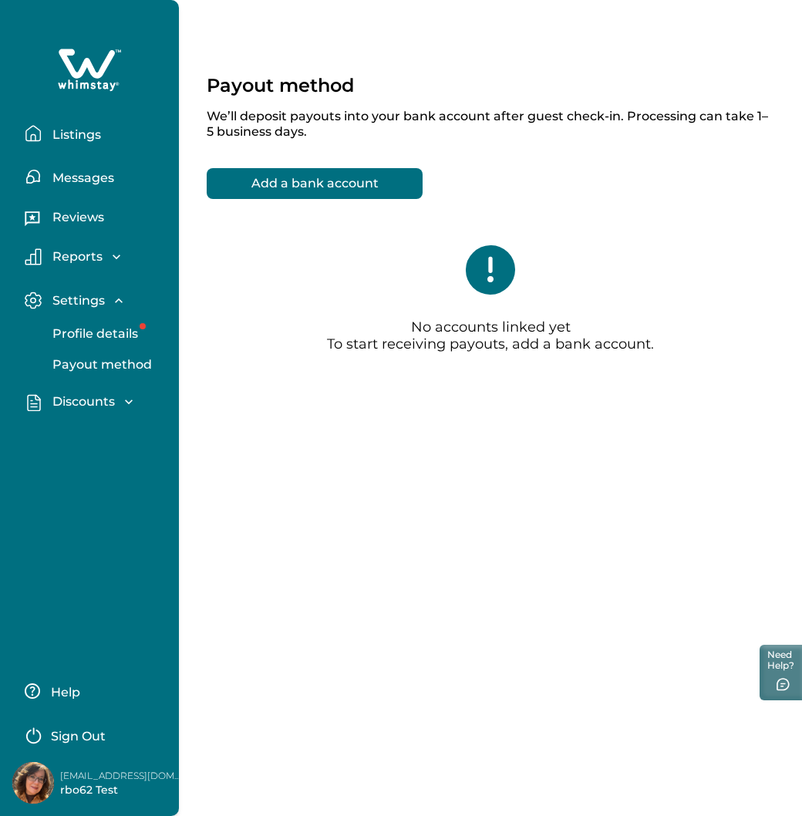
click at [85, 340] on p "Profile details" at bounding box center [93, 333] width 90 height 15
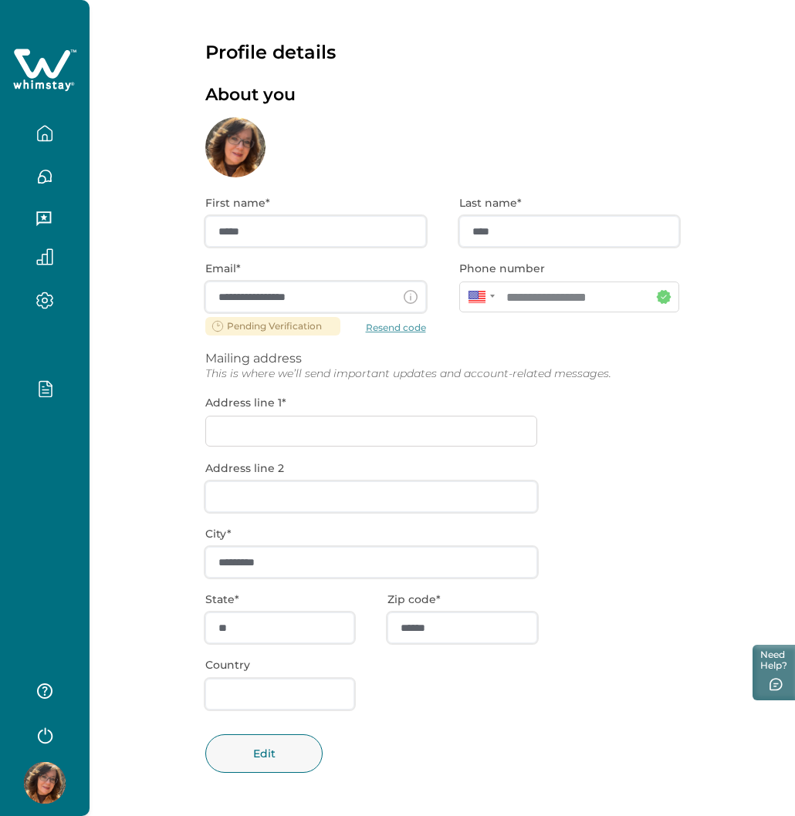
click at [608, 133] on div "About you" at bounding box center [442, 131] width 474 height 93
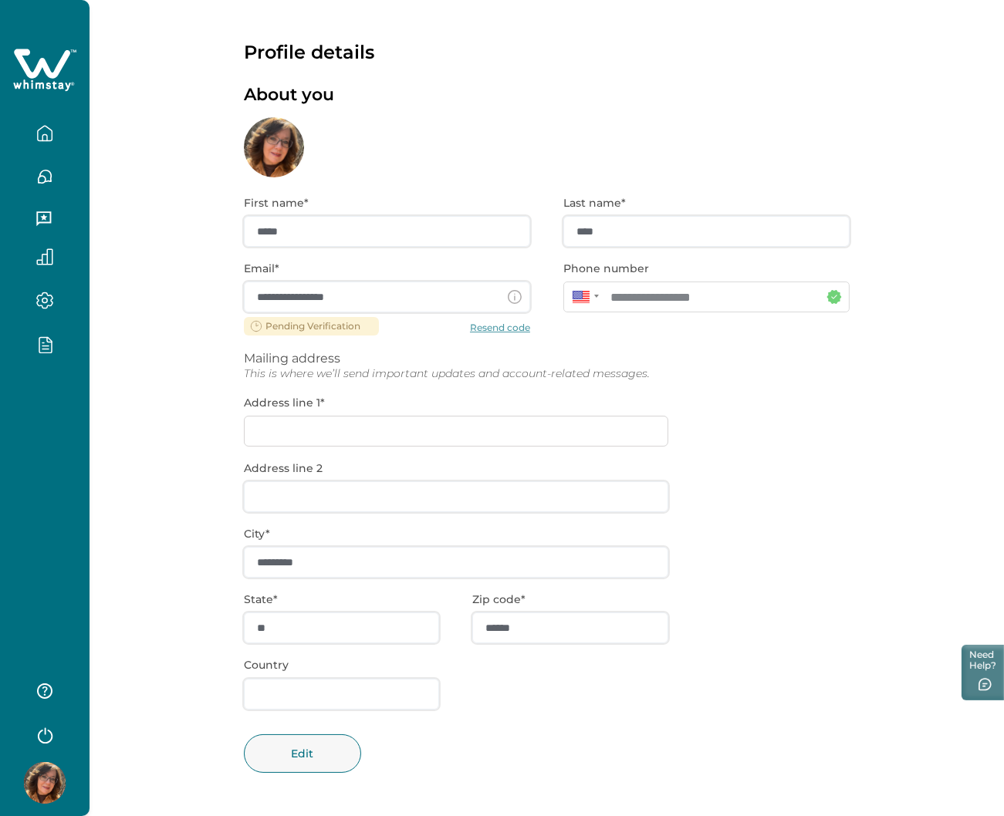
click at [45, 299] on icon "button" at bounding box center [44, 301] width 5 height 5
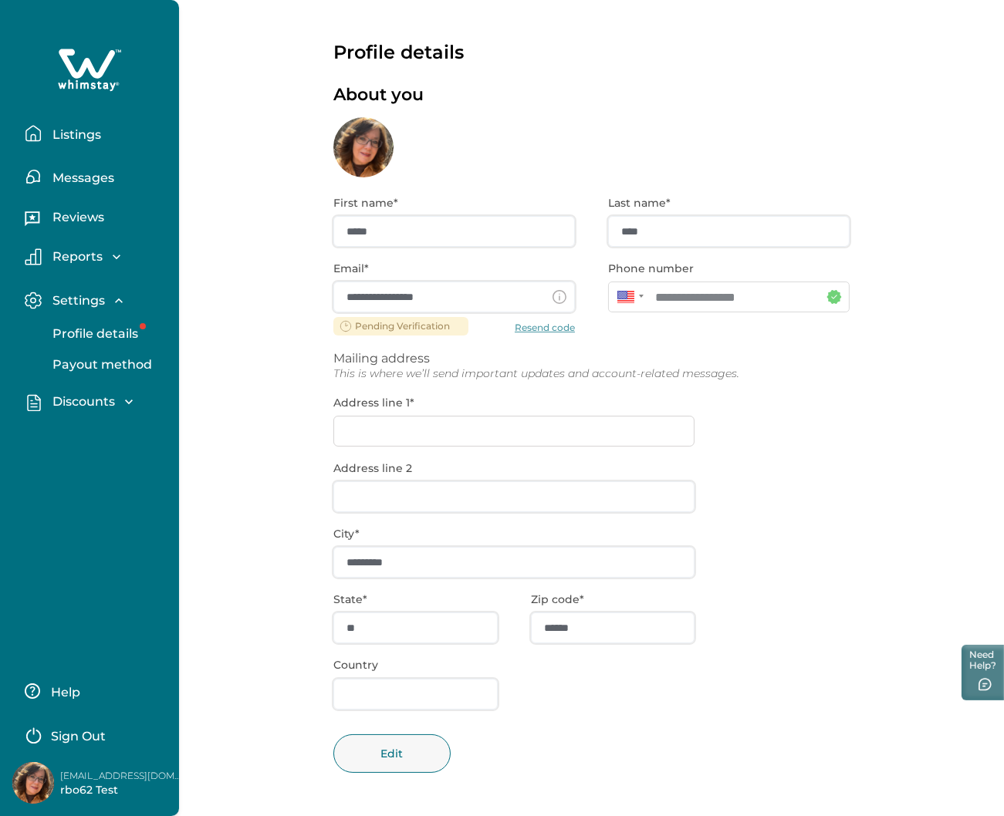
click at [85, 398] on p "Discounts" at bounding box center [81, 401] width 67 height 15
click at [90, 432] on p "Discounts" at bounding box center [81, 435] width 67 height 15
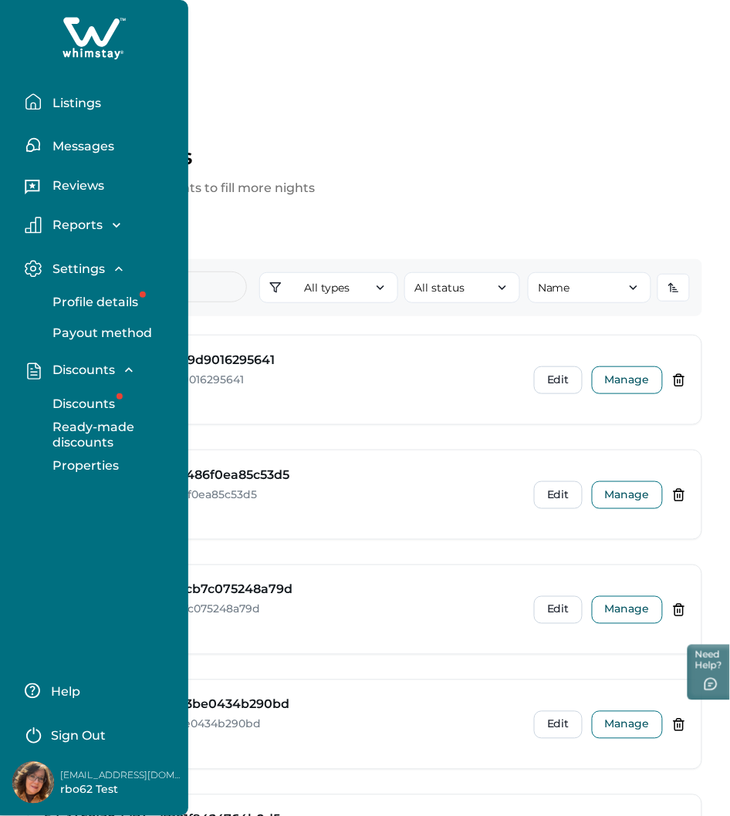
click at [582, 133] on div "Your discounts Set up automatic discounts to fill more nights Create discount A…" at bounding box center [365, 554] width 730 height 970
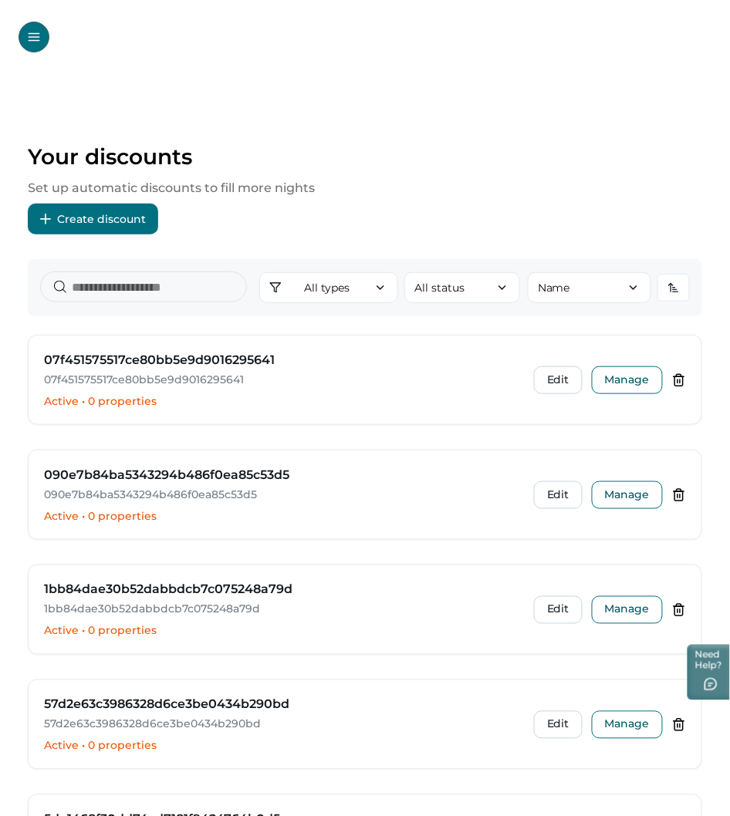
click at [20, 42] on button "Open Menu" at bounding box center [34, 37] width 31 height 31
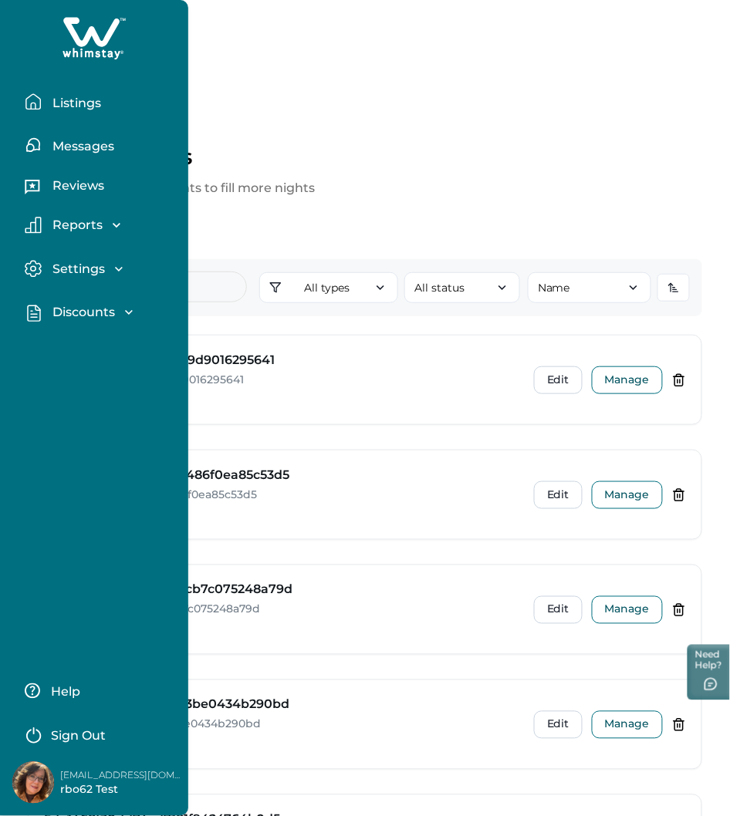
click at [86, 275] on p "Settings" at bounding box center [76, 269] width 57 height 15
click at [88, 219] on p "Reports" at bounding box center [75, 225] width 55 height 15
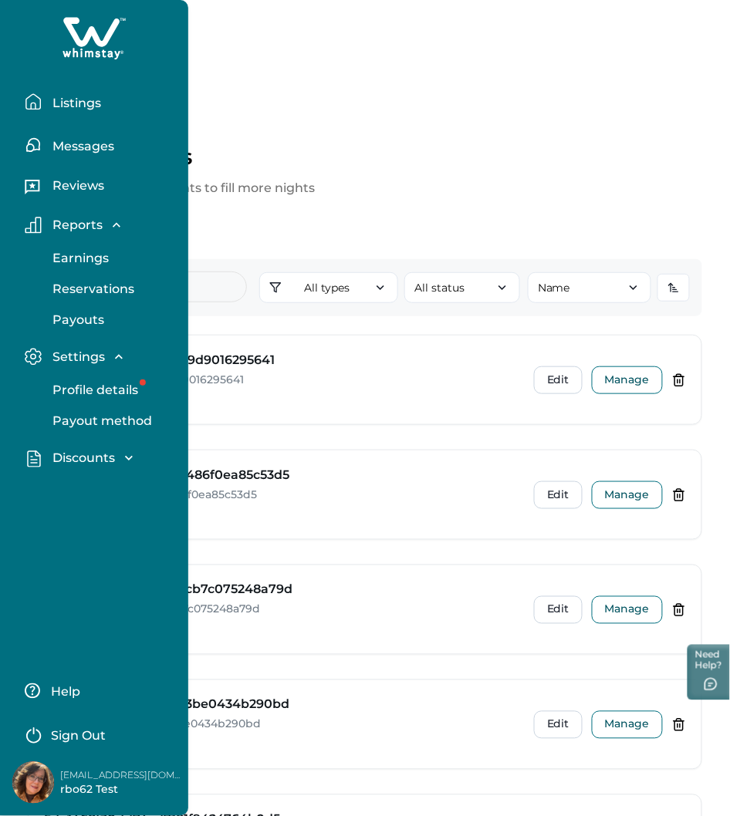
click at [90, 284] on p "Reservations" at bounding box center [91, 289] width 86 height 15
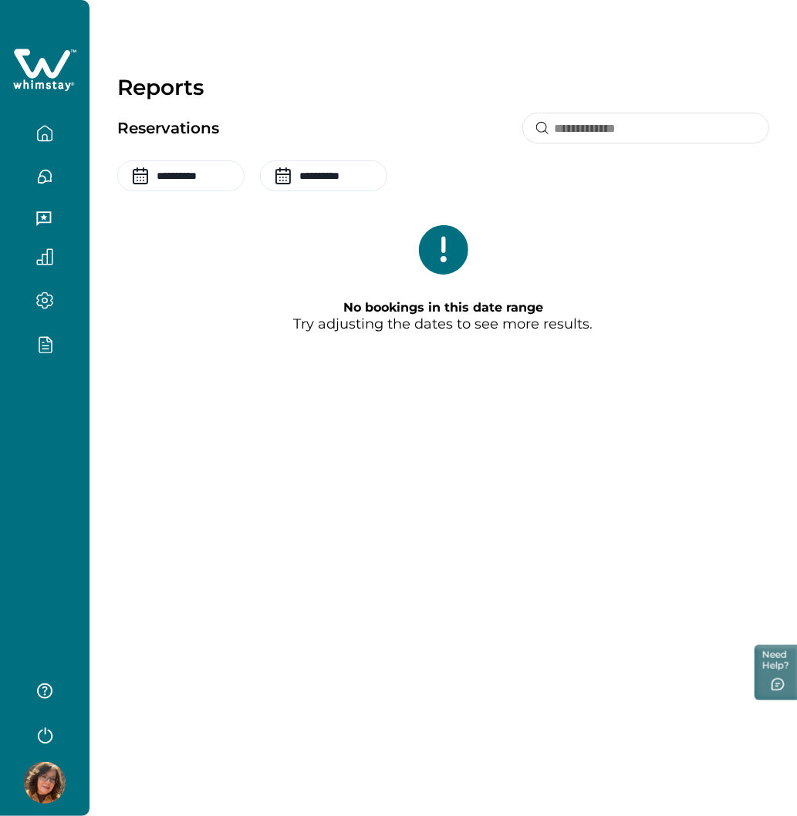
click at [37, 373] on div at bounding box center [44, 189] width 89 height 379
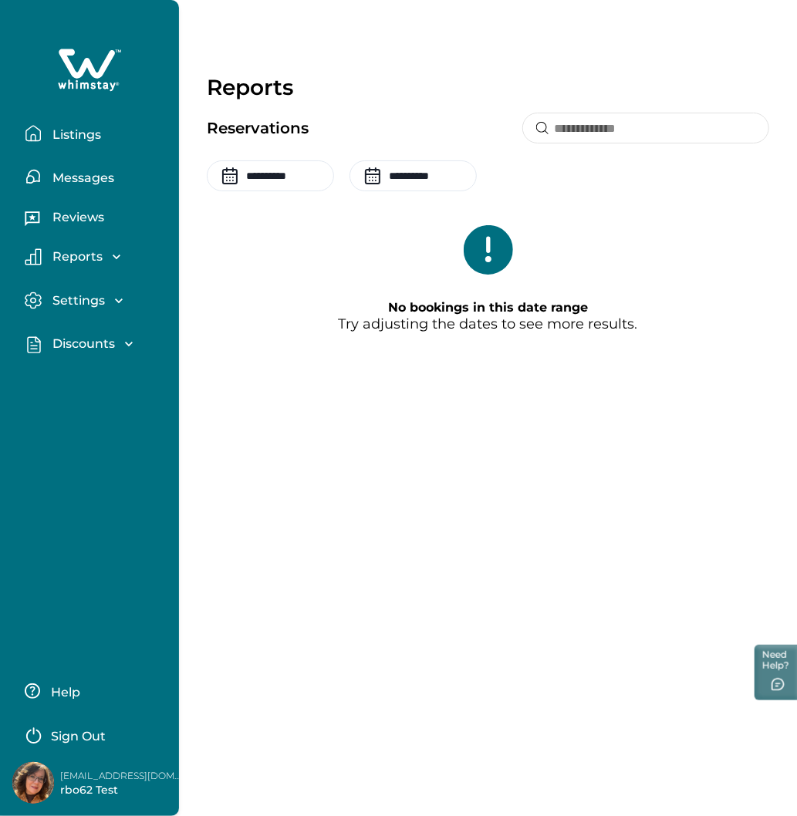
click at [73, 343] on p "Discounts" at bounding box center [81, 343] width 67 height 15
click at [83, 376] on p "Discounts" at bounding box center [81, 377] width 67 height 15
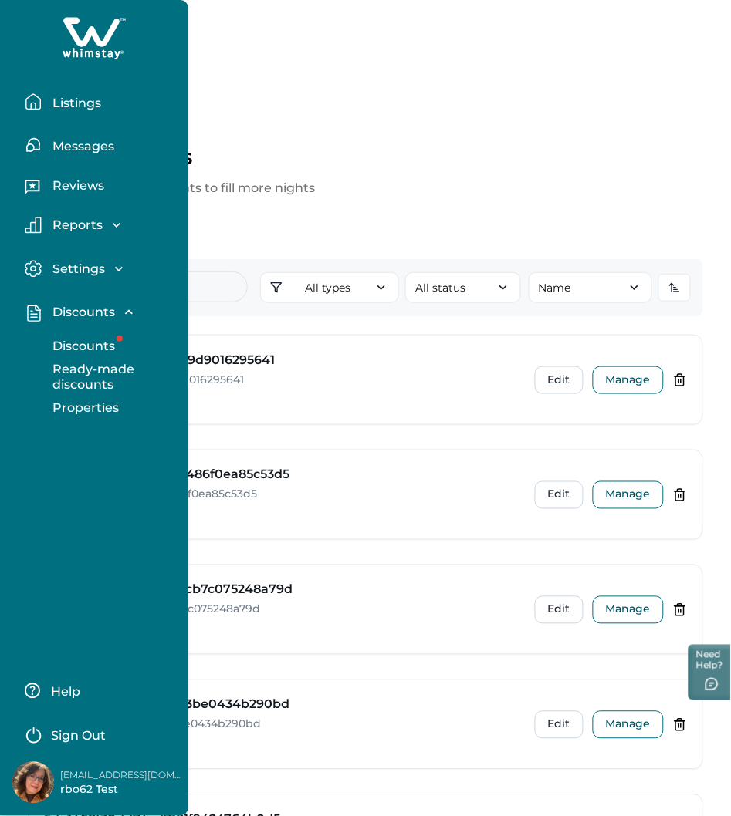
click at [621, 191] on p "Set up automatic discounts to fill more nights" at bounding box center [365, 188] width 675 height 19
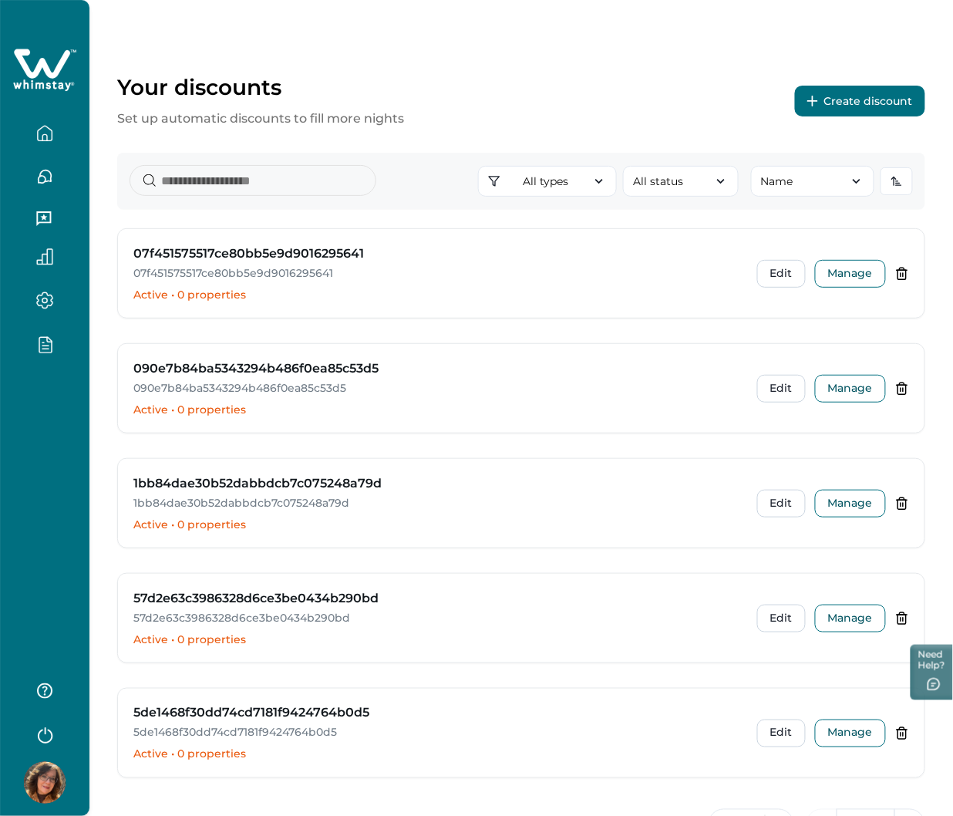
click at [46, 402] on div at bounding box center [44, 408] width 89 height 816
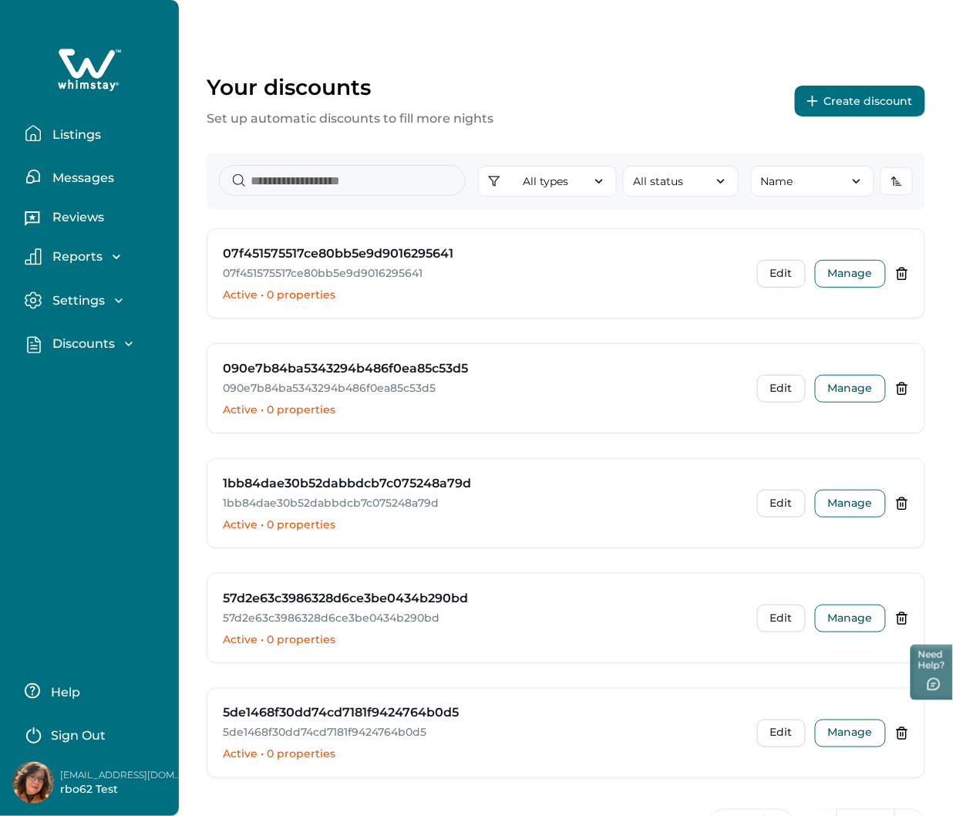
click at [79, 341] on p "Discounts" at bounding box center [81, 343] width 67 height 15
click at [56, 403] on p "Ready-made discounts" at bounding box center [113, 408] width 130 height 30
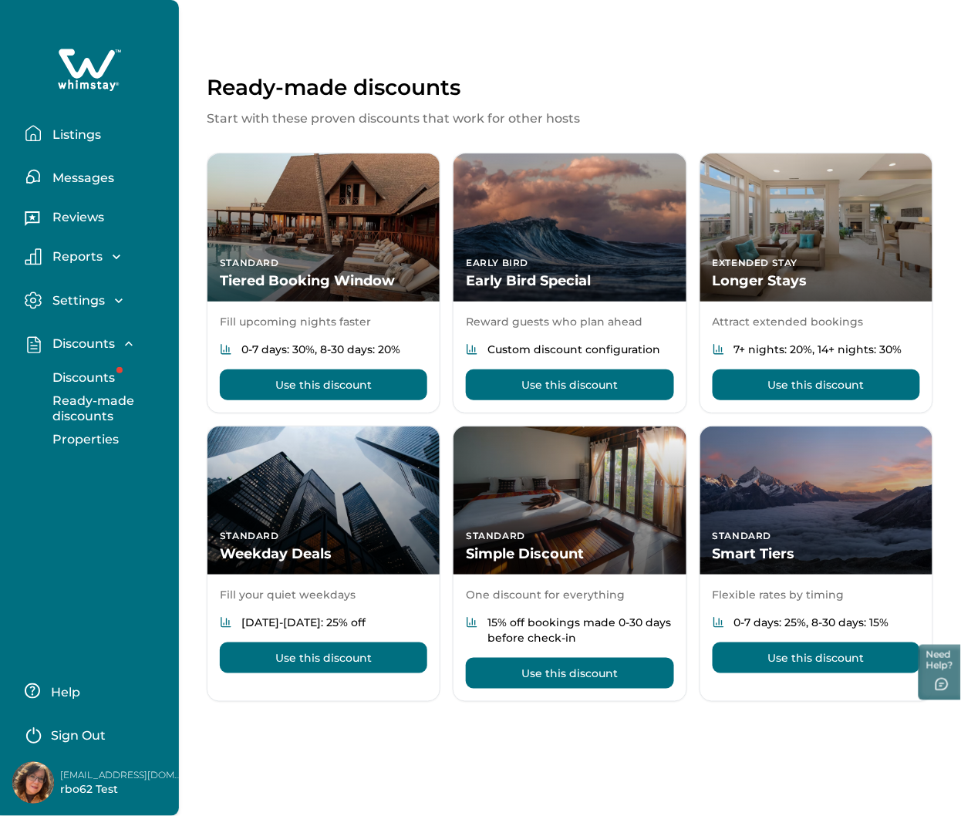
click at [638, 96] on div "Ready-made discounts" at bounding box center [570, 87] width 727 height 26
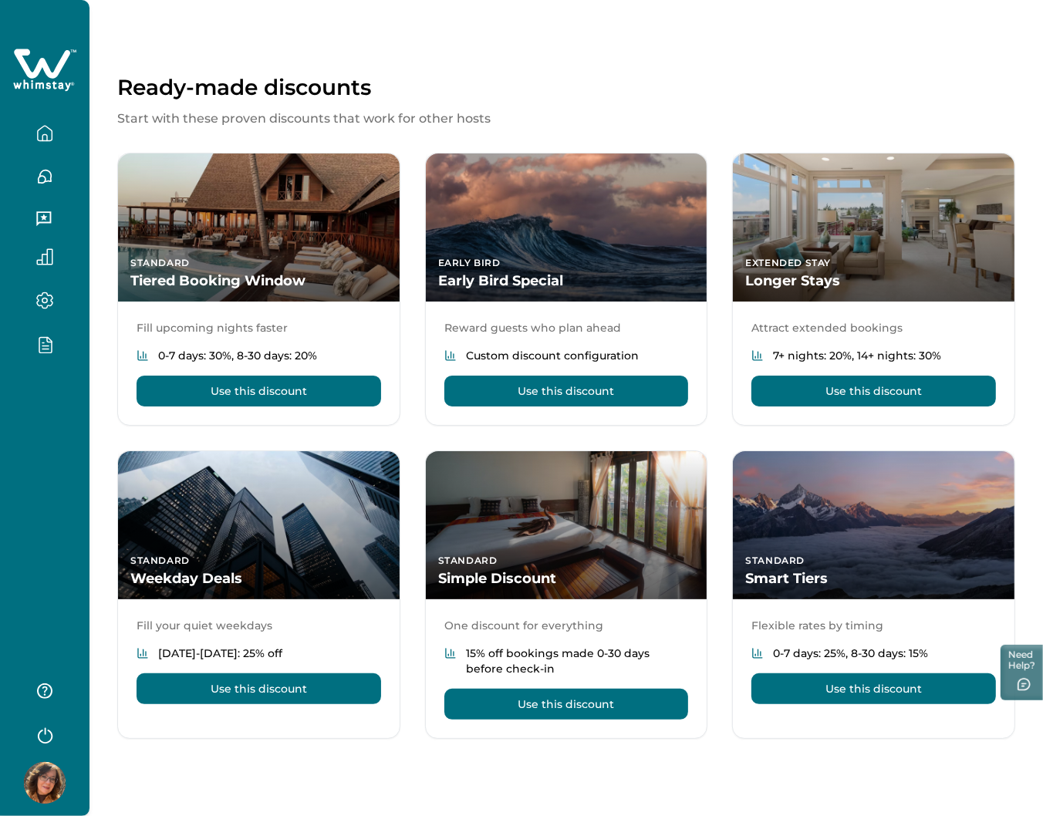
click at [18, 386] on div at bounding box center [44, 408] width 89 height 816
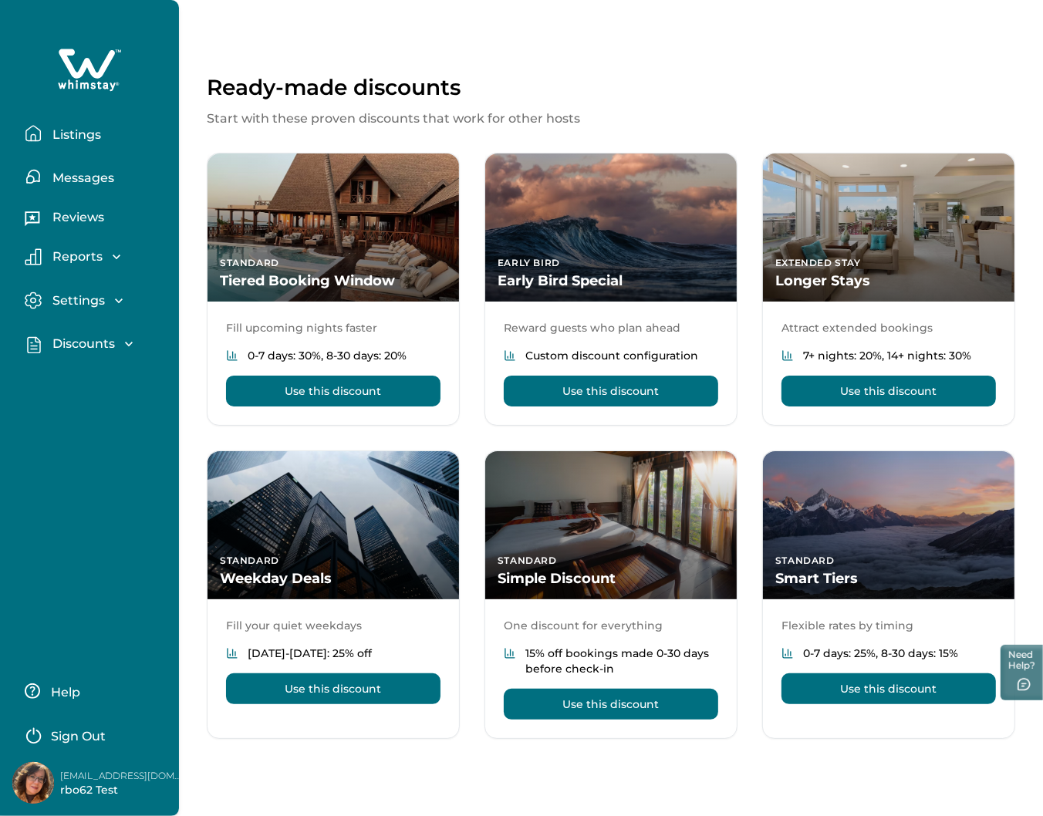
click at [89, 344] on p "Discounts" at bounding box center [81, 343] width 67 height 15
click at [95, 437] on p "Properties" at bounding box center [83, 439] width 71 height 15
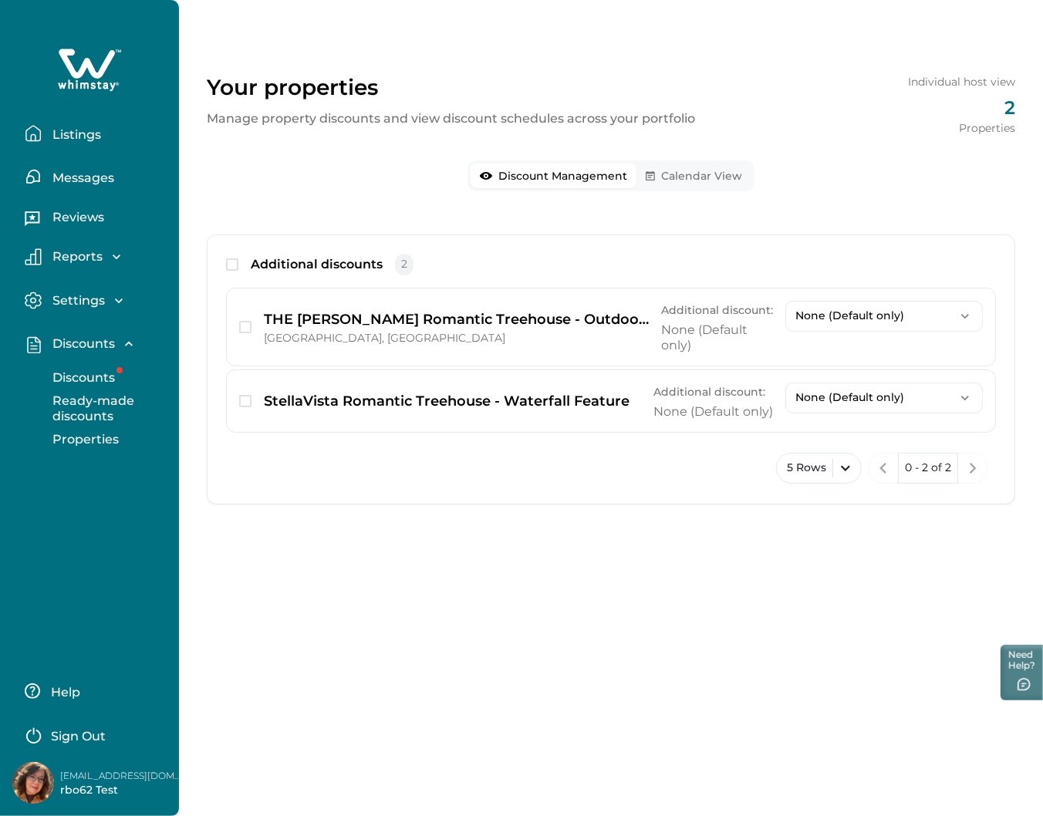
click at [638, 181] on button "Calendar View" at bounding box center [693, 176] width 115 height 25
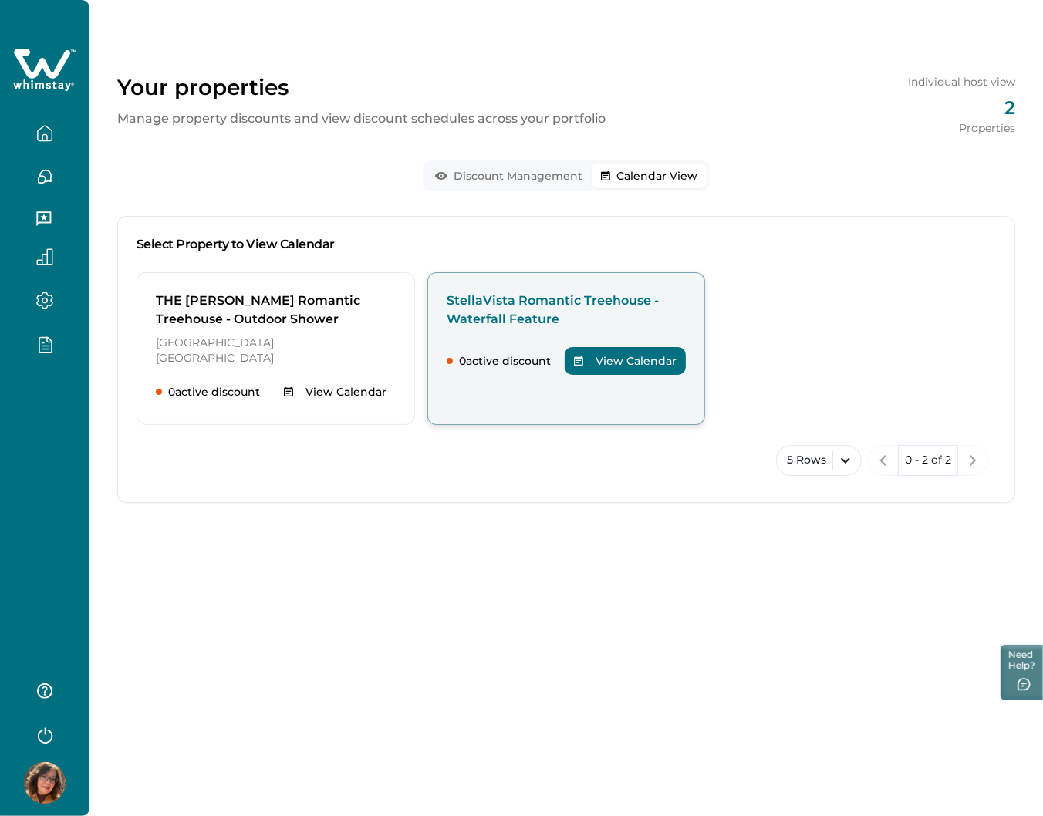
click at [538, 295] on p "StellaVista Romantic Treehouse - Waterfall Feature" at bounding box center [567, 310] width 240 height 37
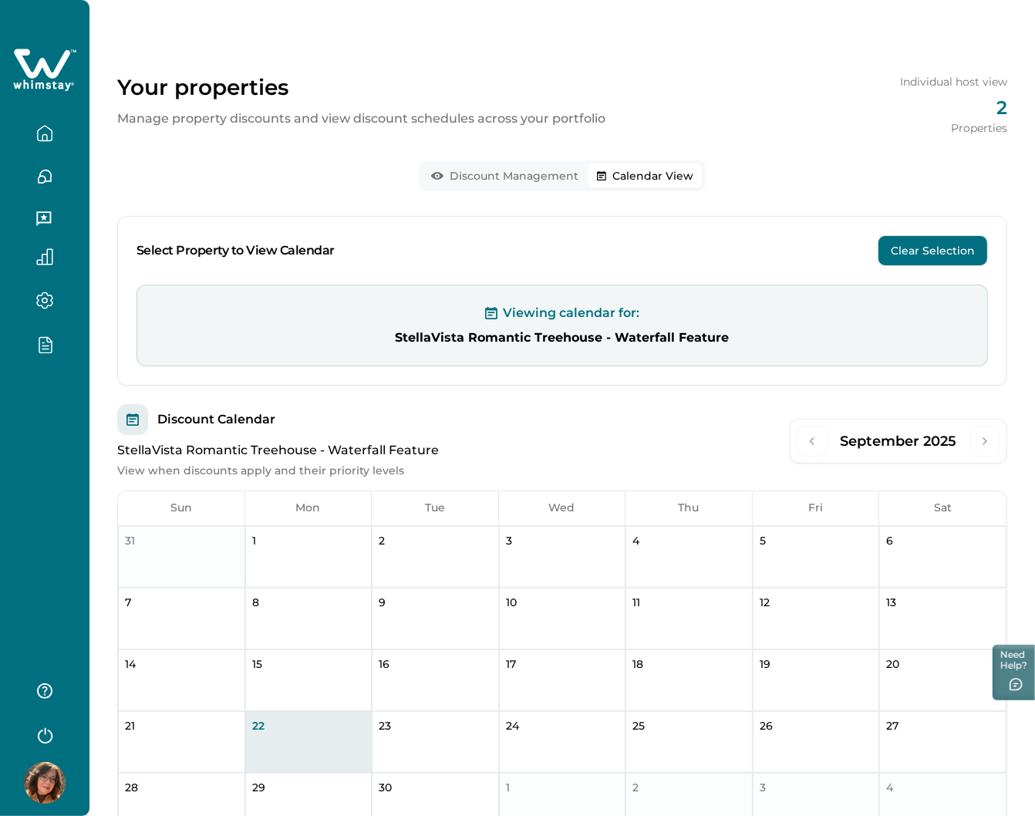
click at [638, 259] on button "Clear Selection" at bounding box center [933, 250] width 110 height 31
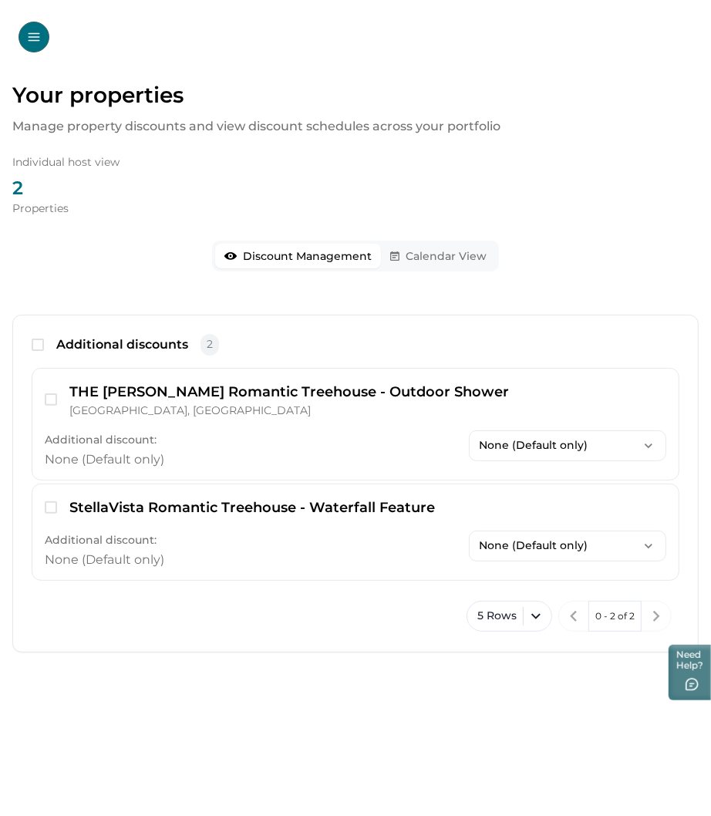
click at [275, 261] on button "Discount Management" at bounding box center [298, 256] width 166 height 25
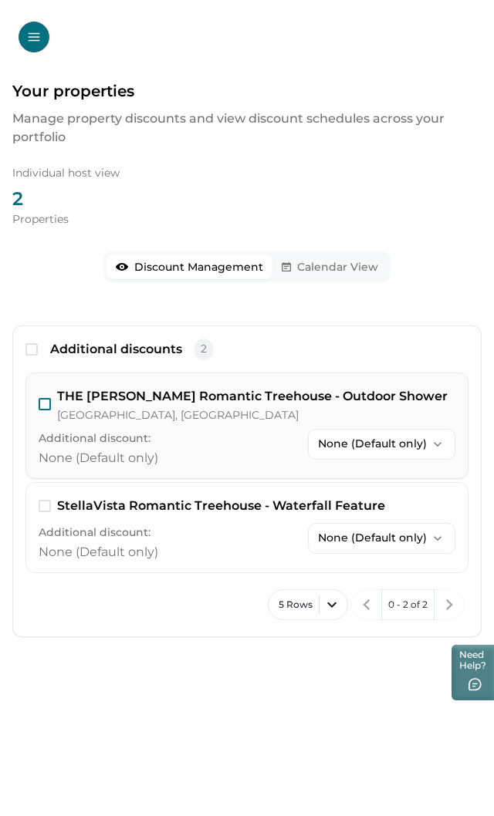
click at [45, 403] on span "button" at bounding box center [45, 404] width 12 height 12
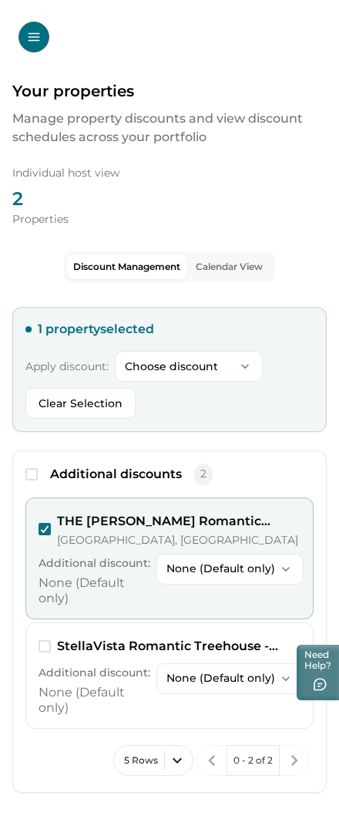
click at [238, 572] on p "None (Default only)" at bounding box center [221, 568] width 109 height 13
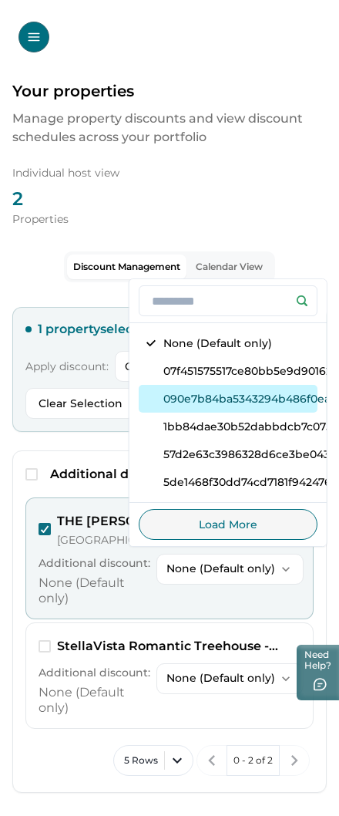
click at [227, 397] on button "090e7b84ba5343294b486f0ea85c53d5" at bounding box center [228, 399] width 179 height 28
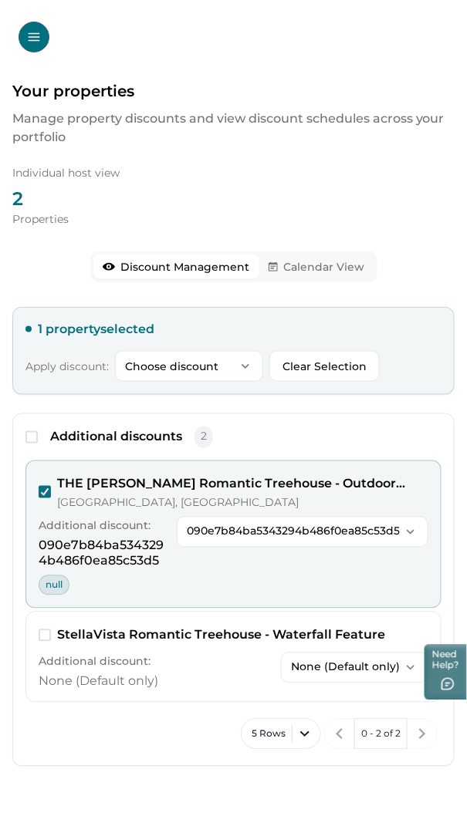
click at [248, 535] on p "090e7b84ba5343294b486f0ea85c53d5" at bounding box center [293, 531] width 213 height 13
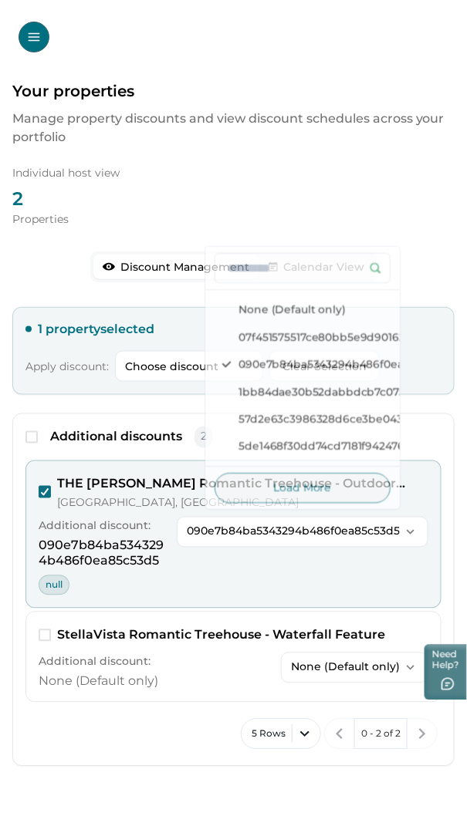
click at [264, 579] on div "090e7b84ba5343294b486f0ea85c53d5 None (Default only) 07f451575517ce80bb5e9d9016…" at bounding box center [302, 556] width 251 height 79
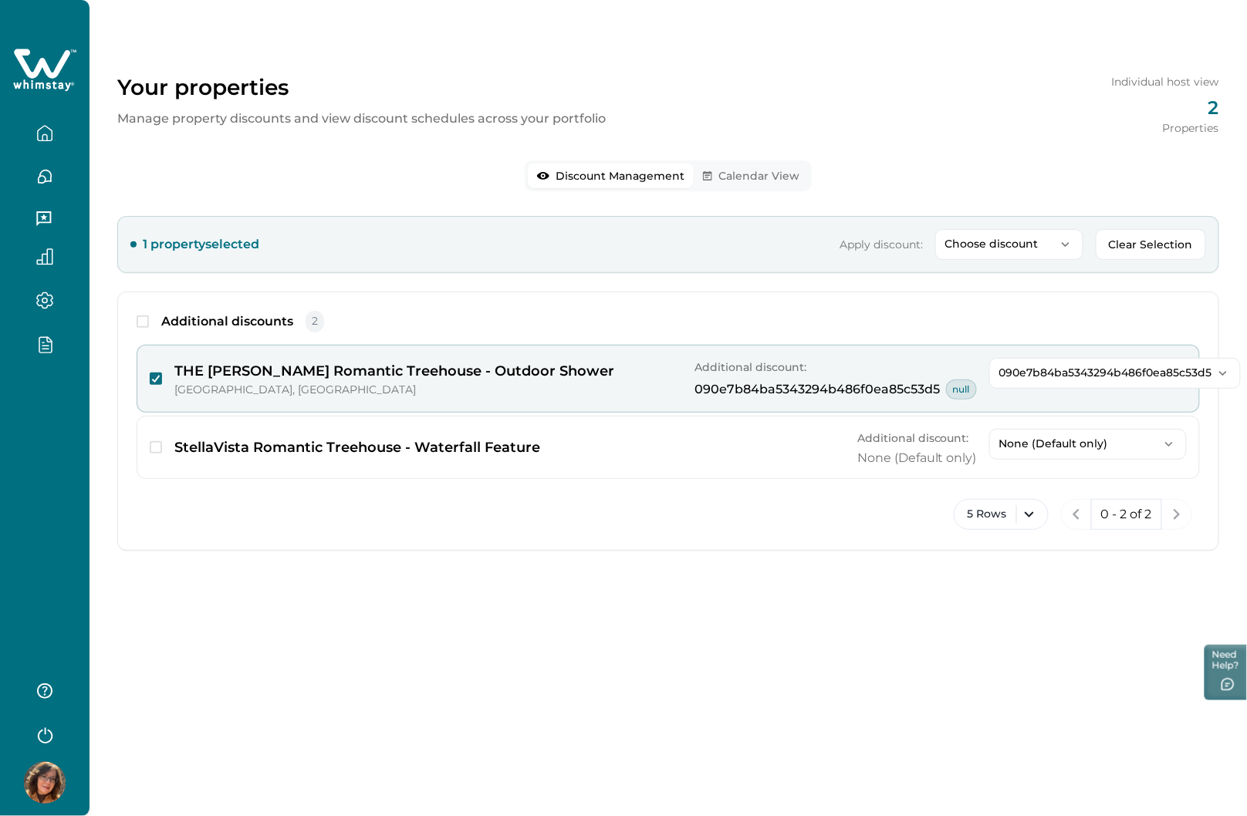
click at [638, 397] on div "090e7b84ba5343294b486f0ea85c53d5 None (Default only) 07f451575517ce80bb5e9d9016…" at bounding box center [1087, 379] width 197 height 42
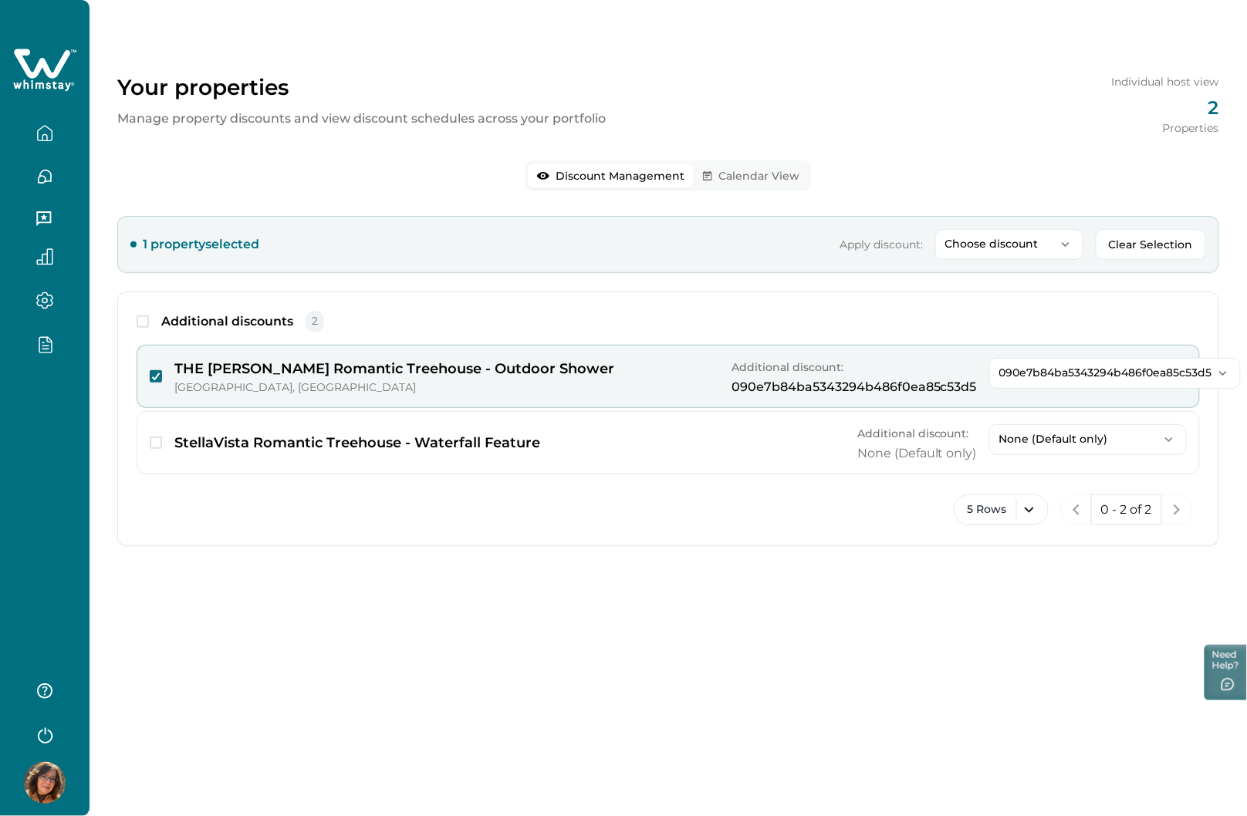
click at [638, 374] on p "090e7b84ba5343294b486f0ea85c53d5" at bounding box center [1105, 372] width 213 height 13
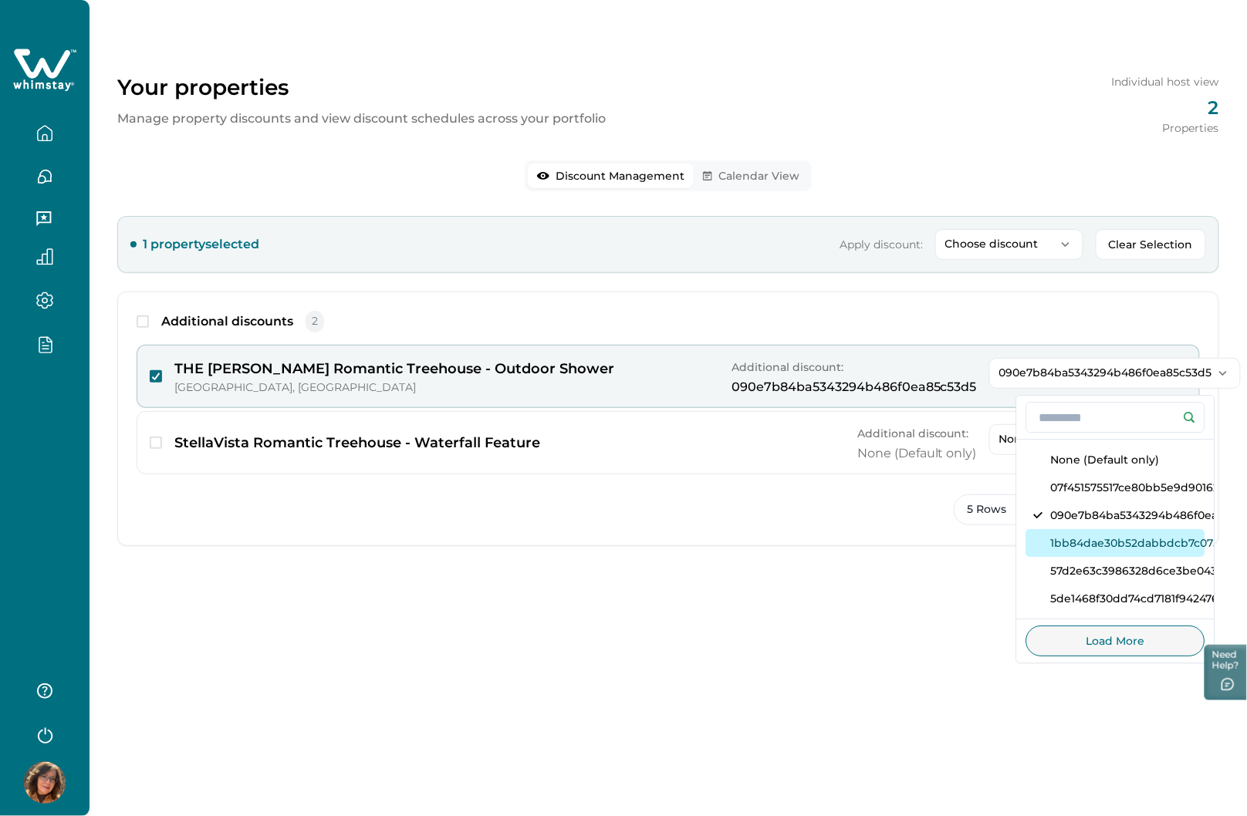
click at [638, 542] on button "1bb84dae30b52dabbdcb7c075248a79d" at bounding box center [1115, 543] width 179 height 28
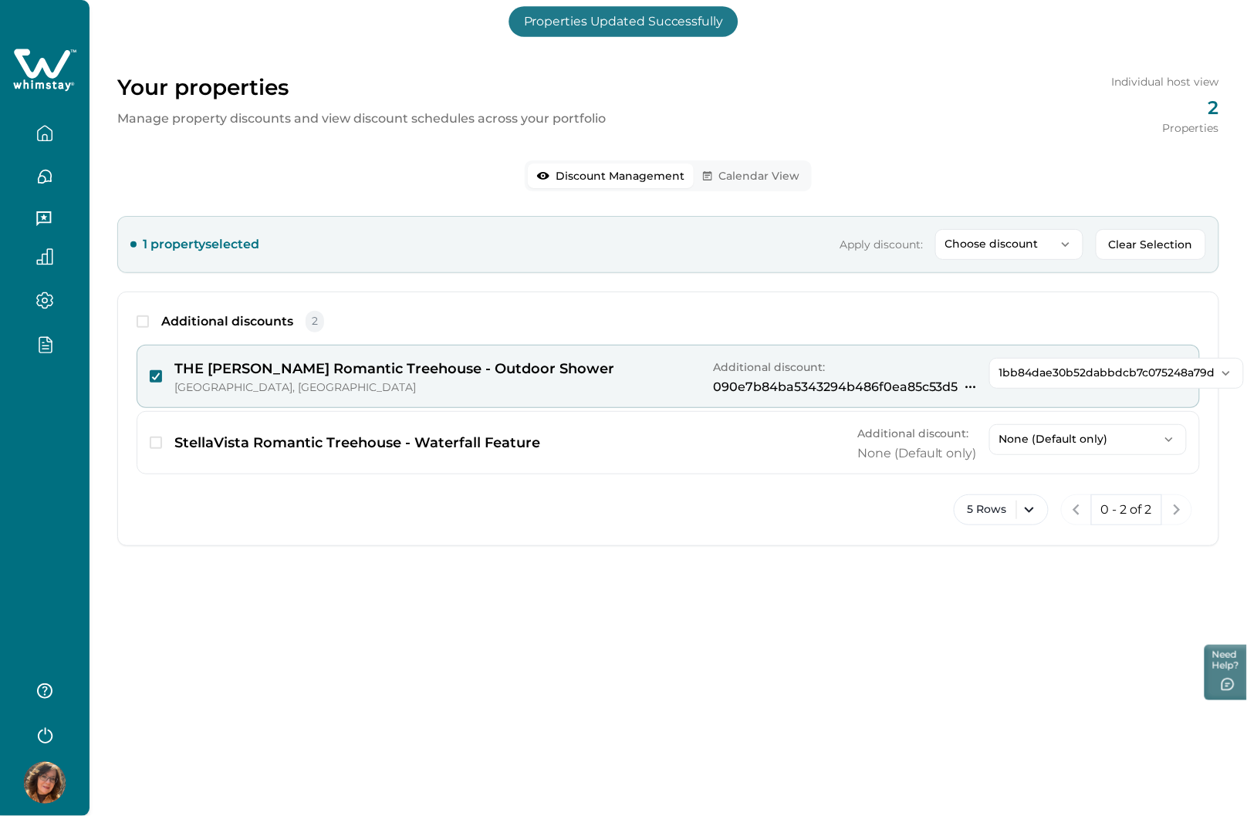
click at [638, 386] on icon "button" at bounding box center [971, 387] width 10 height 2
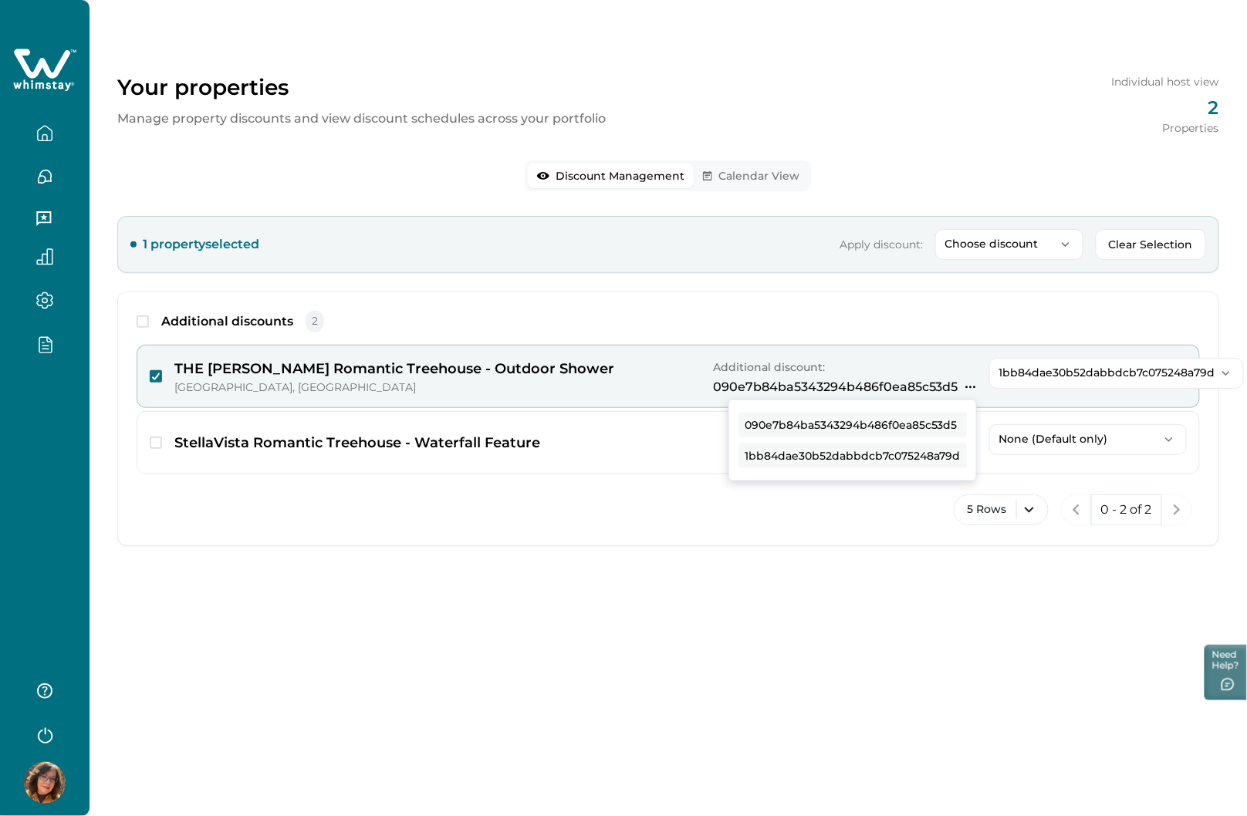
click at [638, 363] on div "Additional discount: 090e7b84ba5343294b486f0ea85c53d5 090e7b84ba5343294b486f0ea…" at bounding box center [845, 376] width 264 height 37
click at [638, 368] on div "Additional discount: 090e7b84ba5343294b486f0ea85c53d5 090e7b84ba5343294b486f0ea…" at bounding box center [845, 376] width 264 height 37
click at [638, 387] on icon "button" at bounding box center [971, 387] width 10 height 2
click at [638, 376] on div "Additional discount: 090e7b84ba5343294b486f0ea85c53d5 090e7b84ba5343294b486f0ea…" at bounding box center [845, 376] width 264 height 37
click at [638, 383] on icon "button" at bounding box center [970, 387] width 12 height 12
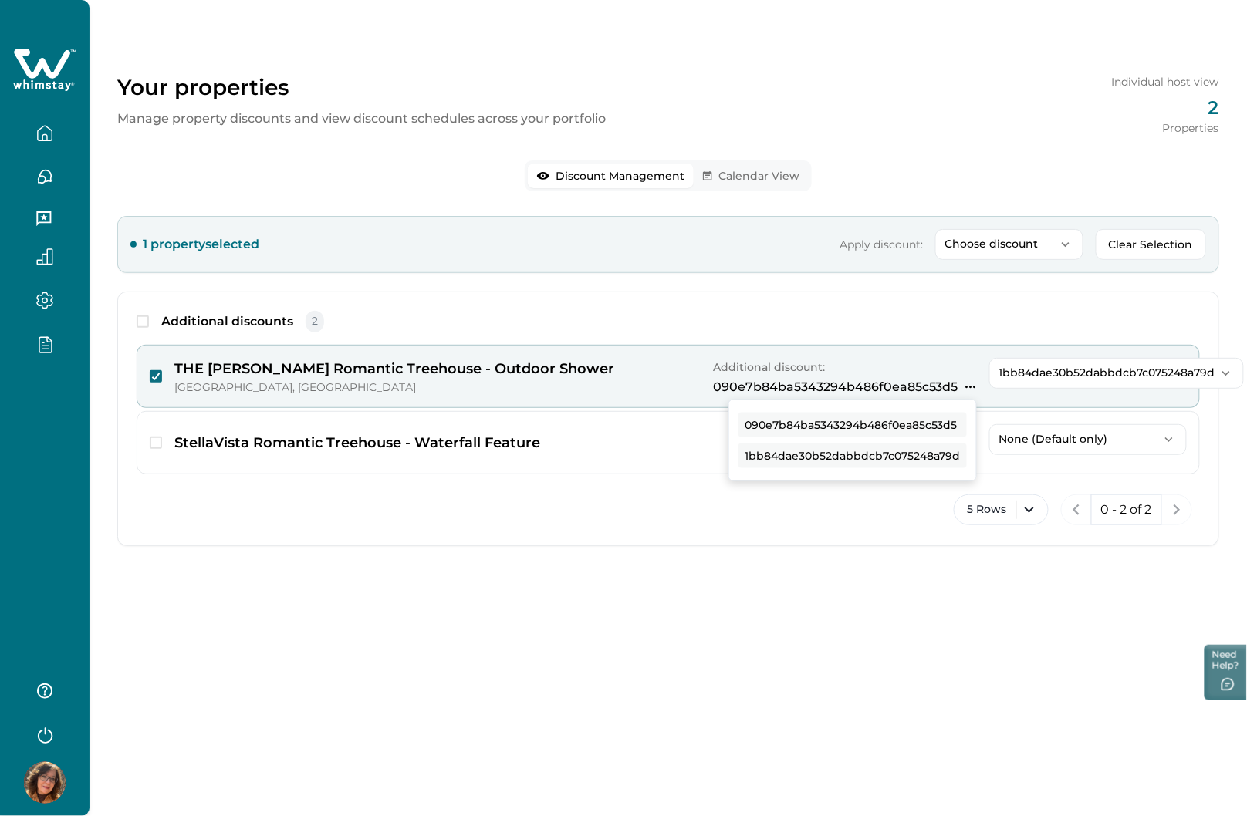
click at [638, 537] on div "Additional discounts 2 THE [PERSON_NAME] Romantic Treehouse - Outdoor Shower [G…" at bounding box center [668, 419] width 1102 height 255
click at [638, 515] on button "5 Rows" at bounding box center [1000, 509] width 95 height 31
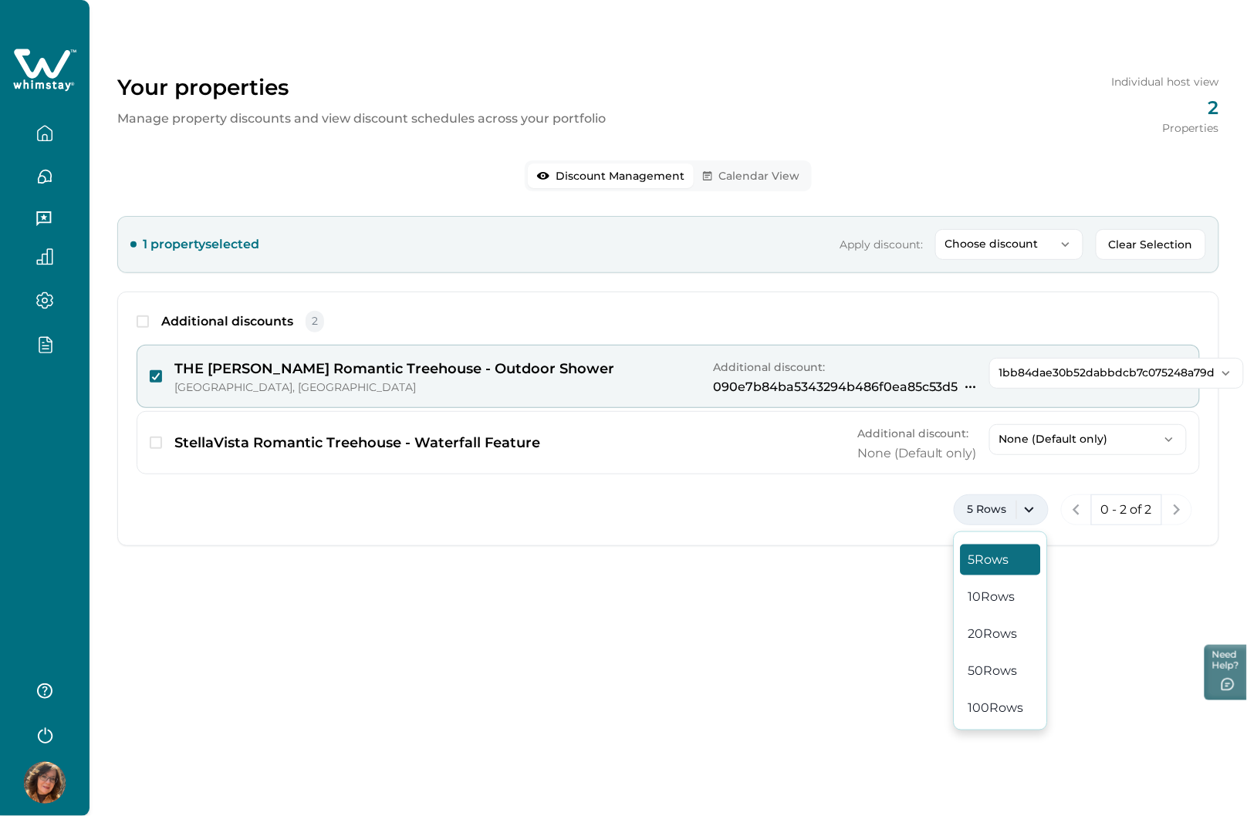
click at [638, 603] on div "Your properties Manage property discounts and view discount schedules across yo…" at bounding box center [667, 408] width 1157 height 816
click at [638, 444] on div "Your properties Manage property discounts and view discount schedules across yo…" at bounding box center [667, 296] width 1157 height 592
click at [638, 391] on icon "button" at bounding box center [970, 387] width 12 height 12
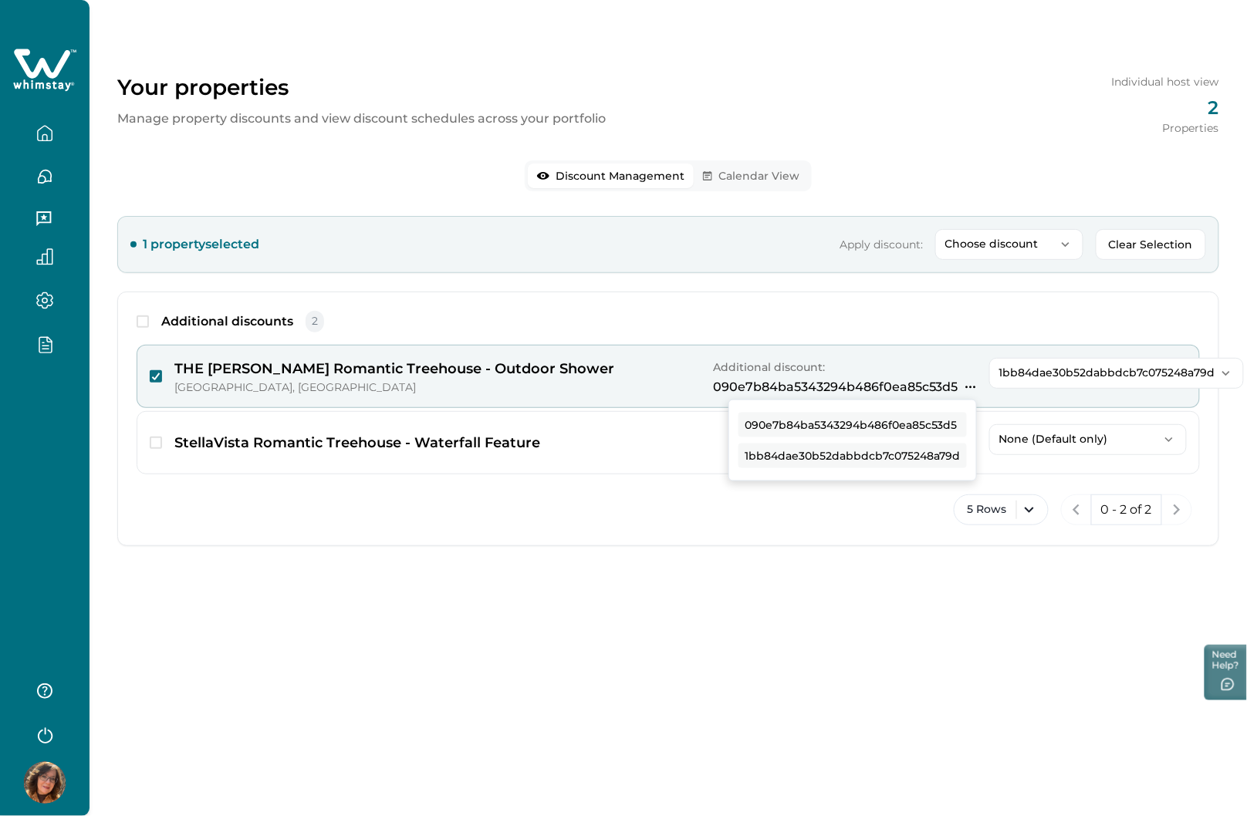
click at [638, 510] on div "5 Rows 0 - 2 of 2" at bounding box center [668, 510] width 1063 height 46
click at [638, 296] on div "Additional discounts 2 THE [PERSON_NAME] Romantic Treehouse - Outdoor Shower [G…" at bounding box center [668, 419] width 1102 height 255
click at [638, 177] on button "Calendar View" at bounding box center [751, 176] width 115 height 25
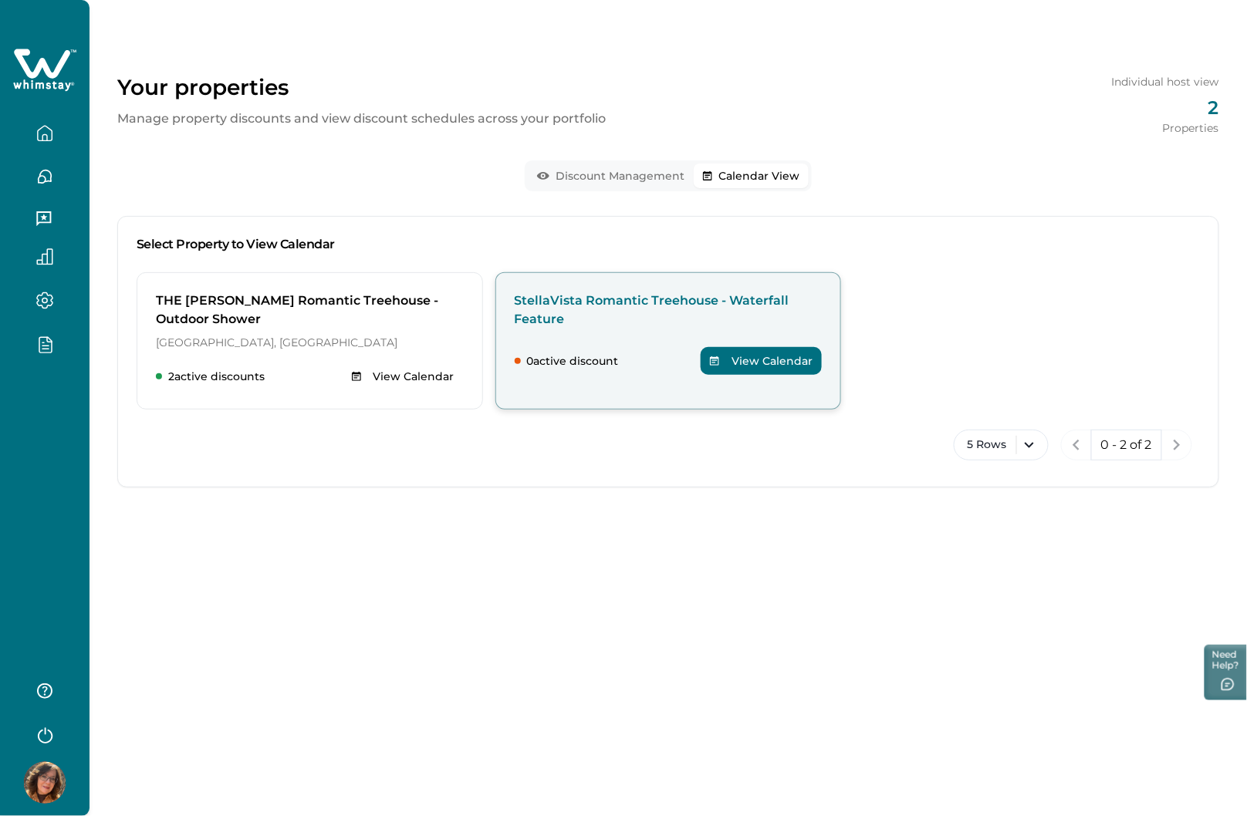
click at [631, 332] on div "StellaVista Romantic Treehouse - Waterfall Feature 0 active discount View Calen…" at bounding box center [668, 340] width 346 height 137
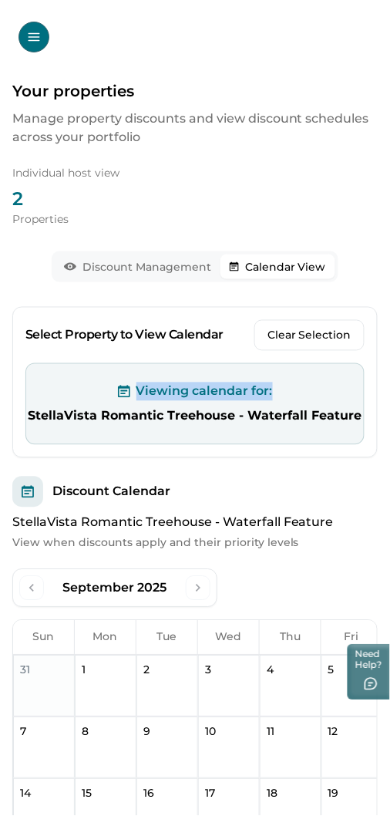
drag, startPoint x: 139, startPoint y: 392, endPoint x: 273, endPoint y: 389, distance: 134.3
click at [273, 389] on div "Viewing calendar for:" at bounding box center [195, 392] width 338 height 19
copy p "Viewing calendar for:"
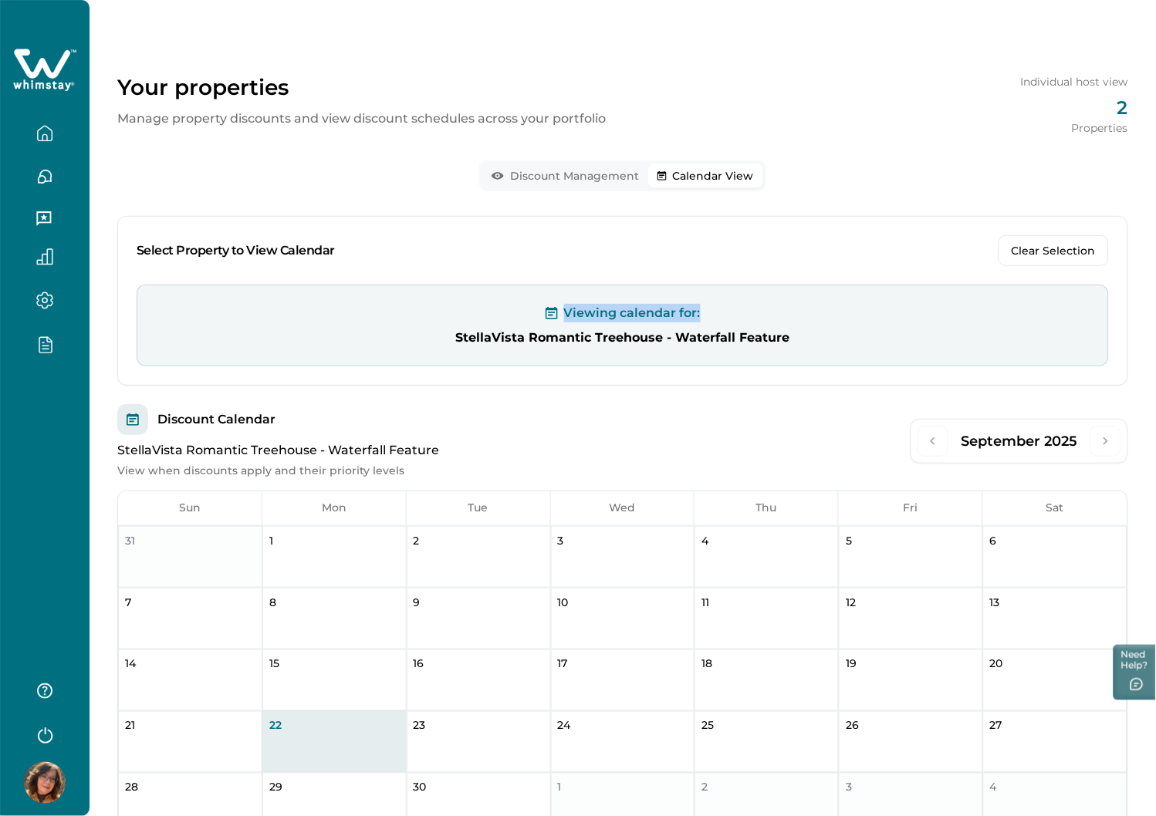
click at [533, 171] on button "Discount Management" at bounding box center [565, 176] width 166 height 25
